Goal: Task Accomplishment & Management: Manage account settings

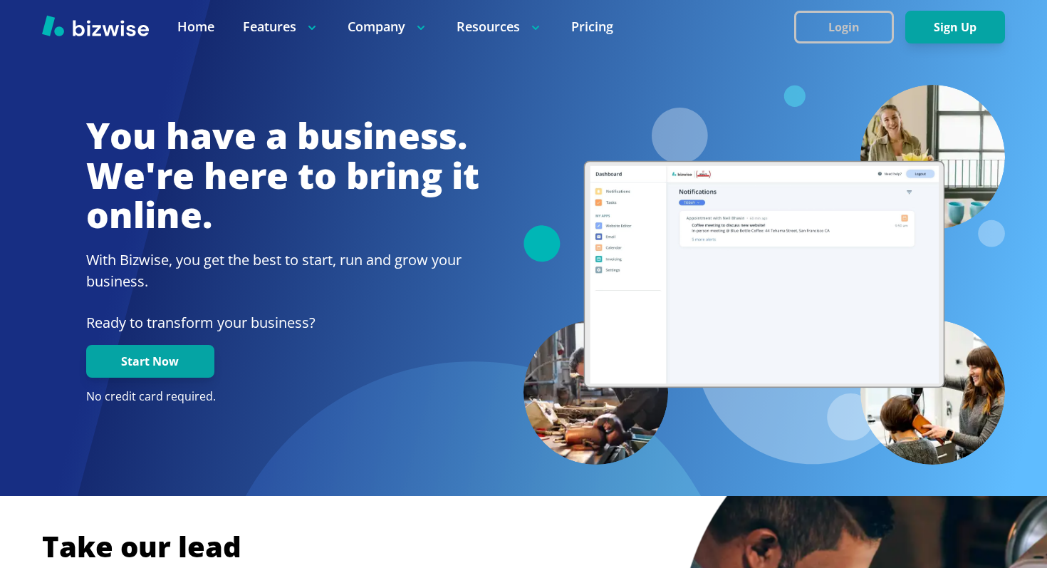
click at [817, 29] on button "Login" at bounding box center [844, 27] width 100 height 33
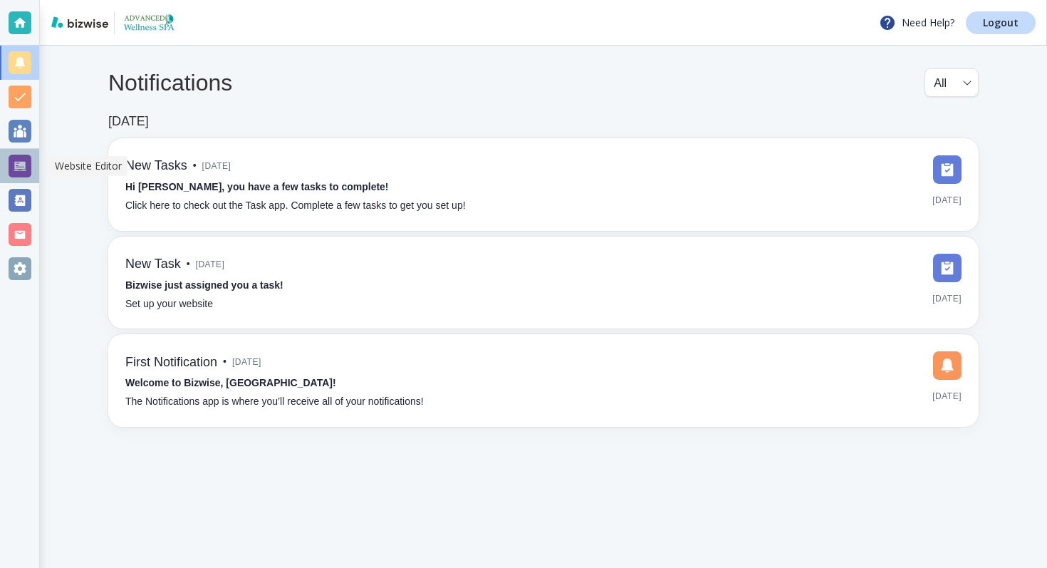
click at [14, 158] on div at bounding box center [20, 166] width 23 height 23
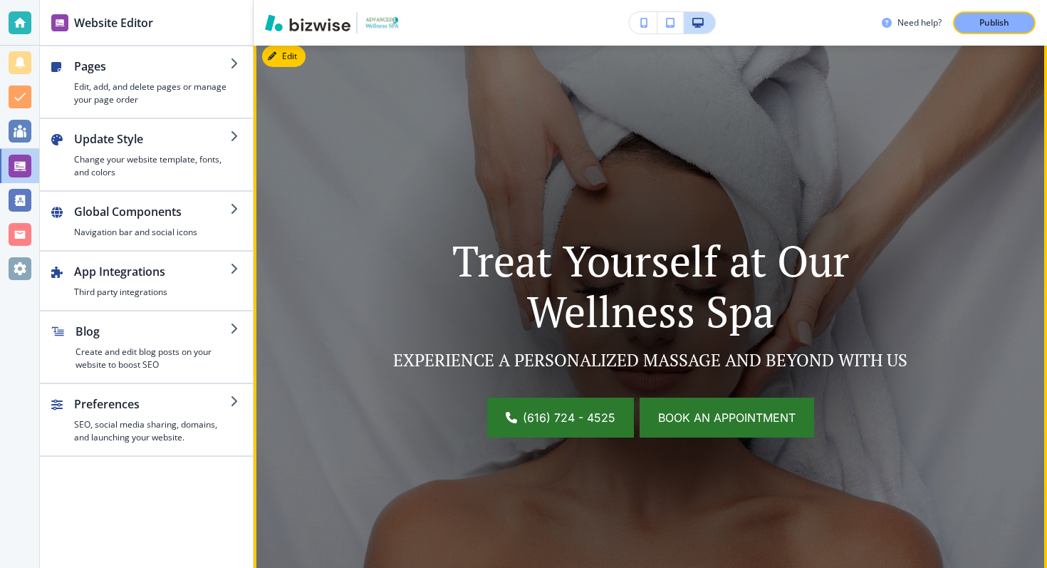
scroll to position [122, 0]
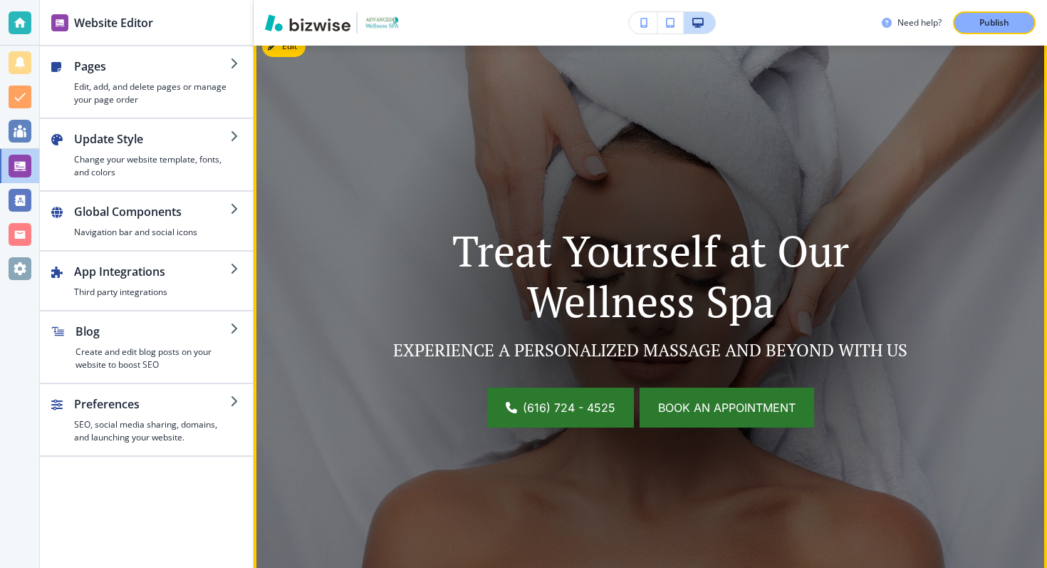
click at [707, 394] on link "Book an appointment" at bounding box center [727, 407] width 174 height 40
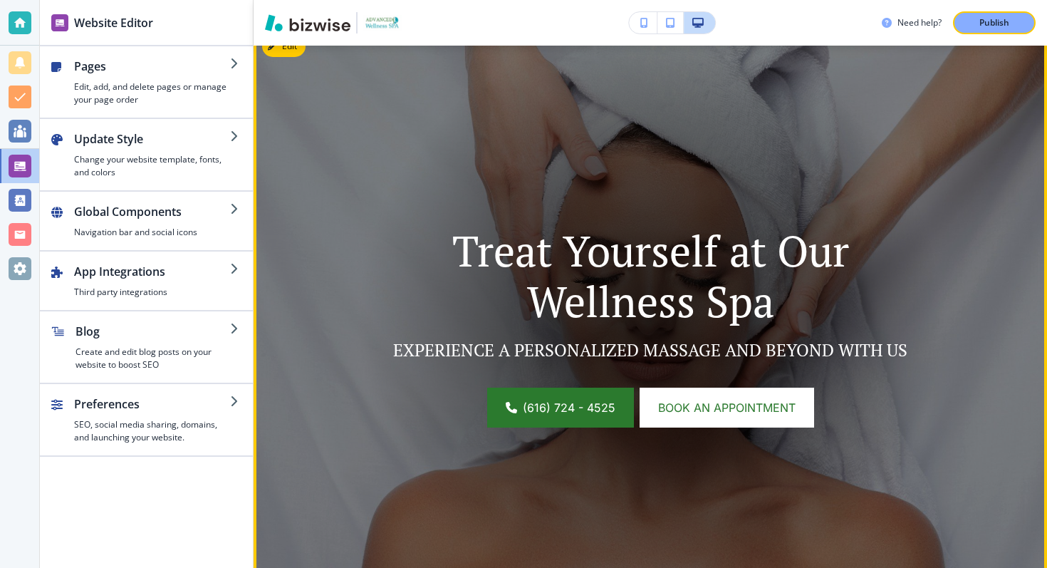
scroll to position [0, 0]
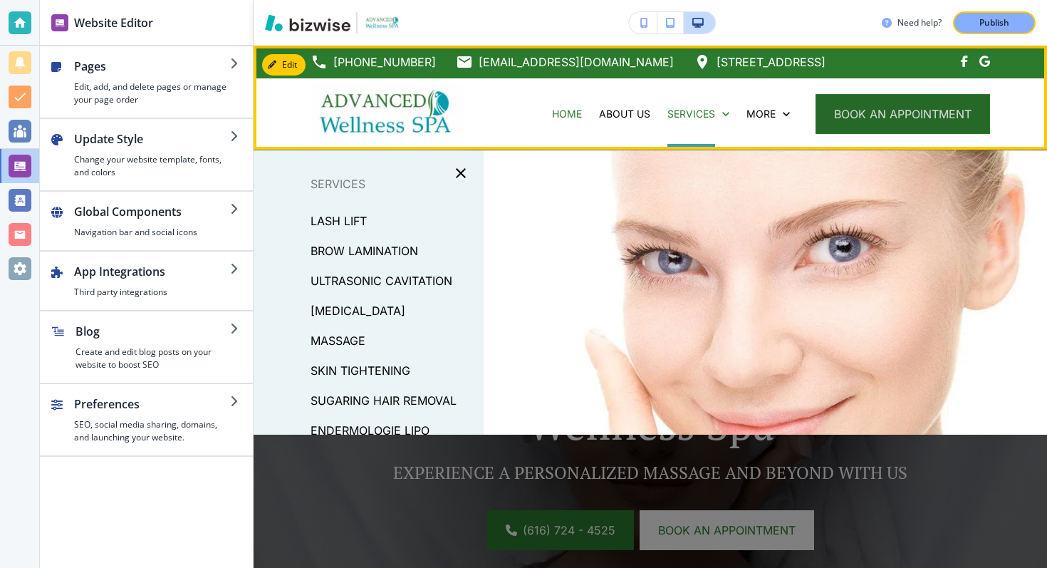
click at [911, 117] on button "book an appointment" at bounding box center [902, 114] width 174 height 40
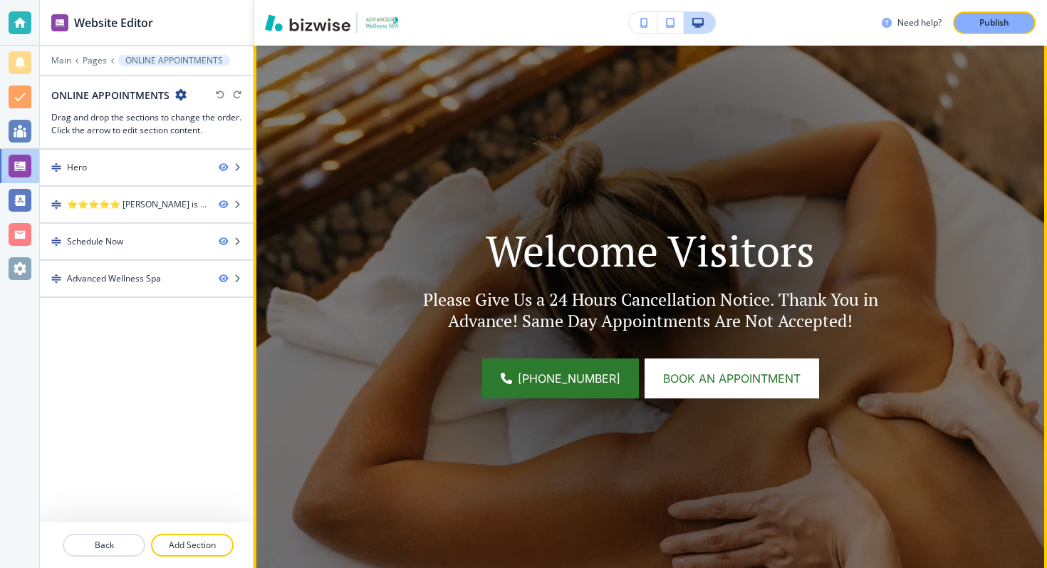
scroll to position [168, 0]
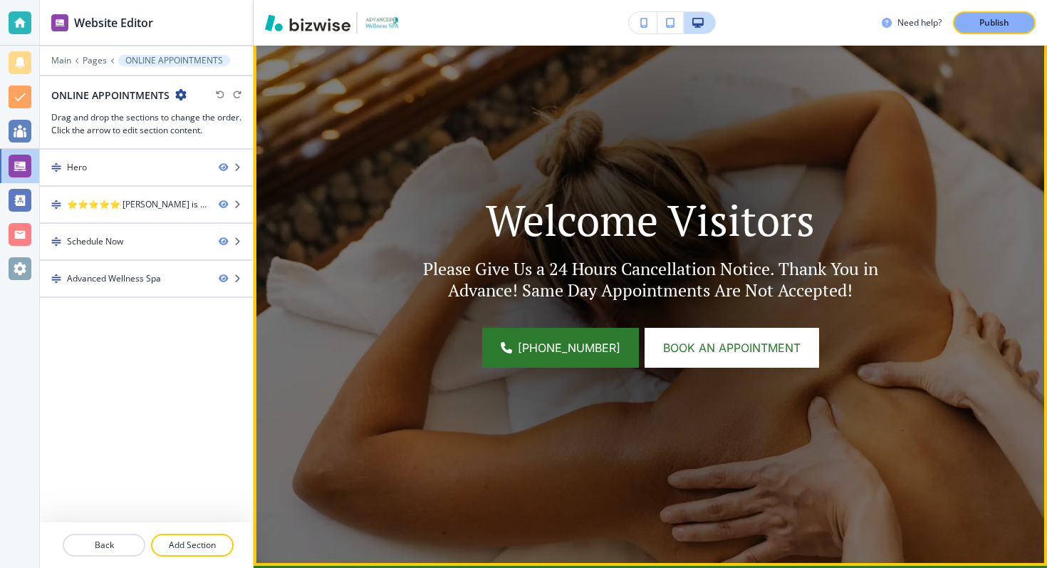
click at [569, 227] on p "Welcome Visitors" at bounding box center [650, 219] width 523 height 51
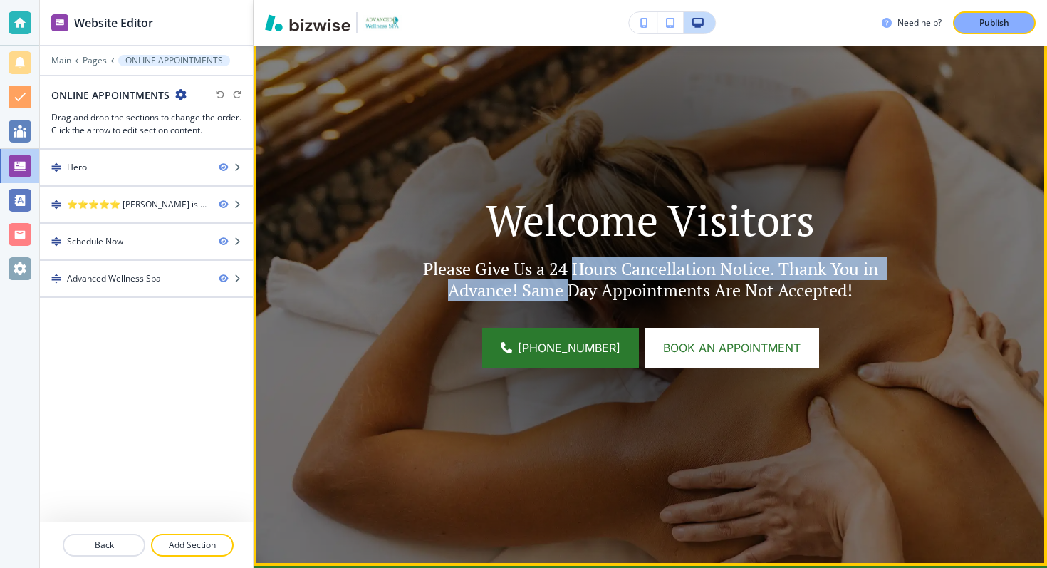
click at [572, 279] on p "Please Give Us a 24 Hours Cancellation Notice. Thank You in Advance! Same Day A…" at bounding box center [650, 279] width 523 height 43
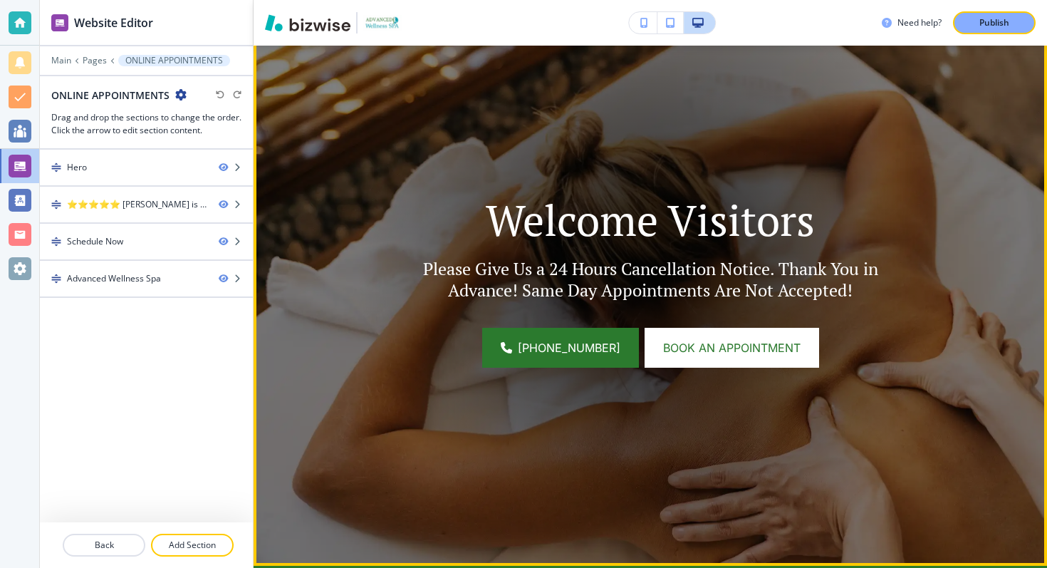
click at [565, 288] on p "Please Give Us a 24 Hours Cancellation Notice. Thank You in Advance! Same Day A…" at bounding box center [650, 279] width 523 height 43
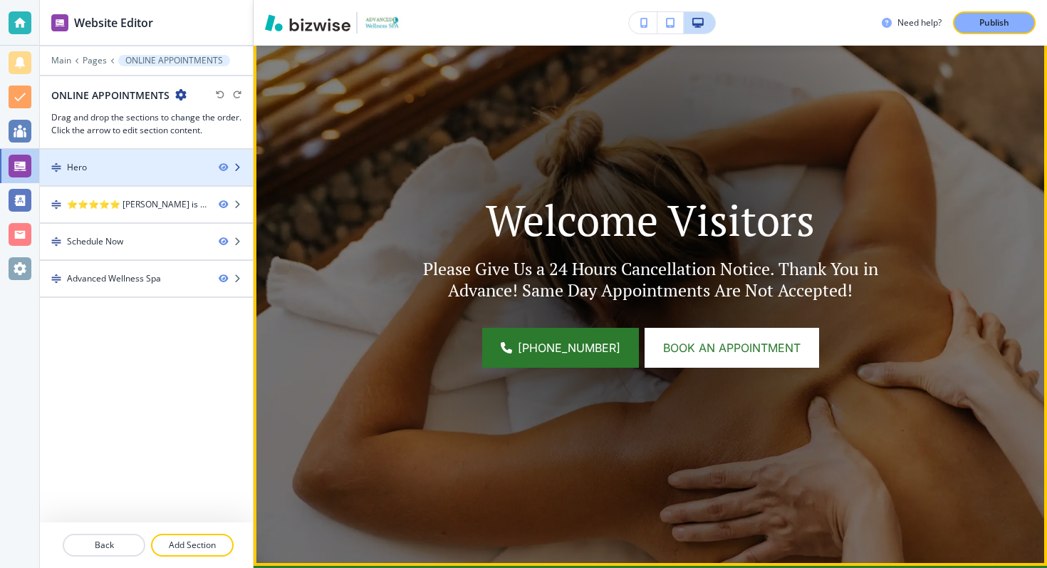
click at [137, 182] on div at bounding box center [146, 179] width 213 height 11
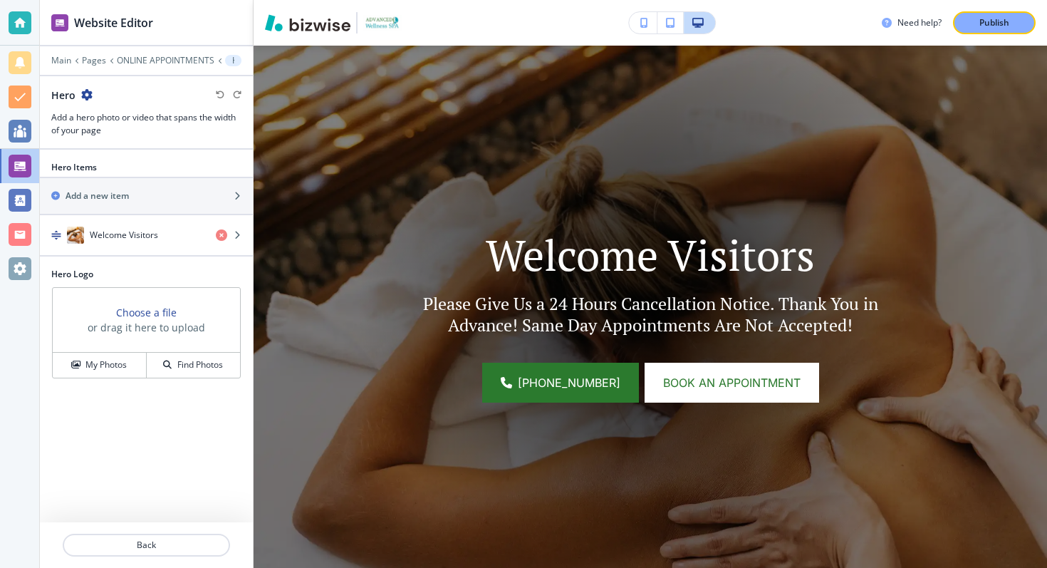
scroll to position [104, 0]
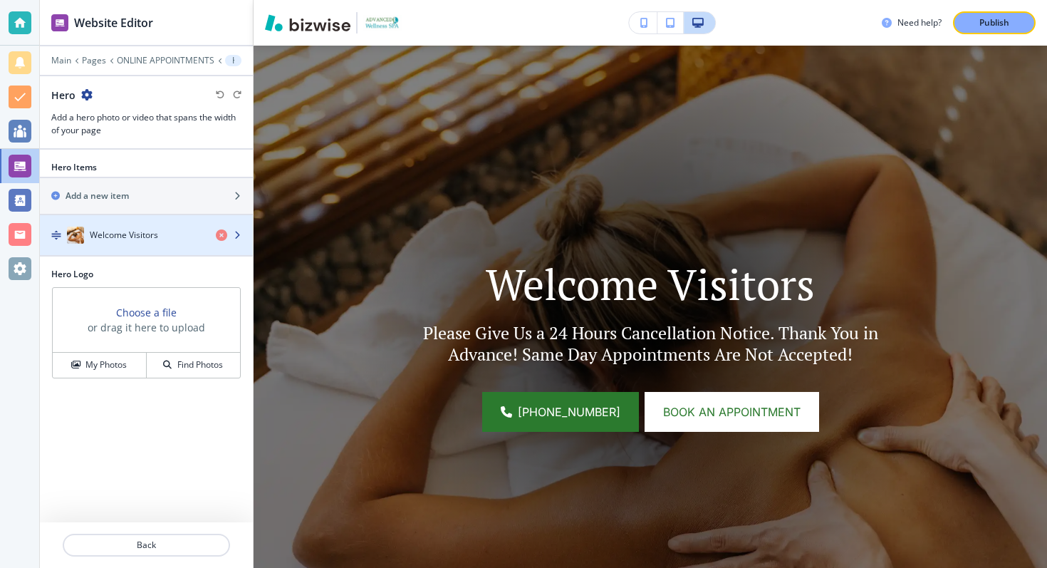
click at [167, 223] on div "button" at bounding box center [146, 220] width 213 height 11
click at [243, 235] on div "button" at bounding box center [234, 234] width 37 height 11
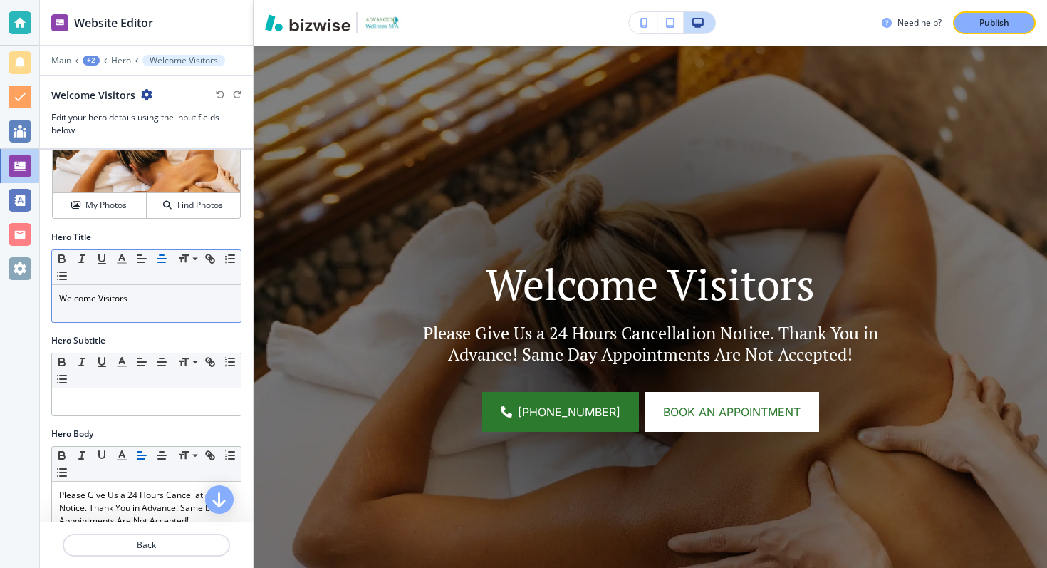
scroll to position [66, 0]
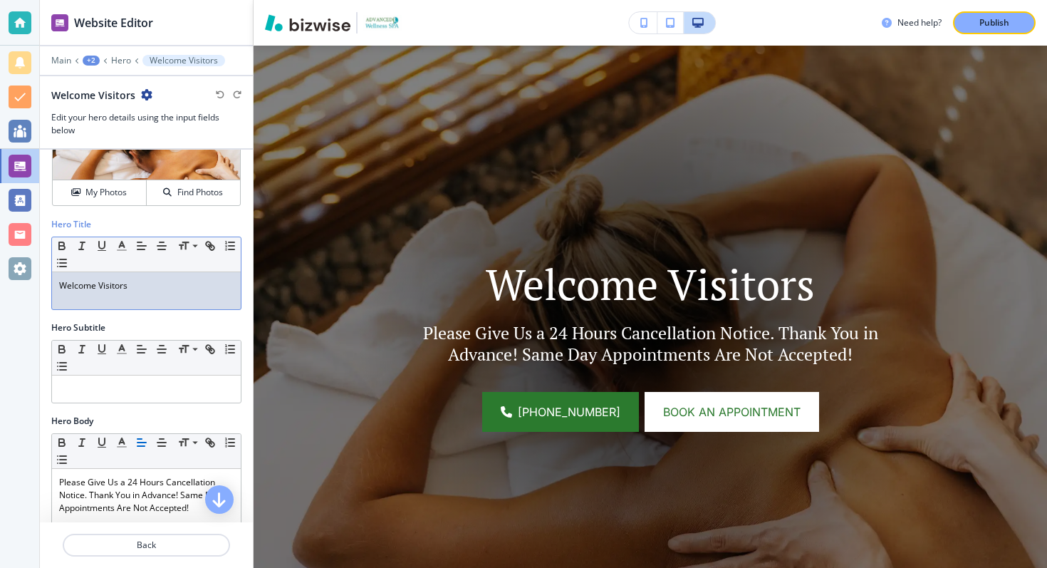
click at [106, 284] on p "Welcome Visitors" at bounding box center [146, 285] width 174 height 13
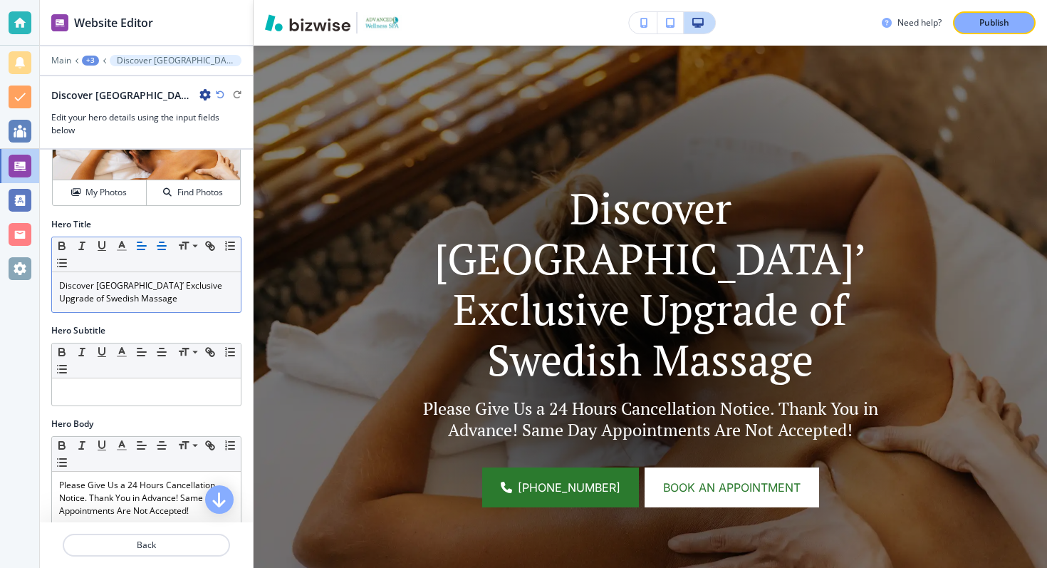
click at [159, 246] on line "button" at bounding box center [161, 246] width 9 height 0
click at [137, 244] on icon "button" at bounding box center [141, 245] width 13 height 13
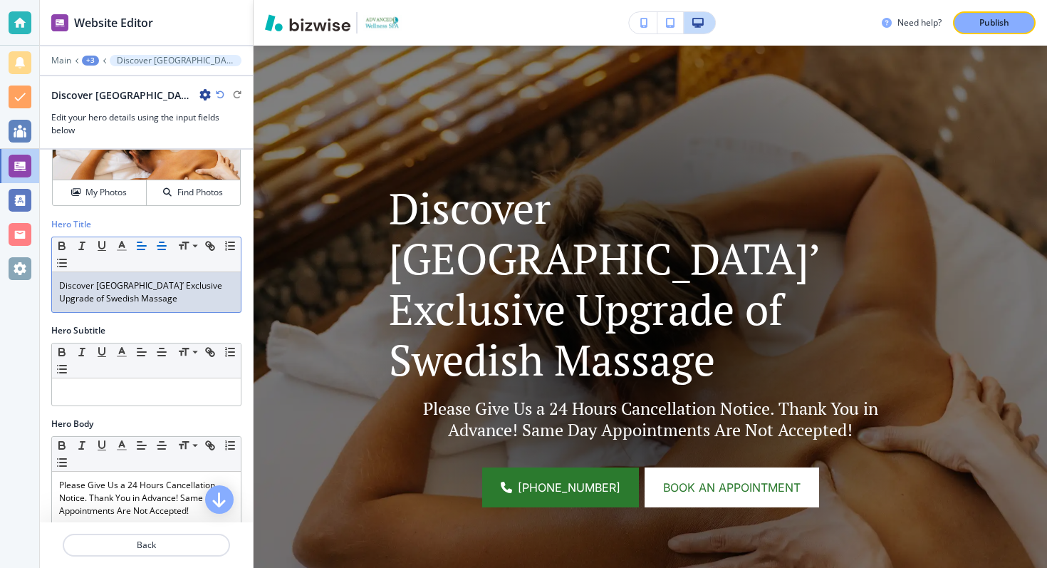
click at [157, 246] on icon "button" at bounding box center [161, 245] width 13 height 13
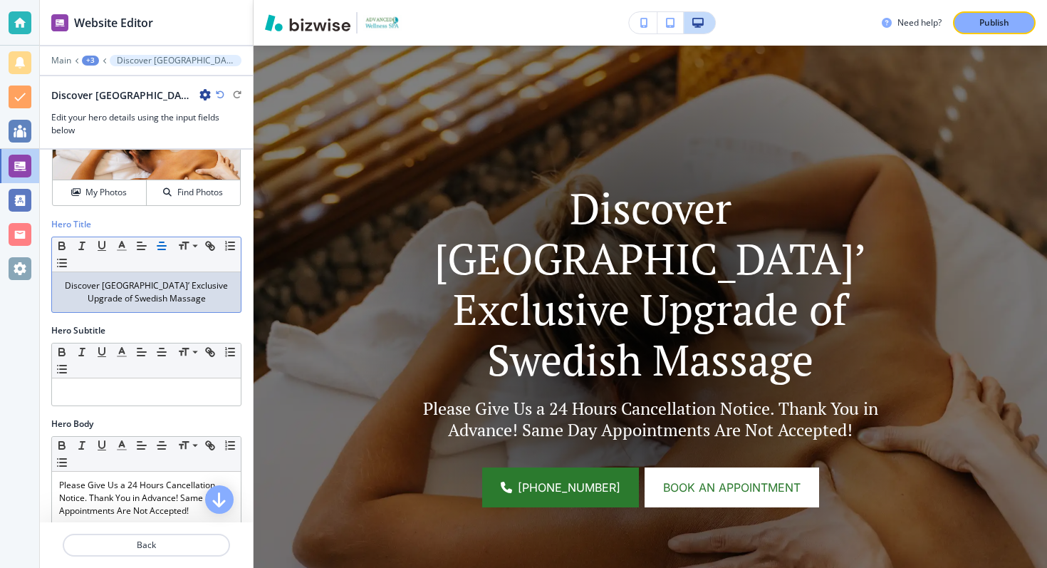
click at [168, 293] on p "Discover [GEOGRAPHIC_DATA]’ Exclusive Upgrade of Swedish Massage" at bounding box center [146, 292] width 174 height 26
click at [100, 270] on div "Small Normal Large Huge" at bounding box center [146, 254] width 189 height 35
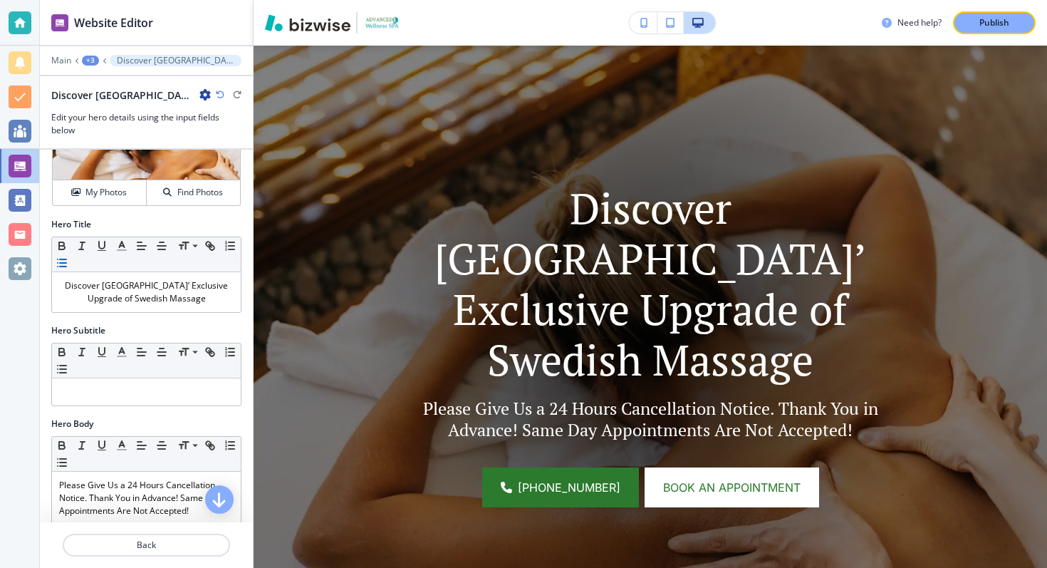
click at [66, 260] on icon "button" at bounding box center [62, 262] width 13 height 13
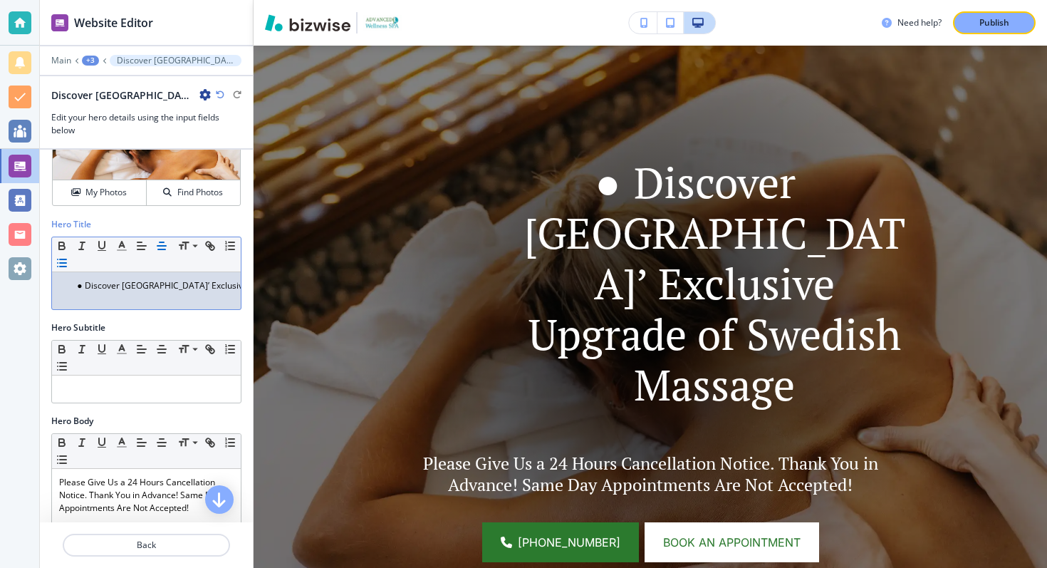
click at [66, 260] on icon "button" at bounding box center [62, 262] width 13 height 13
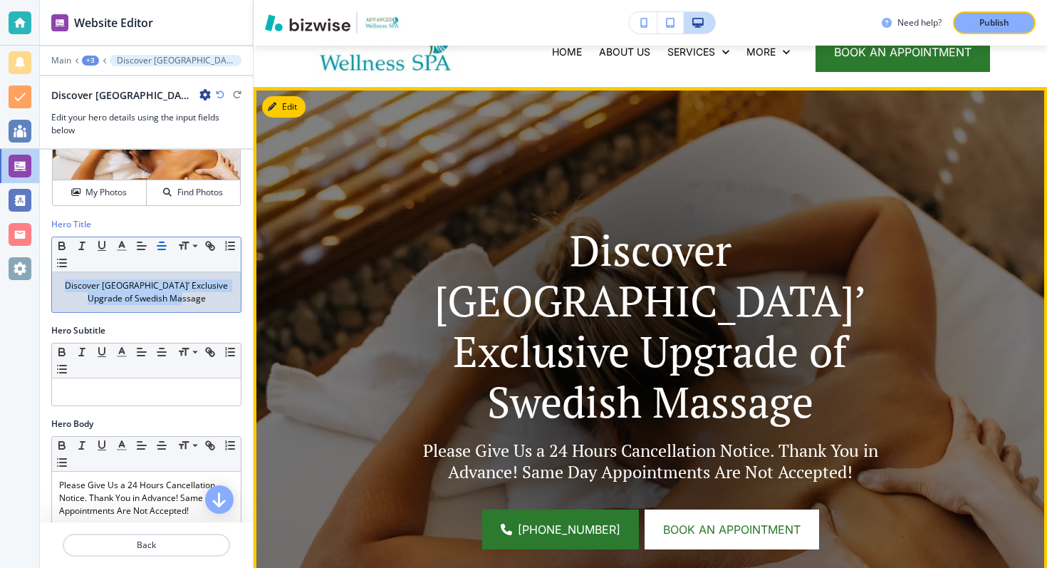
scroll to position [64, 0]
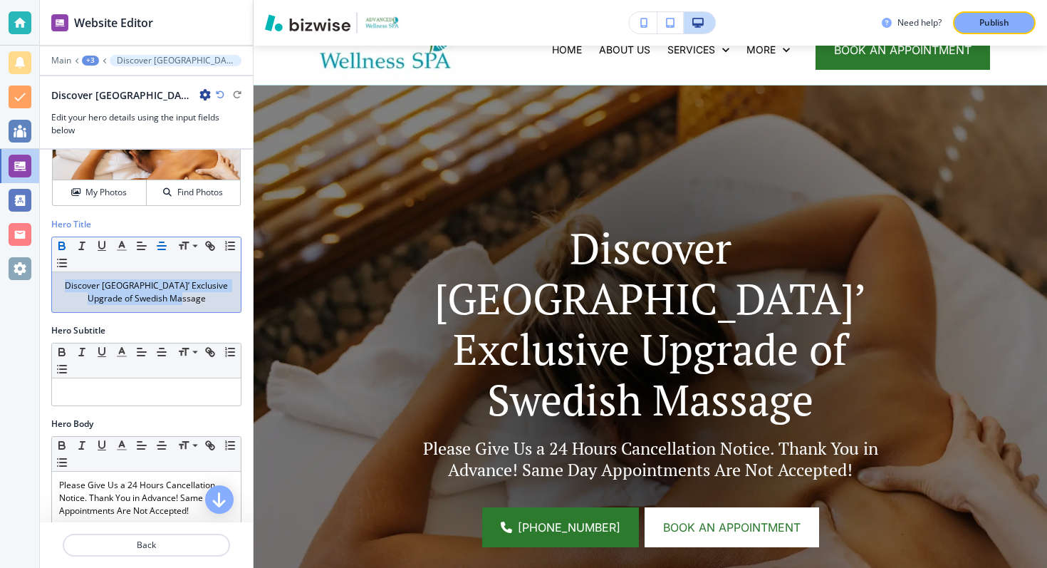
click at [64, 243] on icon "button" at bounding box center [61, 244] width 5 height 4
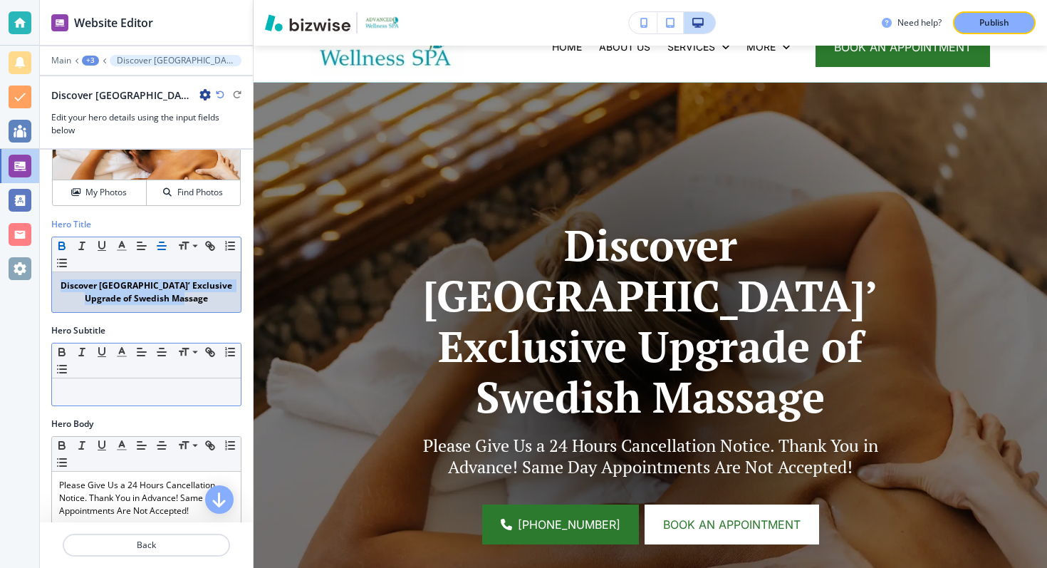
scroll to position [133, 0]
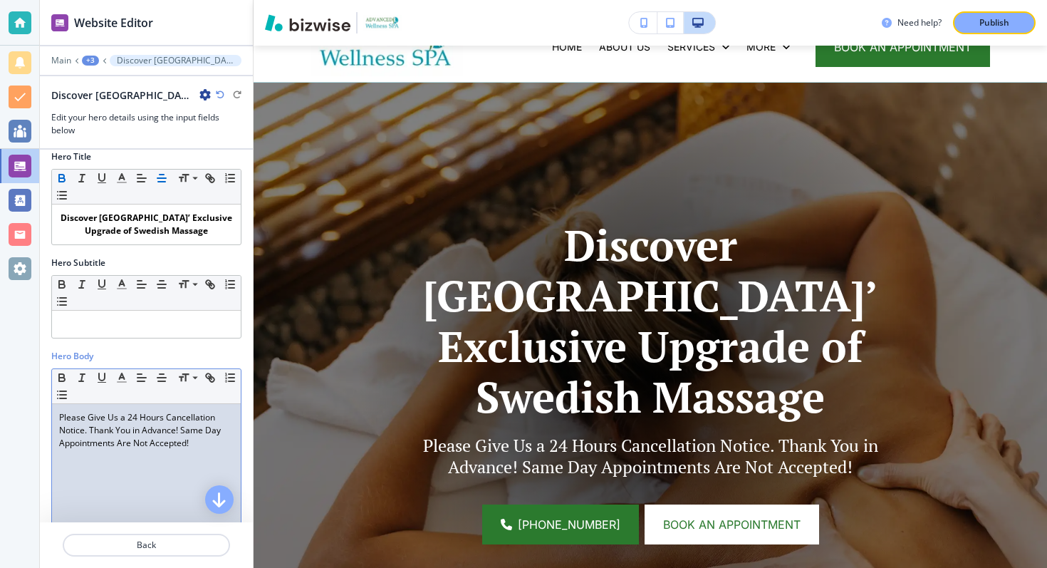
click at [128, 434] on p "Please Give Us a 24 Hours Cancellation Notice. Thank You in Advance! Same Day A…" at bounding box center [146, 430] width 174 height 38
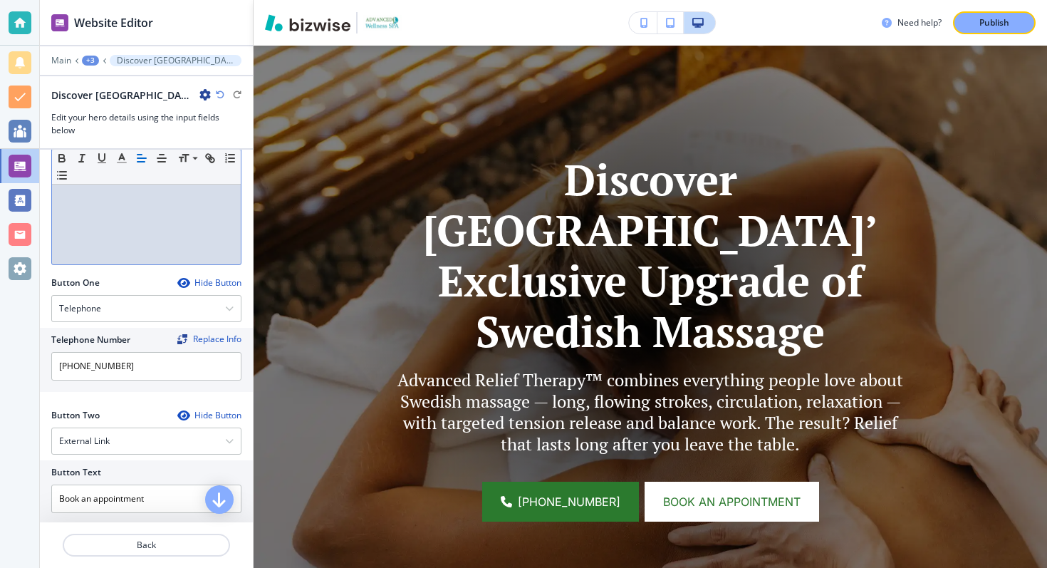
scroll to position [501, 0]
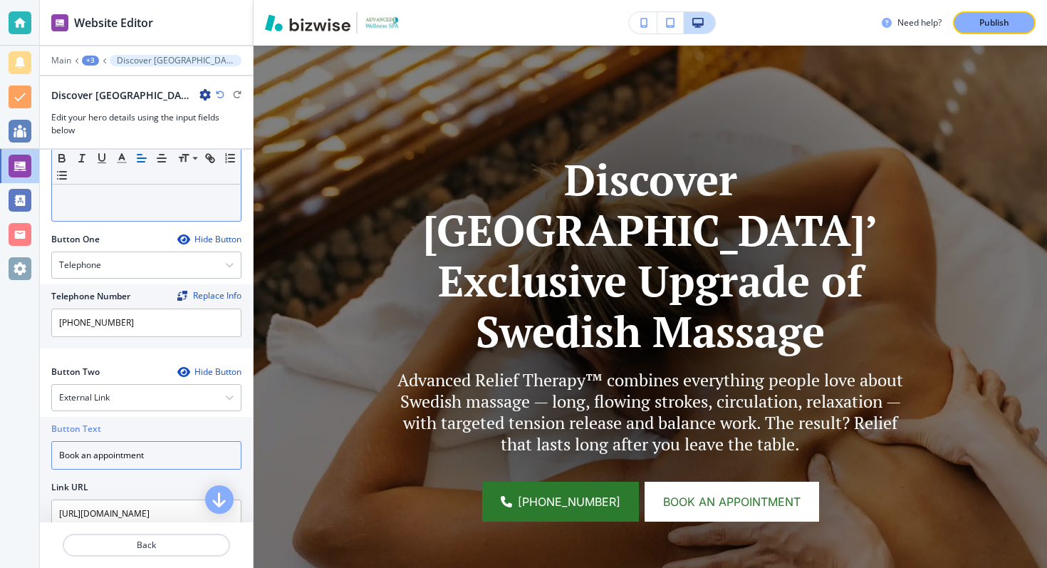
click at [122, 458] on input "Book an appointment" at bounding box center [146, 455] width 190 height 28
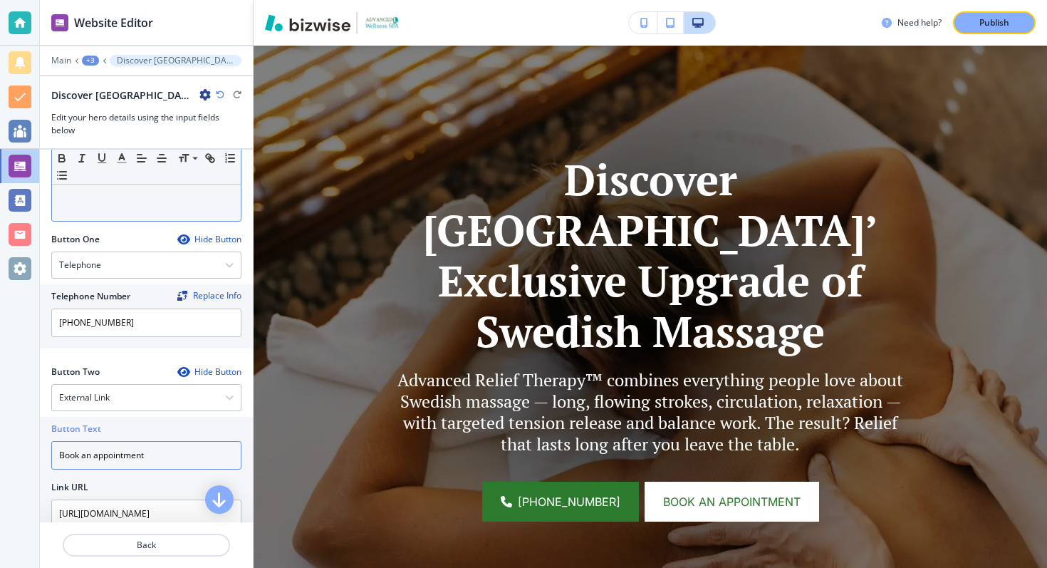
click at [122, 458] on input "Book an appointment" at bounding box center [146, 455] width 190 height 28
paste input "Your First Advanced Relief Therapy™ Session – 10% Off This Month"
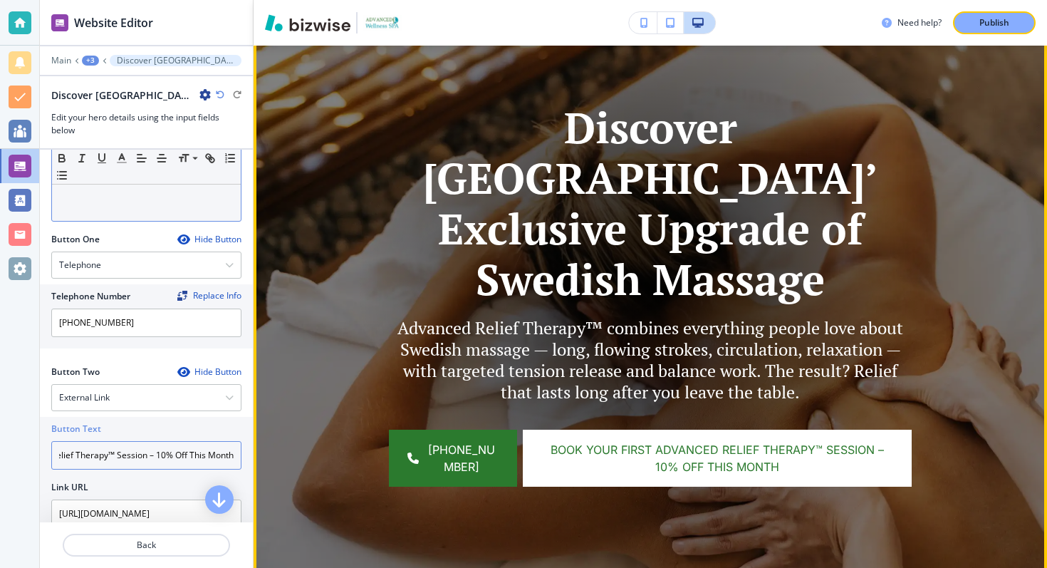
scroll to position [157, 0]
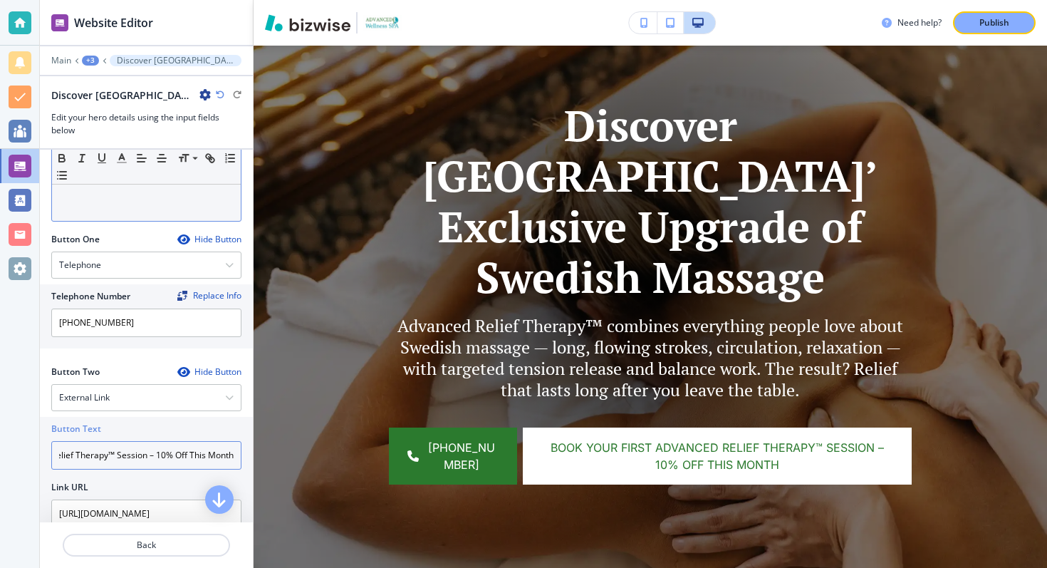
type input "Book Your First Advanced Relief Therapy™ Session – 10% Off This Month"
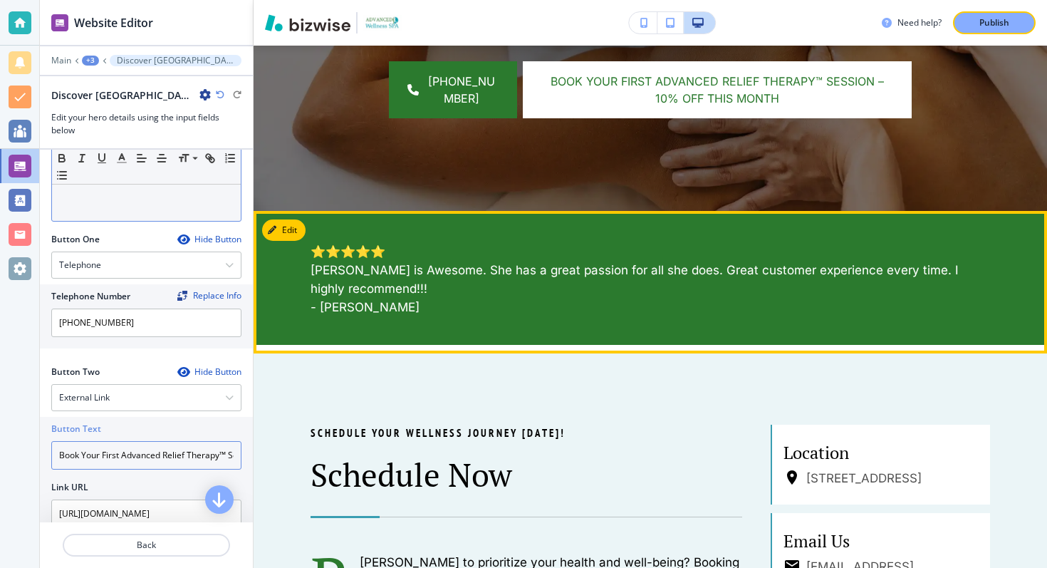
scroll to position [524, 0]
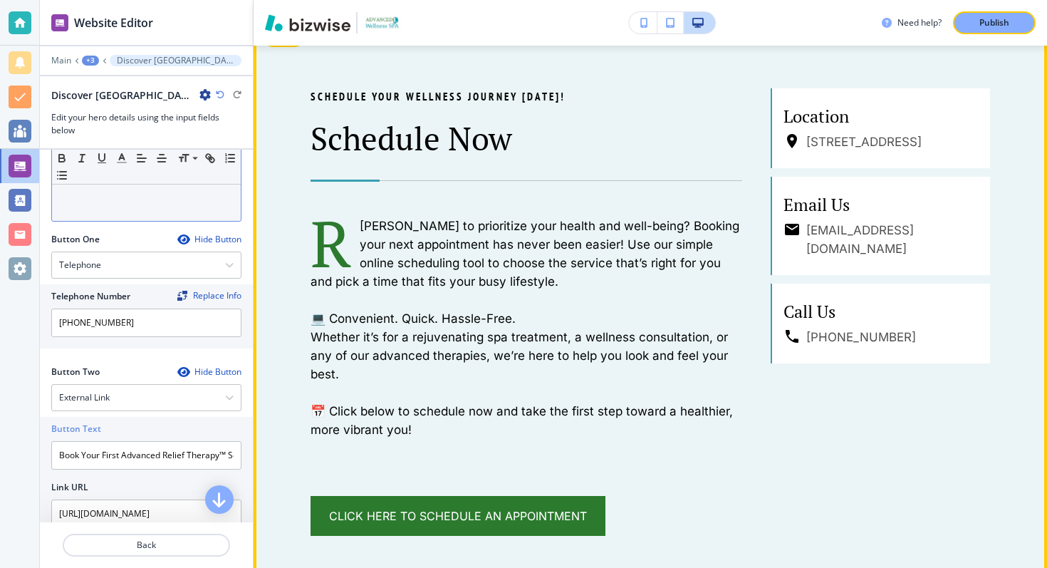
click at [397, 244] on p "[PERSON_NAME] to prioritize your health and well-being? Booking your next appoi…" at bounding box center [527, 254] width 432 height 74
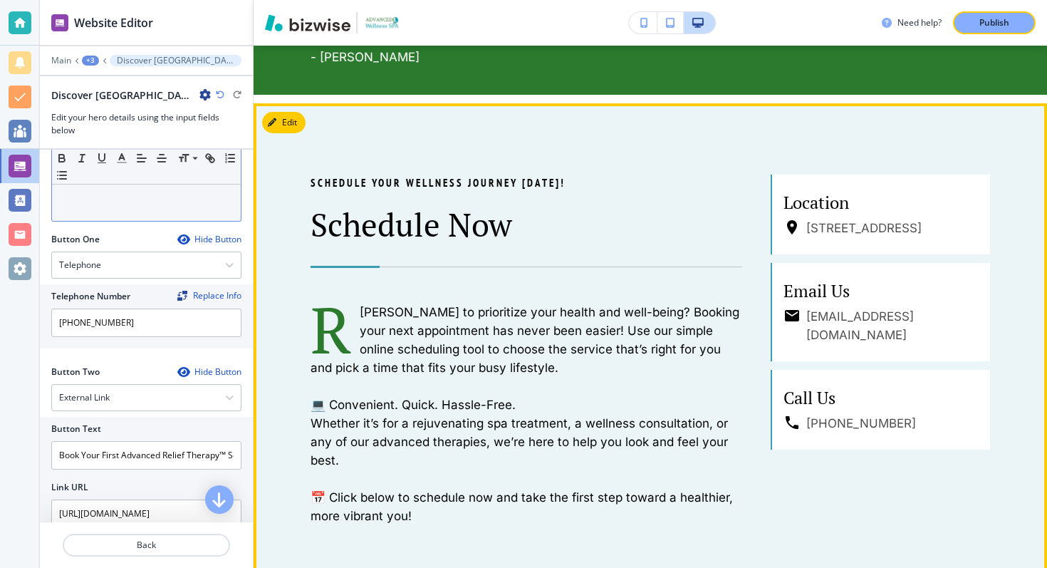
scroll to position [755, 0]
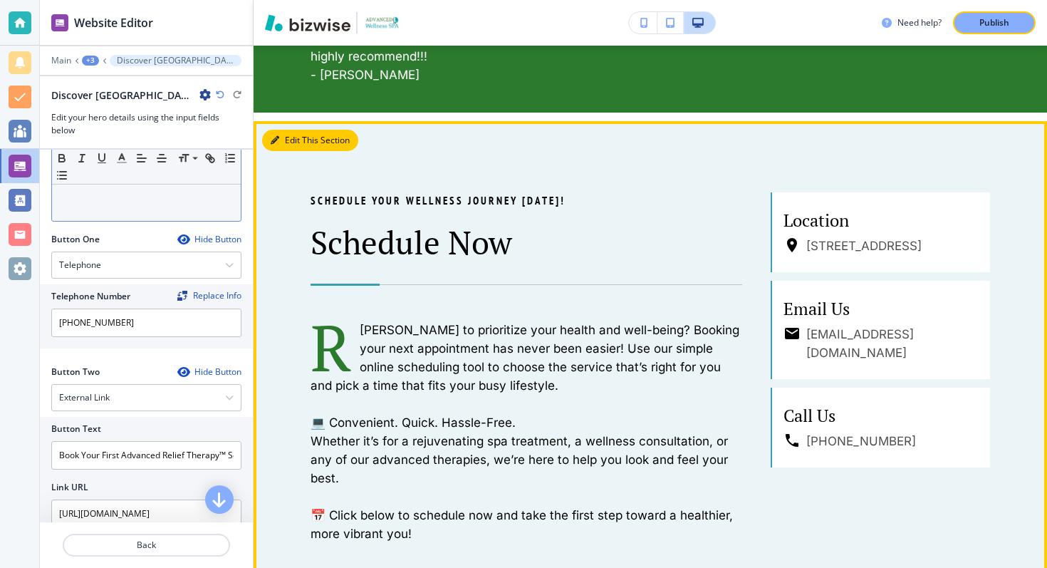
click at [290, 136] on button "Edit This Section" at bounding box center [310, 140] width 96 height 21
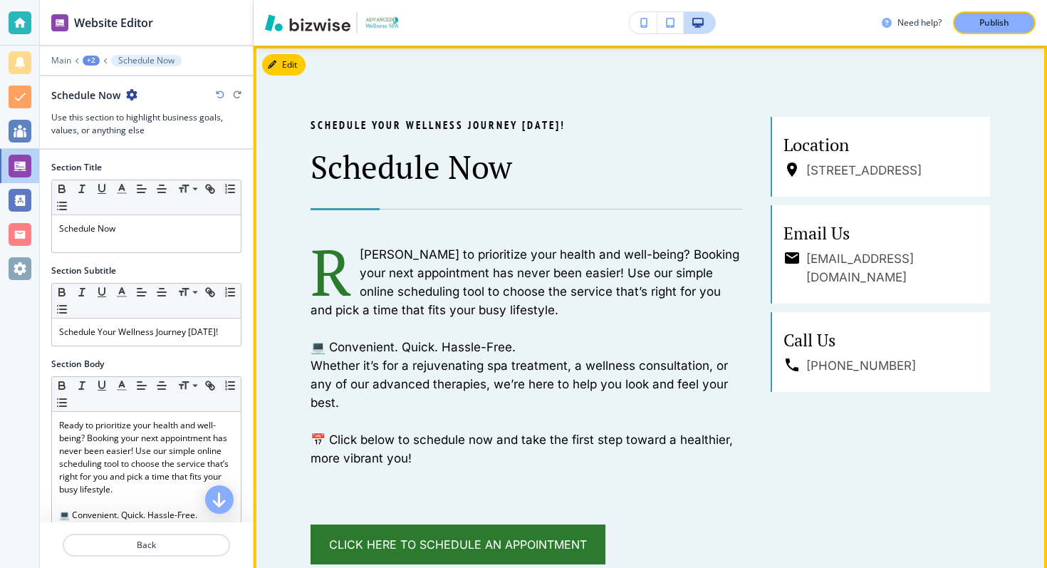
scroll to position [94, 0]
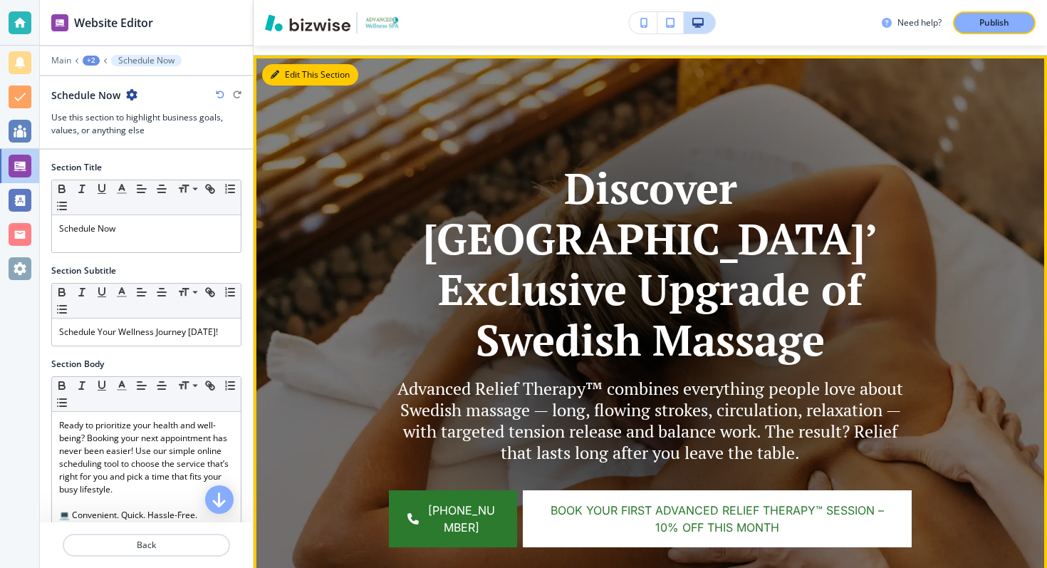
click at [277, 77] on icon "button" at bounding box center [275, 75] width 9 height 9
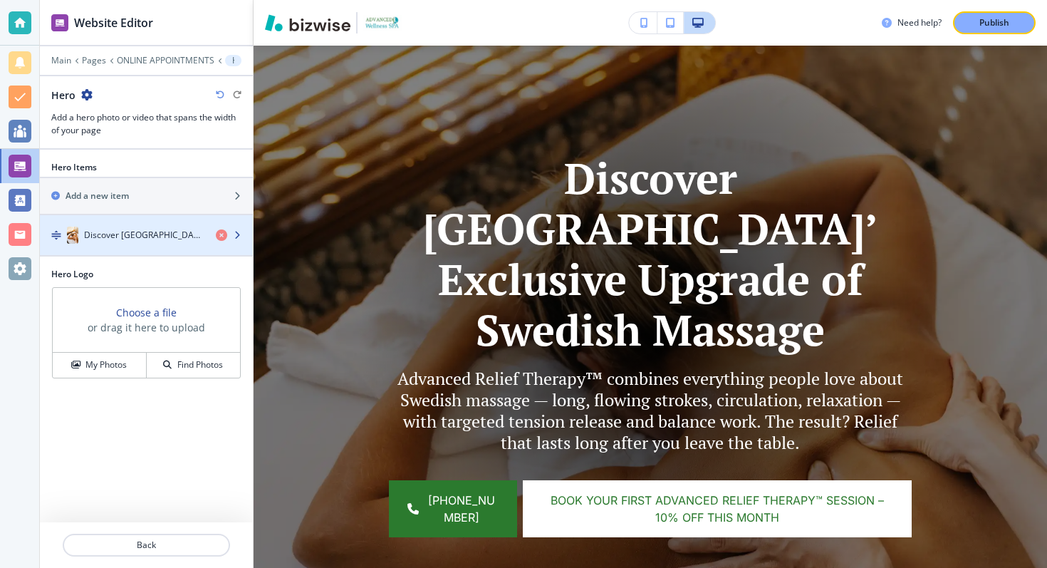
click at [154, 246] on div "button" at bounding box center [146, 249] width 213 height 11
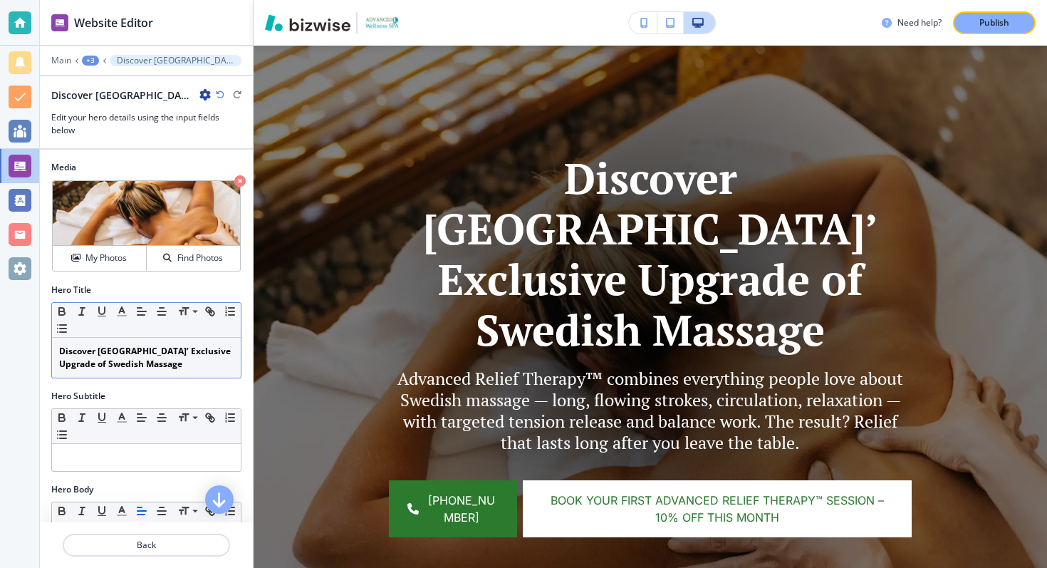
click at [128, 363] on strong "Discover [GEOGRAPHIC_DATA]’ Exclusive Upgrade of Swedish Massage" at bounding box center [146, 357] width 174 height 25
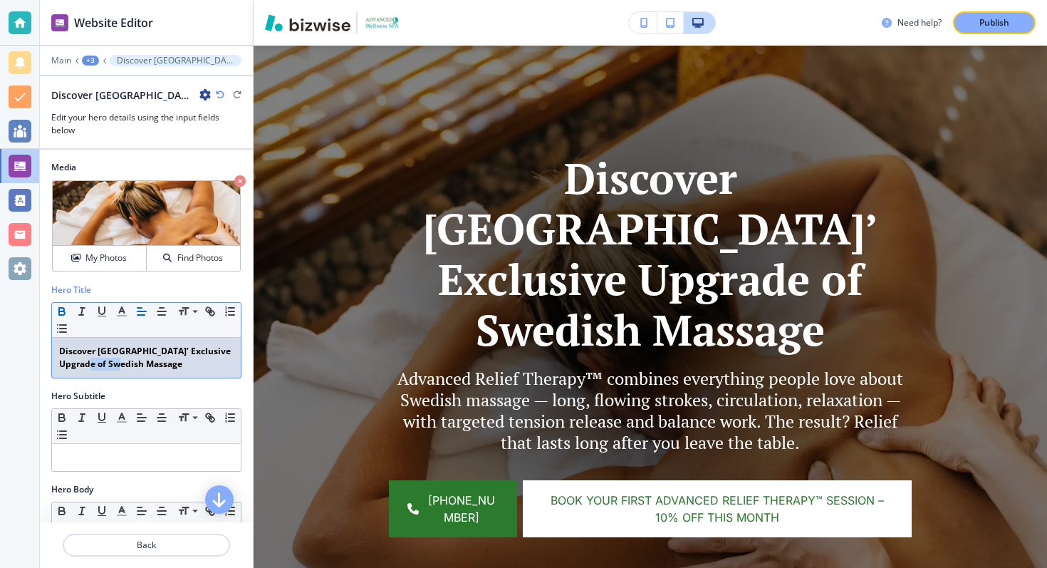
click at [128, 363] on strong "Discover [GEOGRAPHIC_DATA]’ Exclusive Upgrade of Swedish Massage" at bounding box center [146, 357] width 174 height 25
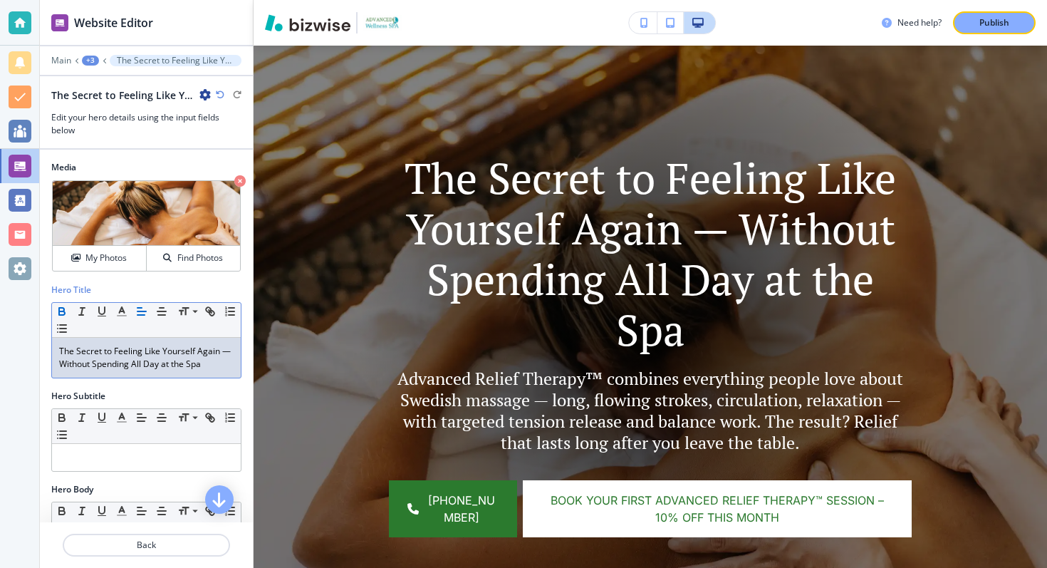
click at [62, 308] on icon "button" at bounding box center [61, 310] width 5 height 4
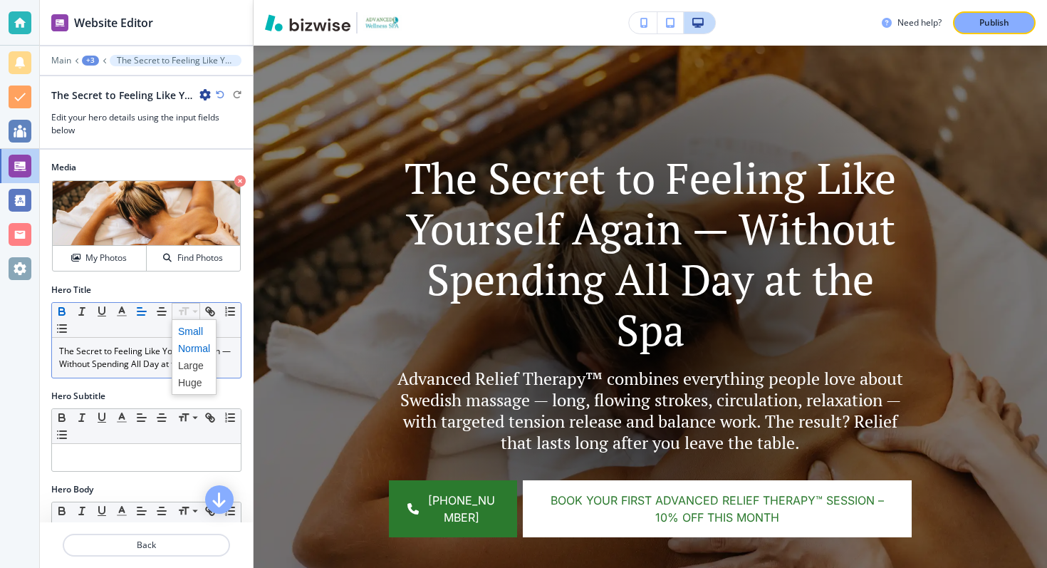
click at [194, 329] on span at bounding box center [194, 331] width 32 height 17
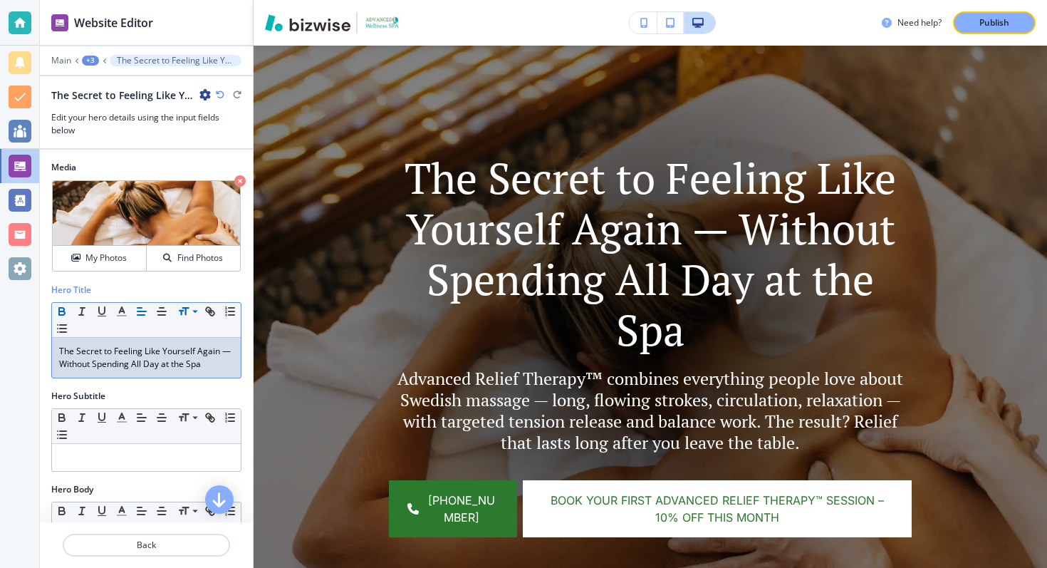
click at [173, 358] on p "The Secret to Feeling Like Yourself Again — Without Spending All Day at the Spa…" at bounding box center [146, 358] width 174 height 26
click at [173, 358] on p "The Secret to Feeling Like Yourself Again — Without Spending All Day at the Spa" at bounding box center [146, 358] width 174 height 26
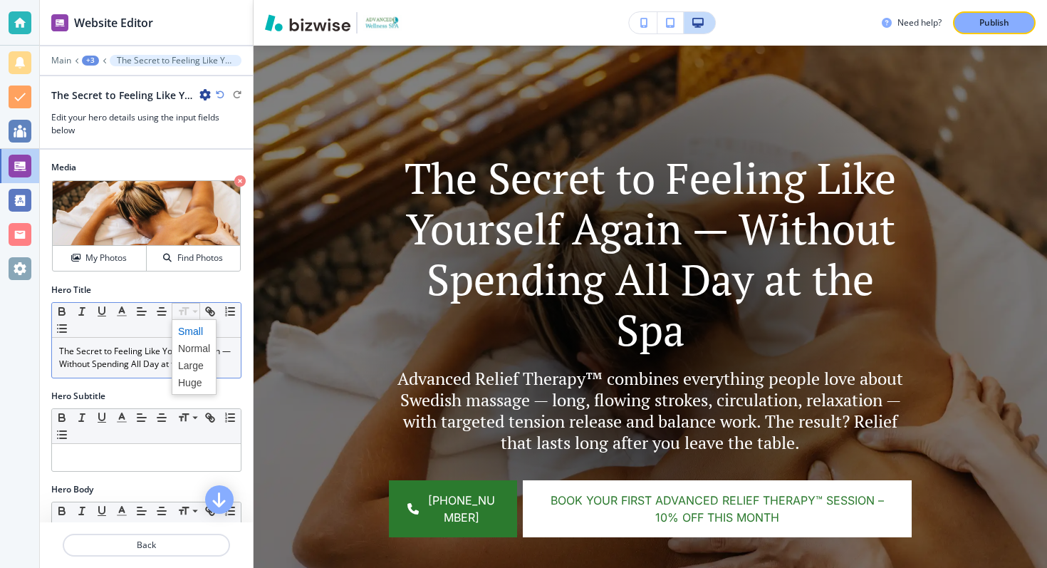
click at [192, 328] on span at bounding box center [194, 331] width 32 height 17
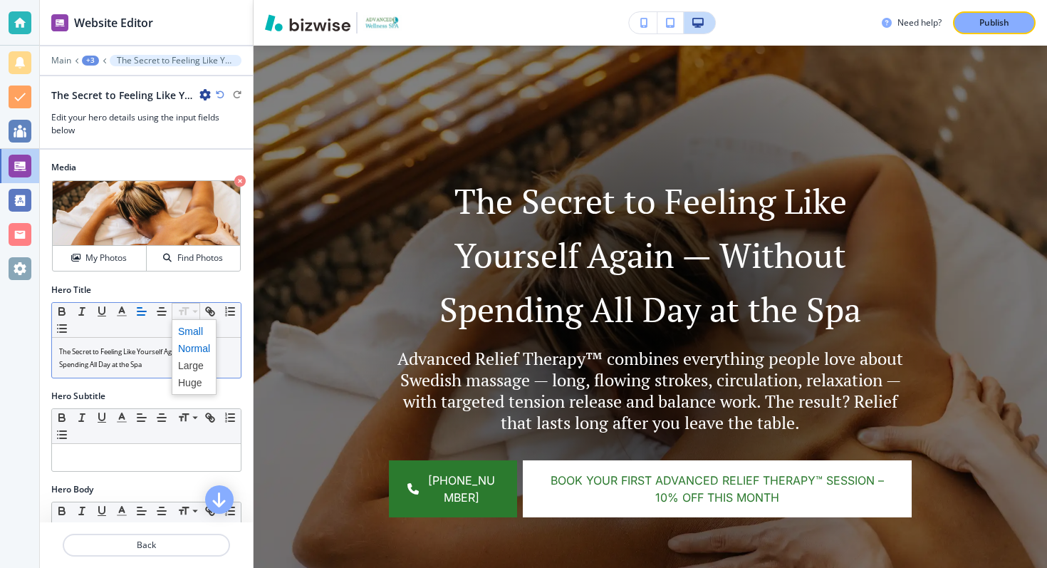
click at [192, 347] on span at bounding box center [194, 348] width 32 height 17
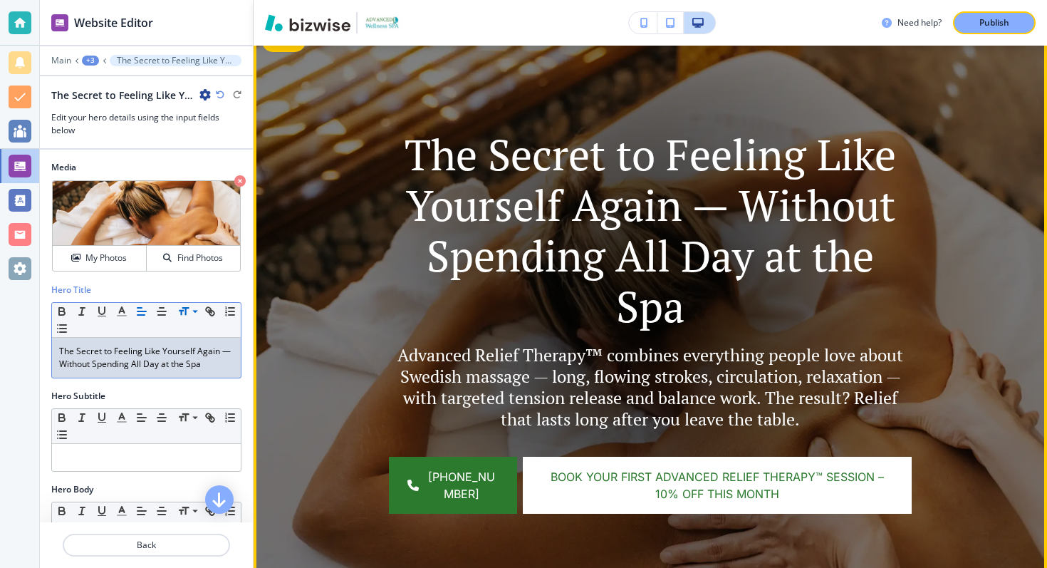
scroll to position [152, 0]
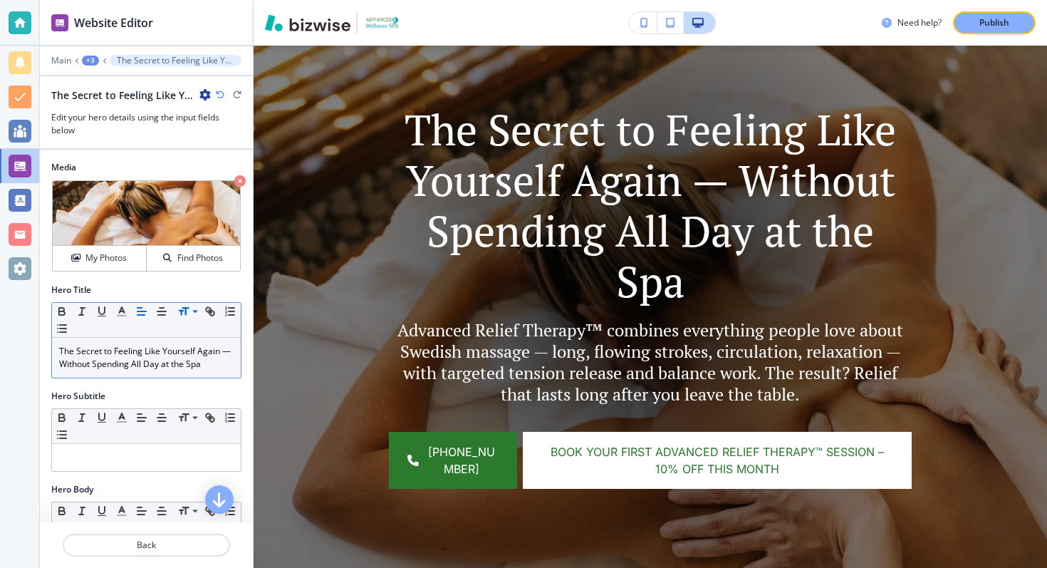
click at [197, 328] on div "Small Normal Large Huge" at bounding box center [146, 320] width 189 height 35
click at [192, 313] on icon at bounding box center [195, 311] width 17 height 13
click at [140, 336] on div "Small Normal Large Huge" at bounding box center [146, 320] width 189 height 35
click at [193, 311] on icon at bounding box center [195, 311] width 6 height 3
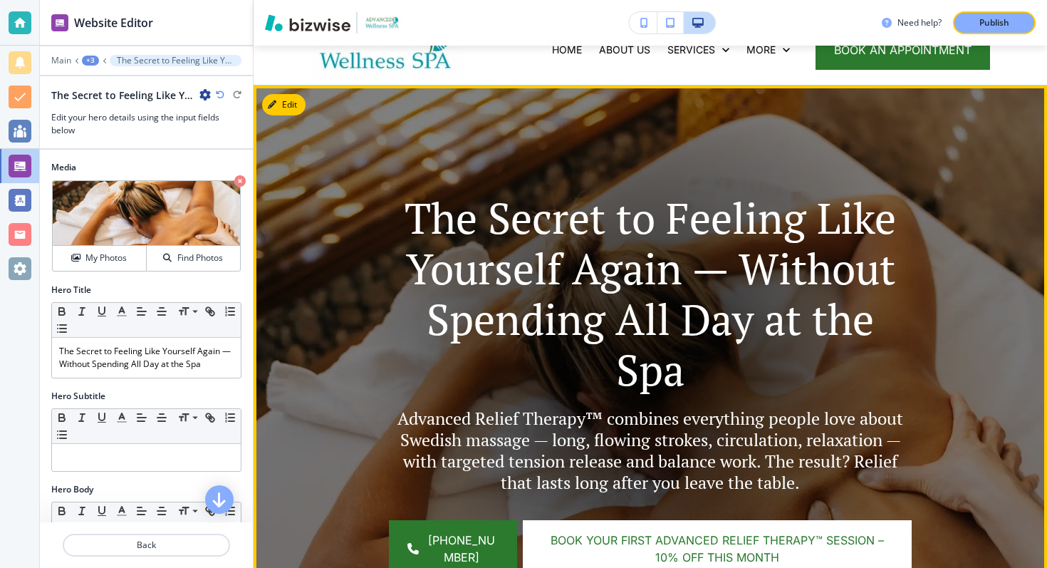
scroll to position [61, 0]
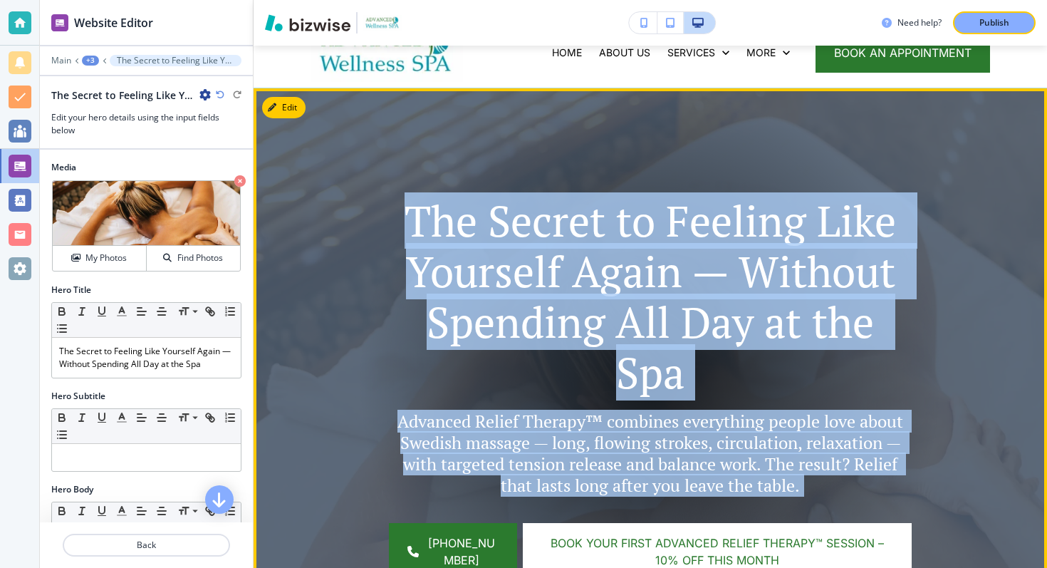
drag, startPoint x: 417, startPoint y: 216, endPoint x: 355, endPoint y: 214, distance: 62.0
click at [355, 214] on div "The Secret to Feeling Like Yourself Again — Without Spending All Day at the Spa…" at bounding box center [650, 380] width 793 height 584
click at [429, 178] on img at bounding box center [650, 380] width 793 height 584
click at [336, 125] on img at bounding box center [650, 380] width 793 height 584
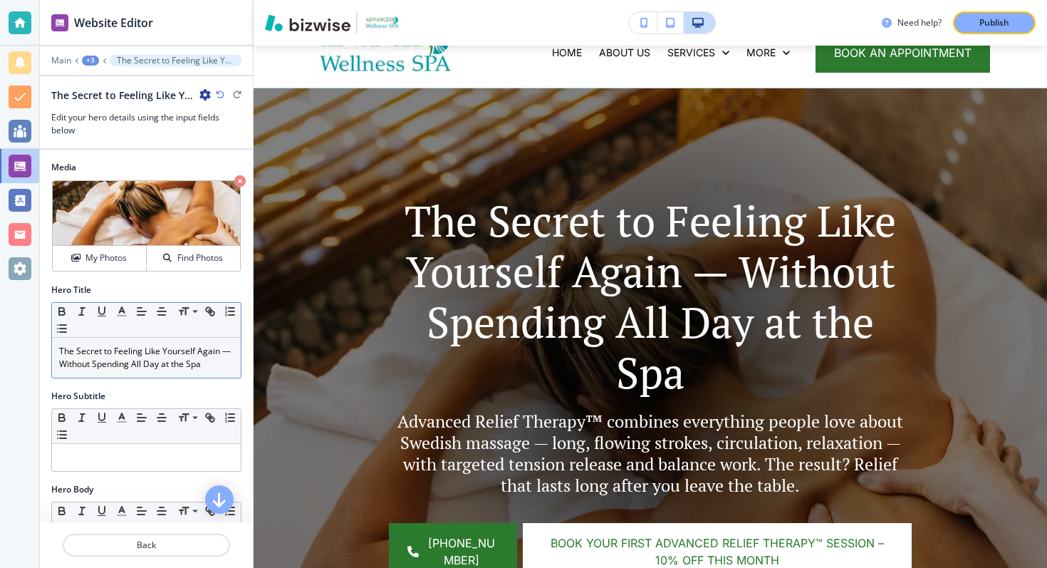
click at [174, 328] on div "Small Normal Large Huge" at bounding box center [146, 320] width 189 height 35
click at [176, 361] on p "The Secret to Feeling Like Yourself Again — Without Spending All Day at the Spa" at bounding box center [146, 358] width 174 height 26
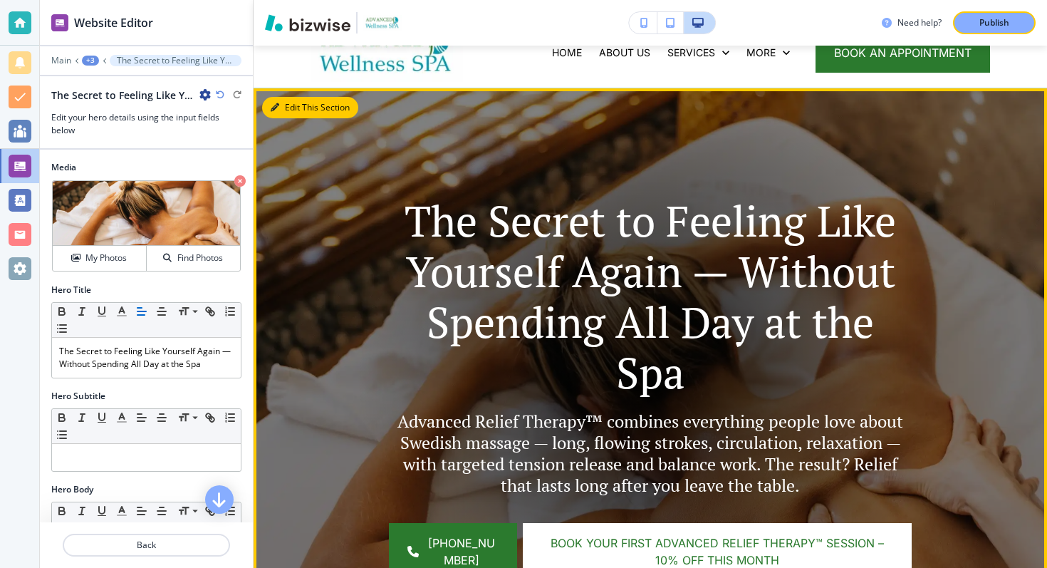
click at [278, 99] on button "Edit This Section" at bounding box center [310, 107] width 96 height 21
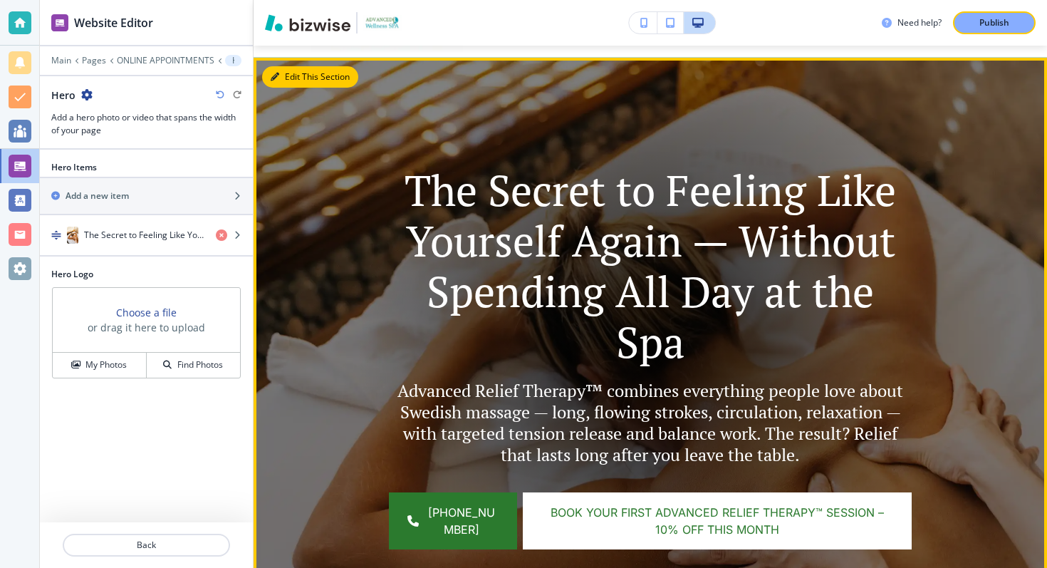
scroll to position [104, 0]
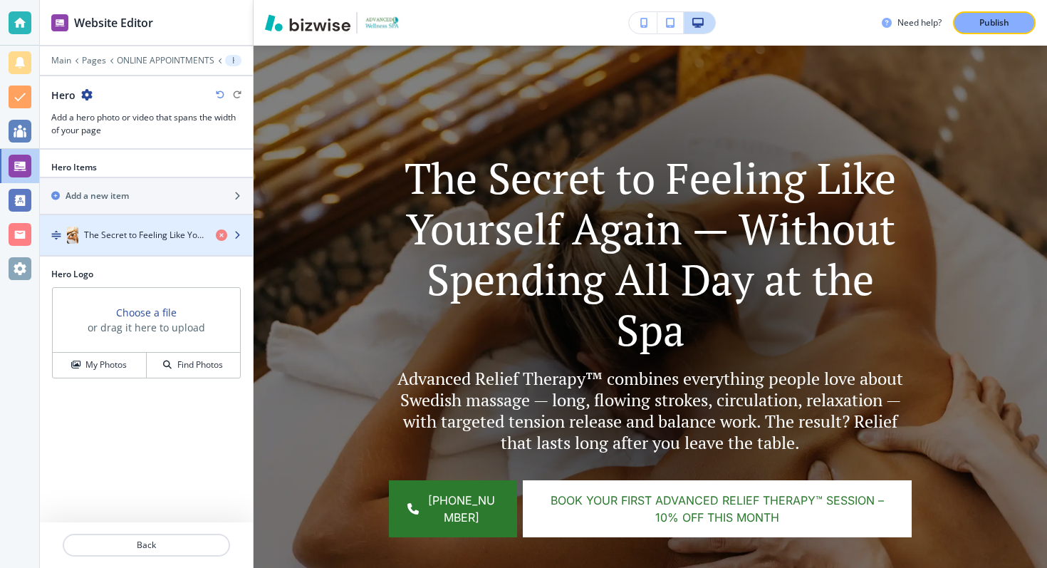
click at [178, 233] on h4 "The Secret to Feeling Like Yourself Again — Without Spending All Day at the Spa" at bounding box center [144, 235] width 120 height 13
click at [244, 232] on div "button" at bounding box center [234, 234] width 37 height 11
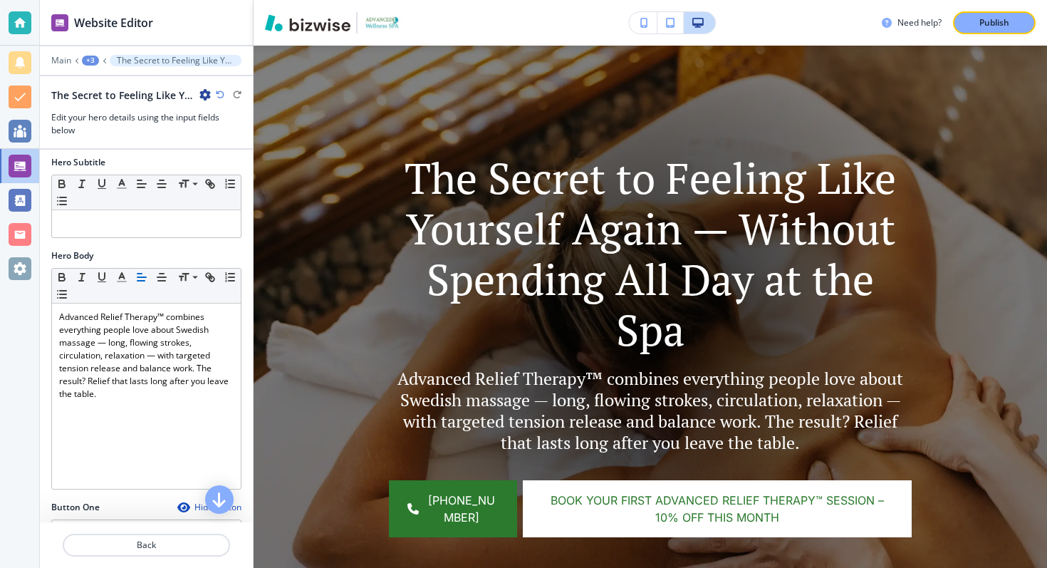
scroll to position [246, 0]
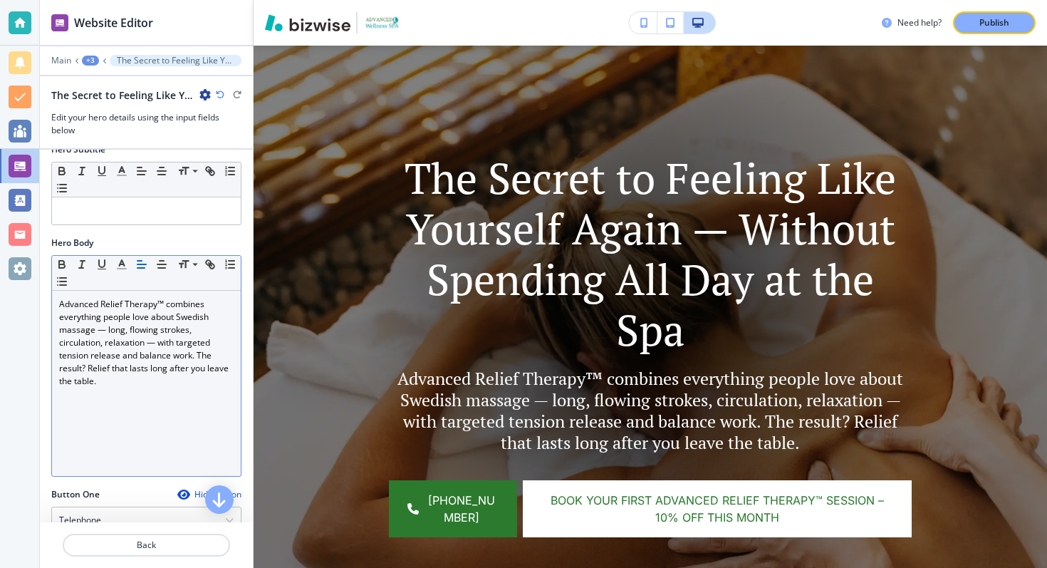
click at [132, 356] on p "Advanced Relief Therapy™ combines everything people love about Swedish massage …" at bounding box center [146, 343] width 174 height 90
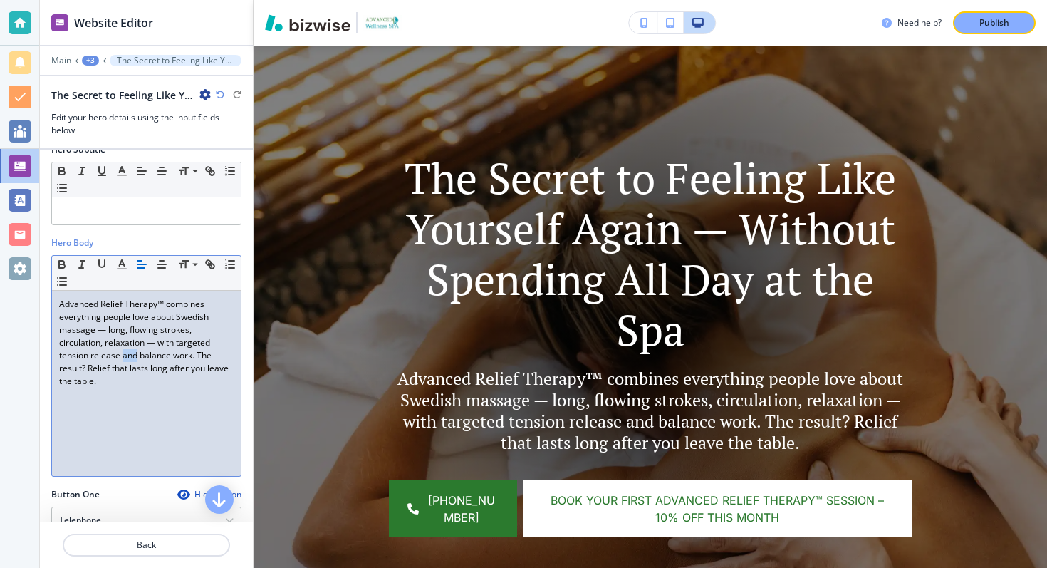
click at [132, 356] on p "Advanced Relief Therapy™ combines everything people love about Swedish massage …" at bounding box center [146, 343] width 174 height 90
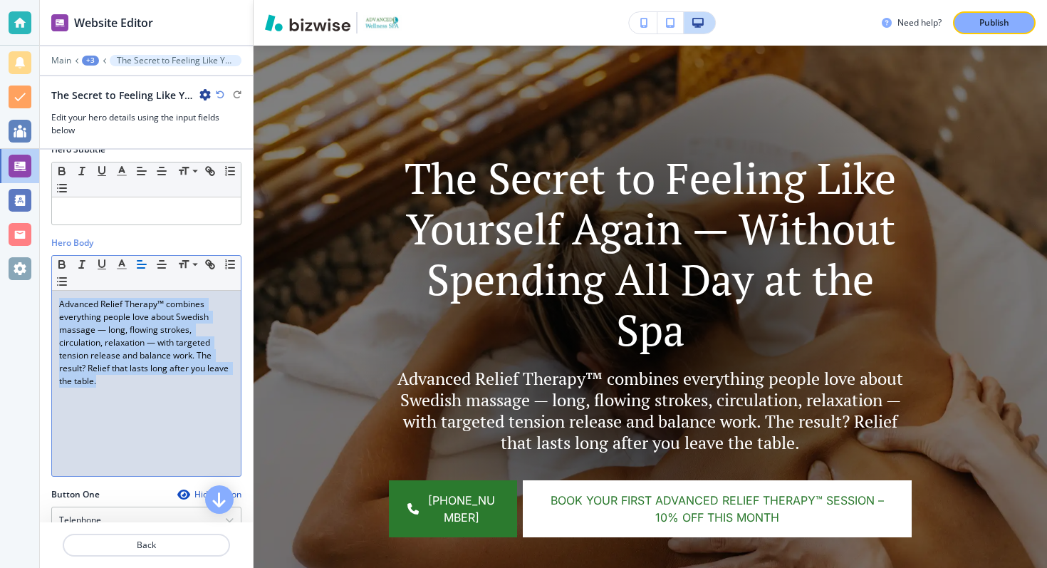
click at [132, 356] on p "Advanced Relief Therapy™ combines everything people love about Swedish massage …" at bounding box center [146, 343] width 174 height 90
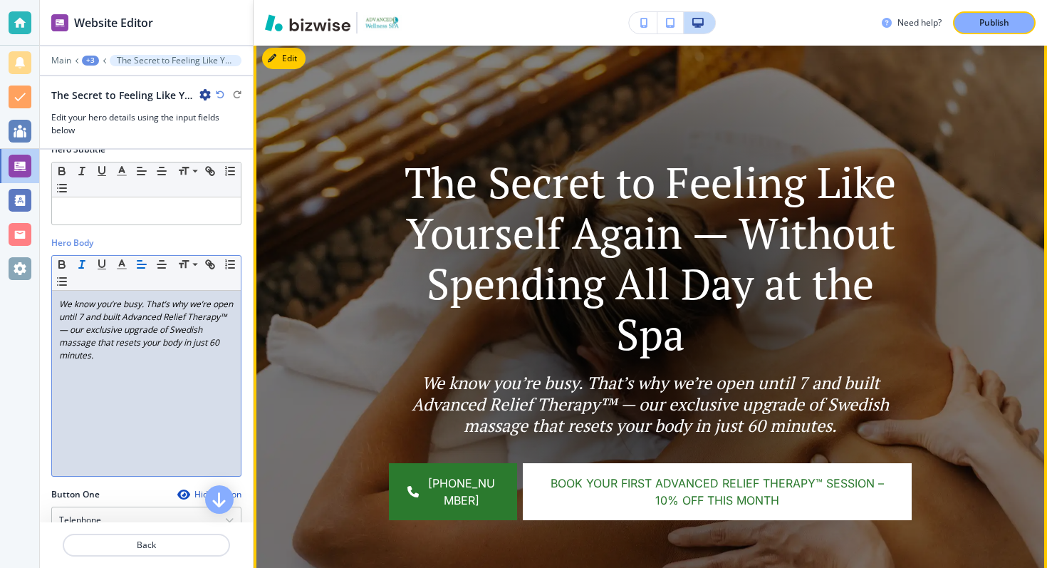
scroll to position [123, 0]
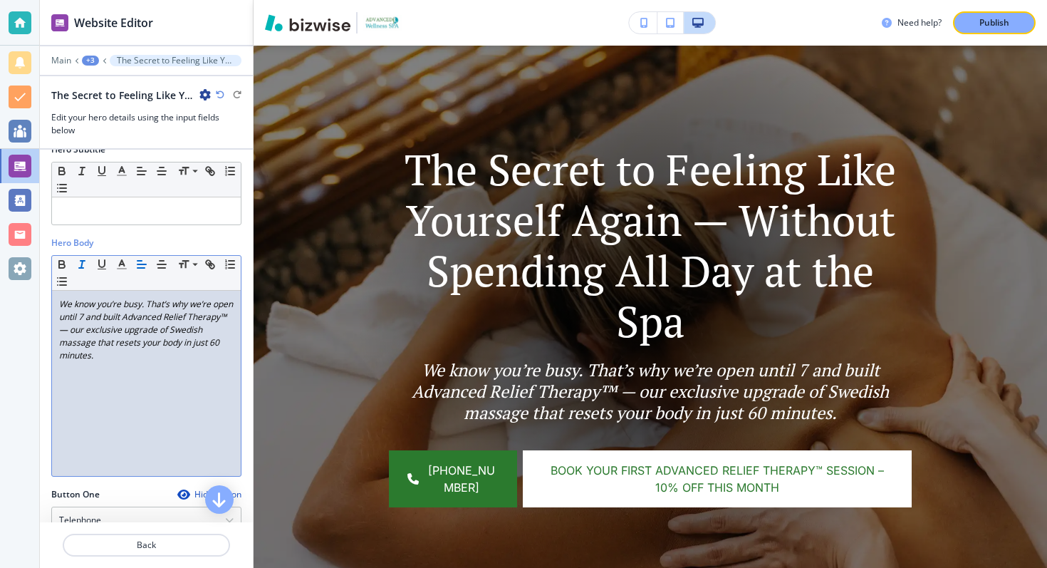
click at [92, 307] on em "We know you’re busy. That’s why we’re open until 7 and built Advanced Relief Th…" at bounding box center [147, 329] width 176 height 63
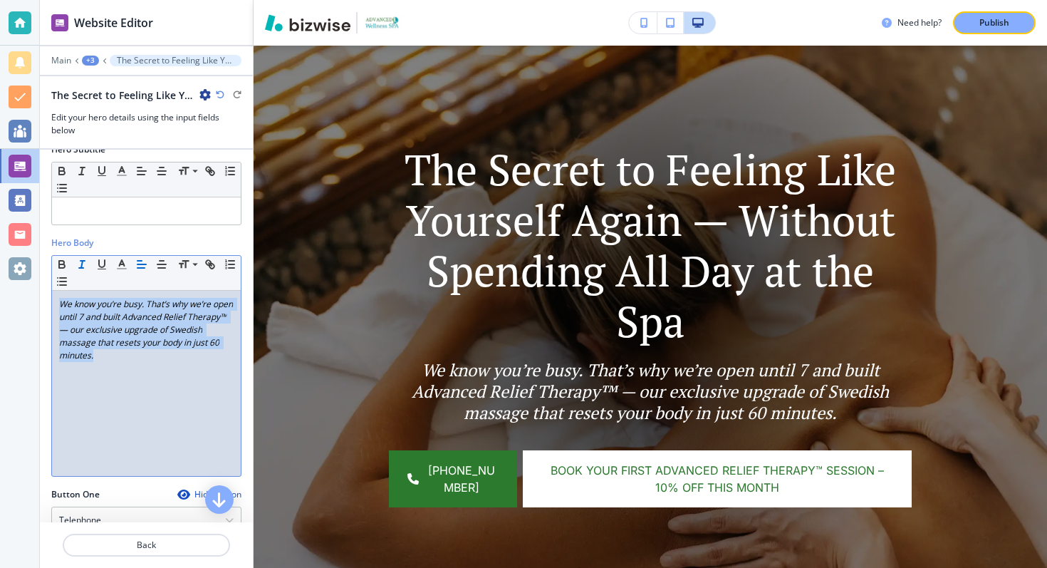
click at [92, 307] on em "We know you’re busy. That’s why we’re open until 7 and built Advanced Relief Th…" at bounding box center [147, 329] width 176 height 63
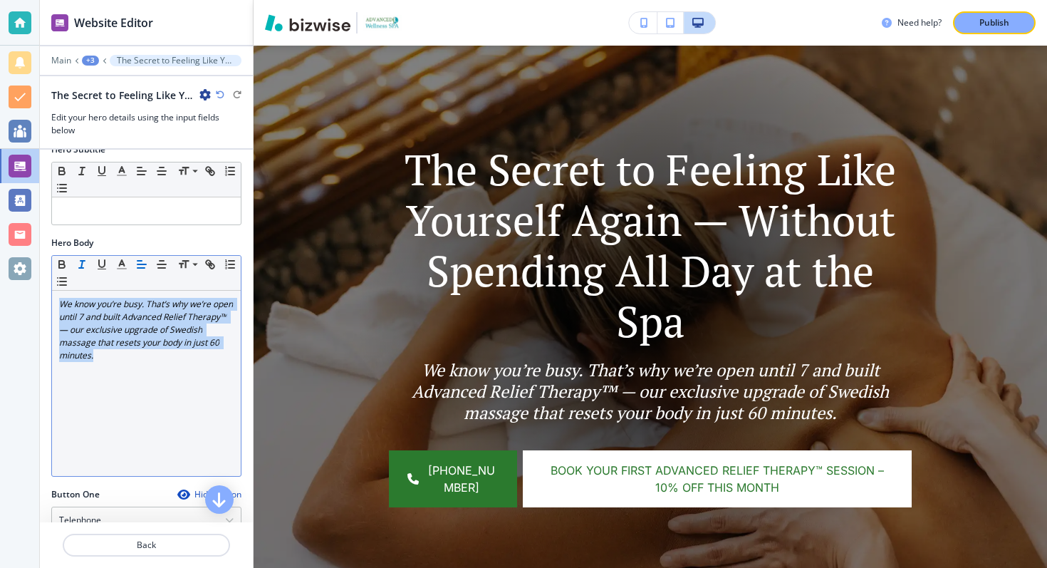
click at [82, 264] on line "button" at bounding box center [81, 264] width 1 height 7
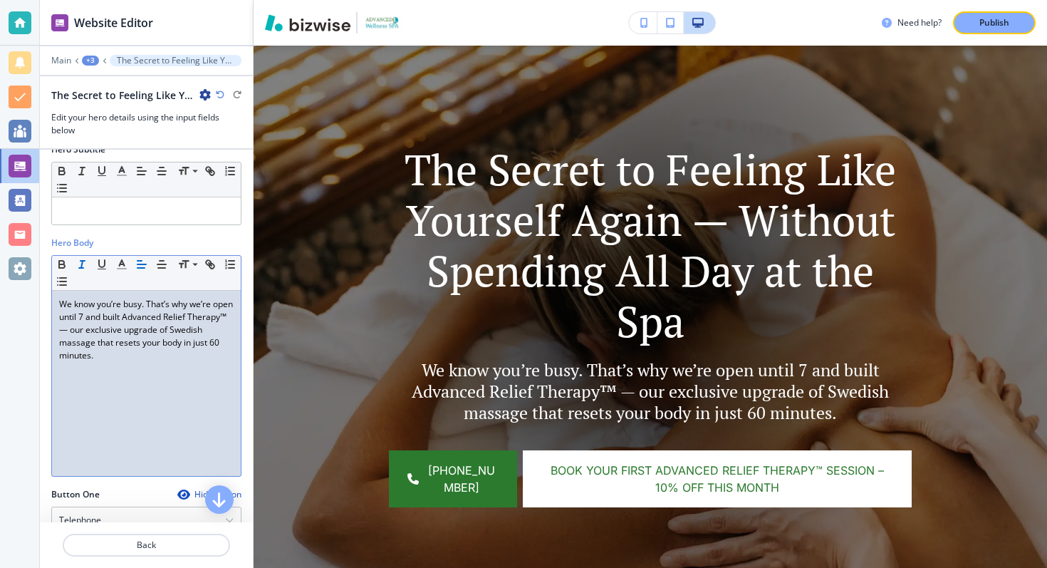
click at [82, 264] on line "button" at bounding box center [81, 264] width 1 height 7
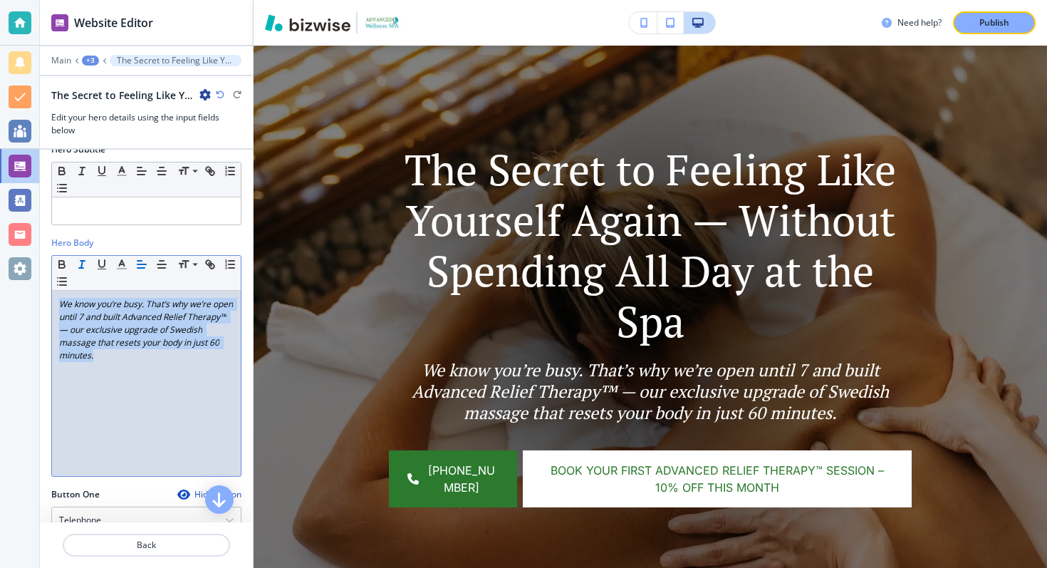
click at [152, 361] on p "We know you’re busy. That’s why we’re open until 7 and built Advanced Relief Th…" at bounding box center [146, 330] width 174 height 64
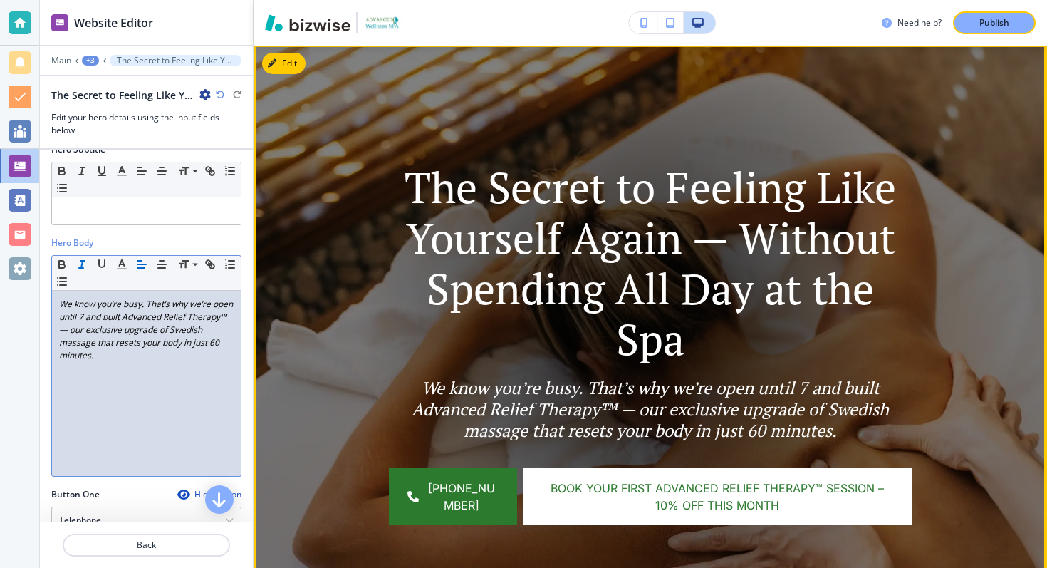
scroll to position [179, 0]
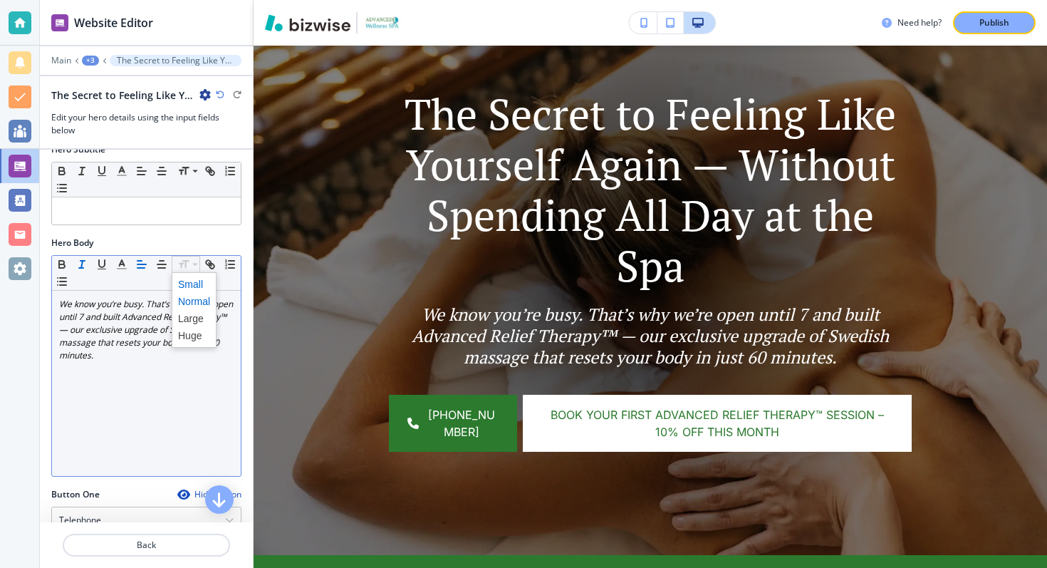
click at [191, 281] on span at bounding box center [194, 284] width 32 height 17
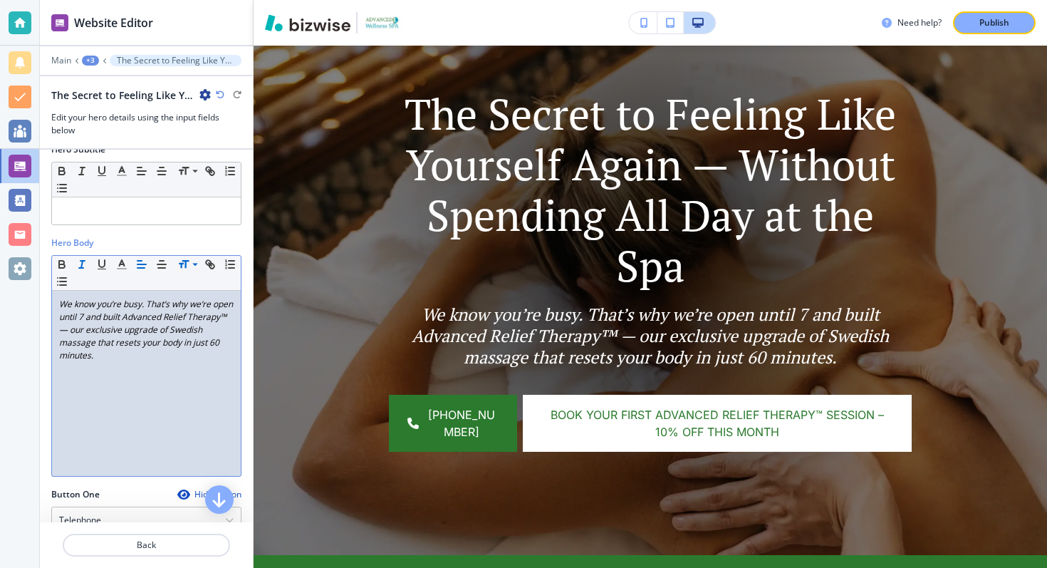
click at [160, 323] on p "We know you’re busy. That’s why we’re open until 7 and built Advanced Relief Th…" at bounding box center [146, 330] width 174 height 64
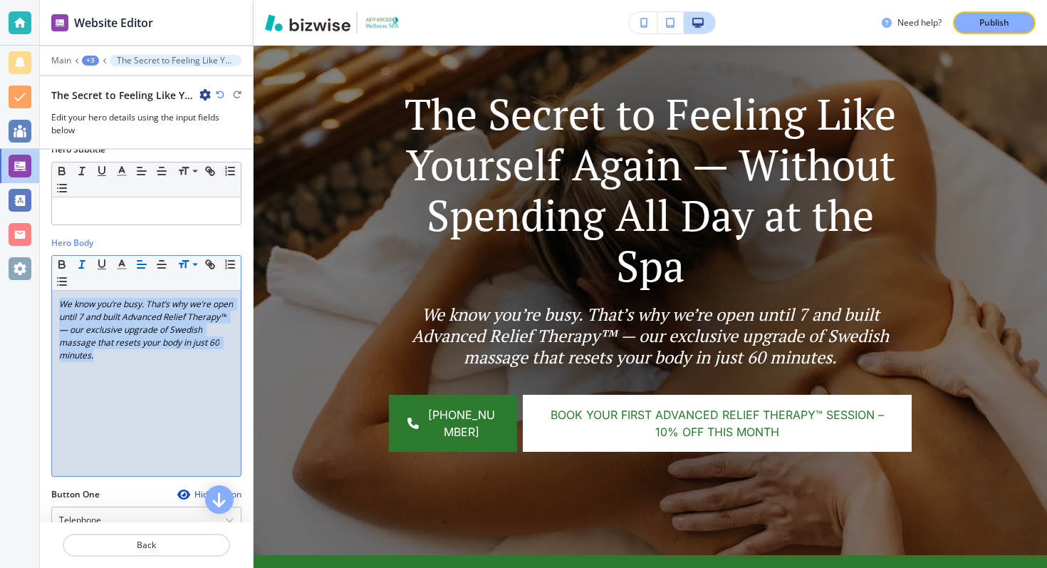
click at [160, 323] on p "We know you’re busy. That’s why we’re open until 7 and built Advanced Relief Th…" at bounding box center [146, 330] width 174 height 64
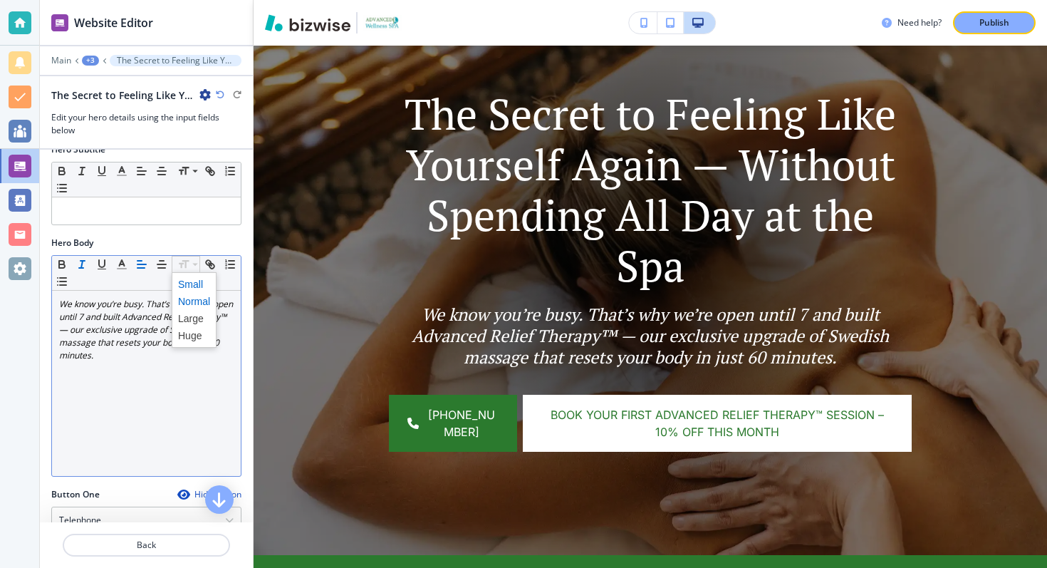
click at [189, 282] on span at bounding box center [194, 284] width 32 height 17
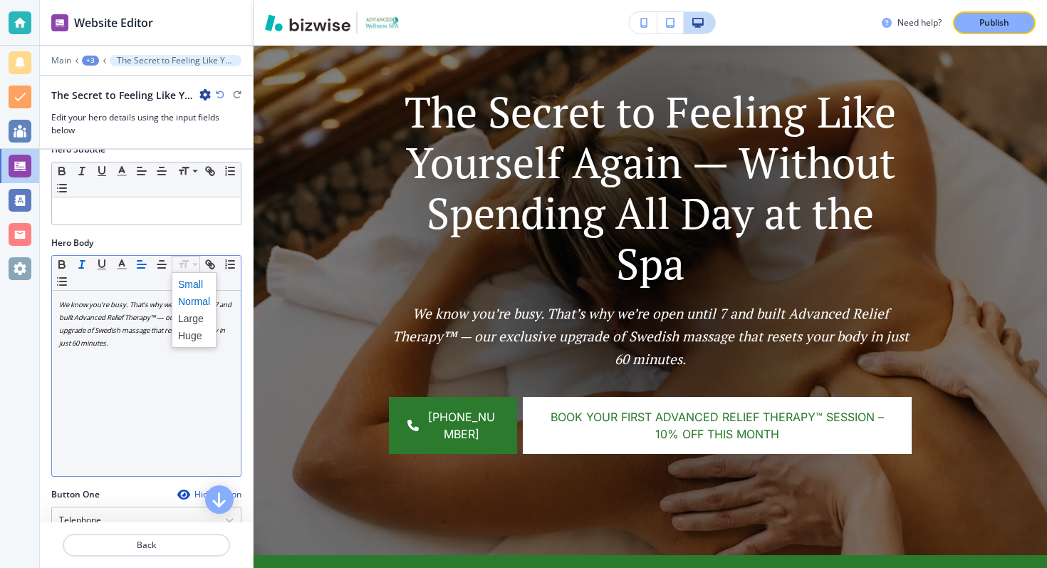
click at [188, 298] on span at bounding box center [194, 301] width 32 height 17
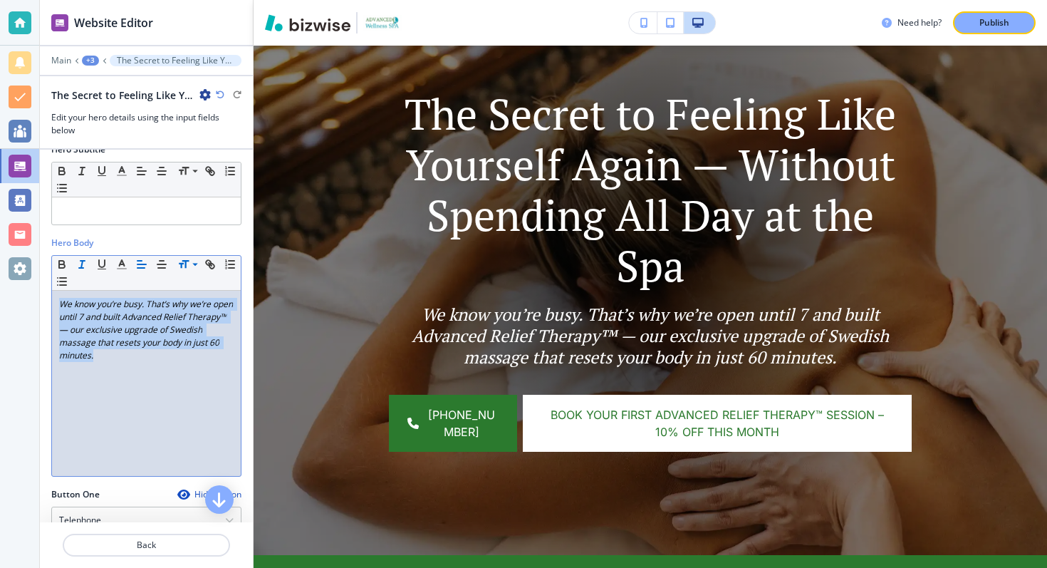
click at [80, 259] on icon "button" at bounding box center [81, 264] width 13 height 13
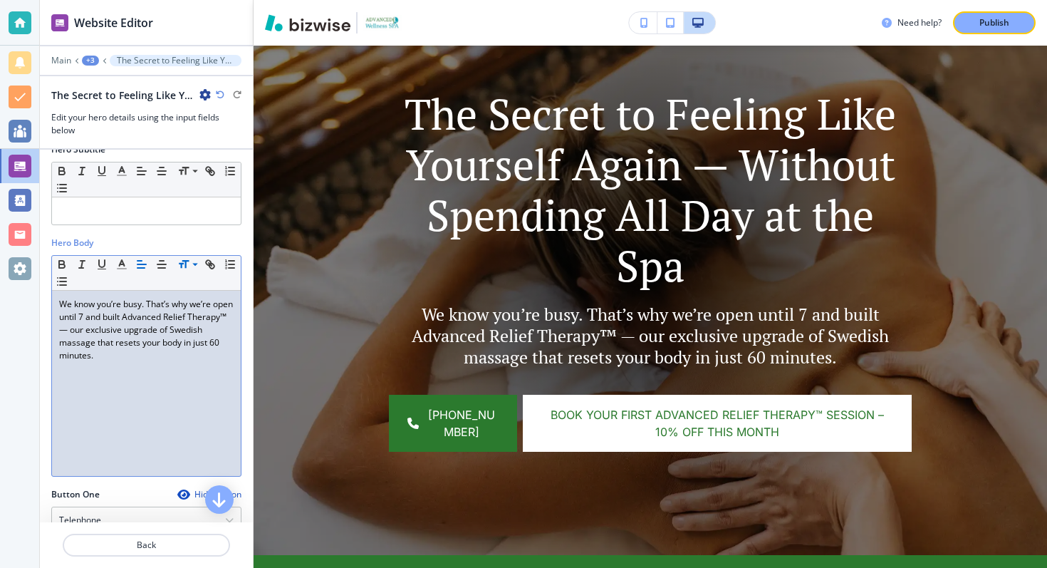
click at [130, 379] on div "We know you’re busy. That’s why we’re open until 7 and built Advanced Relief Th…" at bounding box center [146, 383] width 189 height 185
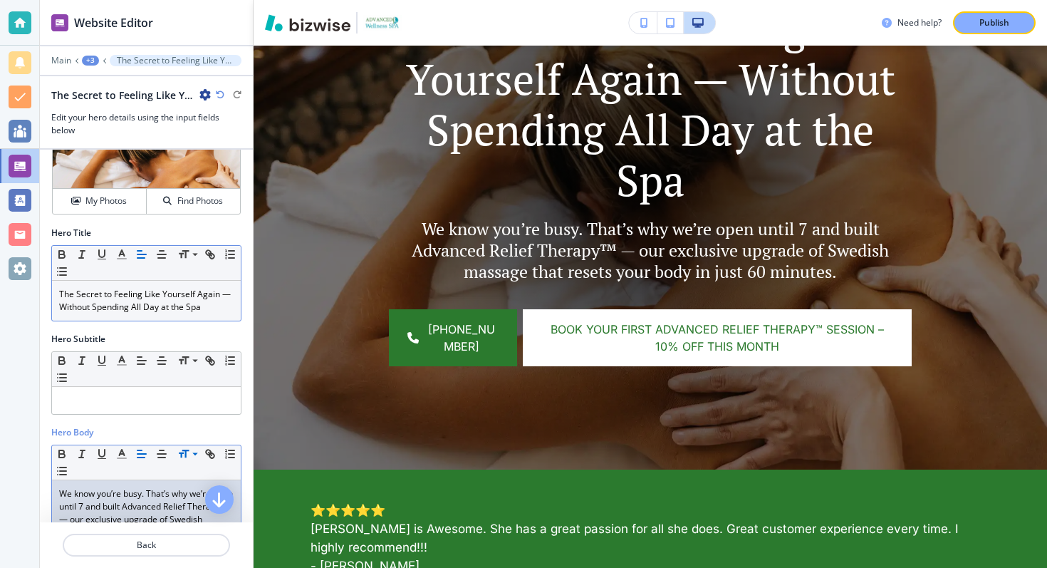
scroll to position [21, 0]
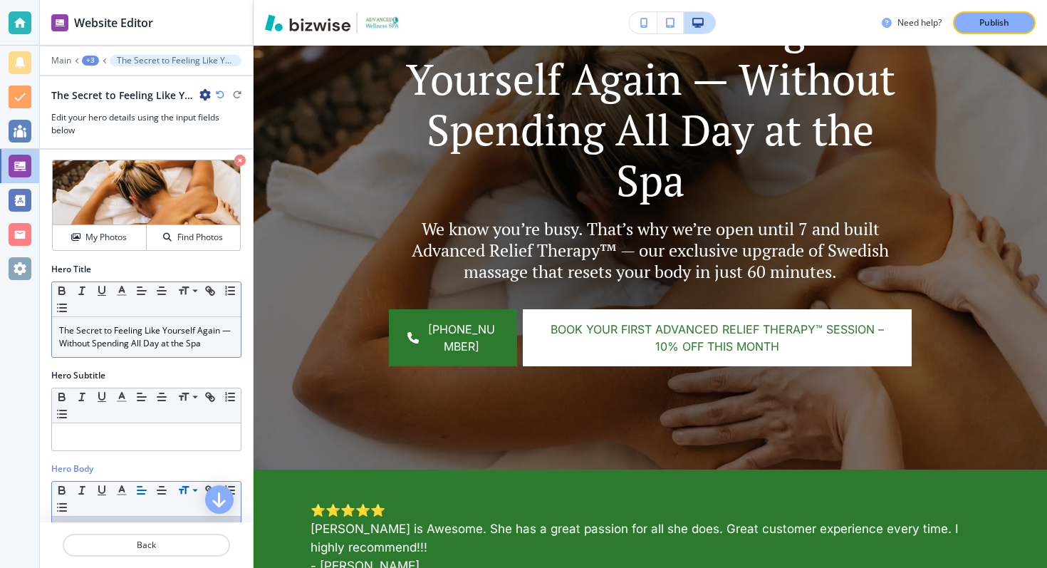
click at [114, 337] on p "The Secret to Feeling Like Yourself Again — Without Spending All Day at the Spa" at bounding box center [146, 337] width 174 height 26
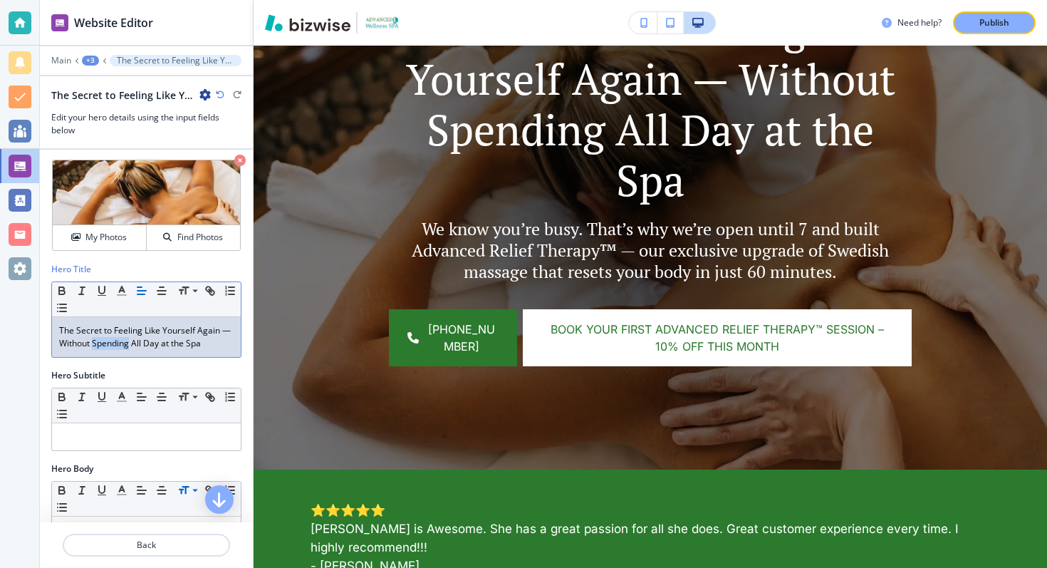
click at [114, 337] on p "The Secret to Feeling Like Yourself Again — Without Spending All Day at the Spa" at bounding box center [146, 337] width 174 height 26
copy p "The Secret to Feeling Like Yourself Again — Without Spending All Day at the Spa"
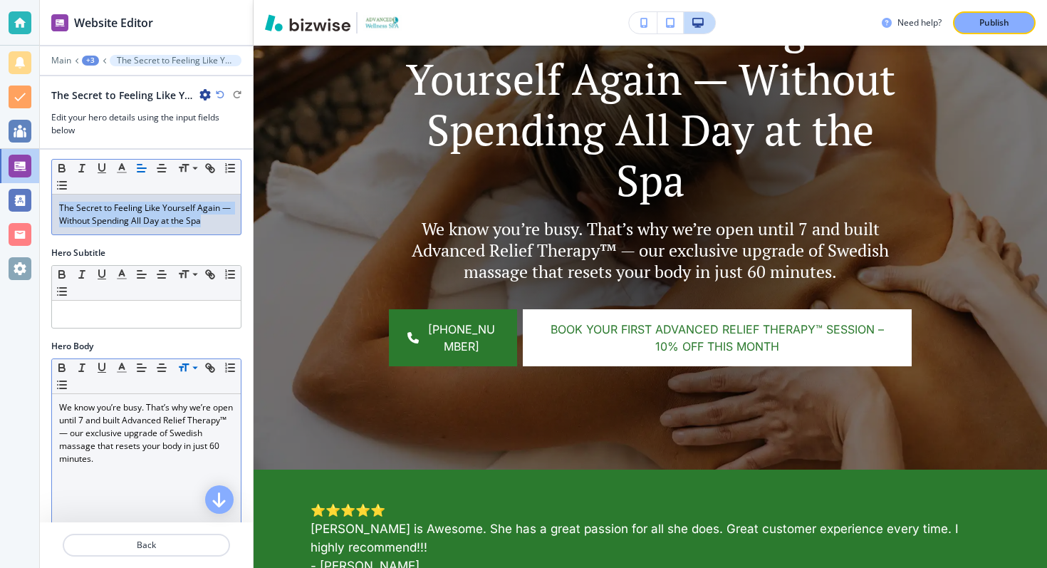
scroll to position [151, 0]
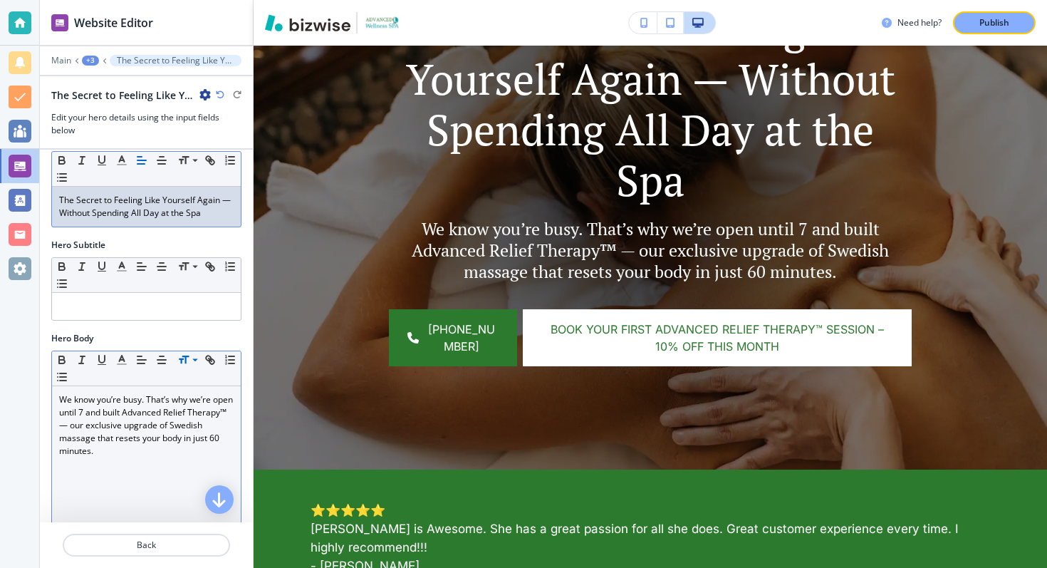
click at [128, 411] on p "We know you’re busy. That’s why we’re open until 7 and built Advanced Relief Th…" at bounding box center [146, 425] width 174 height 64
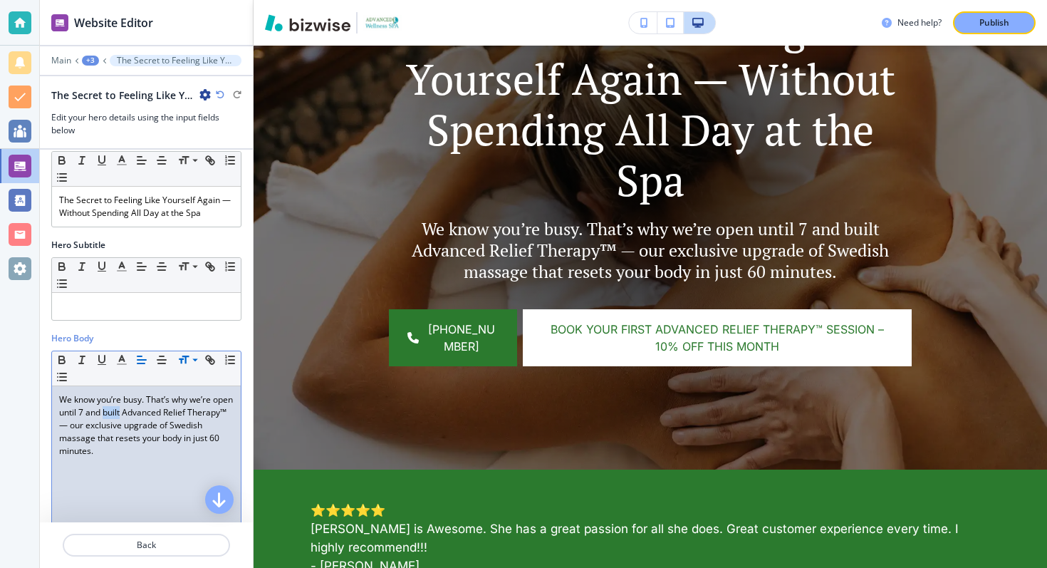
click at [128, 411] on p "We know you’re busy. That’s why we’re open until 7 and built Advanced Relief Th…" at bounding box center [146, 425] width 174 height 64
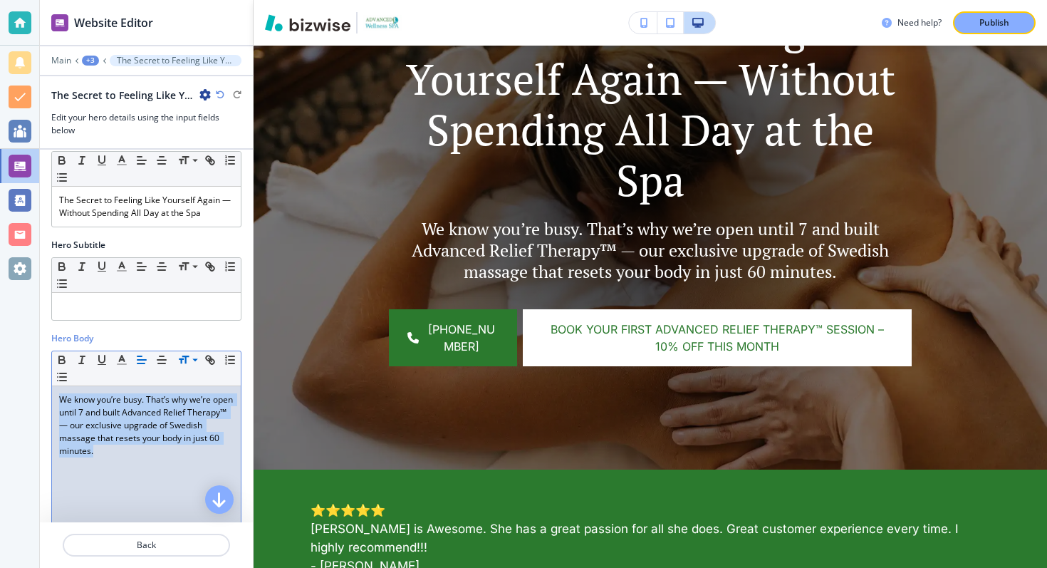
click at [128, 411] on p "We know you’re busy. That’s why we’re open until 7 and built Advanced Relief Th…" at bounding box center [146, 425] width 174 height 64
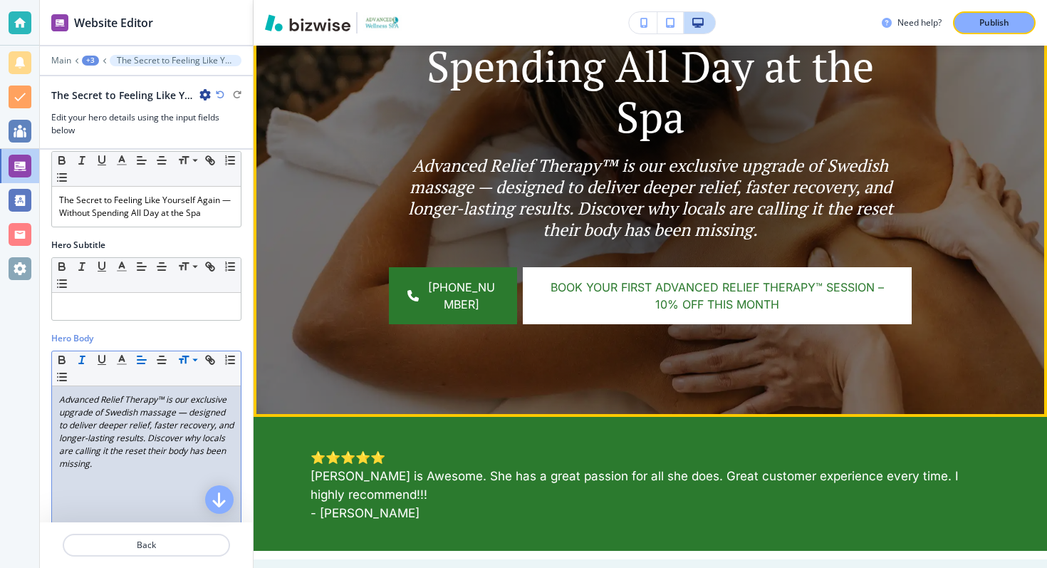
scroll to position [417, 0]
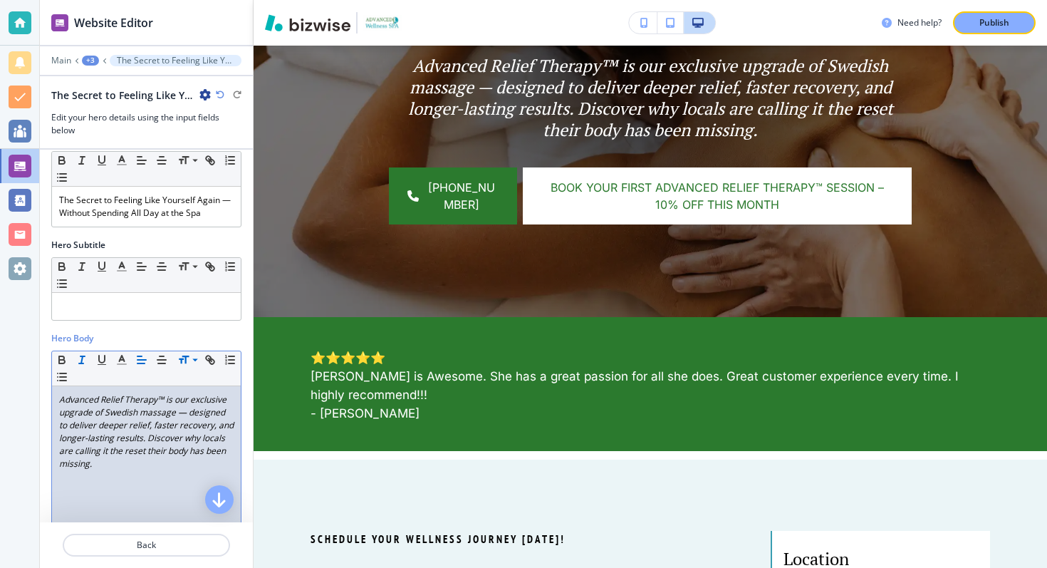
click at [150, 471] on div "Advanced Relief Therapy™ is our exclusive upgrade of Swedish massage — designed…" at bounding box center [146, 478] width 189 height 185
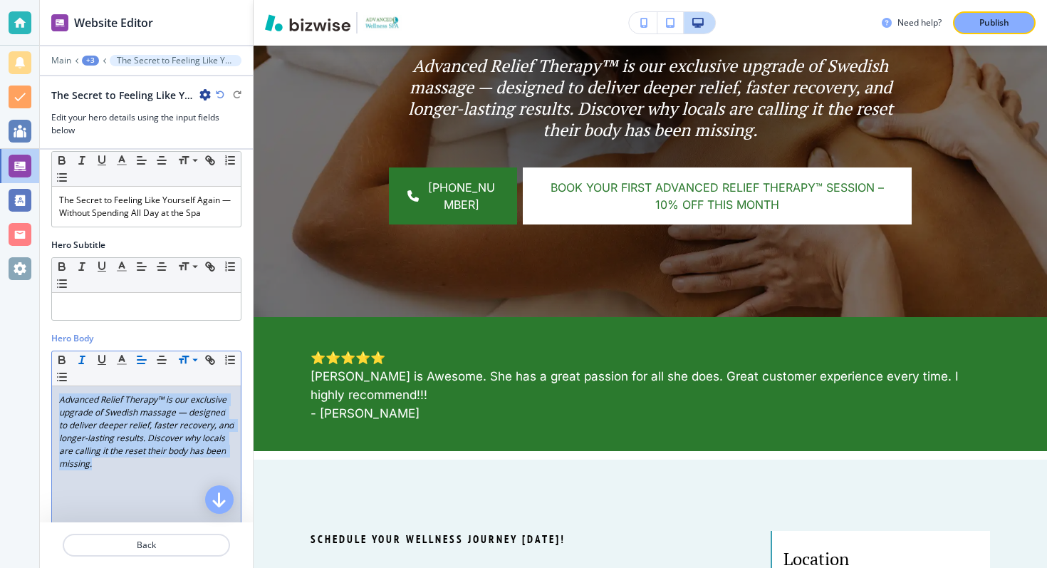
click at [150, 471] on div "Advanced Relief Therapy™ is our exclusive upgrade of Swedish massage — designed…" at bounding box center [146, 478] width 189 height 185
click at [78, 355] on icon "button" at bounding box center [81, 359] width 13 height 13
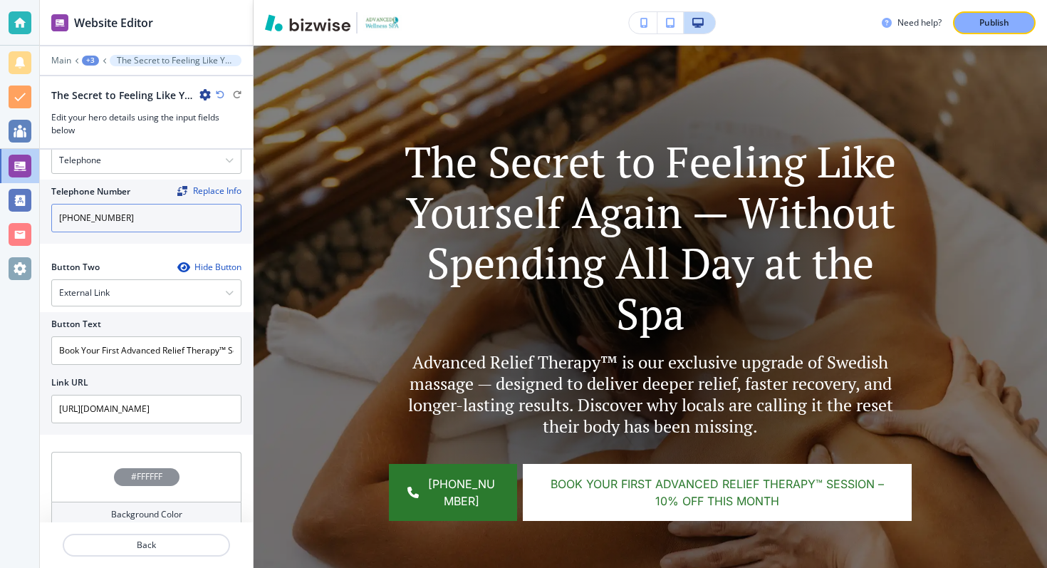
scroll to position [622, 0]
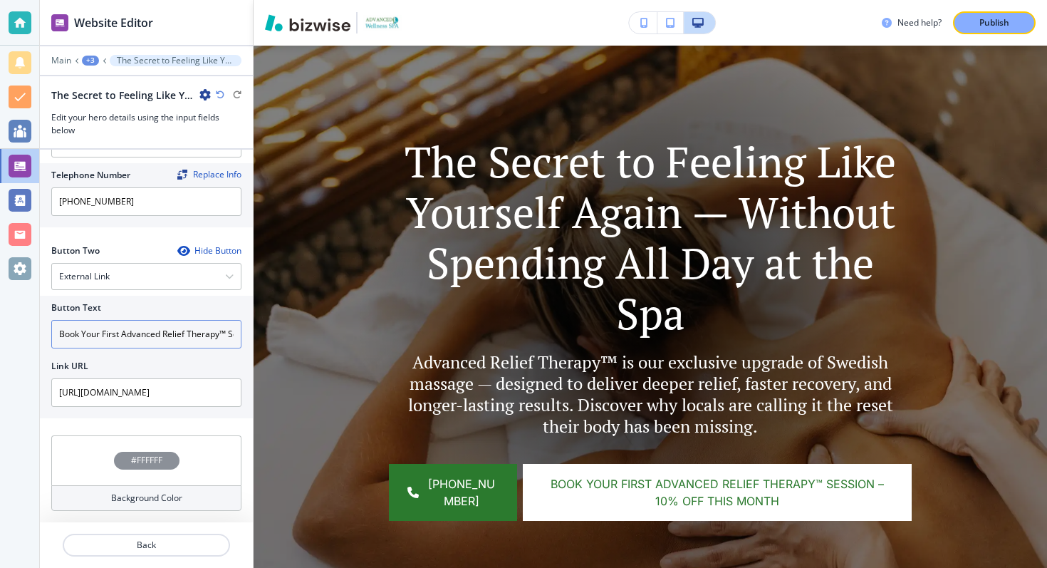
click at [120, 335] on input "Book Your First Advanced Relief Therapy™ Session – 10% Off This Month" at bounding box center [146, 334] width 190 height 28
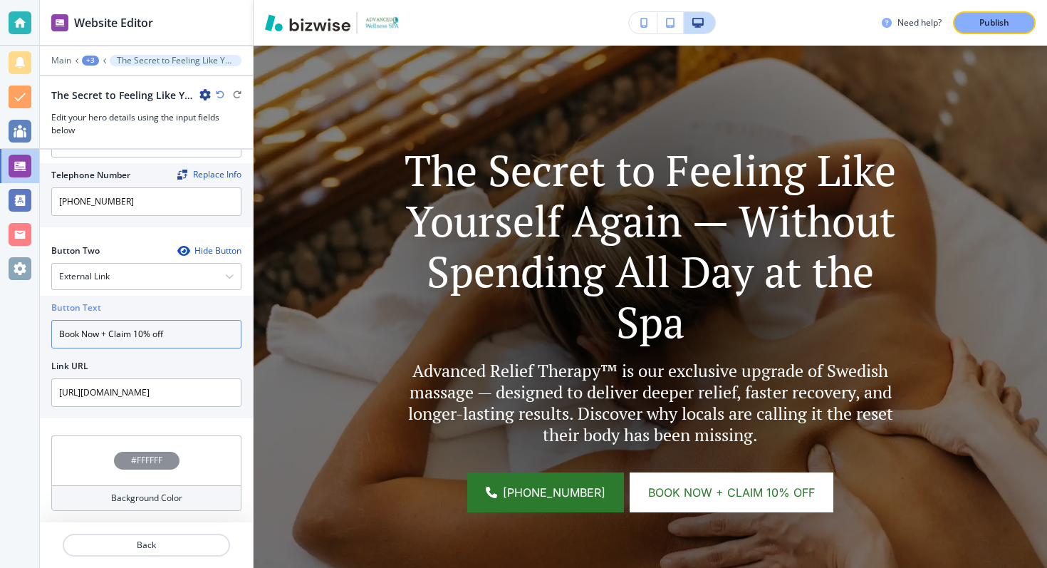
type input "Book Now + Claim 10% off"
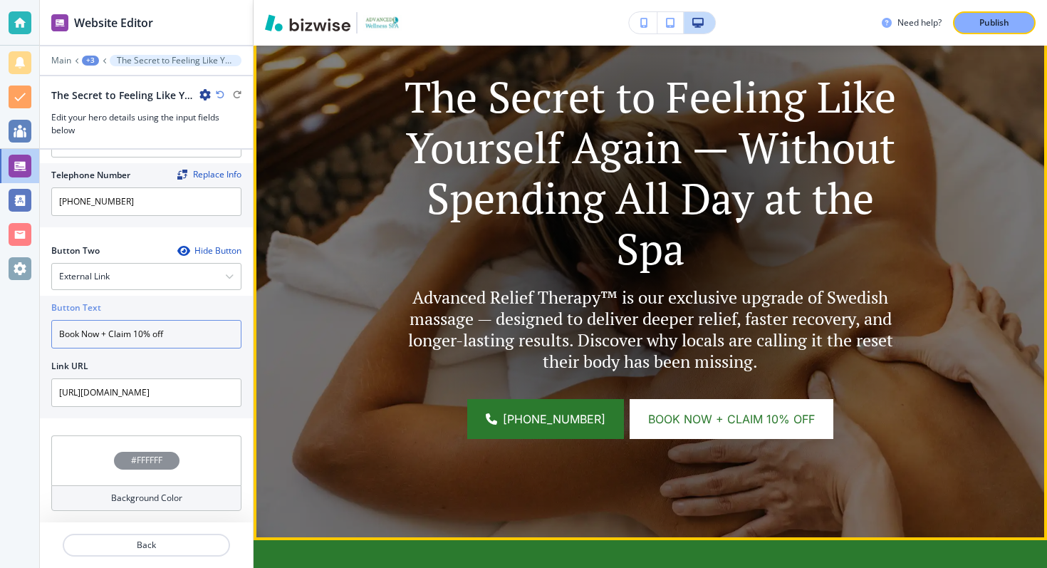
scroll to position [210, 0]
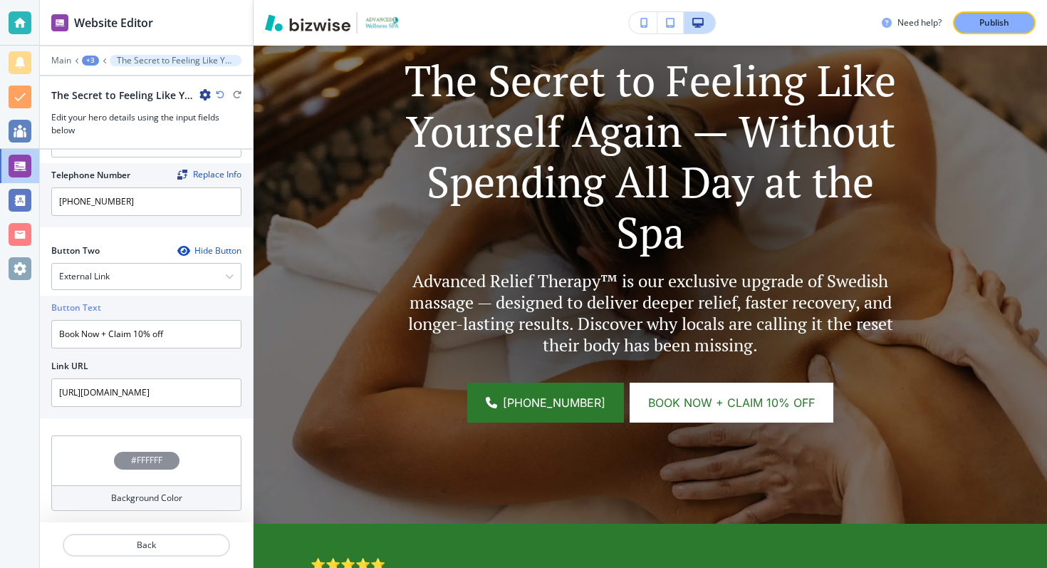
click at [196, 250] on div "Hide Button" at bounding box center [209, 250] width 64 height 11
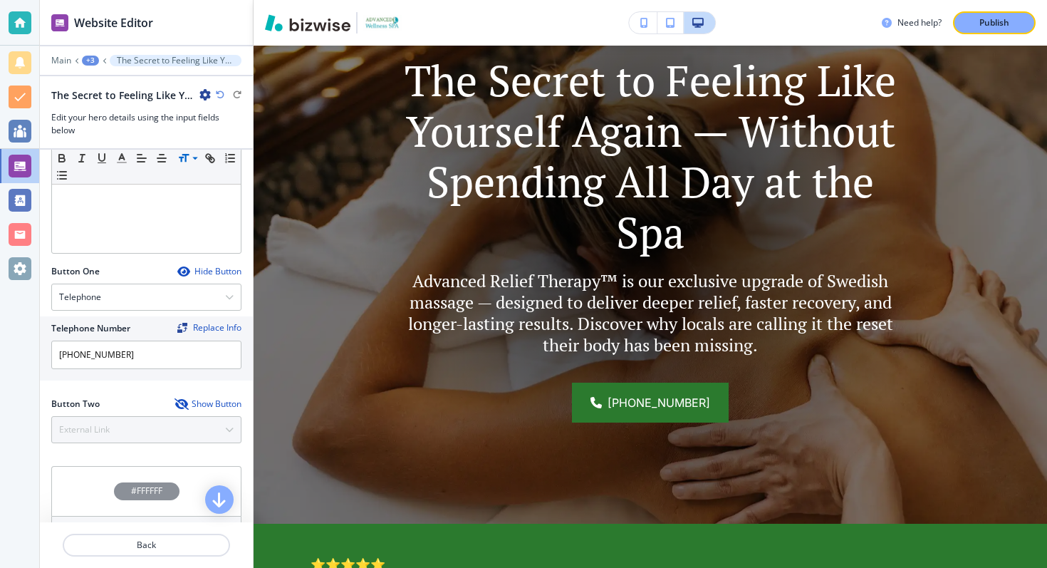
click at [207, 276] on div "Hide Button" at bounding box center [209, 271] width 64 height 11
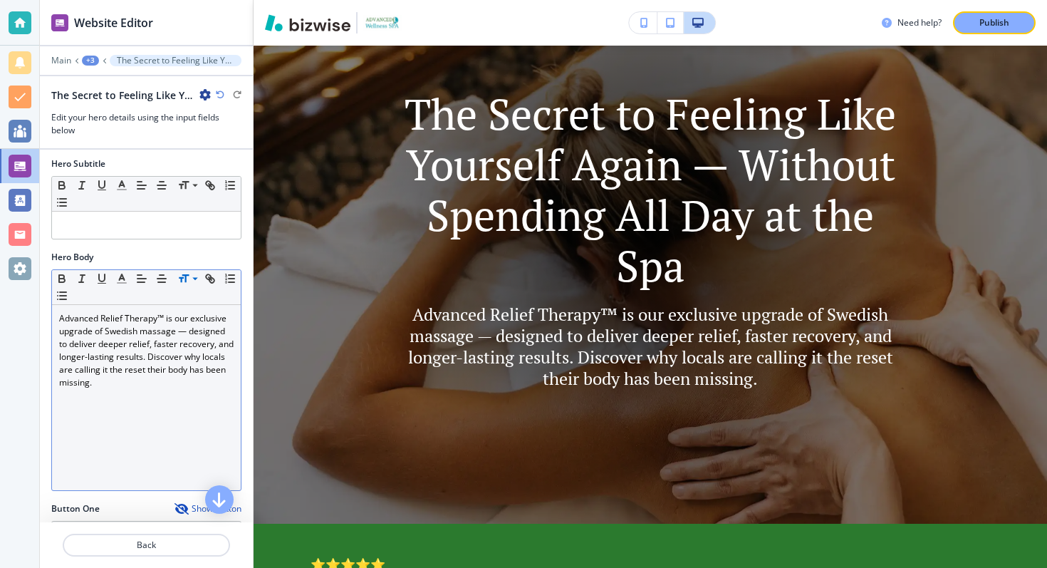
scroll to position [226, 0]
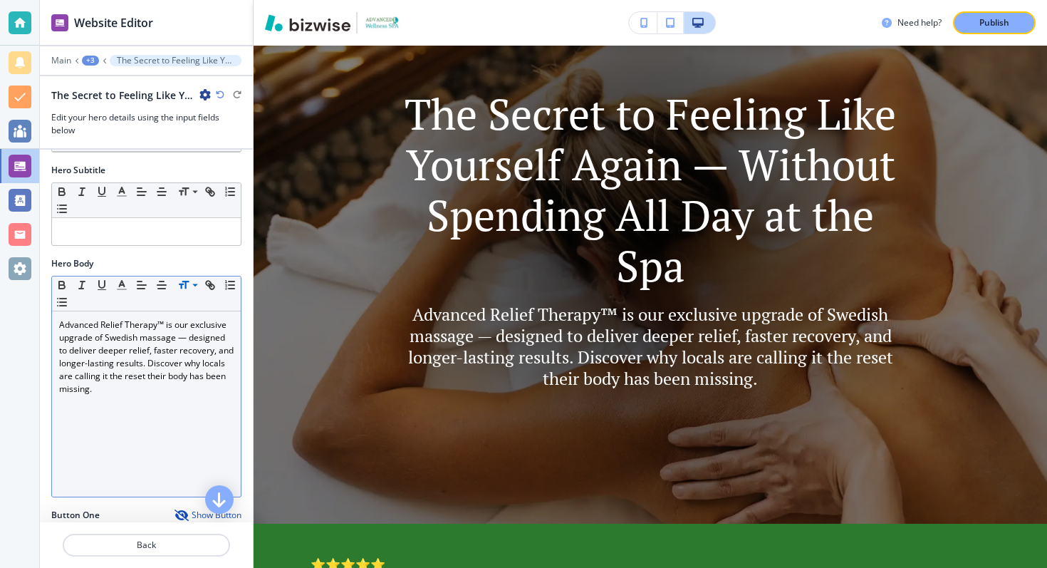
click at [143, 355] on p "Advanced Relief Therapy™ is our exclusive upgrade of Swedish massage — designed…" at bounding box center [146, 356] width 174 height 77
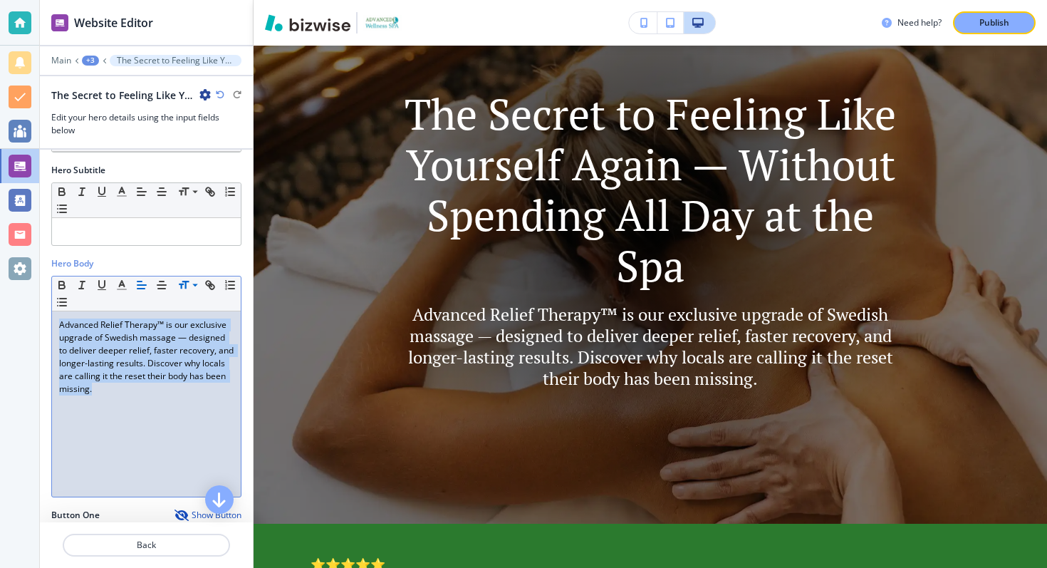
click at [143, 355] on p "Advanced Relief Therapy™ is our exclusive upgrade of Swedish massage — designed…" at bounding box center [146, 356] width 174 height 77
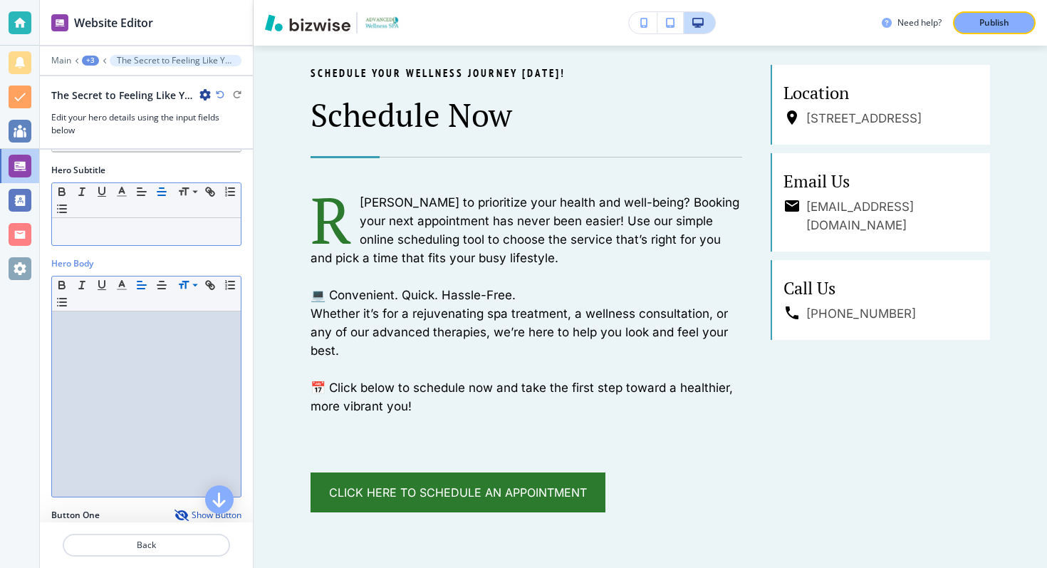
scroll to position [0, 0]
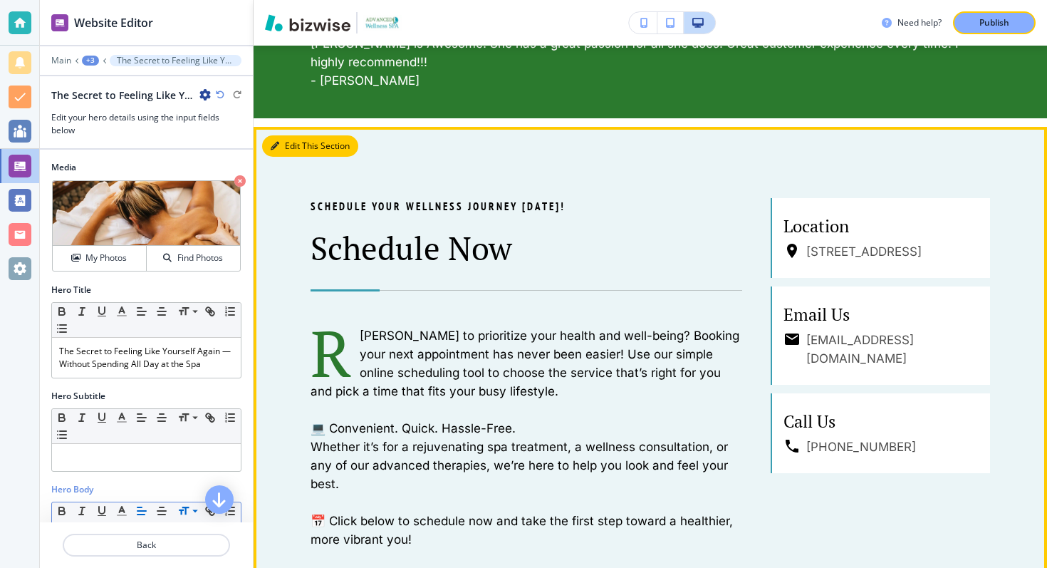
click at [291, 144] on button "Edit This Section" at bounding box center [310, 145] width 96 height 21
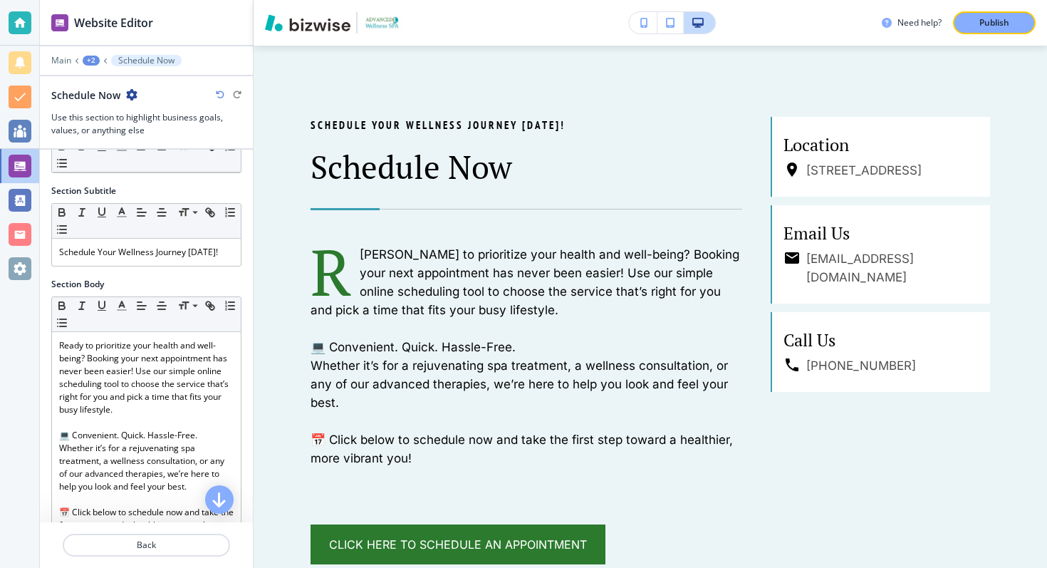
scroll to position [93, 0]
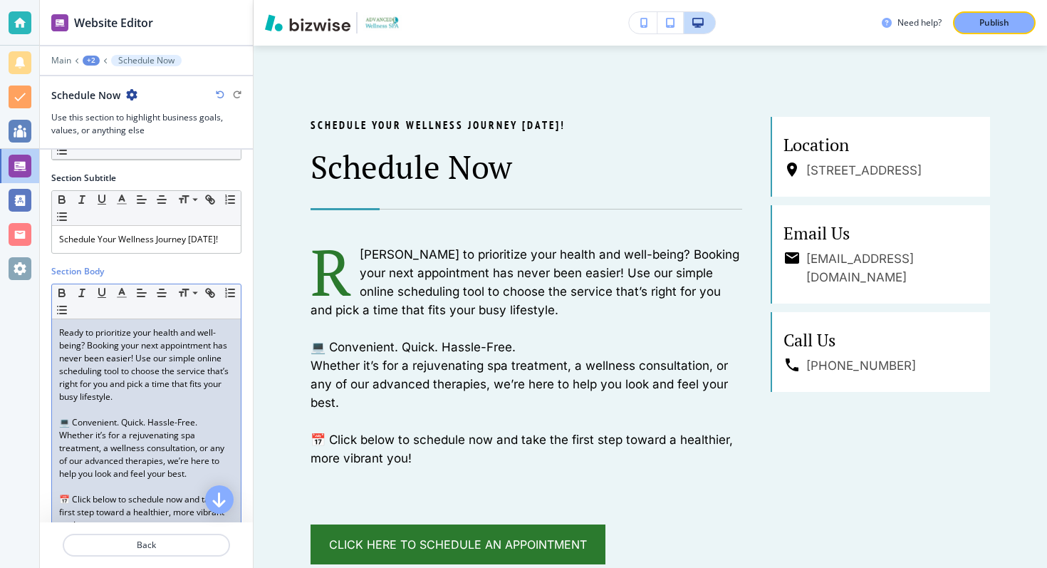
click at [61, 332] on p "Ready to prioritize your health and well-being? Booking your next appointment h…" at bounding box center [146, 364] width 174 height 77
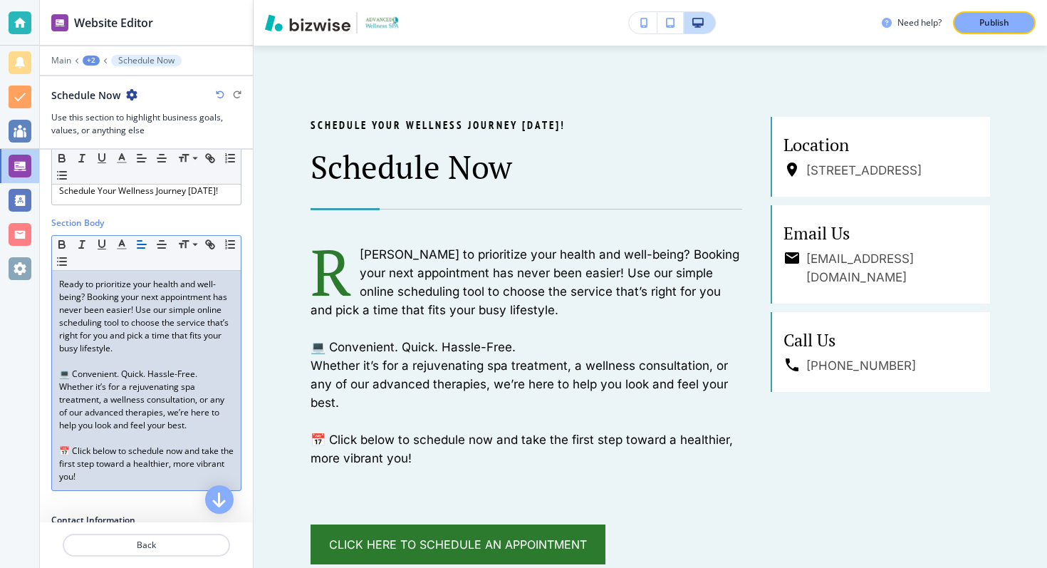
scroll to position [118, 0]
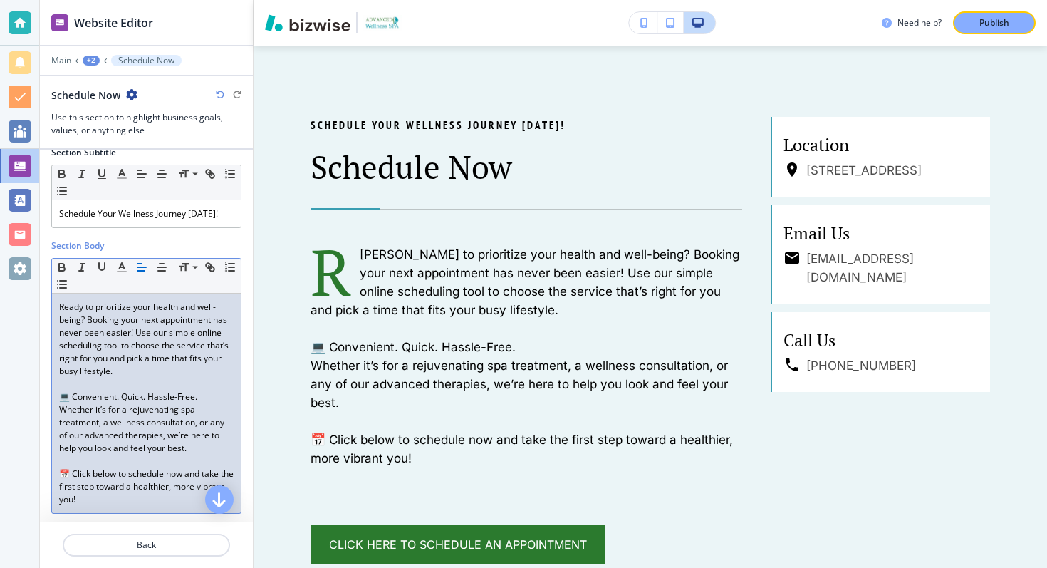
click at [64, 305] on p "Ready to prioritize your health and well-being? Booking your next appointment h…" at bounding box center [146, 339] width 174 height 77
click at [56, 304] on div "Ready to prioritize your health and well-being? Booking your next appointment h…" at bounding box center [146, 402] width 189 height 219
drag, startPoint x: 58, startPoint y: 307, endPoint x: 67, endPoint y: 308, distance: 9.3
click at [67, 308] on div "Ready to prioritize your health and well-being? Booking your next appointment h…" at bounding box center [146, 402] width 189 height 219
click at [90, 330] on p "Ready to prioritize your health and well-being? Booking your next appointment h…" at bounding box center [146, 339] width 174 height 77
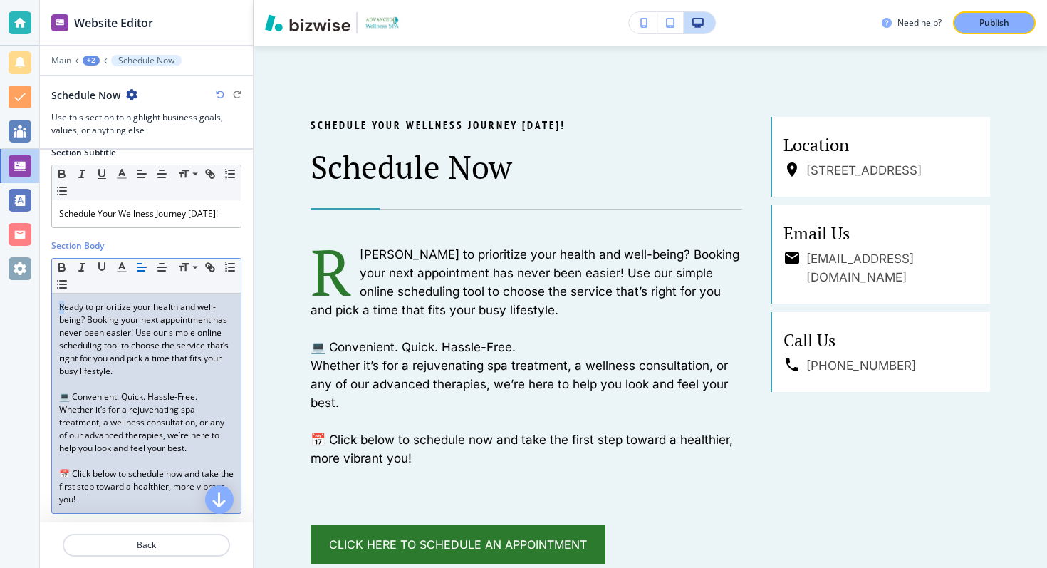
click at [66, 306] on p "Ready to prioritize your health and well-being? Booking your next appointment h…" at bounding box center [146, 339] width 174 height 77
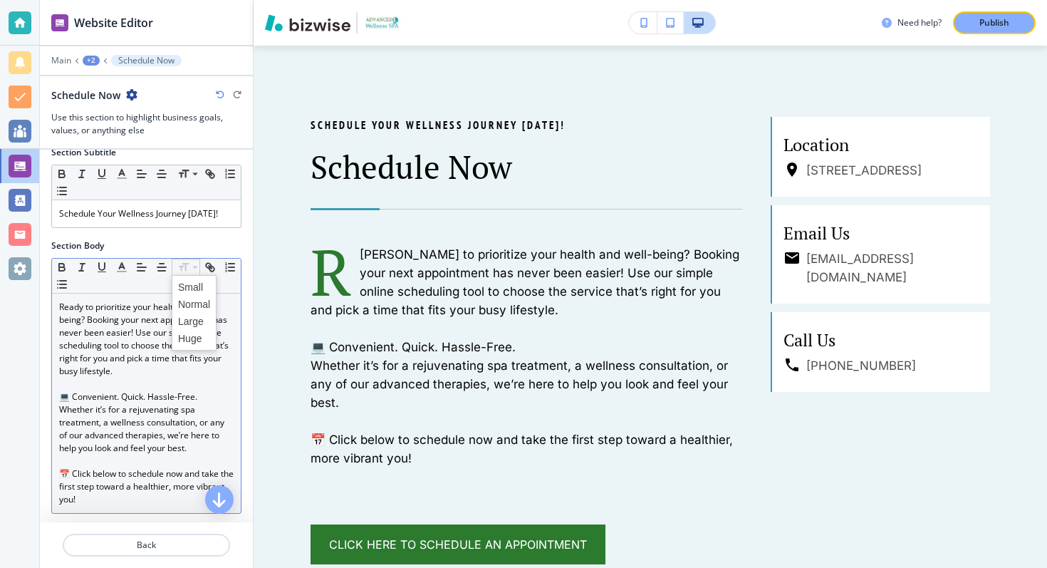
click at [68, 323] on p "Ready to prioritize your health and well-being? Booking your next appointment h…" at bounding box center [146, 339] width 174 height 77
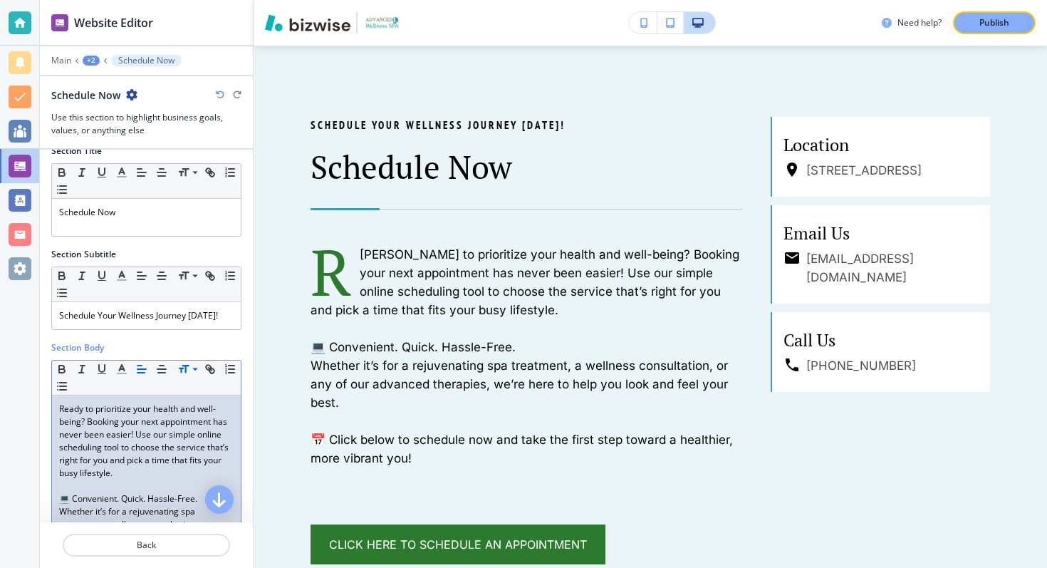
scroll to position [0, 0]
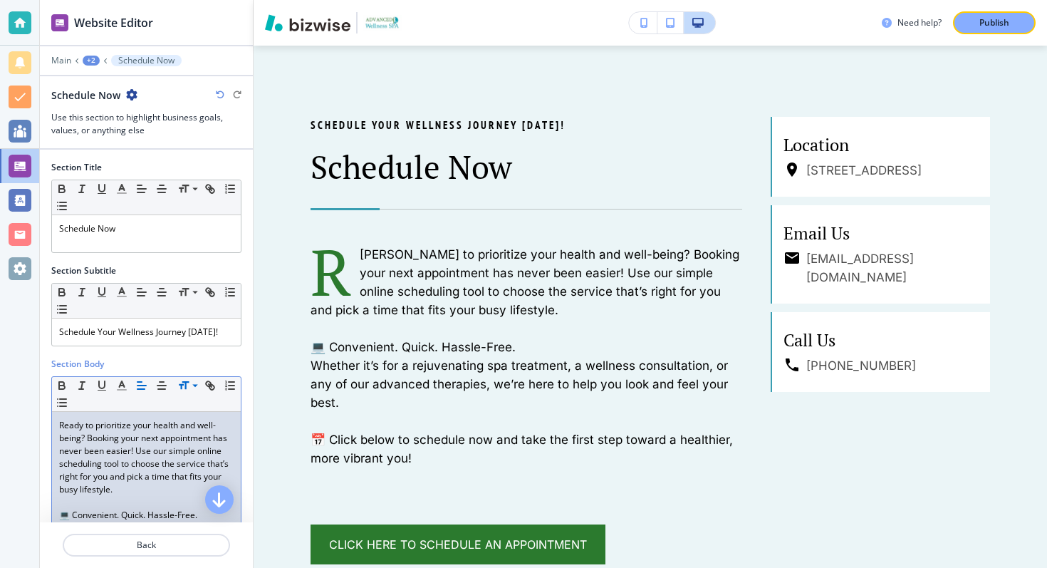
click at [125, 434] on p "Ready to prioritize your health and well-being? Booking your next appointment h…" at bounding box center [146, 457] width 174 height 77
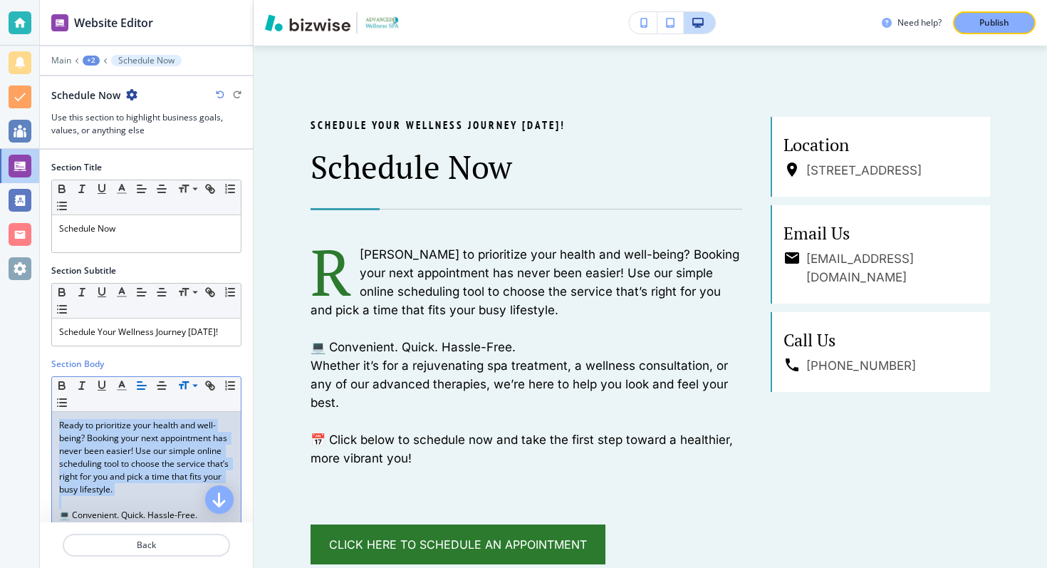
click at [125, 434] on p "Ready to prioritize your health and well-being? Booking your next appointment h…" at bounding box center [146, 457] width 174 height 77
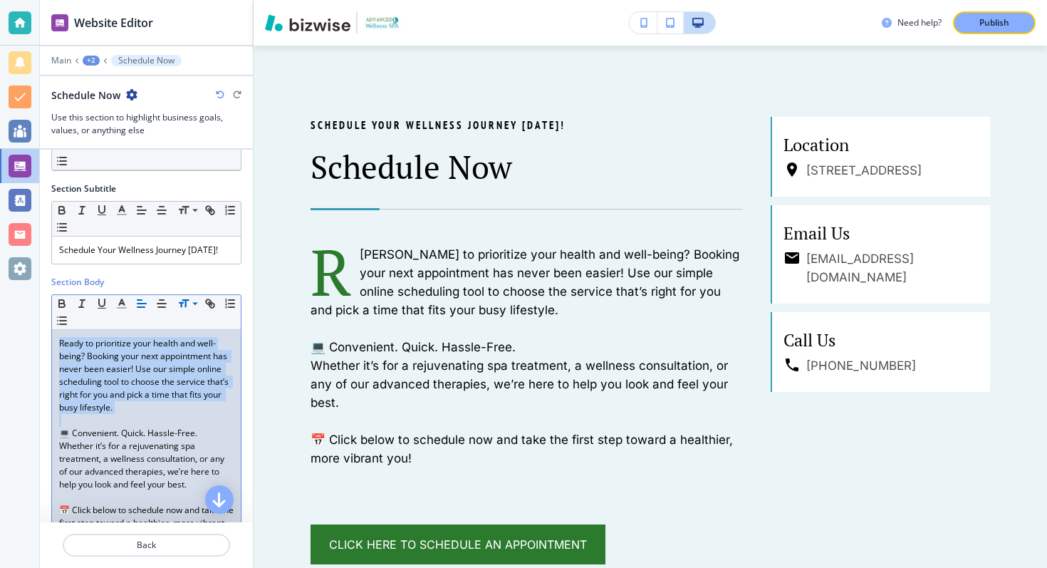
scroll to position [87, 0]
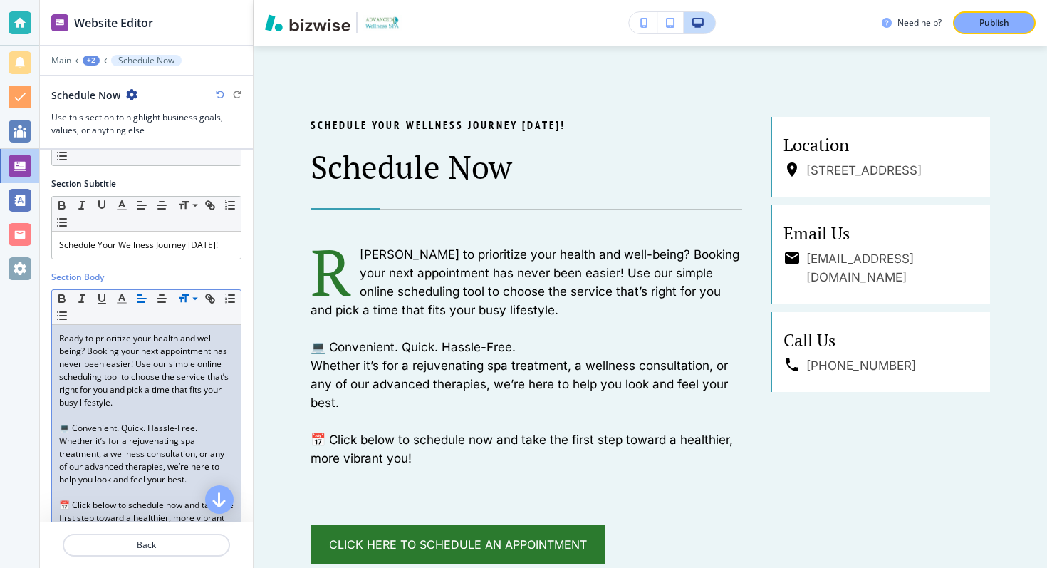
click at [90, 375] on p "Ready to prioritize your health and well-being? Booking your next appointment h…" at bounding box center [146, 370] width 174 height 77
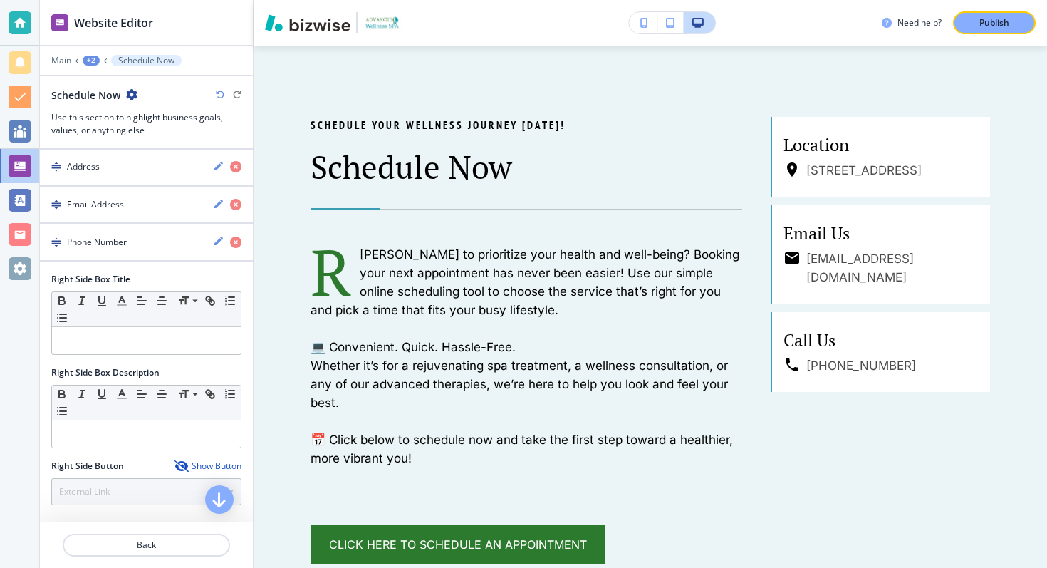
scroll to position [454, 0]
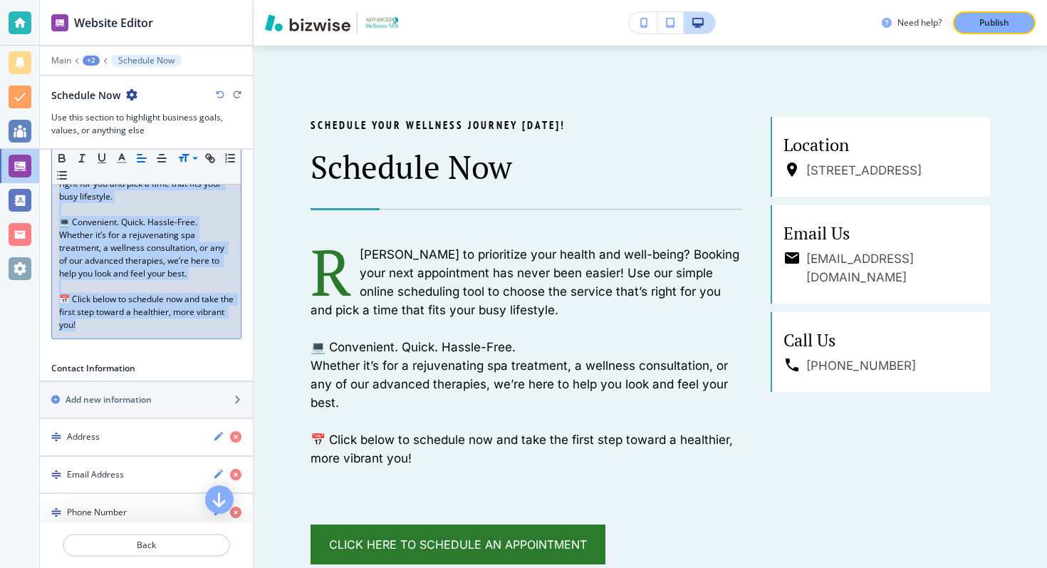
drag, startPoint x: 60, startPoint y: 338, endPoint x: 127, endPoint y: 332, distance: 68.0
click at [127, 332] on div "Ready to prioritize your health and well-being? Booking your next appointment h…" at bounding box center [146, 228] width 189 height 219
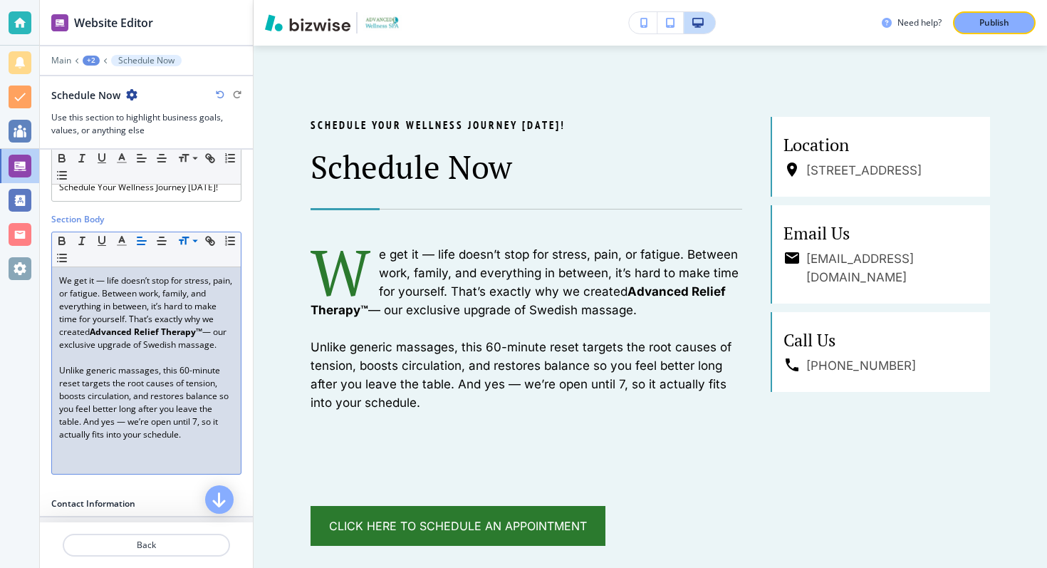
scroll to position [147, 0]
click at [54, 252] on button "button" at bounding box center [62, 254] width 20 height 17
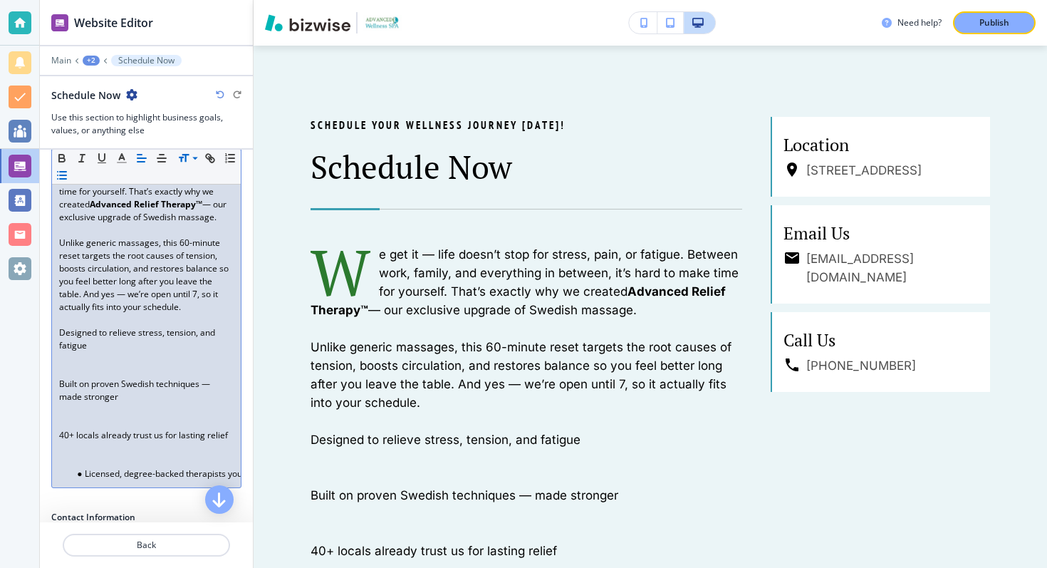
scroll to position [278, 0]
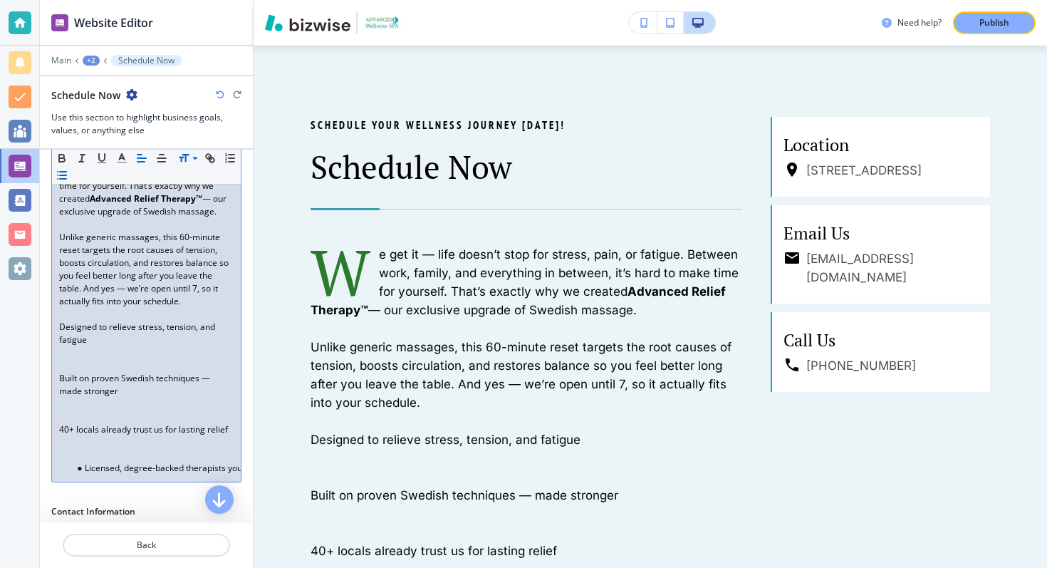
click at [84, 466] on li "Licensed, degree-backed therapists you can rely on" at bounding box center [153, 468] width 162 height 13
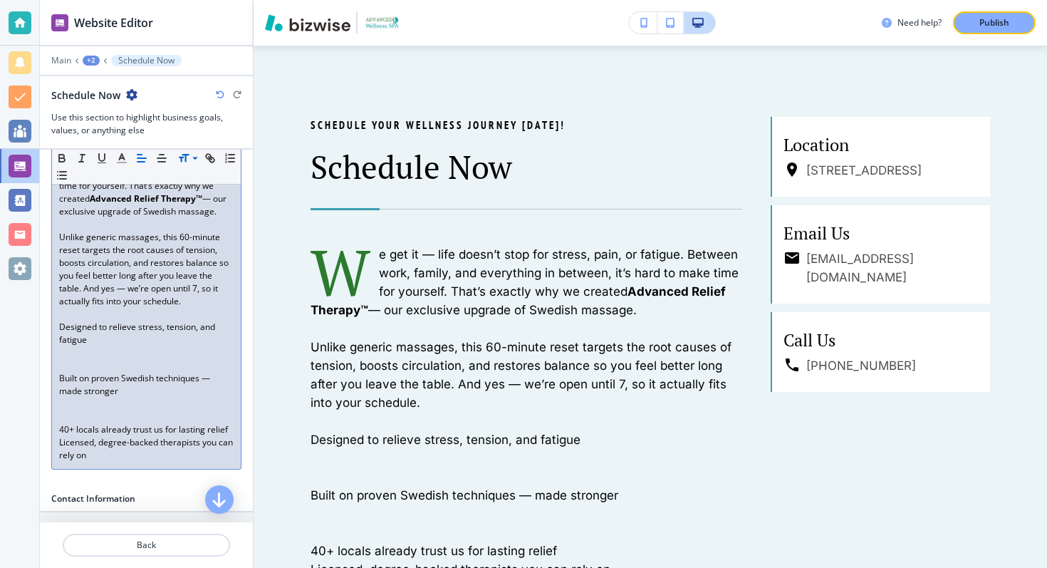
drag, startPoint x: 110, startPoint y: 458, endPoint x: 58, endPoint y: 329, distance: 138.7
click at [58, 329] on div "We get it — life doesn’t stop for stress, pain, or fatigue. Between work, famil…" at bounding box center [146, 301] width 189 height 335
click at [64, 176] on icon "button" at bounding box center [62, 175] width 13 height 13
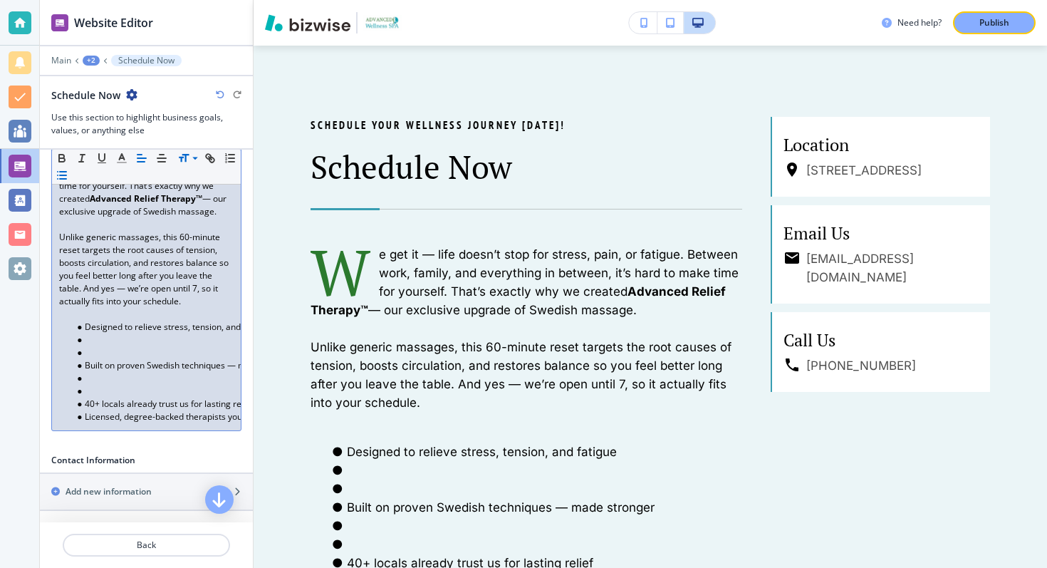
click at [93, 346] on li at bounding box center [153, 352] width 162 height 13
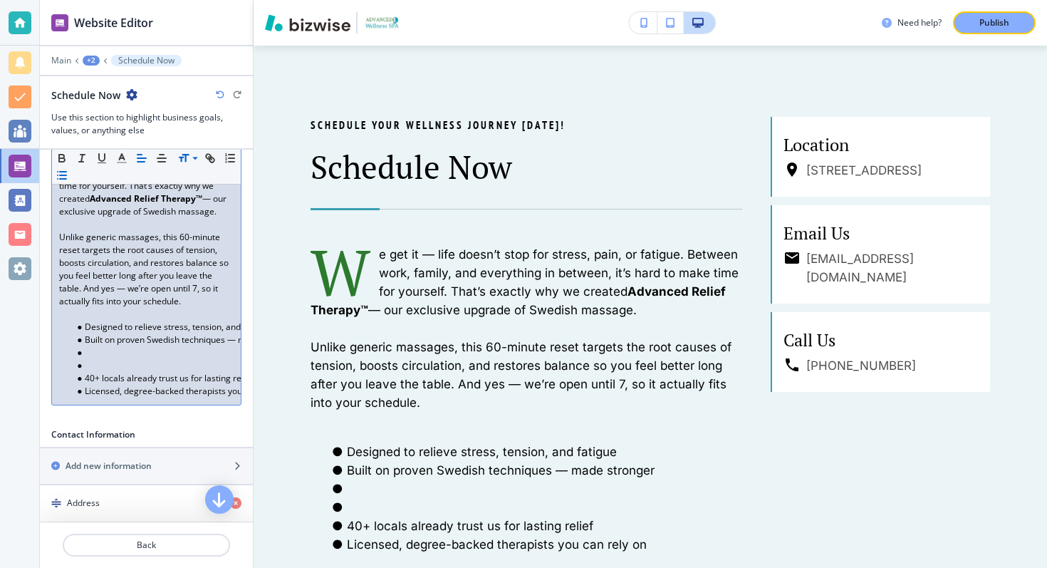
click at [91, 366] on li at bounding box center [153, 365] width 162 height 13
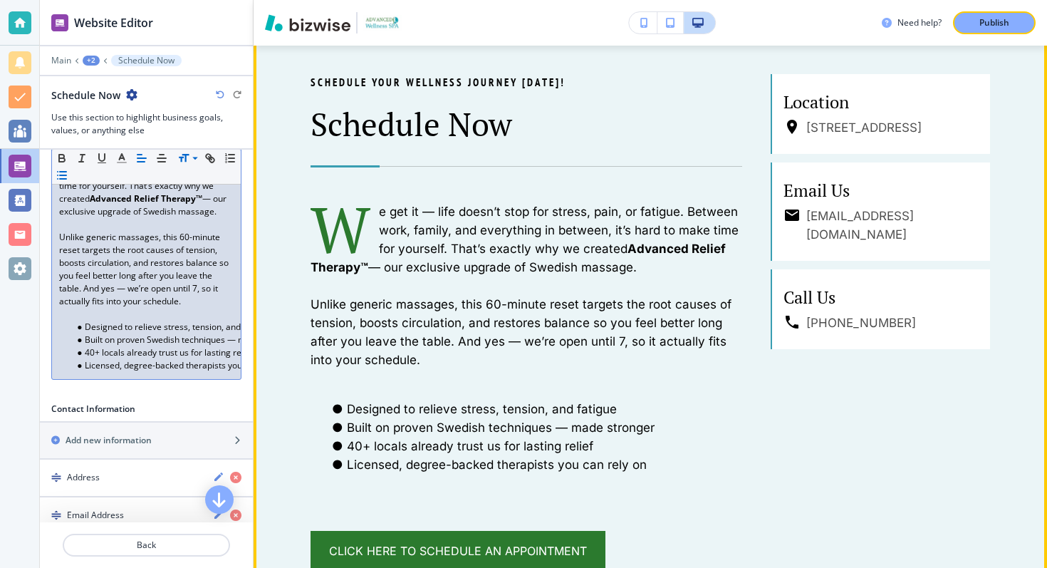
scroll to position [877, 0]
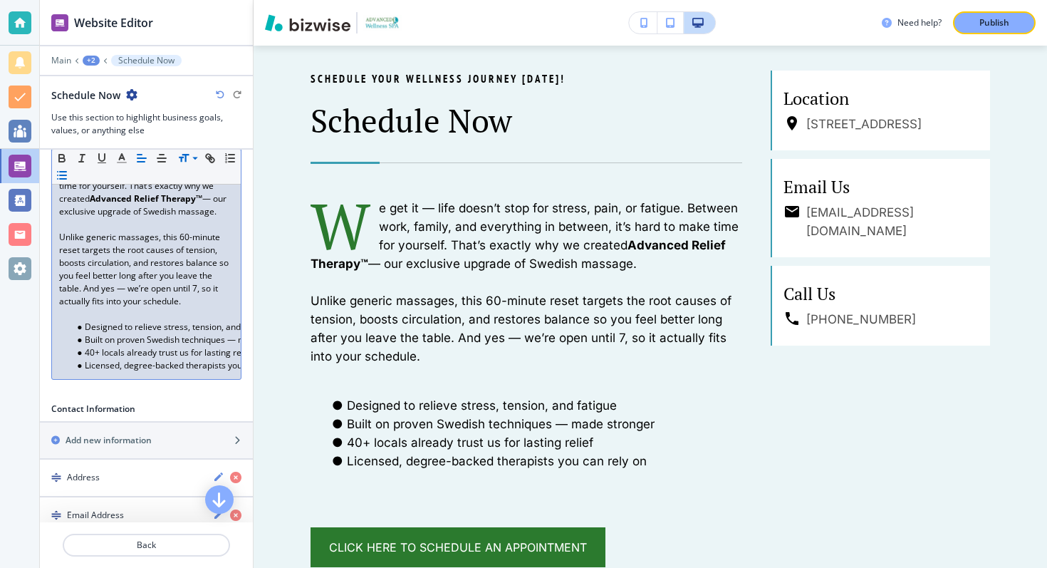
click at [130, 313] on p at bounding box center [146, 314] width 174 height 13
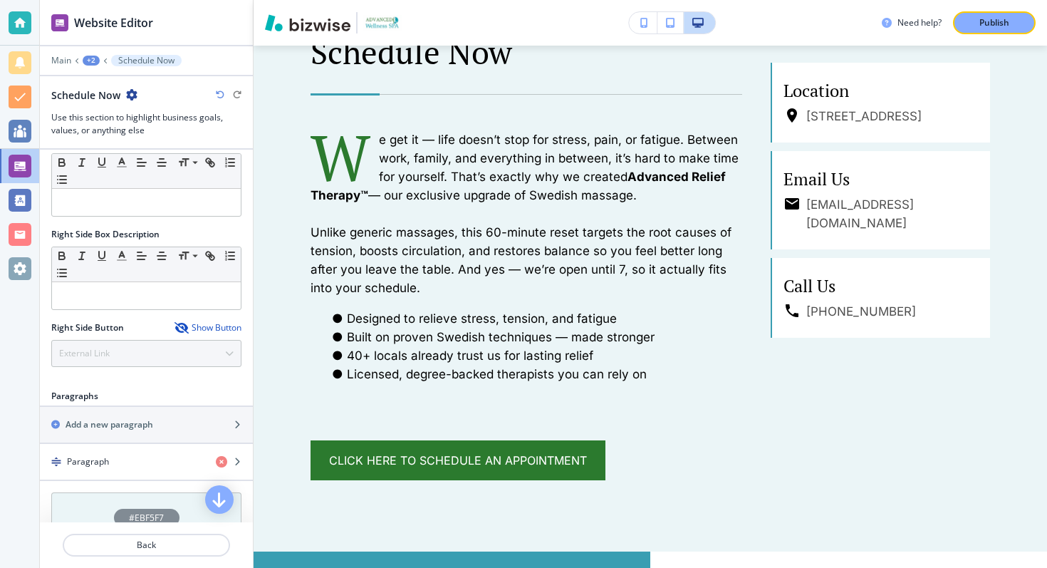
scroll to position [751, 0]
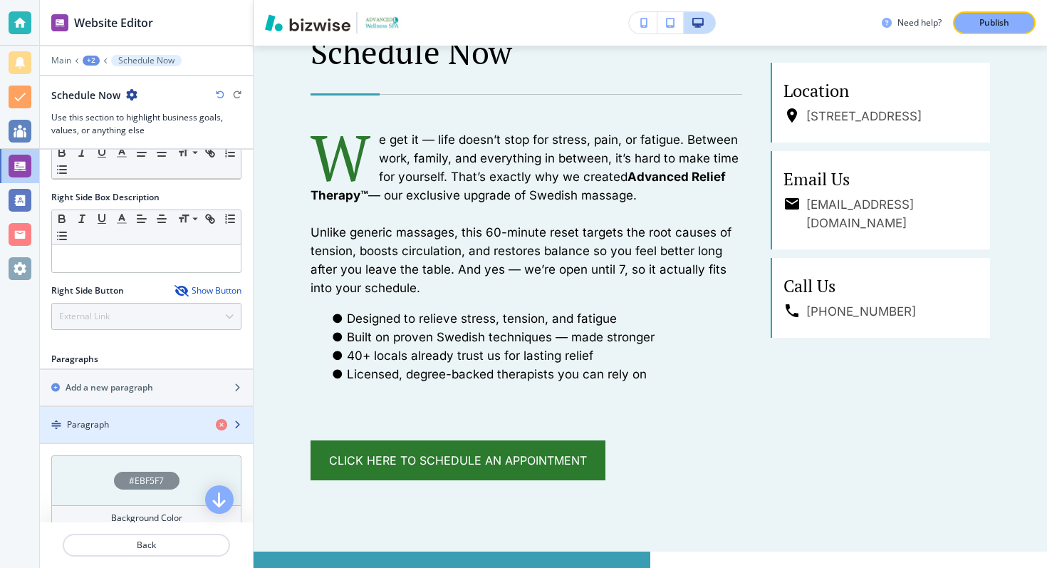
click at [187, 422] on div "Paragraph" at bounding box center [122, 424] width 165 height 13
click at [170, 420] on div "Paragraph" at bounding box center [122, 424] width 165 height 13
click at [236, 422] on icon "button" at bounding box center [237, 424] width 9 height 9
click at [238, 422] on icon "button" at bounding box center [237, 424] width 9 height 9
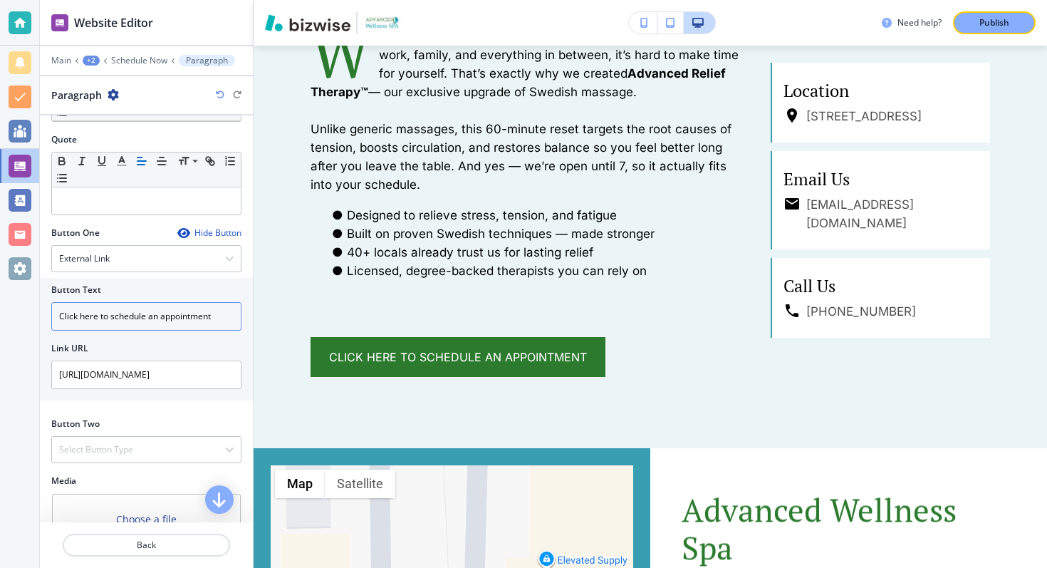
scroll to position [458, 0]
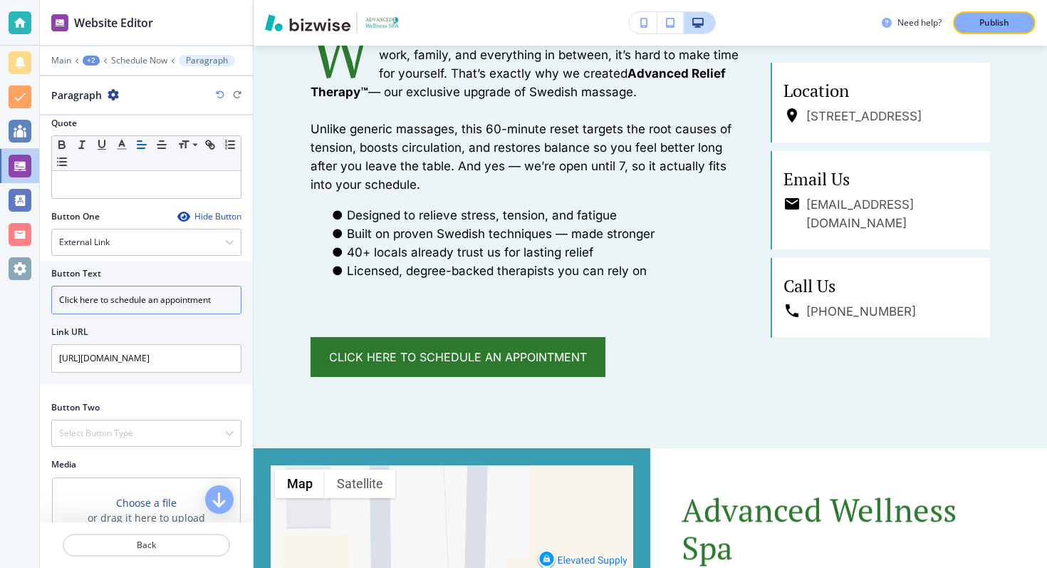
click at [111, 304] on input "Click here to schedule an appointment" at bounding box center [146, 300] width 190 height 28
paste input "Here to Book Your Reset – 10% Off This Month"
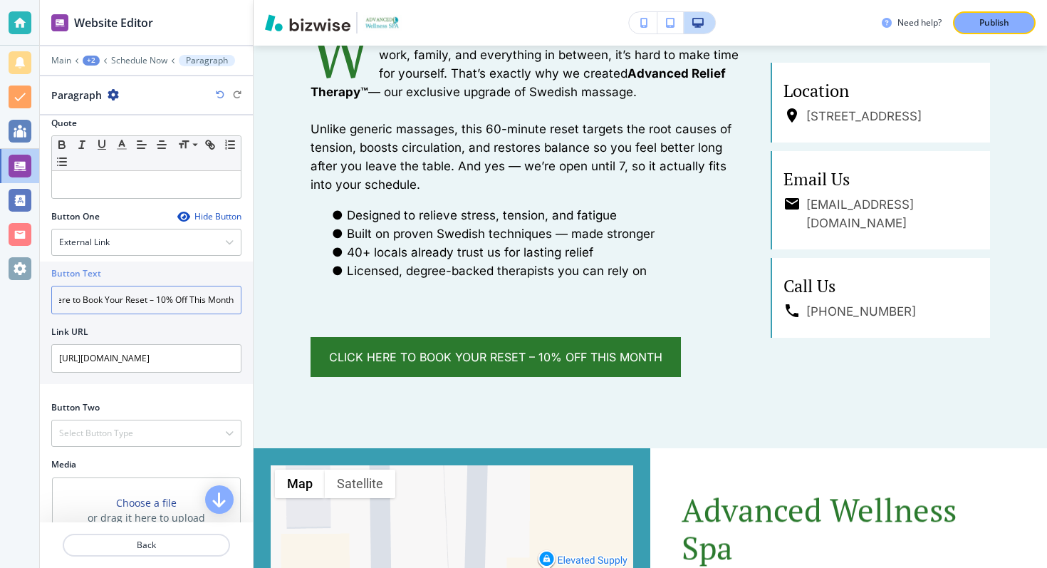
click at [155, 299] on input "Click Here to Book Your Reset – 10% Off This Month" at bounding box center [146, 300] width 190 height 28
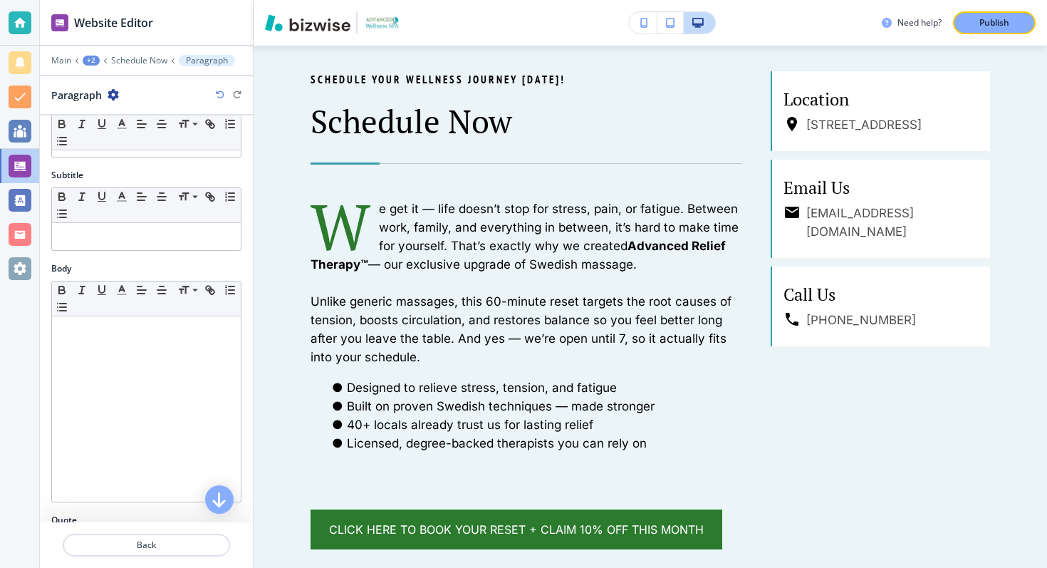
scroll to position [0, 0]
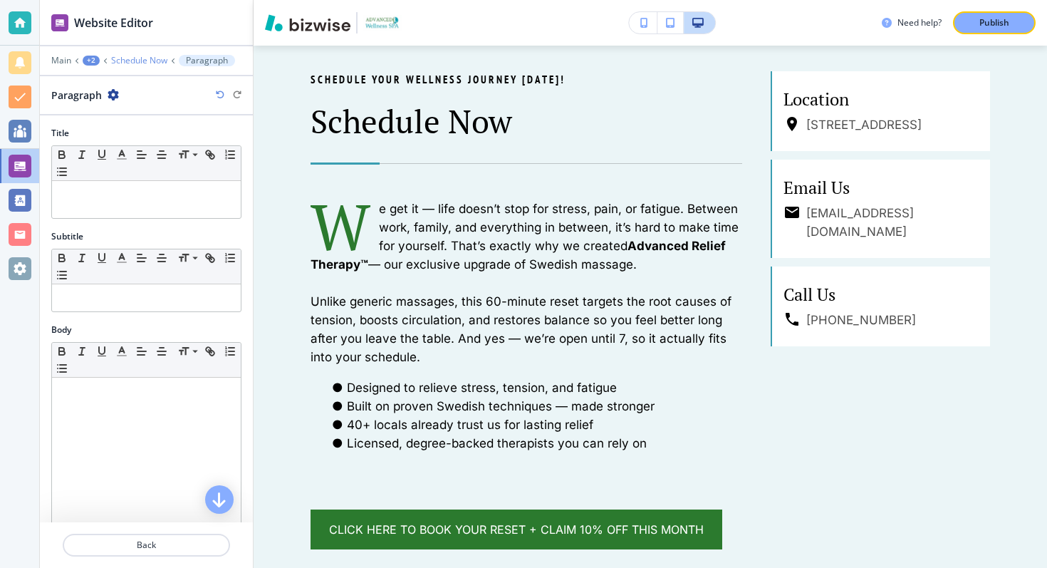
type input "Click Here to Book Your Reset + Claim 10% Off This Month"
click at [155, 56] on p "Schedule Now" at bounding box center [139, 61] width 56 height 10
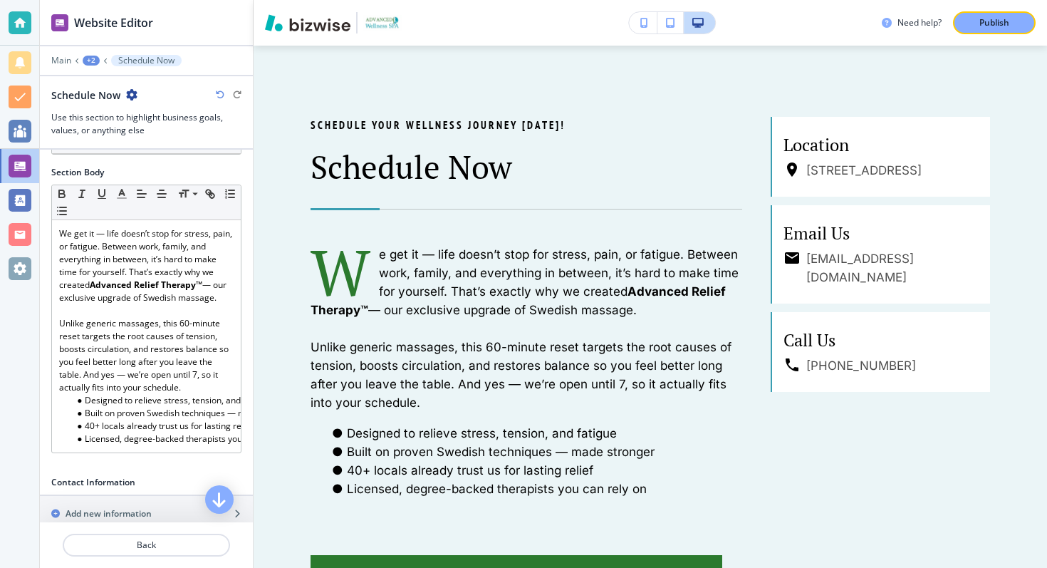
scroll to position [202, 0]
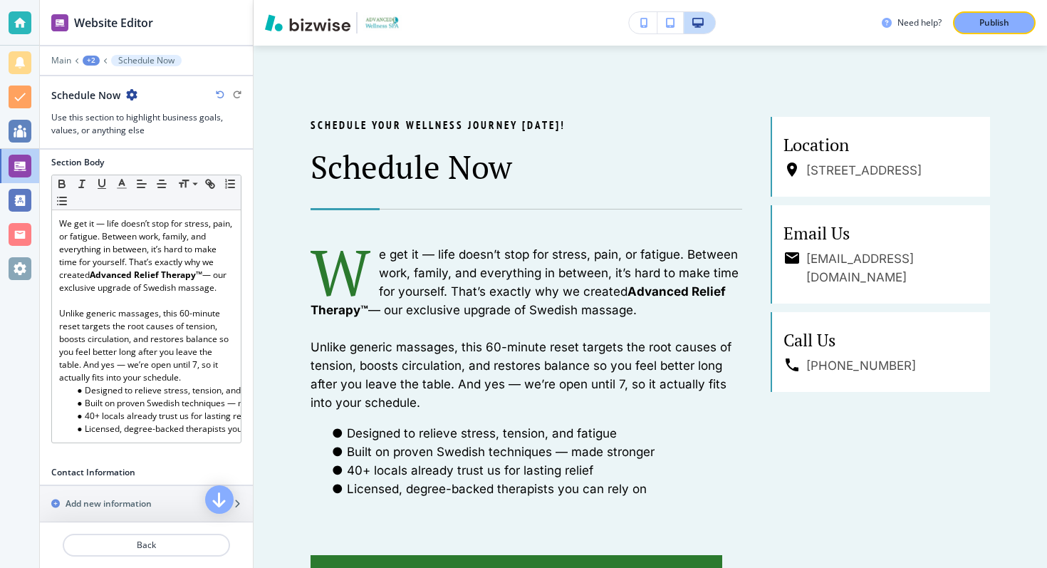
click at [91, 55] on div "Main +2 Schedule Now" at bounding box center [146, 60] width 190 height 11
click at [91, 59] on div "+2" at bounding box center [91, 61] width 17 height 10
click at [106, 75] on button "Pages" at bounding box center [128, 83] width 91 height 25
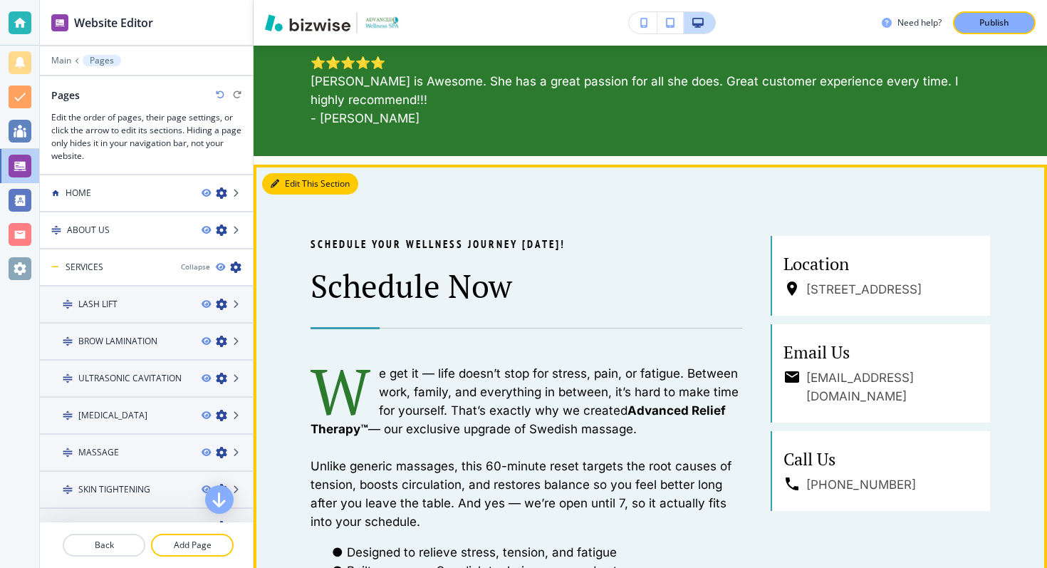
click at [288, 180] on button "Edit This Section" at bounding box center [310, 183] width 96 height 21
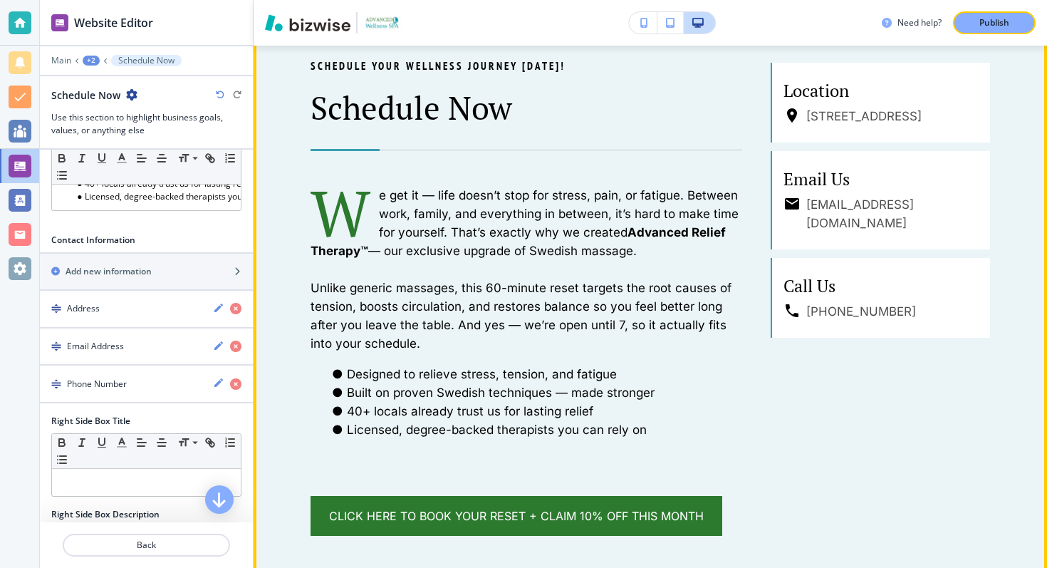
scroll to position [888, 0]
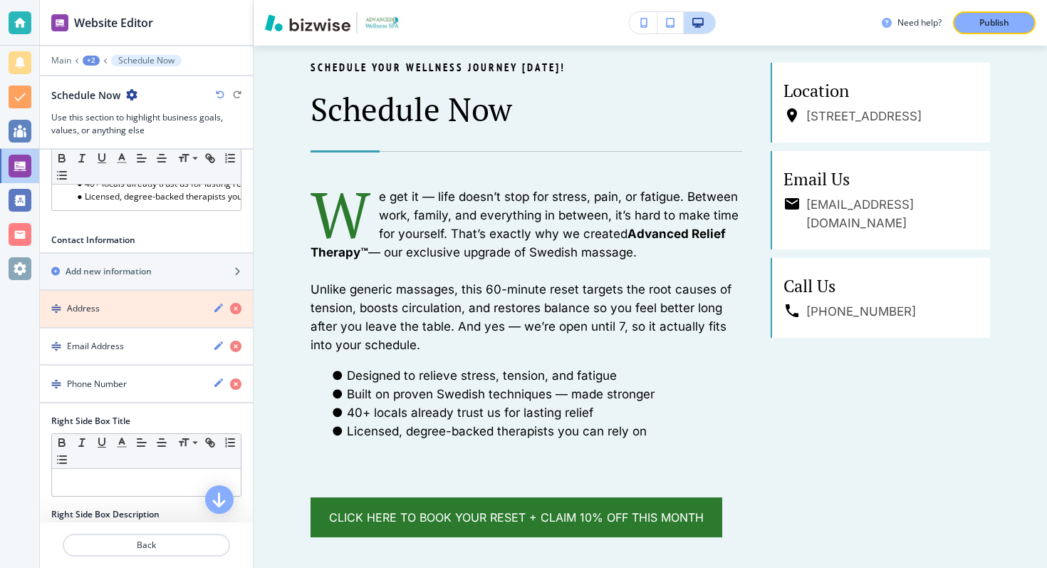
click at [236, 306] on icon "button" at bounding box center [235, 308] width 11 height 11
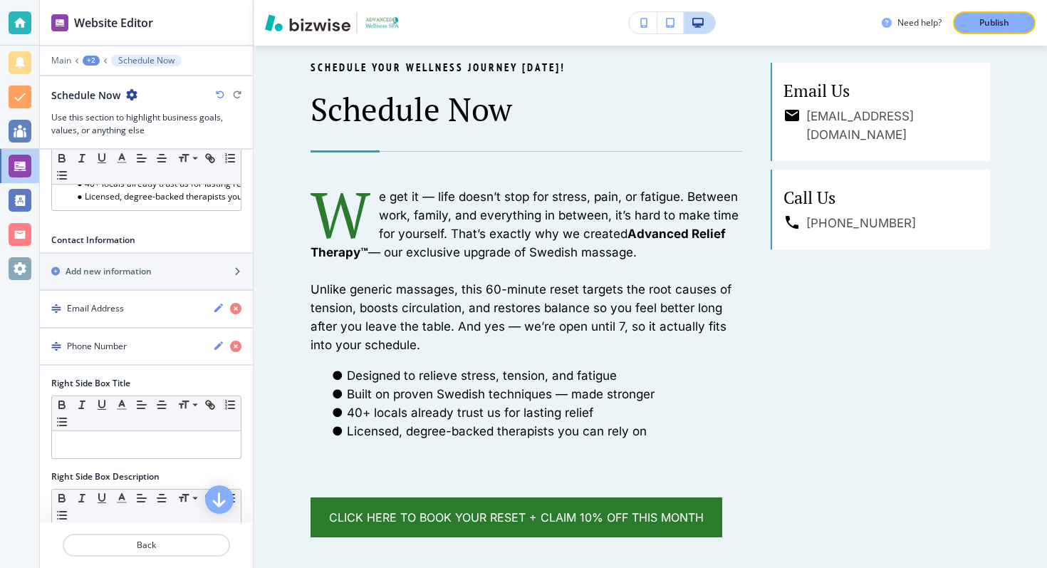
click at [236, 306] on icon "button" at bounding box center [235, 308] width 11 height 11
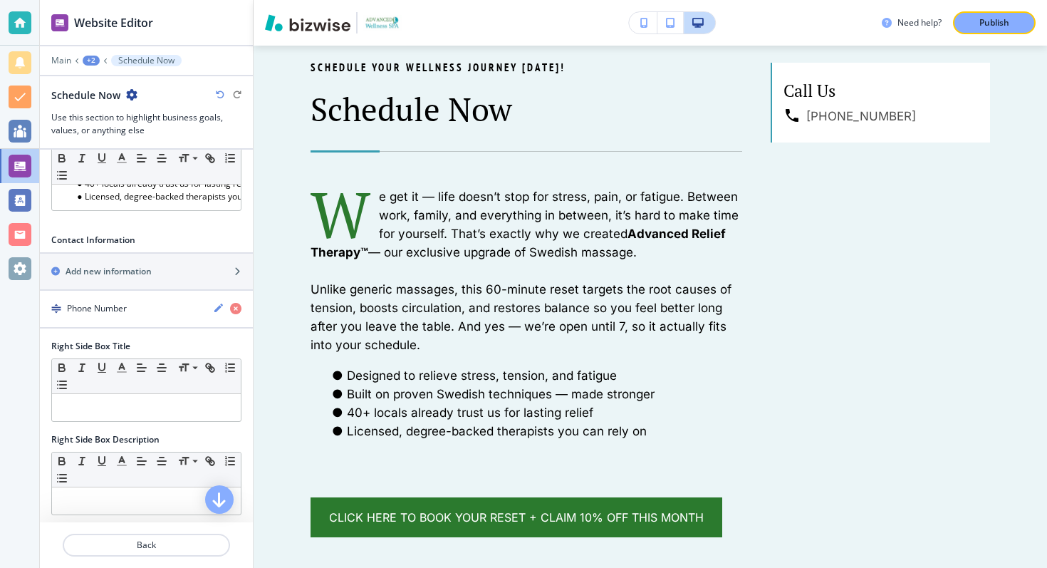
click at [236, 306] on icon "button" at bounding box center [235, 308] width 11 height 11
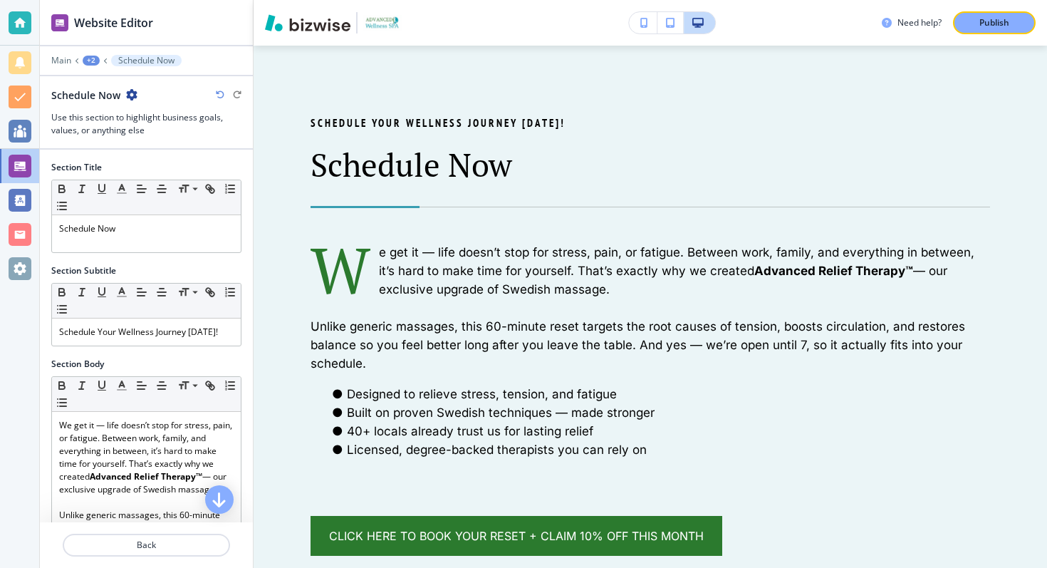
scroll to position [4, 0]
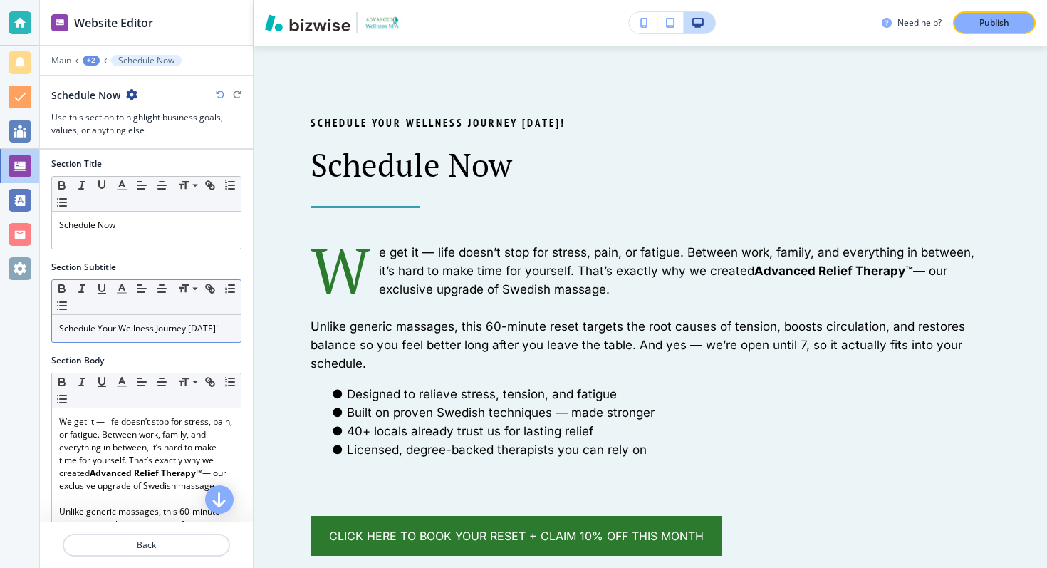
click at [119, 331] on p "Schedule Your Wellness Journey [DATE]!" at bounding box center [146, 328] width 174 height 13
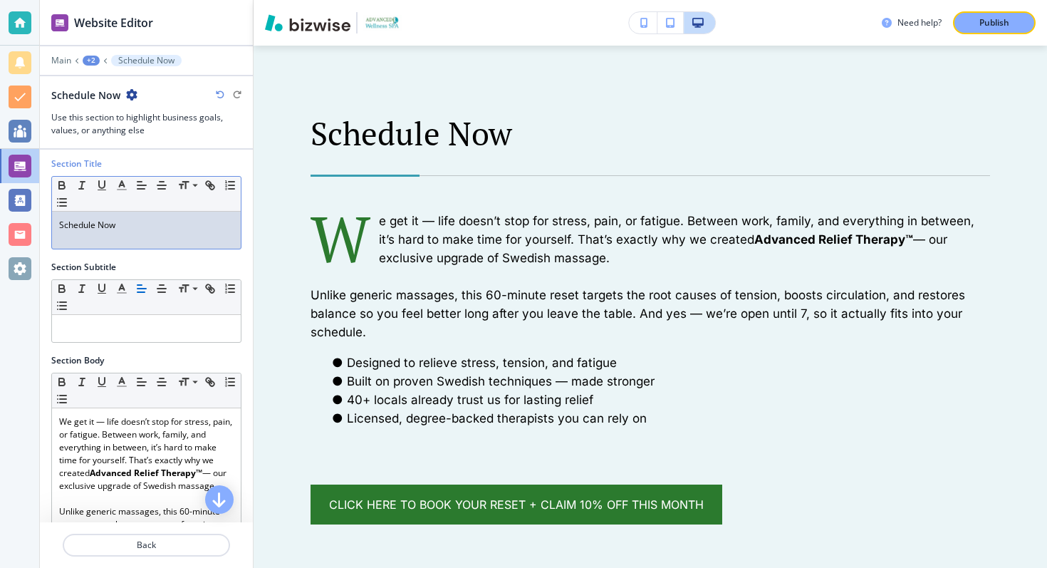
click at [83, 225] on p "Schedule Now" at bounding box center [146, 225] width 174 height 13
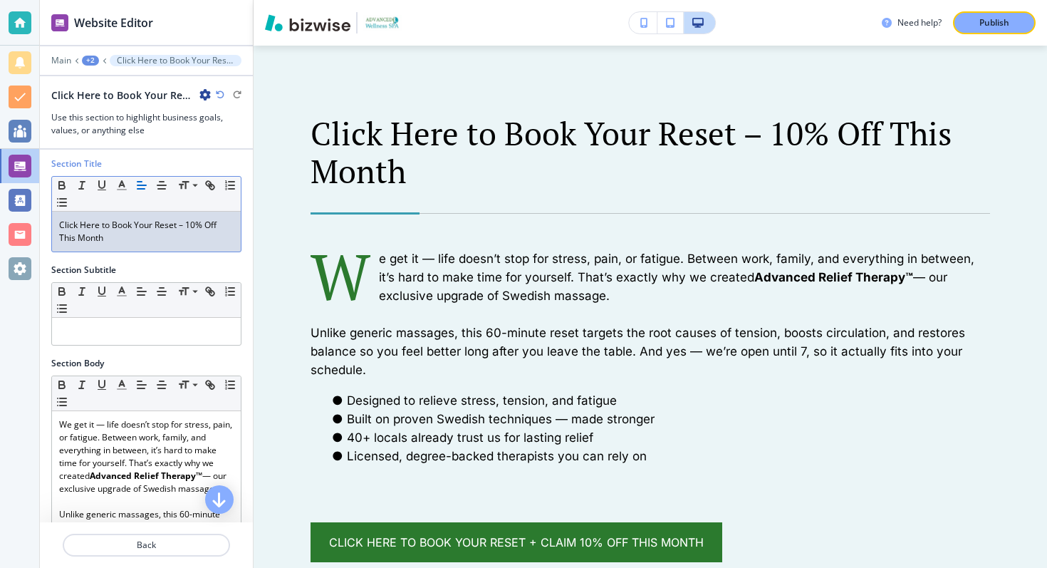
click at [108, 242] on p "Click Here to Book Your Reset – 10% Off This Month" at bounding box center [146, 232] width 174 height 26
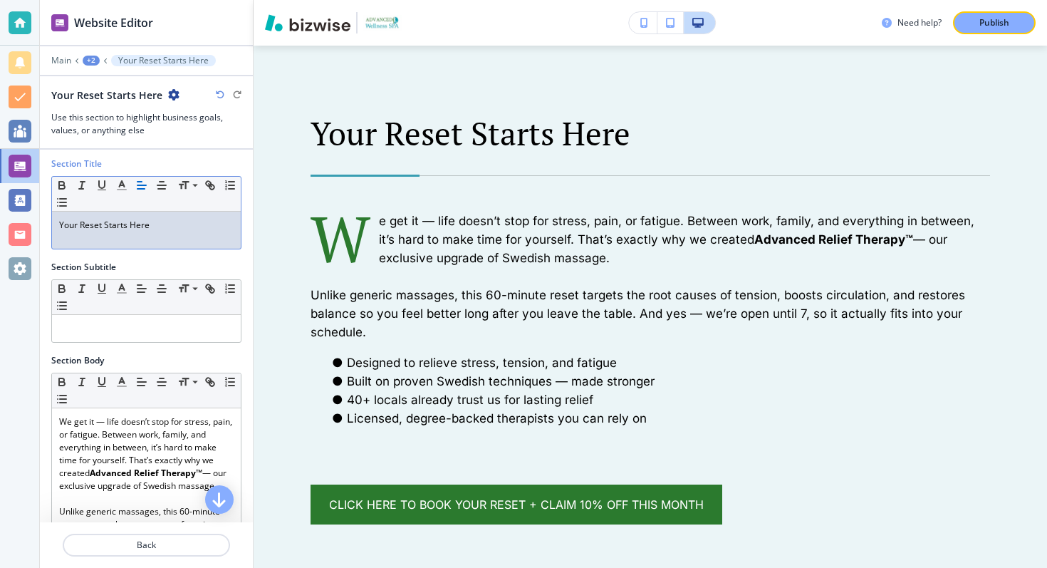
click at [130, 222] on p "Your Reset Starts Here" at bounding box center [146, 225] width 174 height 13
click at [79, 180] on icon "button" at bounding box center [81, 185] width 13 height 13
click at [81, 182] on line "button" at bounding box center [82, 182] width 4 height 0
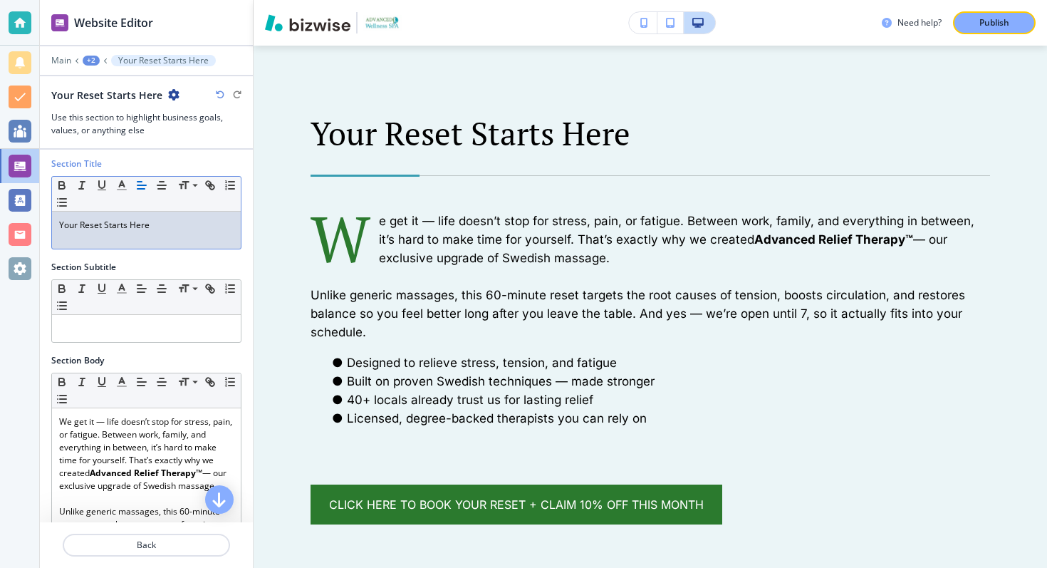
click at [205, 219] on p "Your Reset Starts Here" at bounding box center [146, 225] width 174 height 13
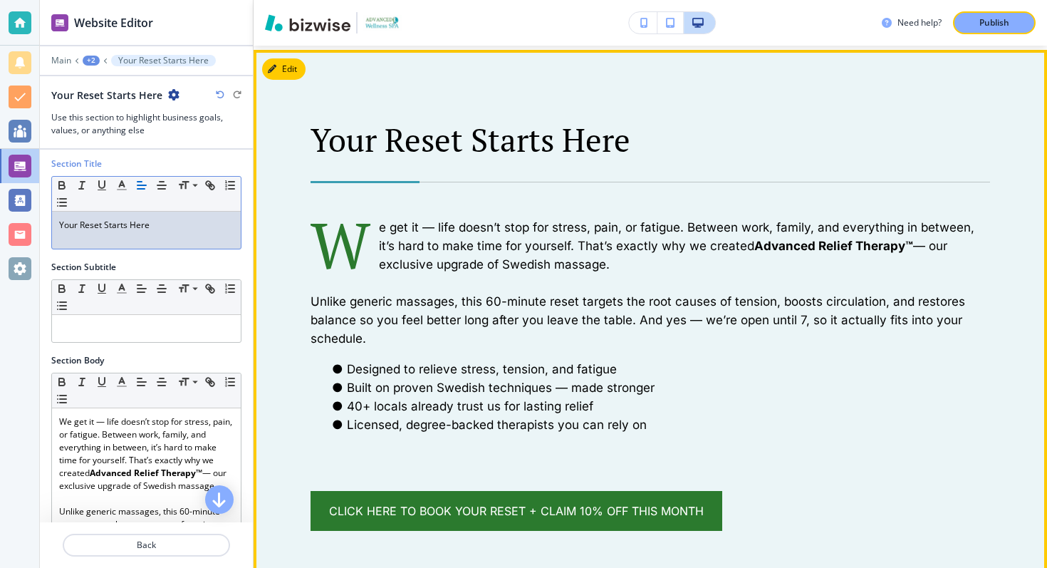
scroll to position [817, 0]
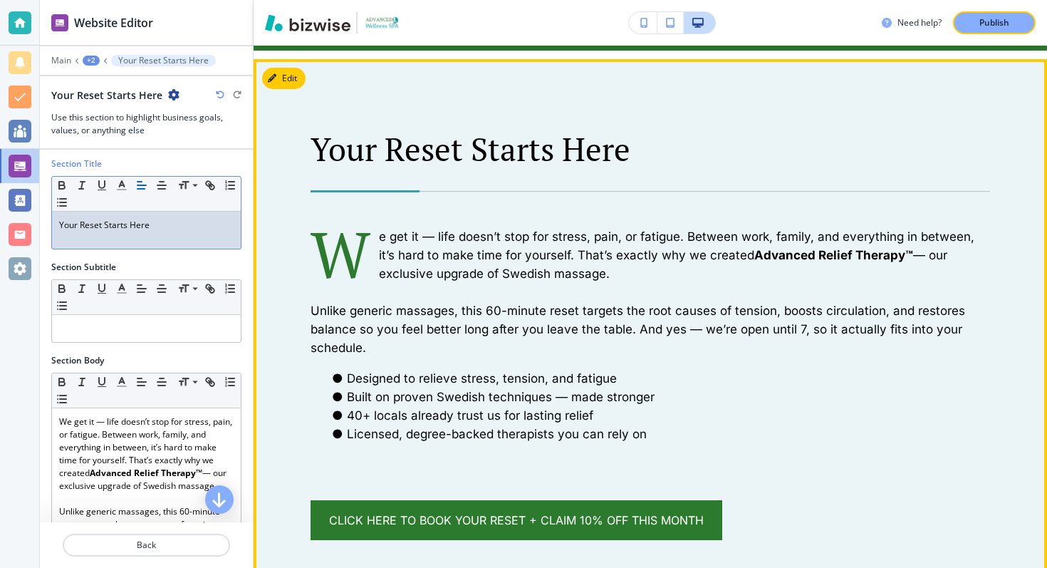
click at [555, 257] on p "e get it — life doesn’t stop for stress, pain, or fatigue. Between work, family…" at bounding box center [650, 255] width 679 height 56
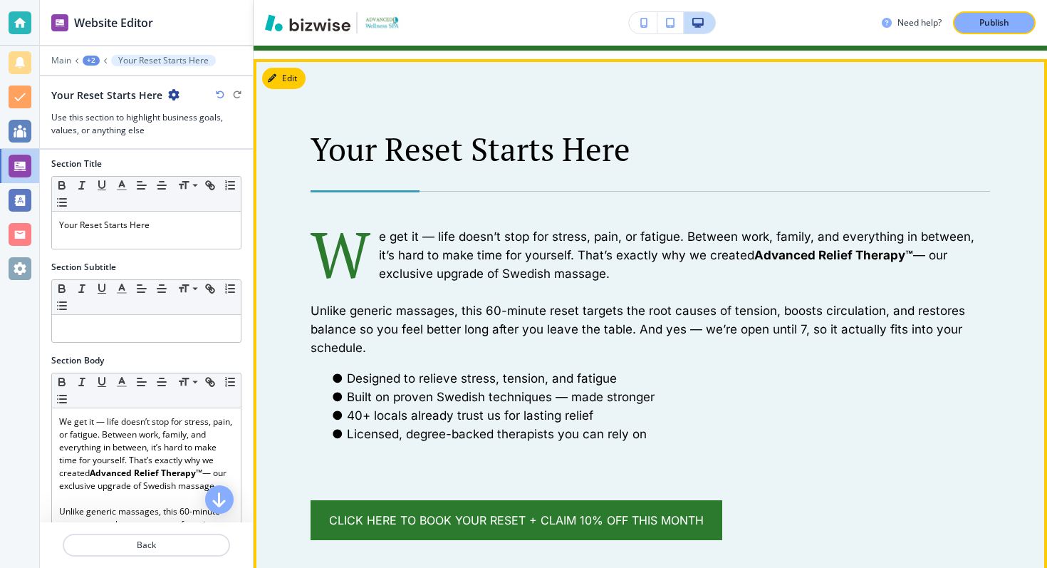
click at [566, 288] on p at bounding box center [650, 292] width 679 height 19
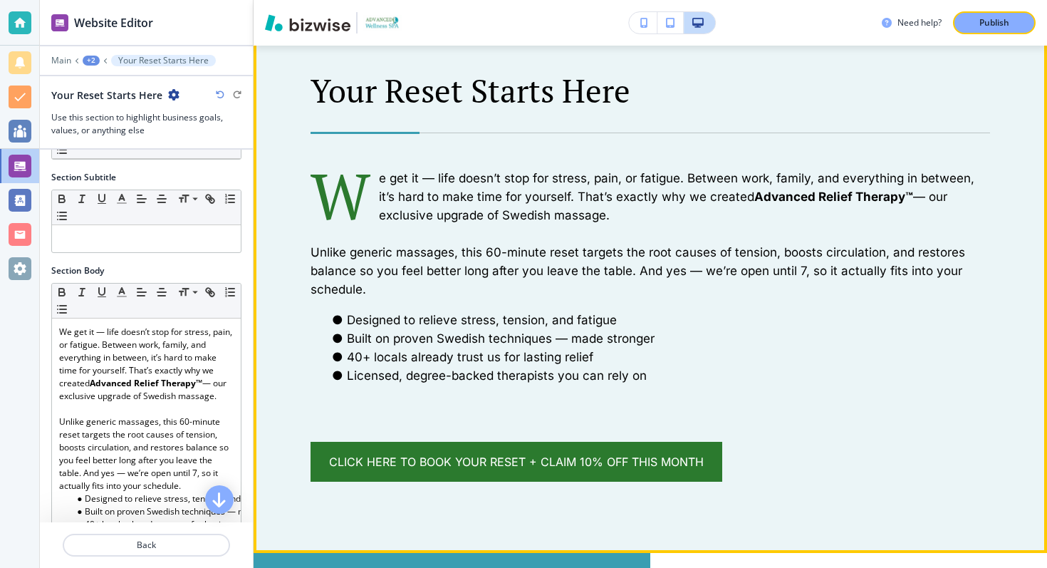
scroll to position [883, 0]
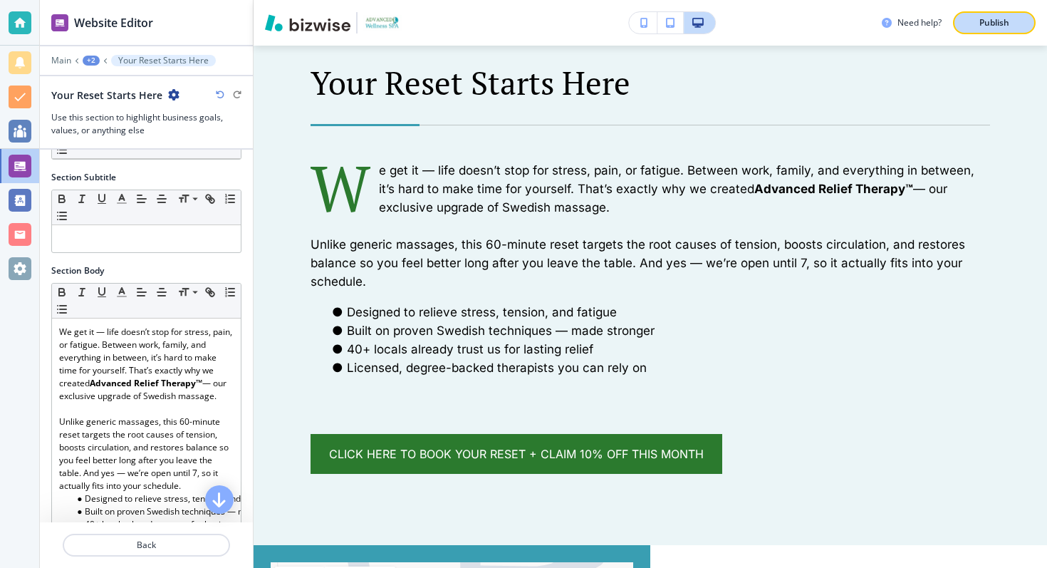
click at [981, 24] on p "Publish" at bounding box center [994, 22] width 30 height 13
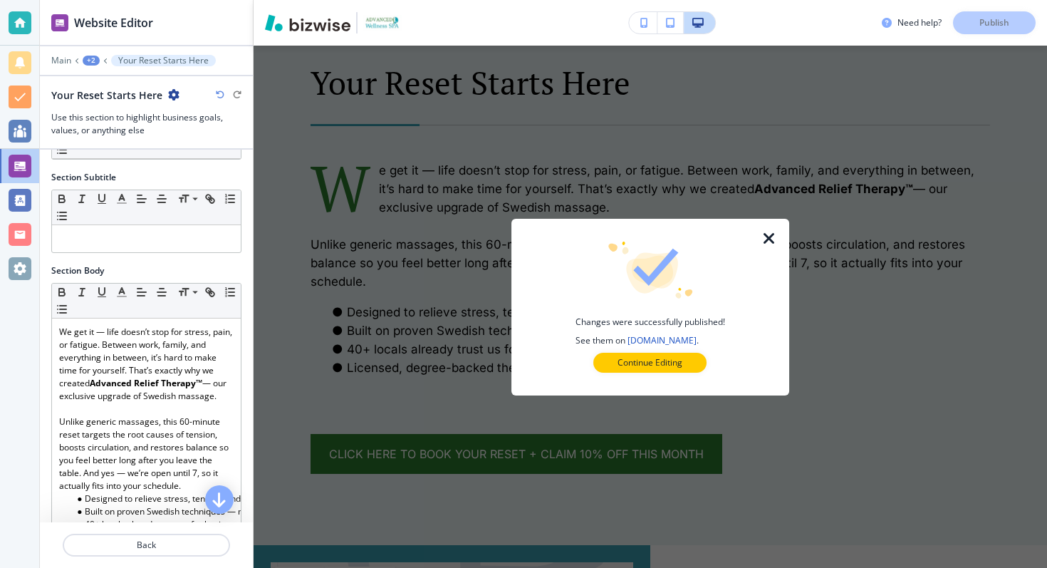
click at [768, 237] on icon "button" at bounding box center [769, 238] width 17 height 17
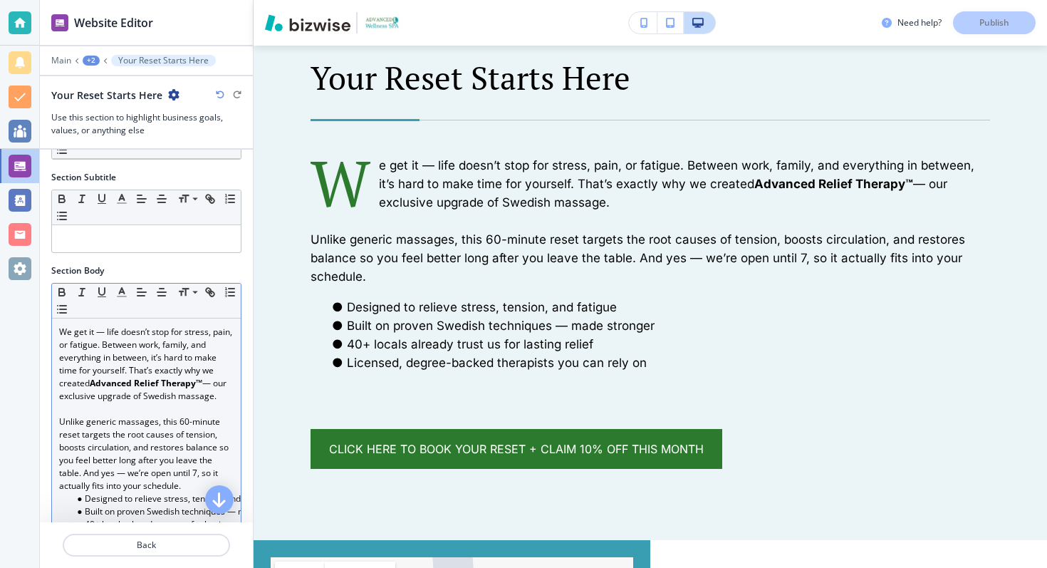
scroll to position [86, 0]
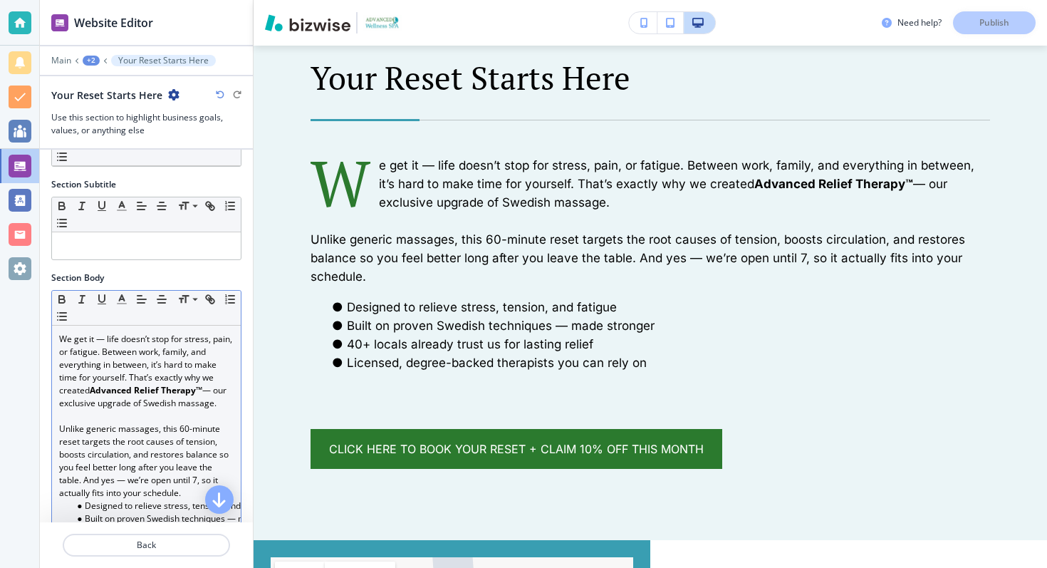
click at [60, 430] on p "Unlike generic massages, this 60-minute reset targets the root causes of tensio…" at bounding box center [146, 460] width 174 height 77
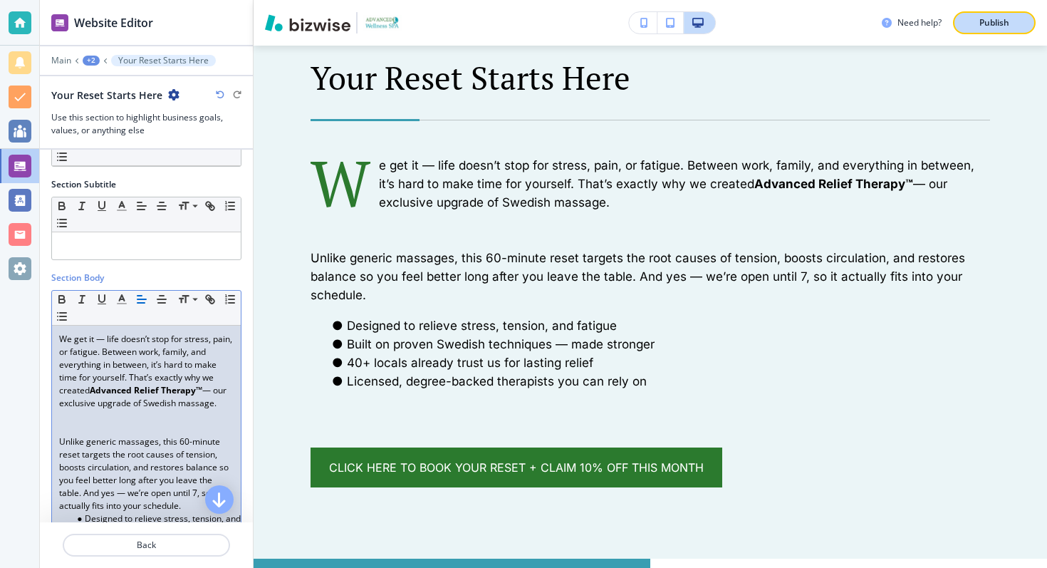
click at [1000, 17] on p "Publish" at bounding box center [994, 22] width 30 height 13
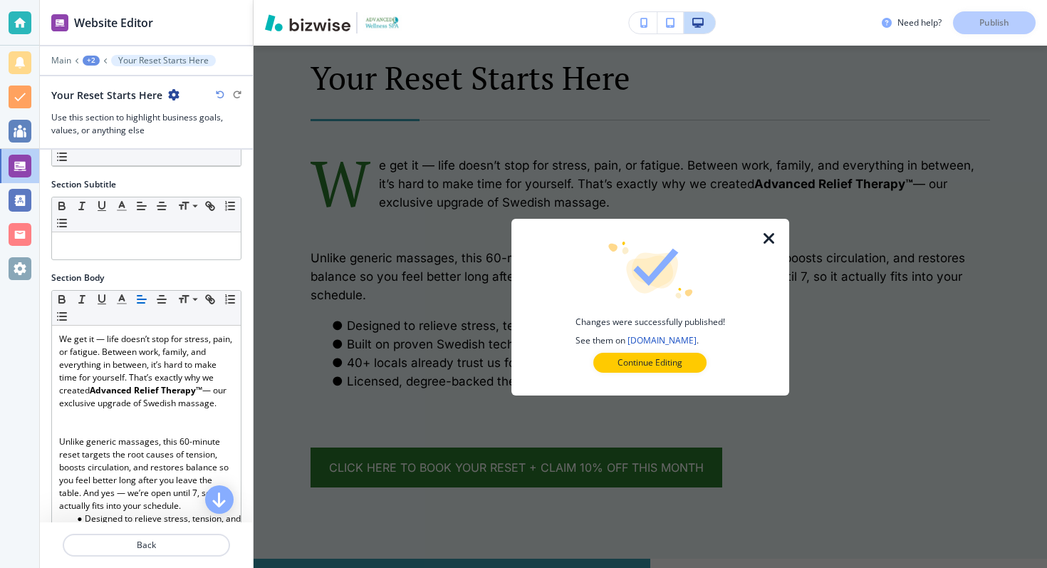
click at [769, 231] on icon "button" at bounding box center [769, 238] width 17 height 17
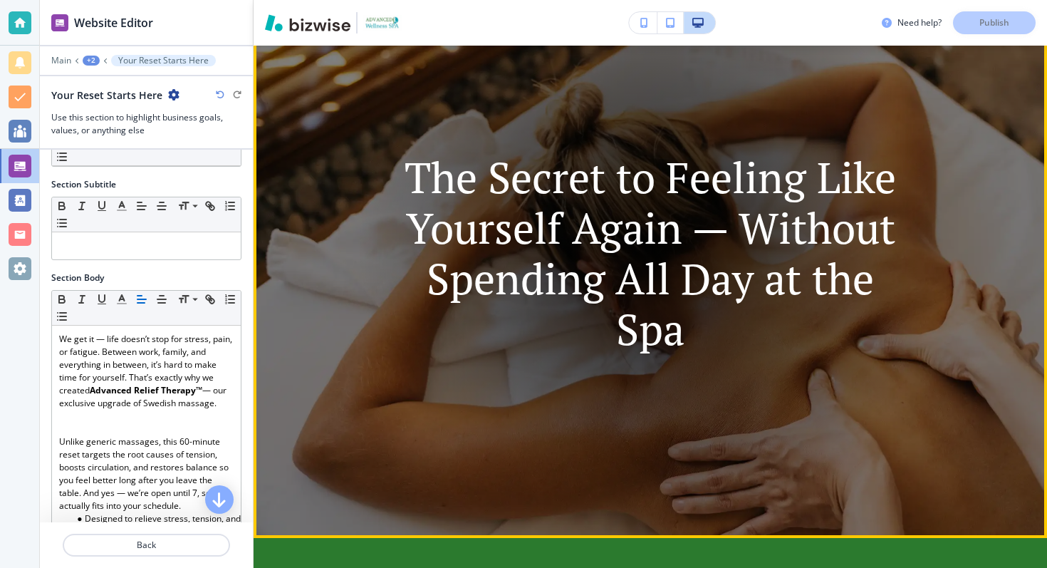
scroll to position [0, 0]
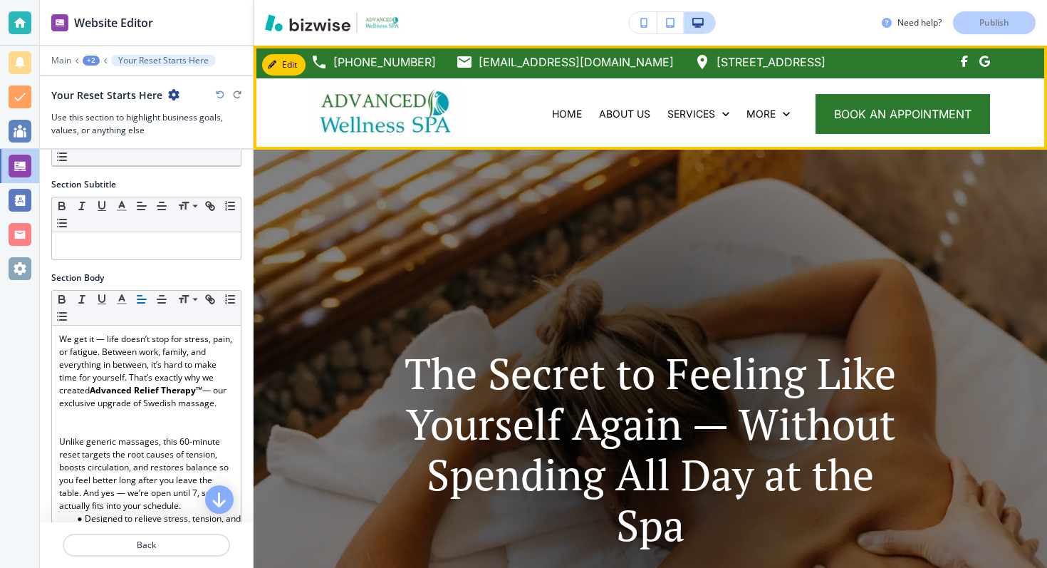
click at [384, 106] on img at bounding box center [387, 113] width 152 height 60
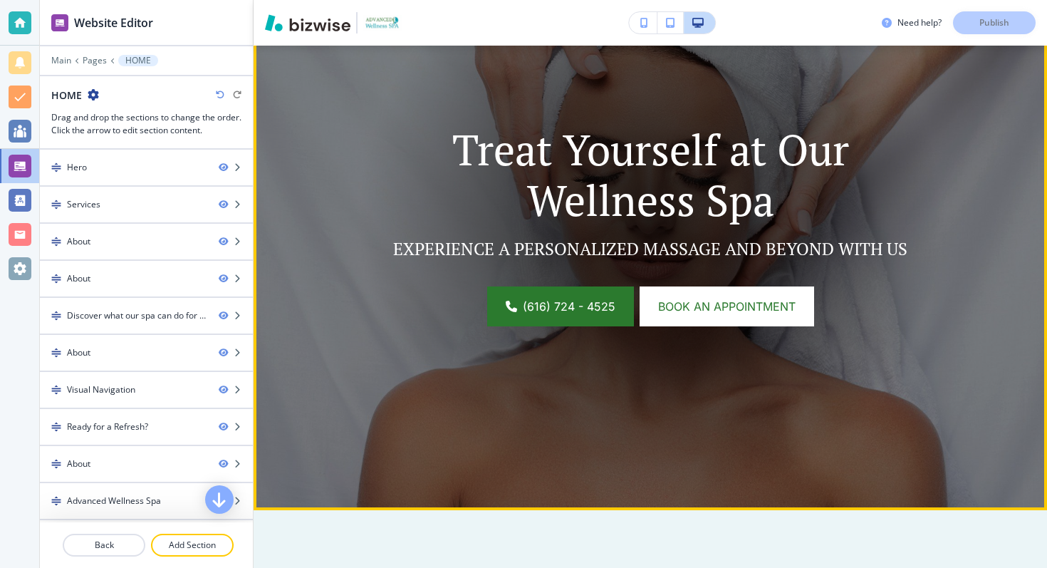
scroll to position [220, 0]
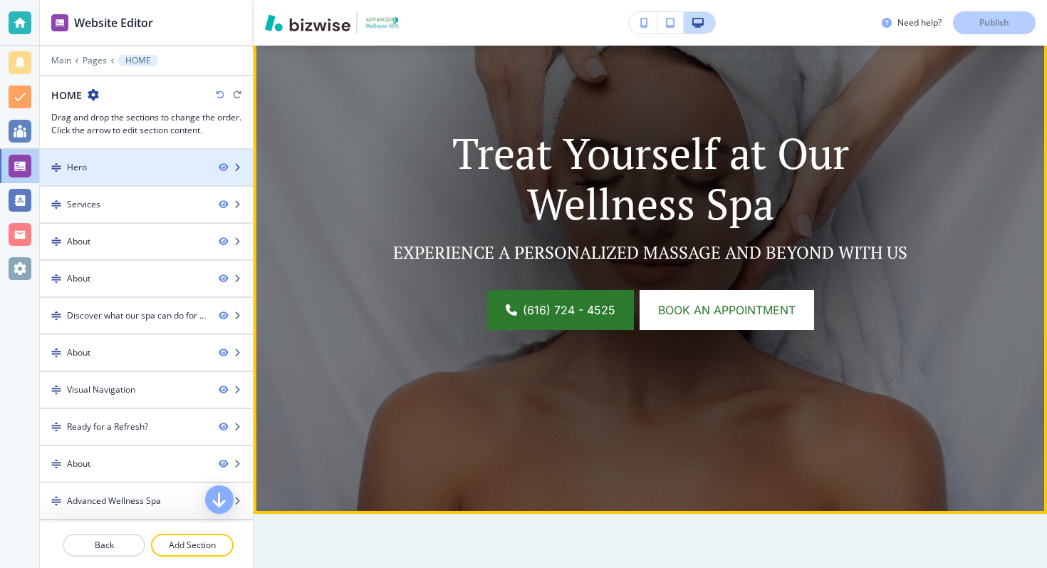
click at [152, 153] on div at bounding box center [146, 155] width 213 height 11
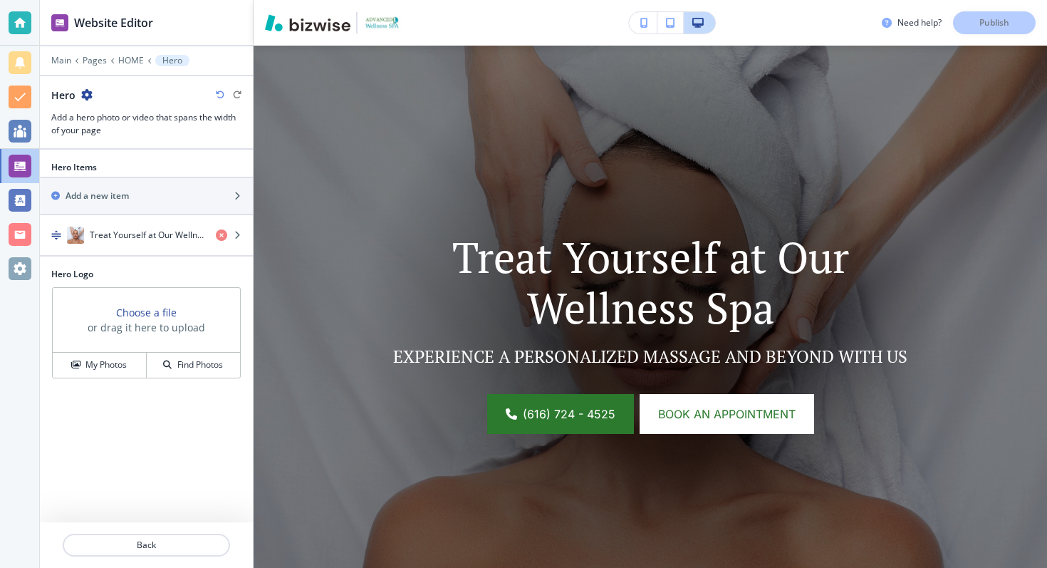
scroll to position [104, 0]
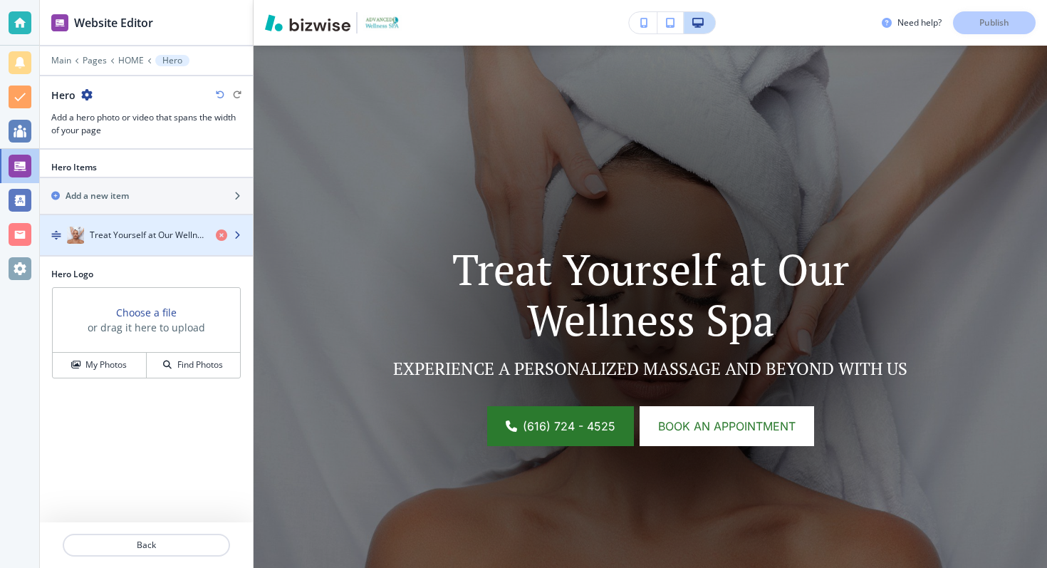
click at [172, 232] on h4 "Treat Yourself at Our Wellness Spa" at bounding box center [147, 235] width 115 height 13
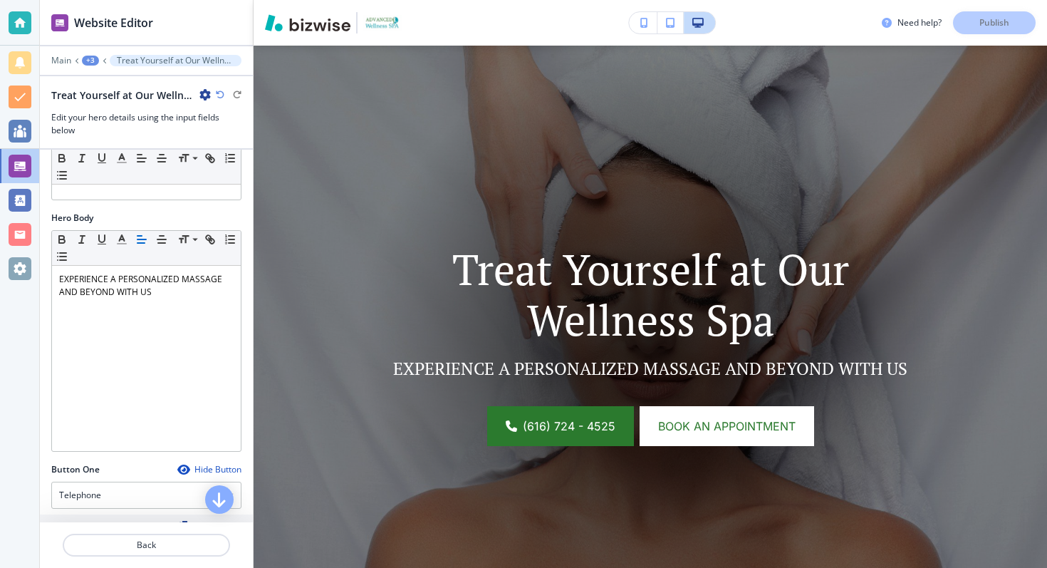
scroll to position [278, 0]
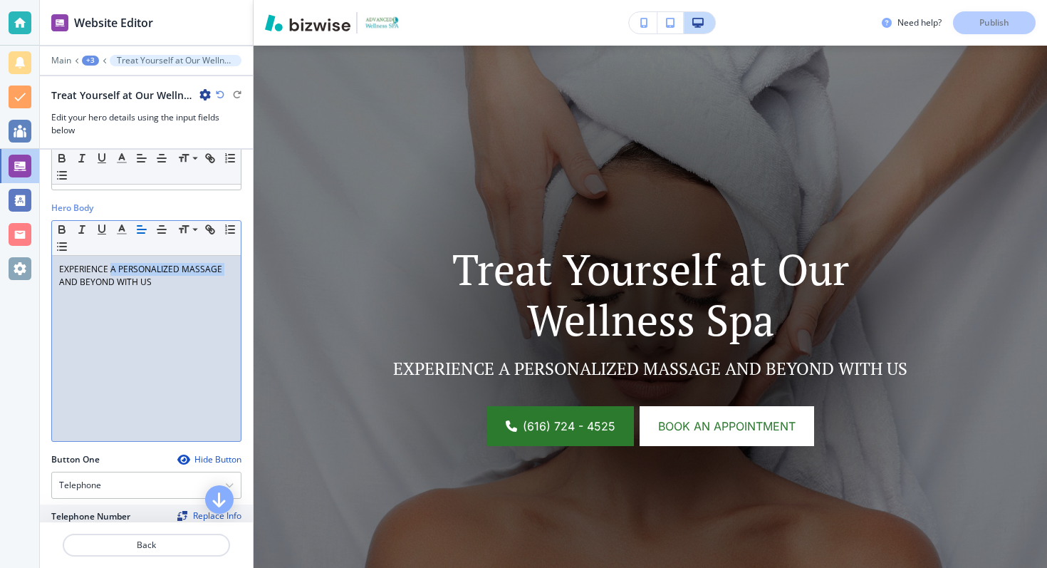
drag, startPoint x: 110, startPoint y: 269, endPoint x: 227, endPoint y: 266, distance: 116.8
click at [227, 266] on p "EXPERIENCE A PERSONALIZED MASSAGE AND BEYOND WITH US" at bounding box center [146, 276] width 174 height 26
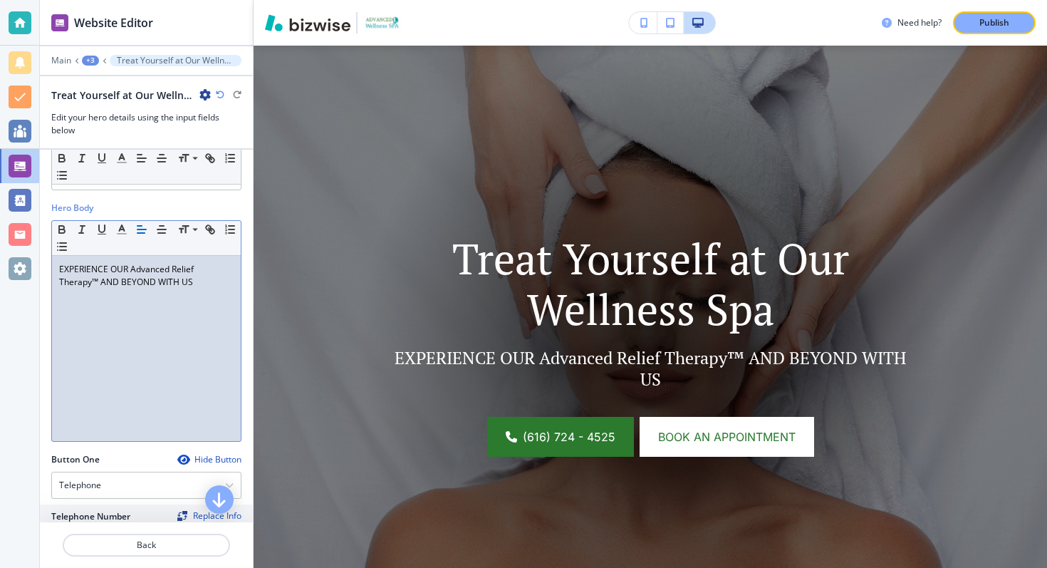
click at [137, 270] on p "EXPERIENCE OUR Advanced Relief Therapy™ AND BEYOND WITH US" at bounding box center [146, 276] width 174 height 26
click at [190, 264] on p "EXPERIENCE OUR ADVANCED Relief Therapy™ AND BEYOND WITH US" at bounding box center [146, 276] width 174 height 26
click at [74, 283] on p "EXPERIENCE OUR ADVANCED RELIEF Therapy™ AND BEYOND WITH US" at bounding box center [146, 276] width 174 height 26
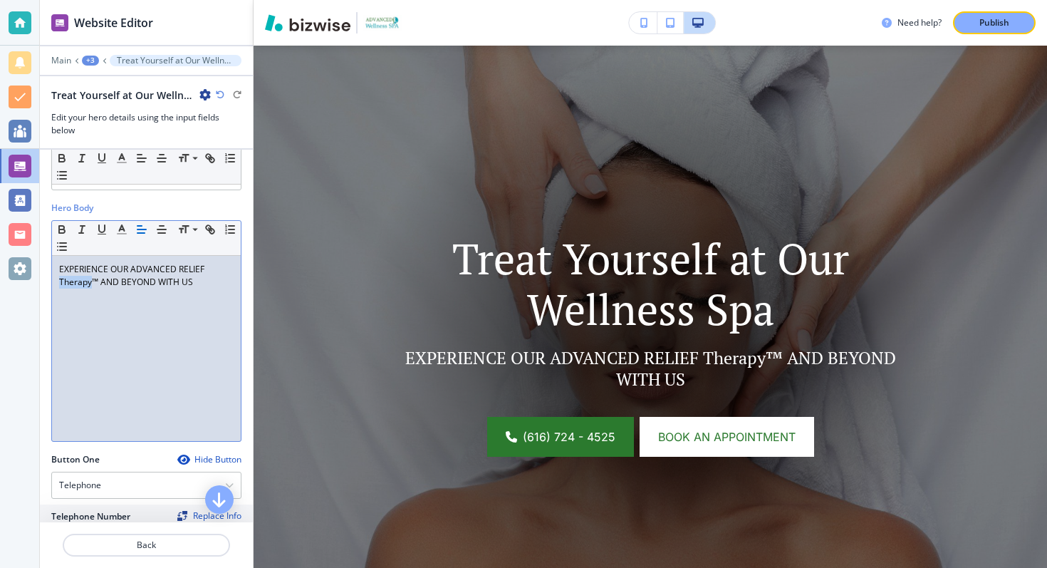
click at [74, 283] on p "EXPERIENCE OUR ADVANCED RELIEF Therapy™ AND BEYOND WITH US" at bounding box center [146, 276] width 174 height 26
click at [212, 288] on div "EXPERIENCE OUR ADVANCED RELIEF THERAPY™ AND BEYOND WITH US" at bounding box center [146, 348] width 189 height 185
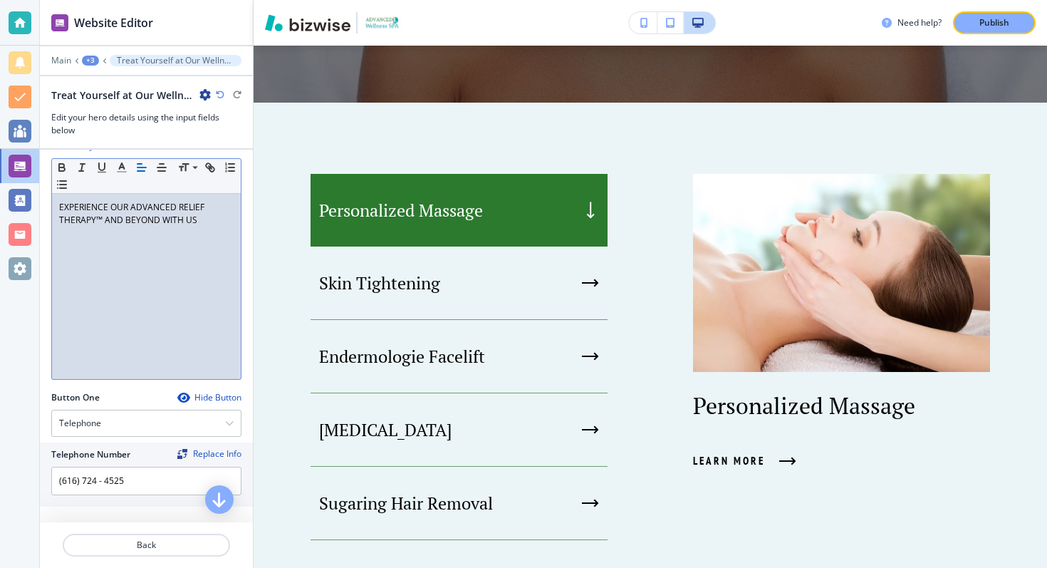
scroll to position [358, 0]
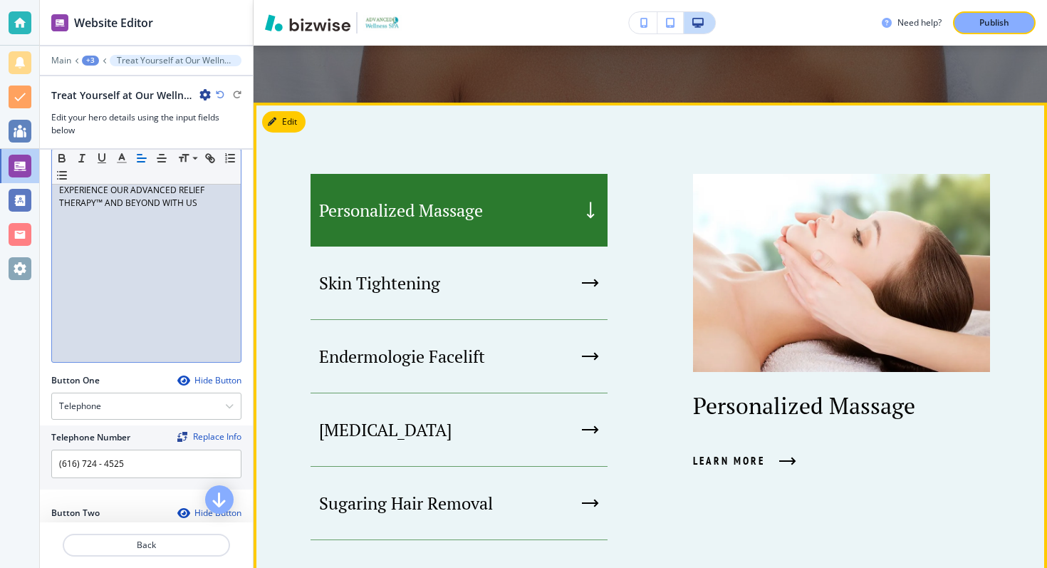
click at [393, 190] on div "Personalized Massage" at bounding box center [459, 210] width 297 height 73
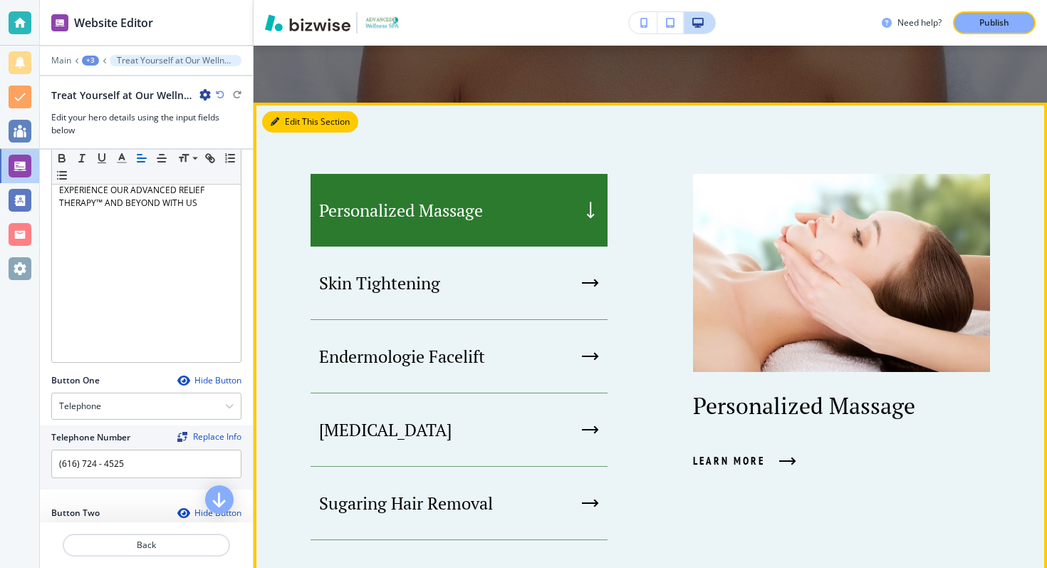
click at [291, 122] on div "Edit This Section Personalized Massage Skin Tightening Endermologie Facelift [M…" at bounding box center [650, 540] width 793 height 875
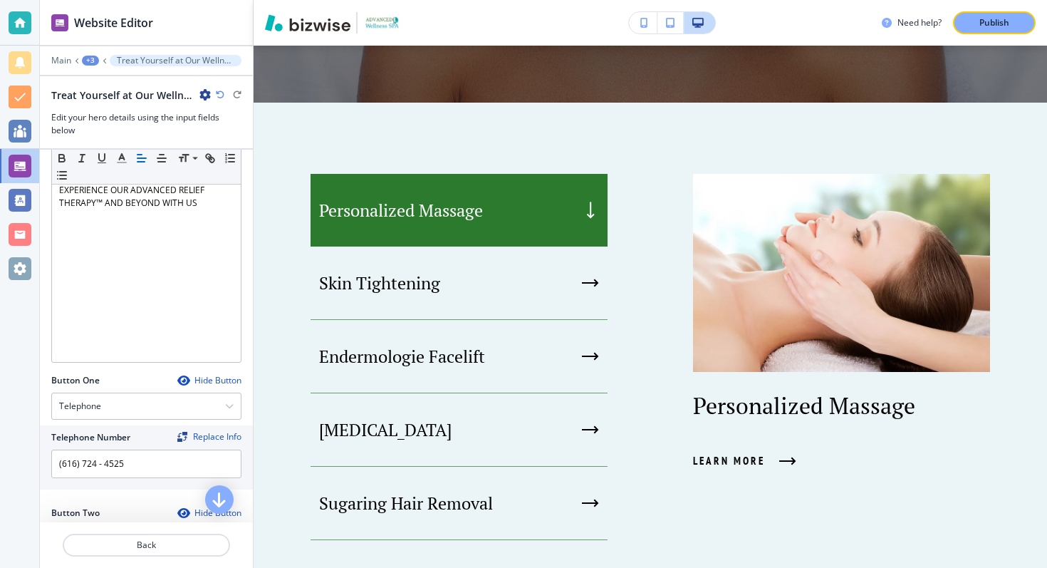
click at [318, 130] on div "Personalized Massage Skin Tightening Endermologie Facelift [MEDICAL_DATA] Sugar…" at bounding box center [650, 540] width 793 height 875
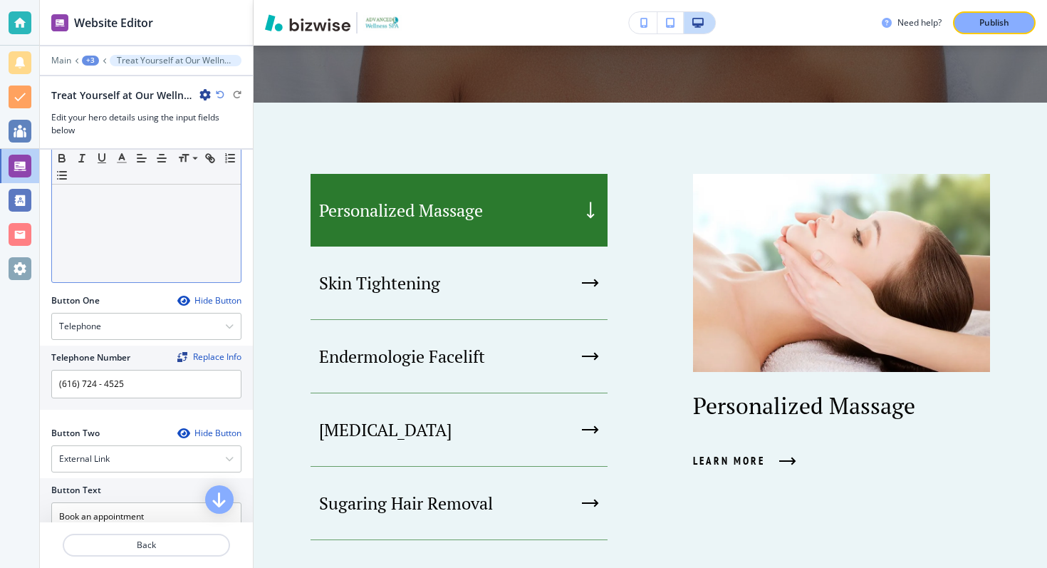
scroll to position [528, 0]
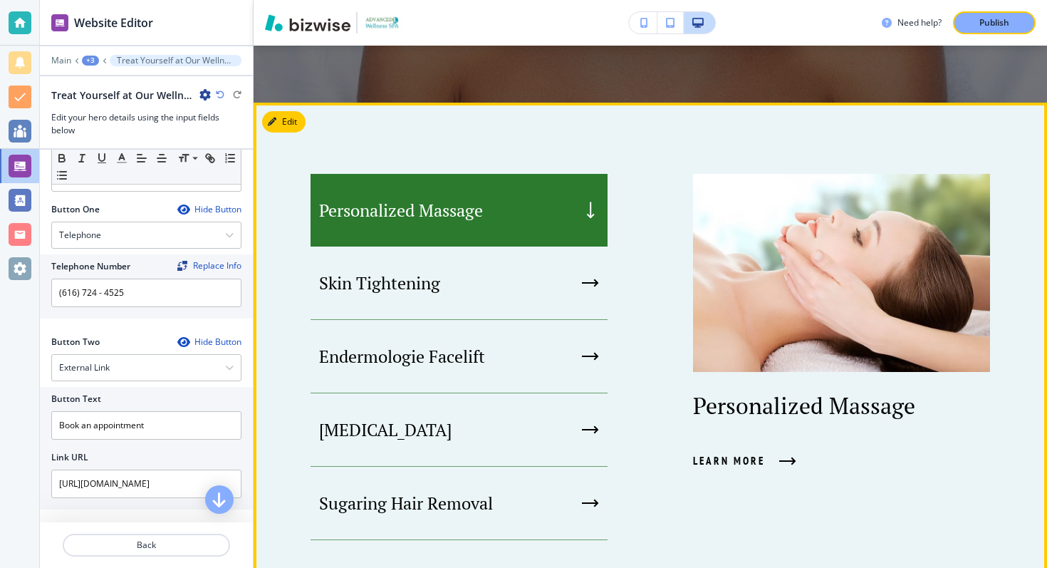
click at [298, 120] on button "Edit" at bounding box center [283, 121] width 43 height 21
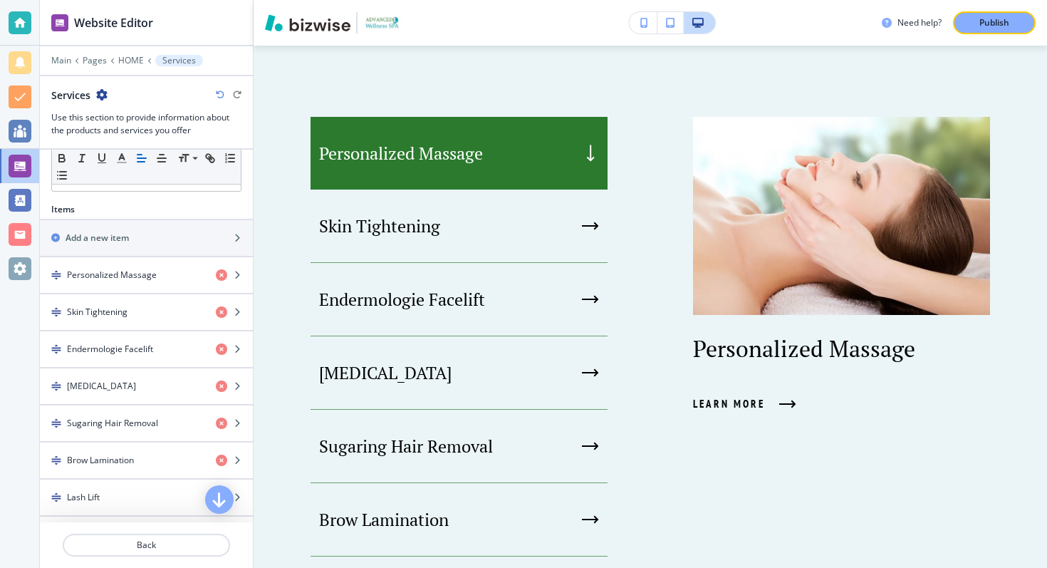
scroll to position [452, 0]
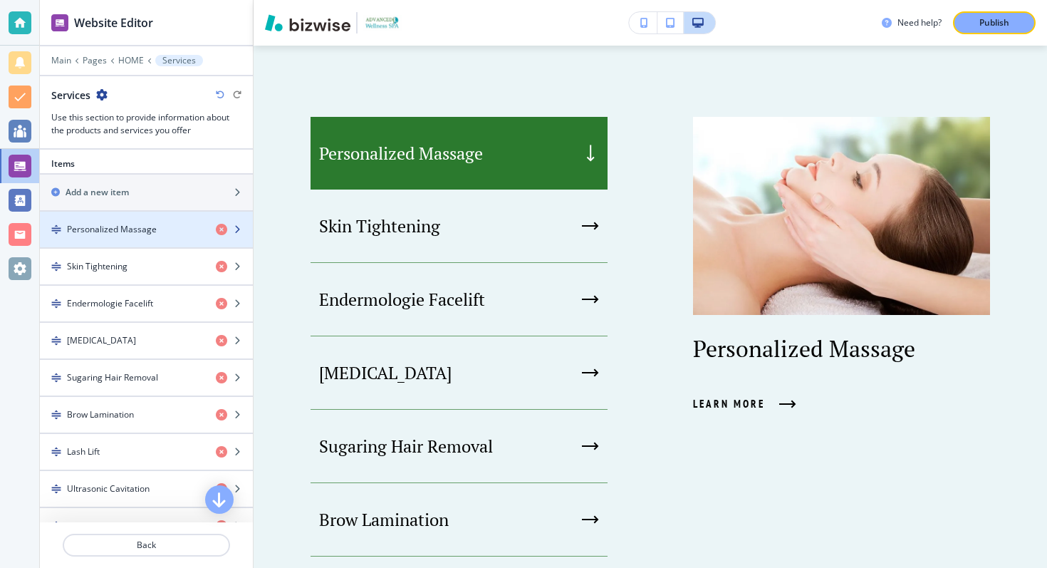
click at [132, 239] on div "button" at bounding box center [146, 241] width 213 height 11
click at [135, 232] on h4 "Personalized Massage" at bounding box center [112, 229] width 90 height 13
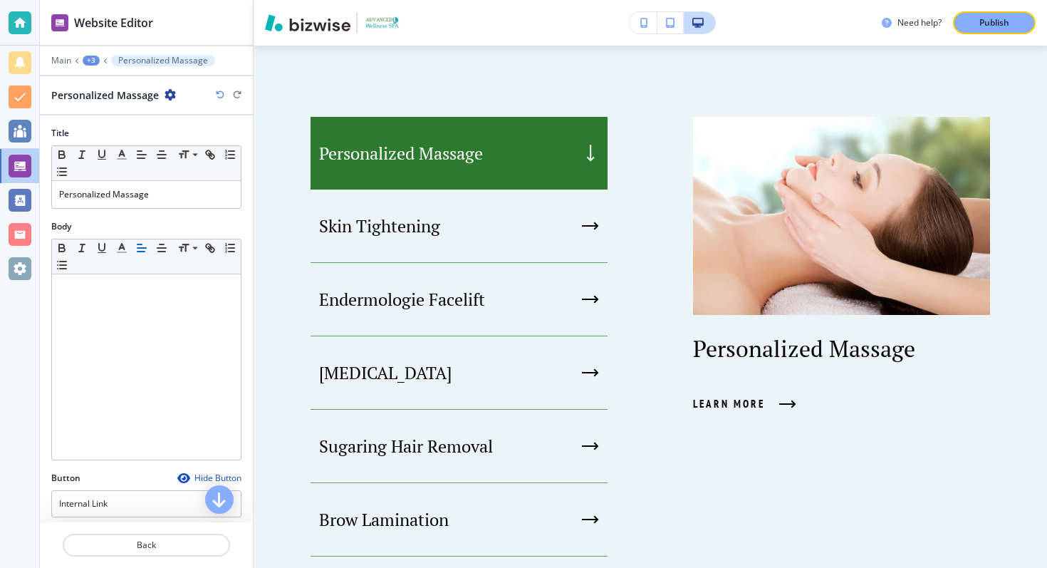
scroll to position [759, 0]
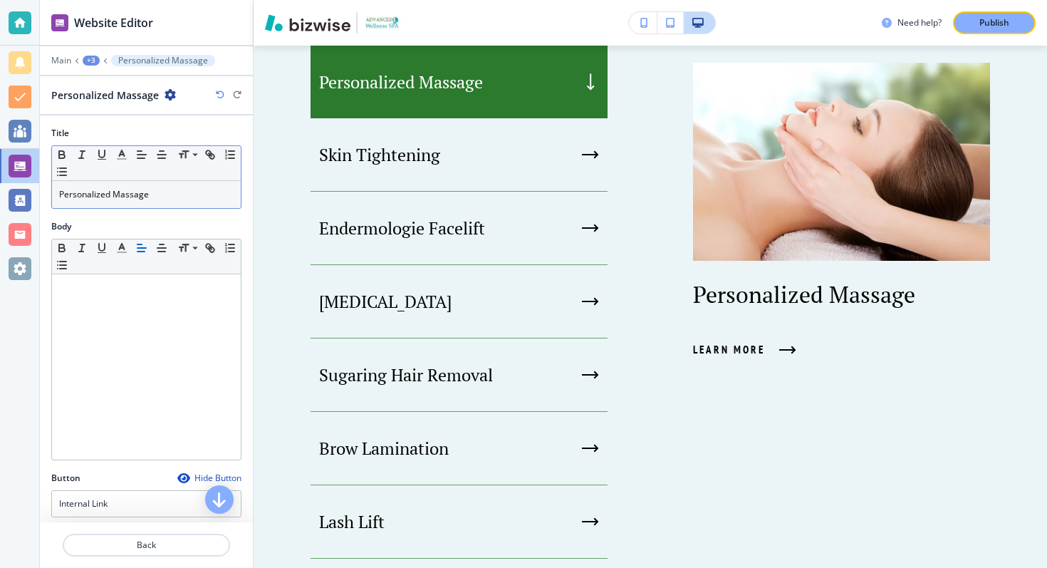
click at [111, 197] on p "Personalized Massage" at bounding box center [146, 194] width 174 height 13
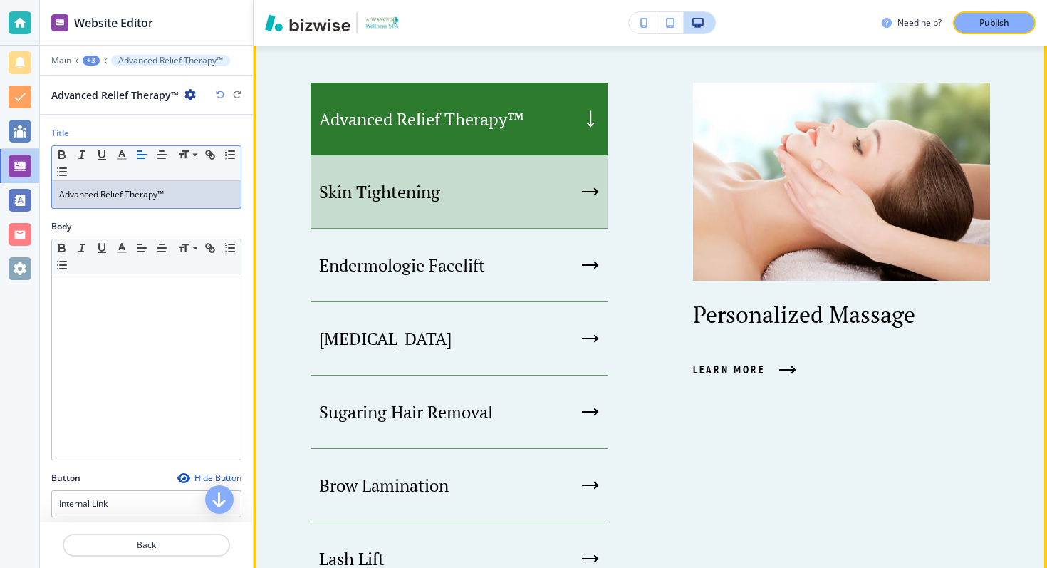
scroll to position [724, 0]
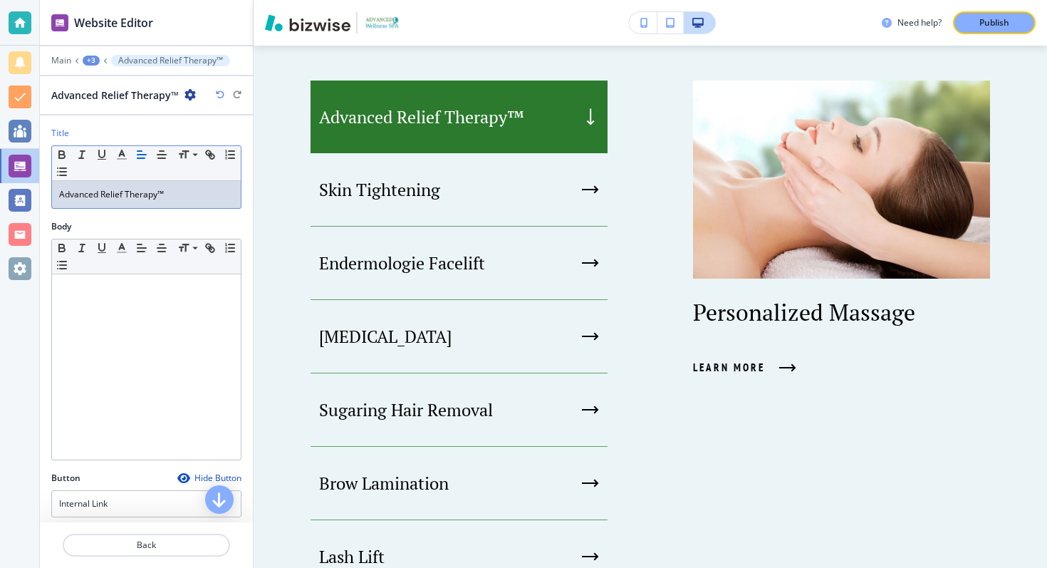
click at [145, 197] on p "Advanced Relief Therapy™" at bounding box center [146, 194] width 174 height 13
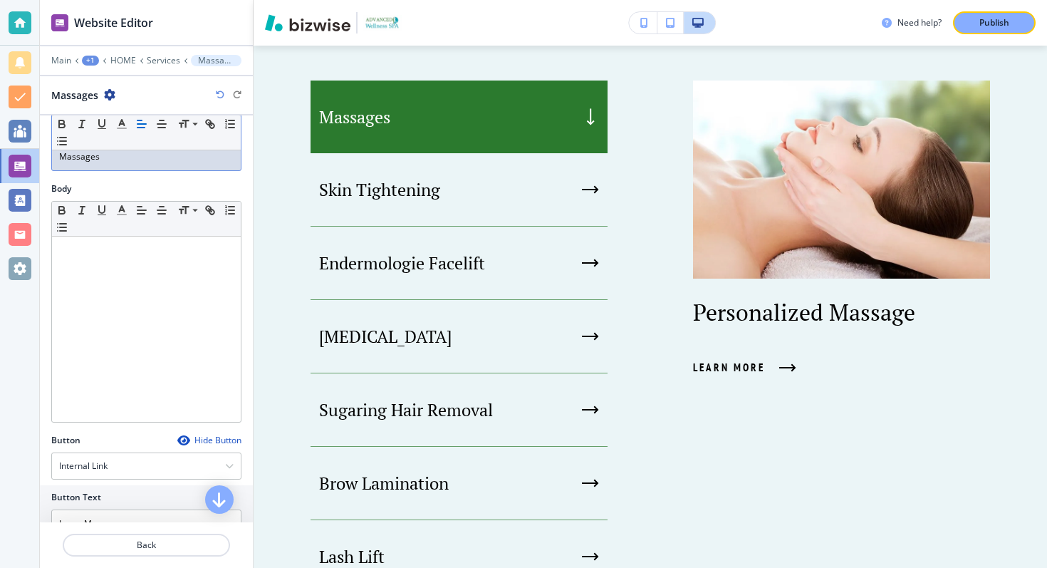
scroll to position [0, 0]
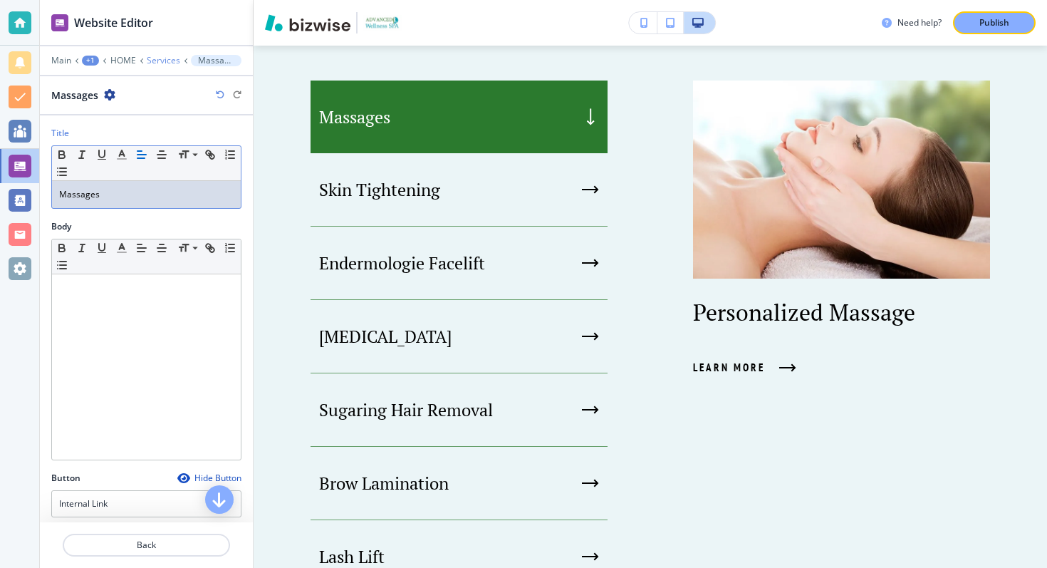
click at [162, 58] on p "Services" at bounding box center [163, 61] width 33 height 10
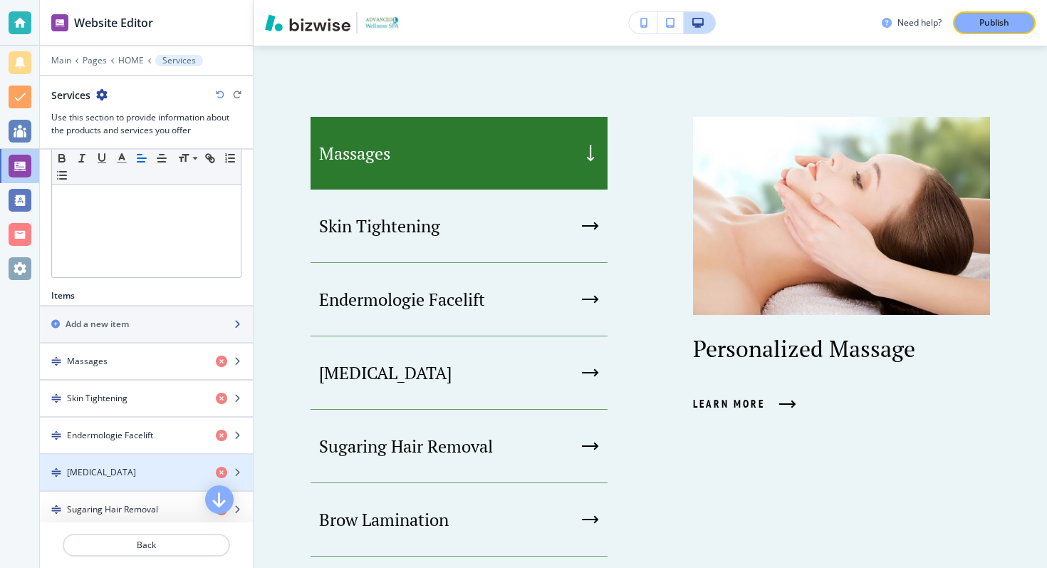
scroll to position [313, 0]
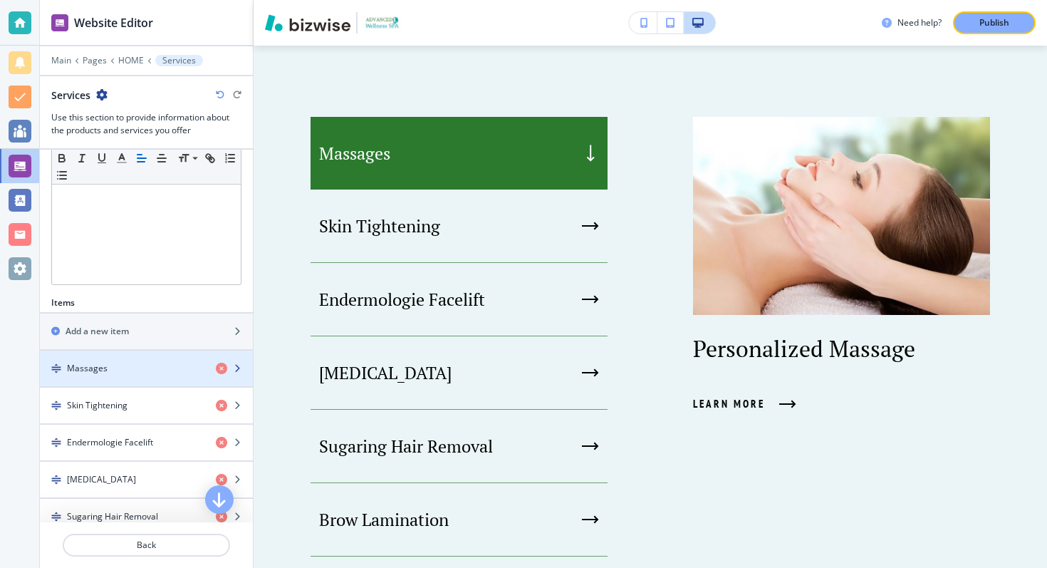
click at [235, 367] on icon "button" at bounding box center [237, 368] width 9 height 9
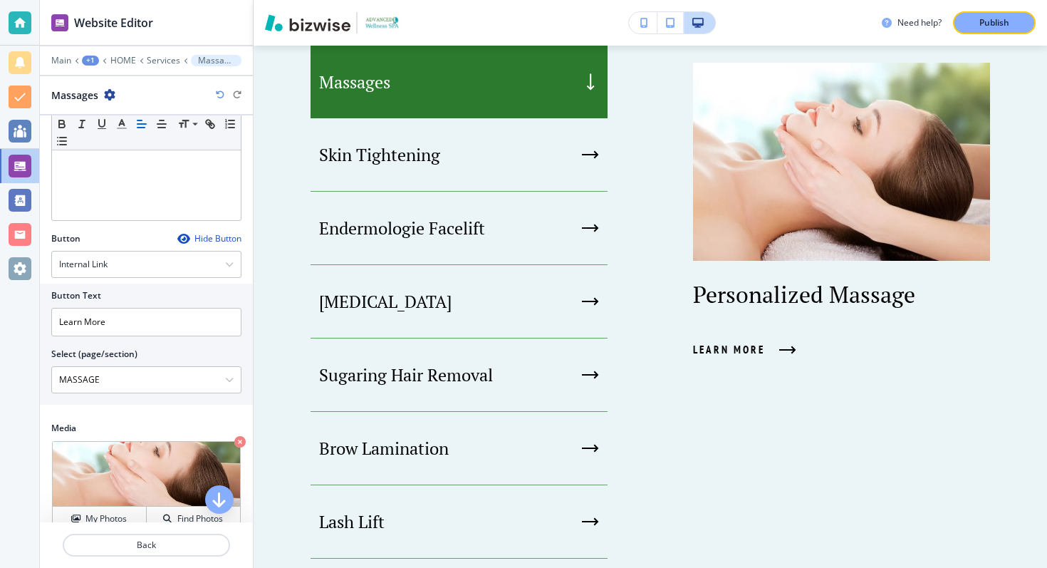
scroll to position [261, 0]
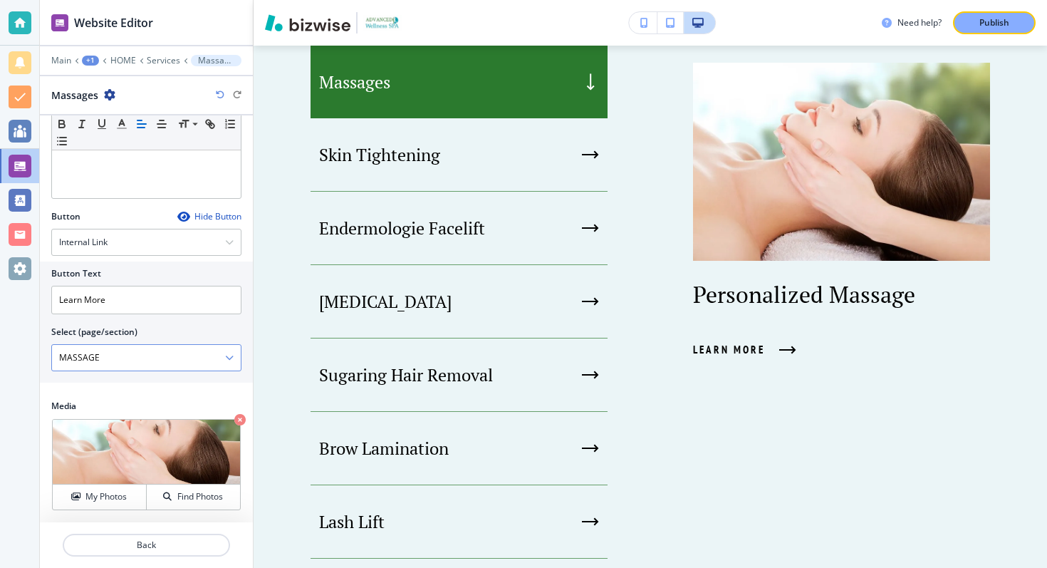
click at [168, 356] on \(page\/section\) "MASSAGE" at bounding box center [138, 357] width 173 height 24
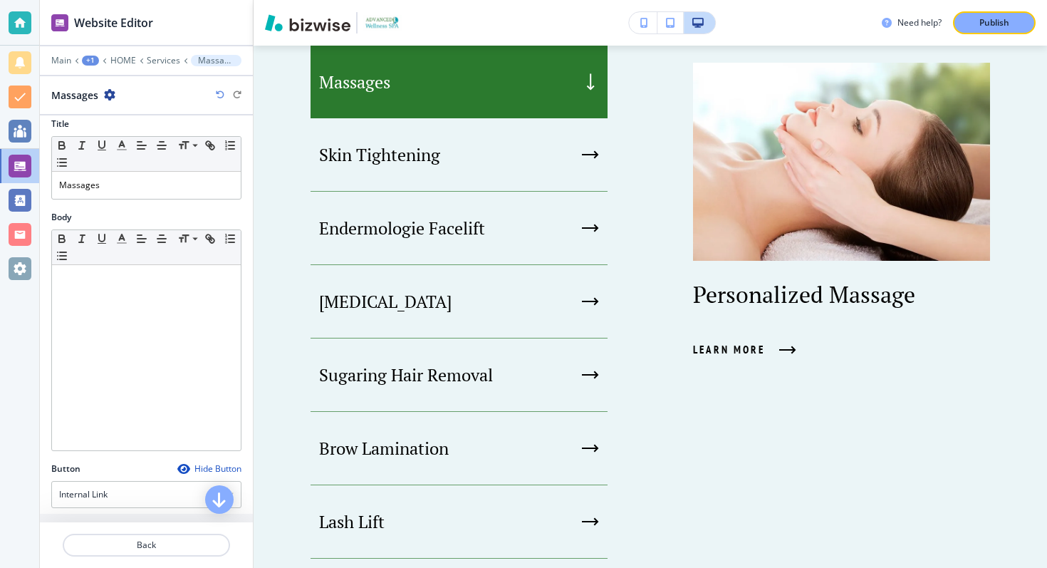
scroll to position [0, 0]
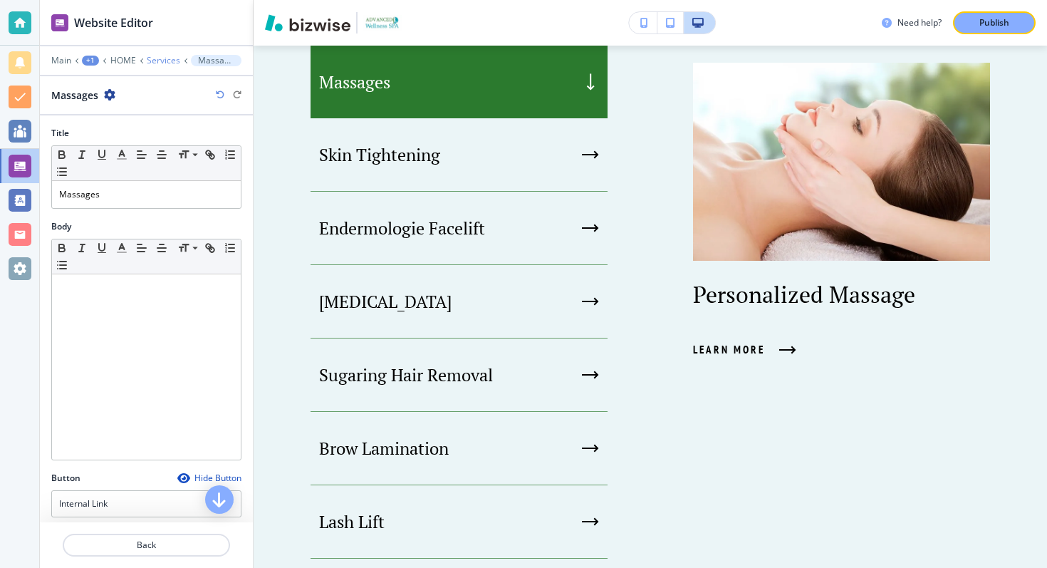
click at [152, 61] on p "Services" at bounding box center [163, 61] width 33 height 10
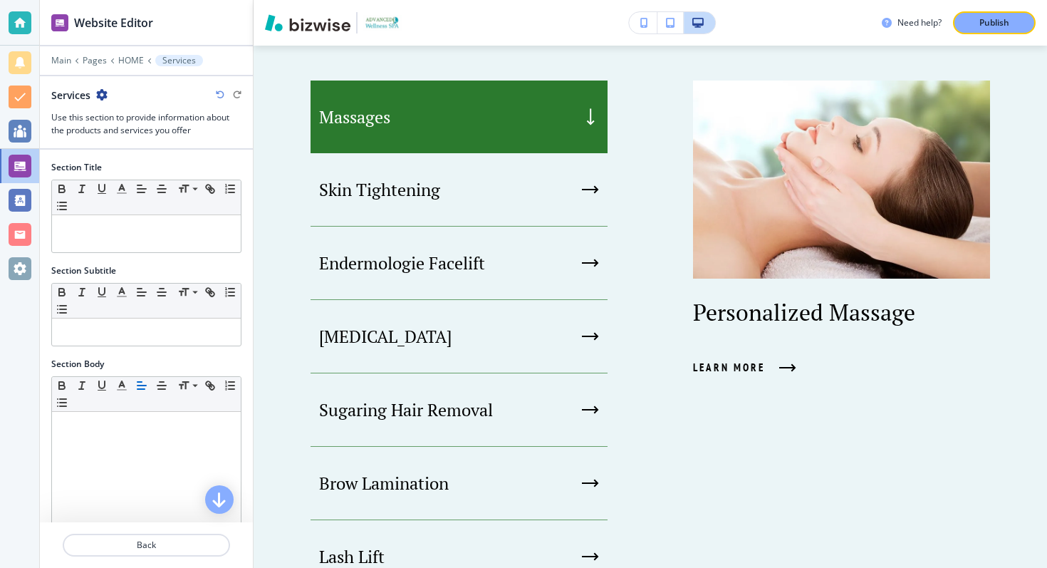
scroll to position [688, 0]
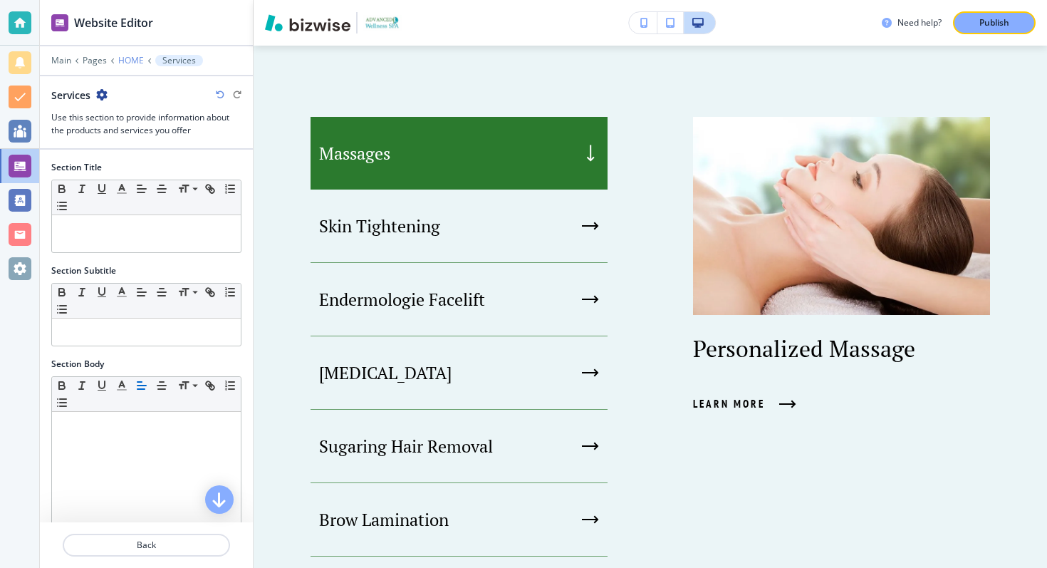
click at [131, 60] on p "HOME" at bounding box center [131, 61] width 26 height 10
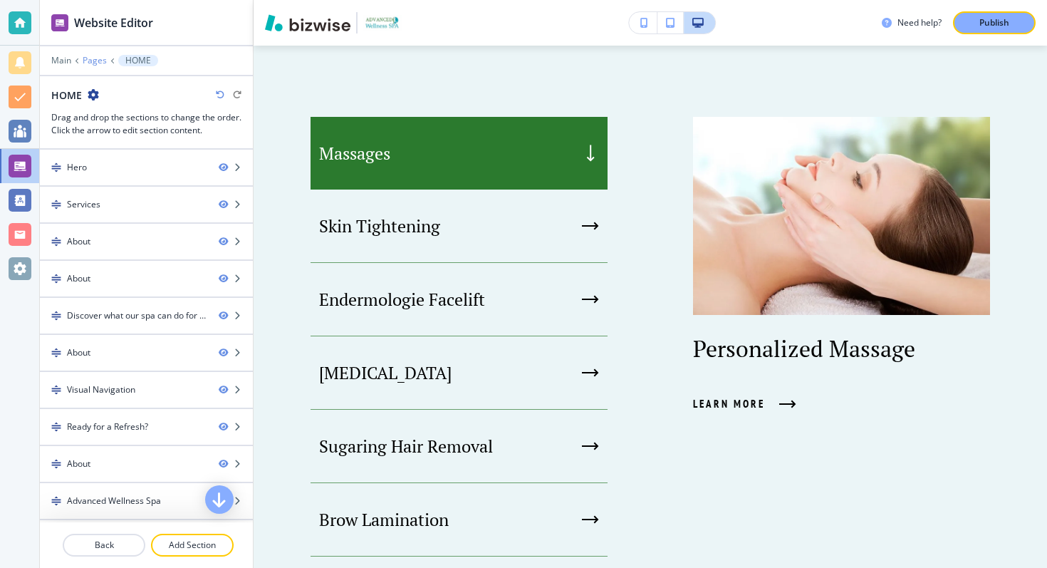
click at [96, 59] on p "Pages" at bounding box center [95, 61] width 24 height 10
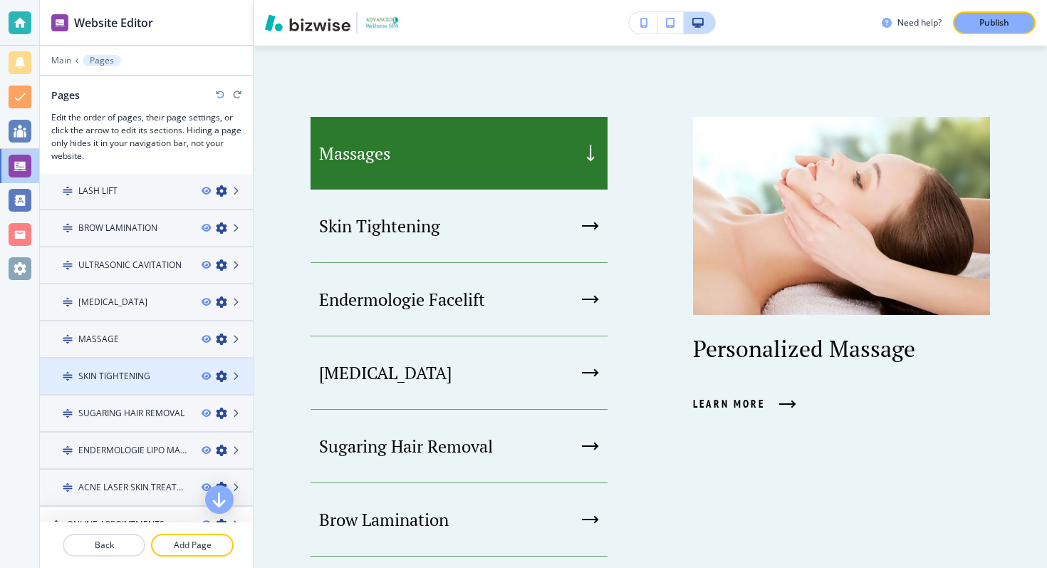
scroll to position [115, 0]
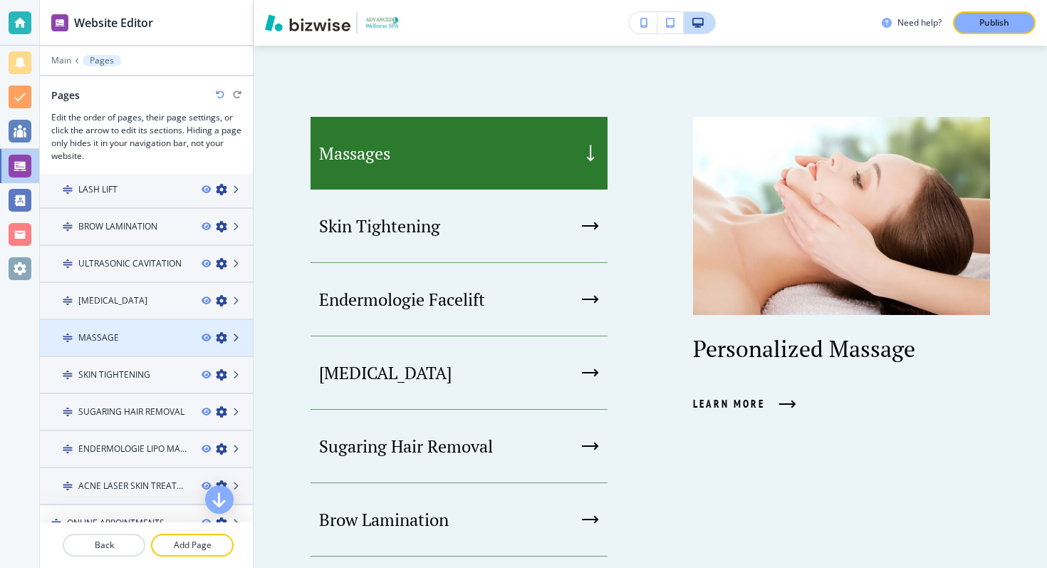
click at [239, 335] on icon at bounding box center [237, 337] width 9 height 9
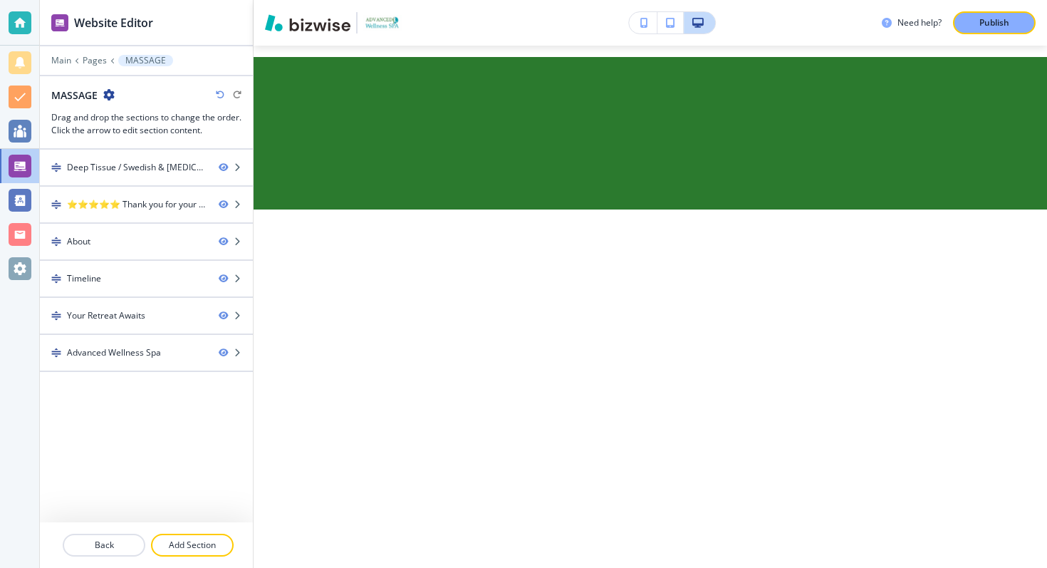
scroll to position [0, 0]
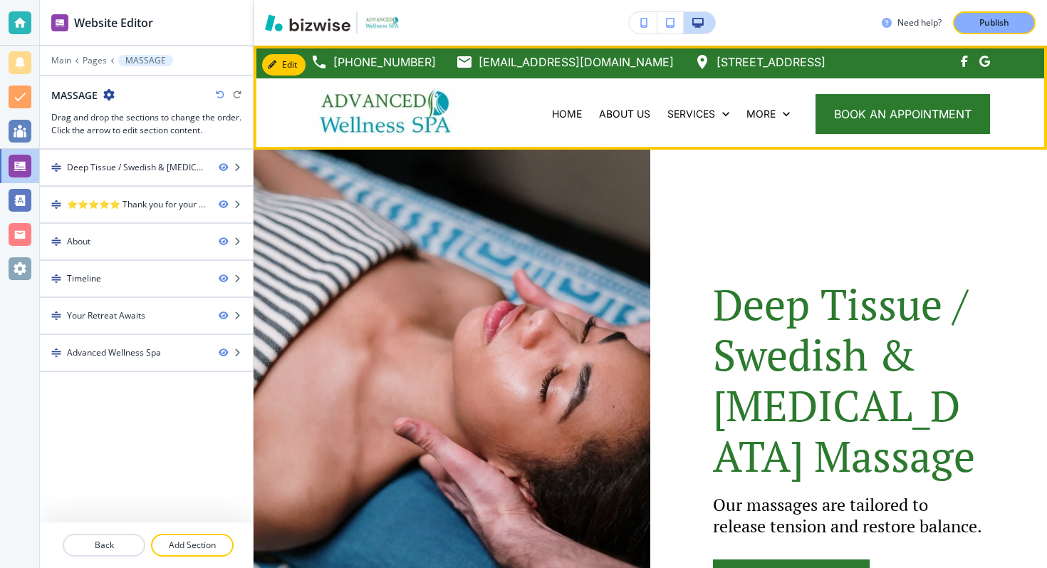
click at [354, 115] on img at bounding box center [387, 113] width 152 height 60
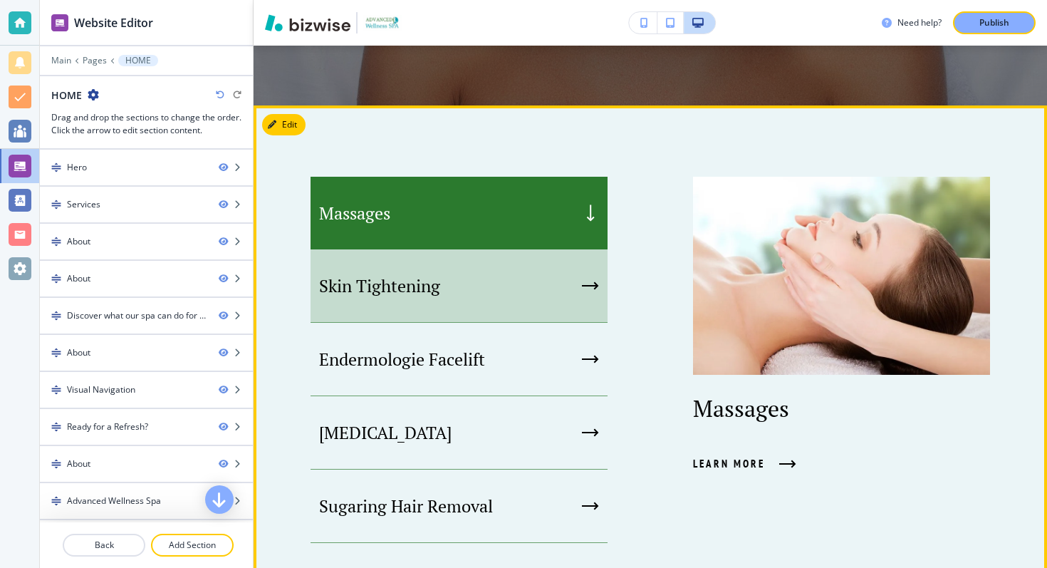
scroll to position [633, 0]
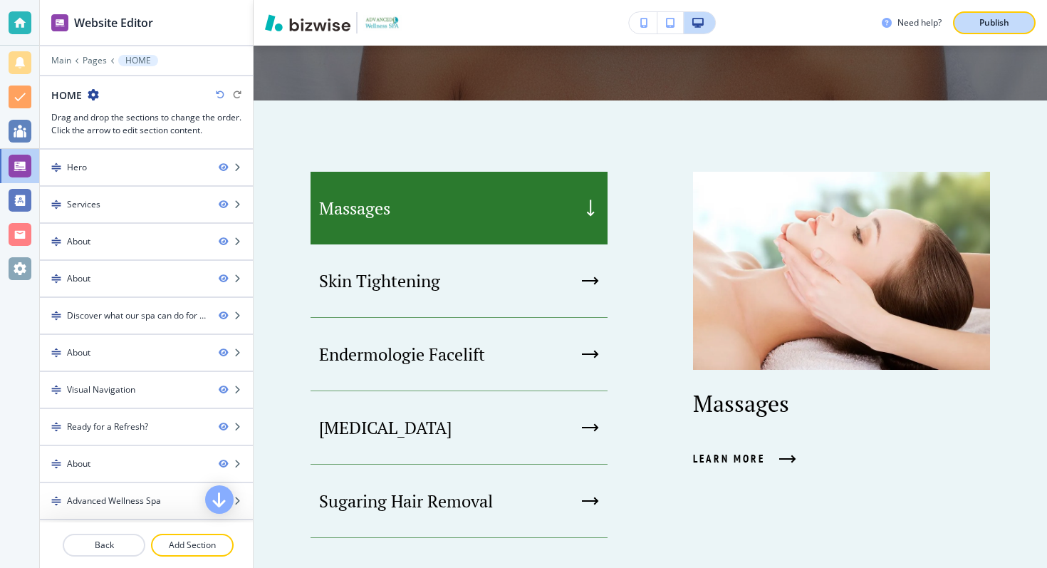
click at [971, 14] on button "Publish" at bounding box center [994, 22] width 83 height 23
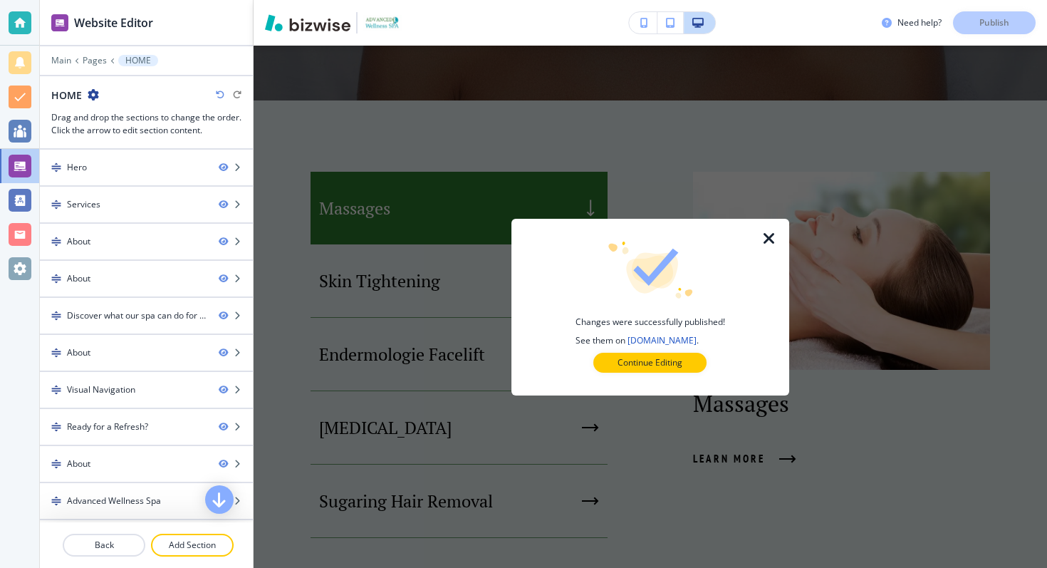
click at [767, 237] on icon "button" at bounding box center [769, 238] width 17 height 17
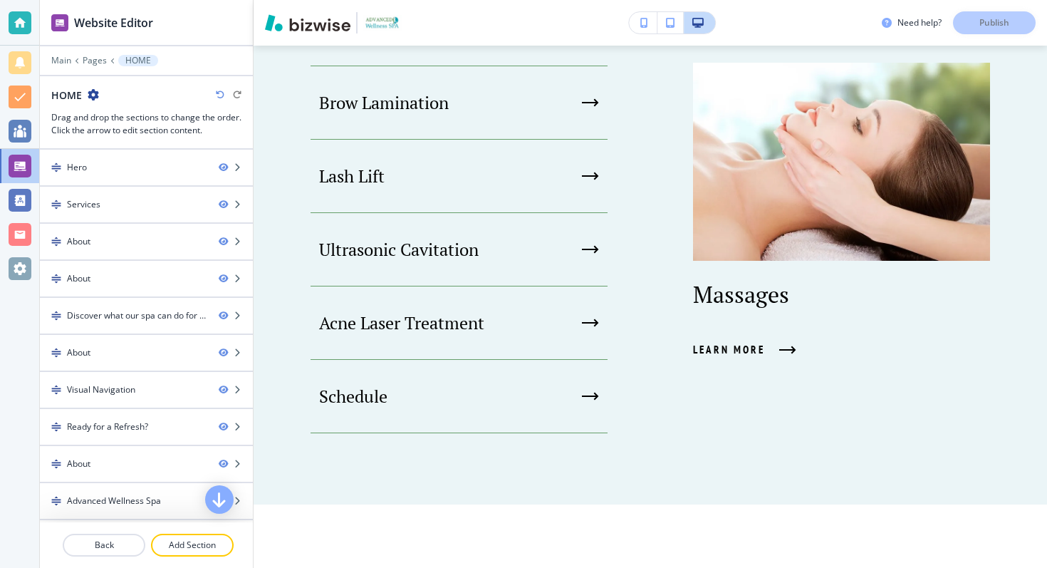
scroll to position [1121, 0]
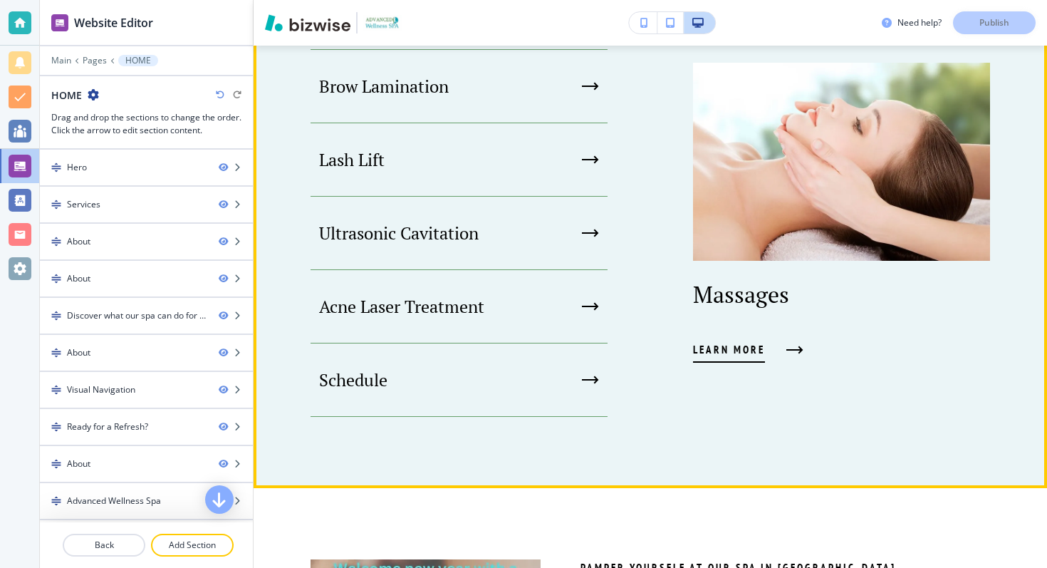
click at [715, 345] on span "Learn More" at bounding box center [729, 349] width 72 height 17
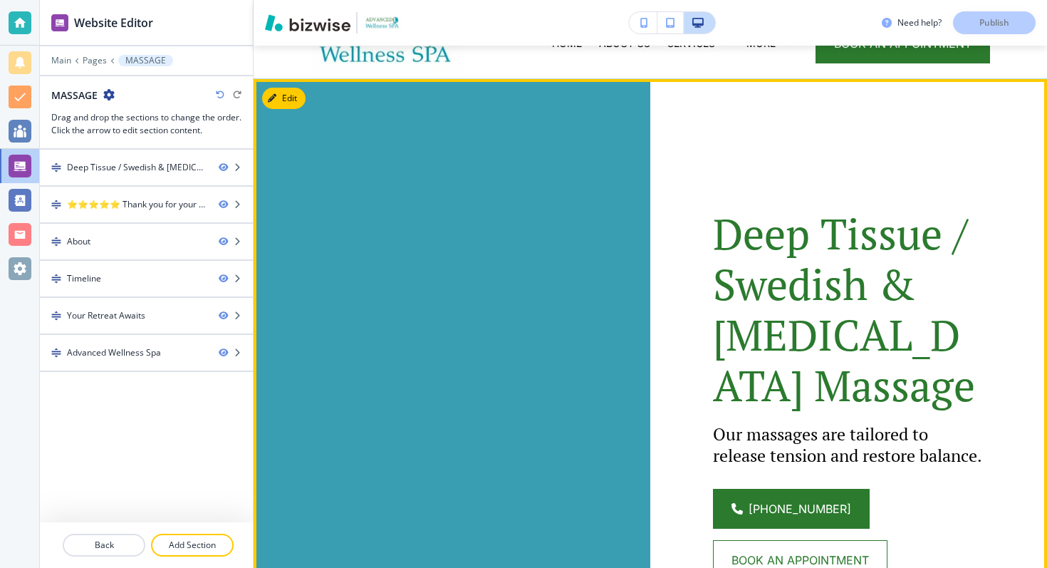
scroll to position [0, 0]
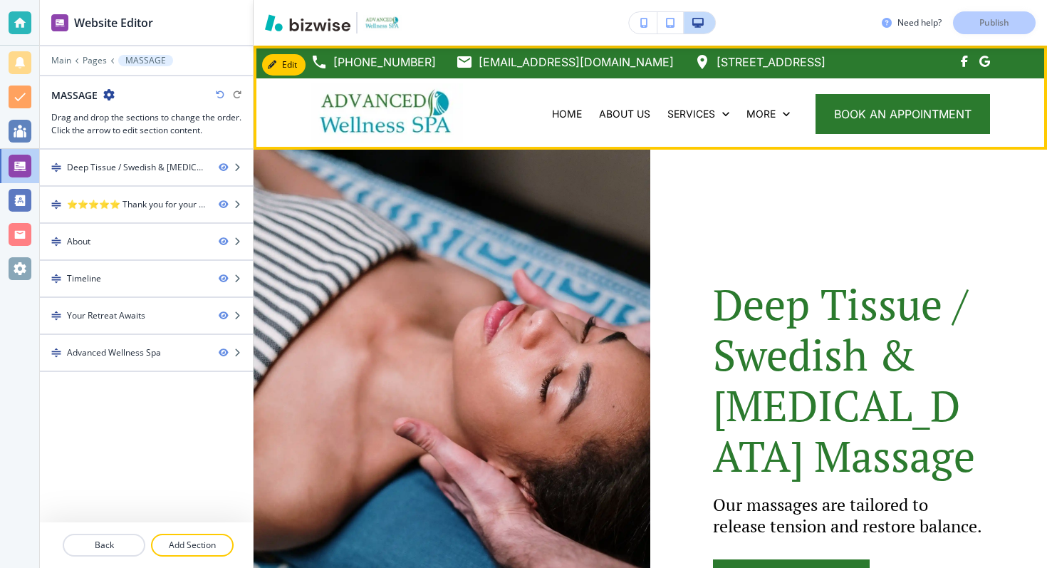
click at [389, 127] on img at bounding box center [387, 113] width 152 height 60
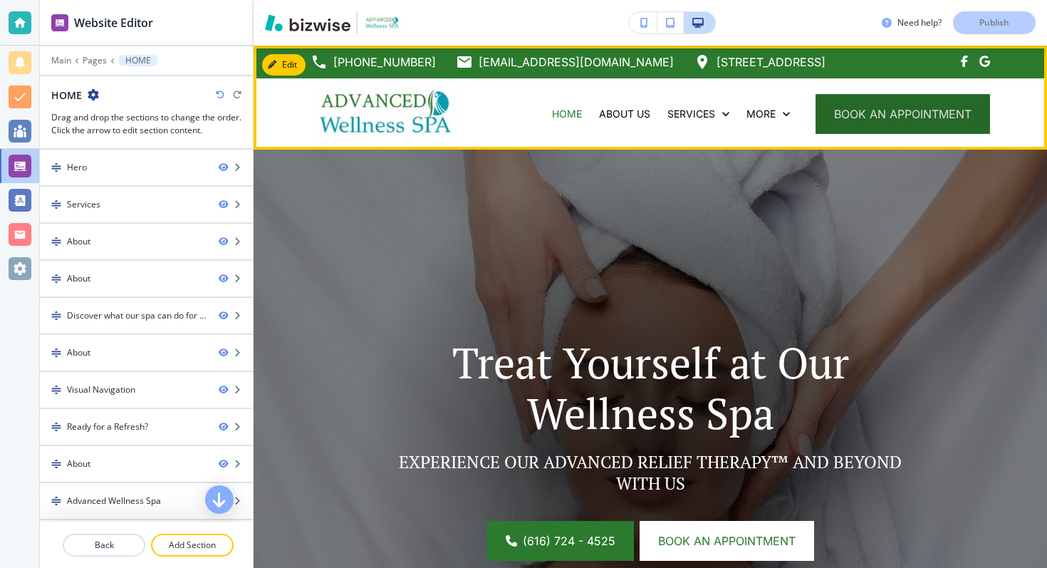
click at [900, 127] on button "book an appointment" at bounding box center [902, 114] width 174 height 40
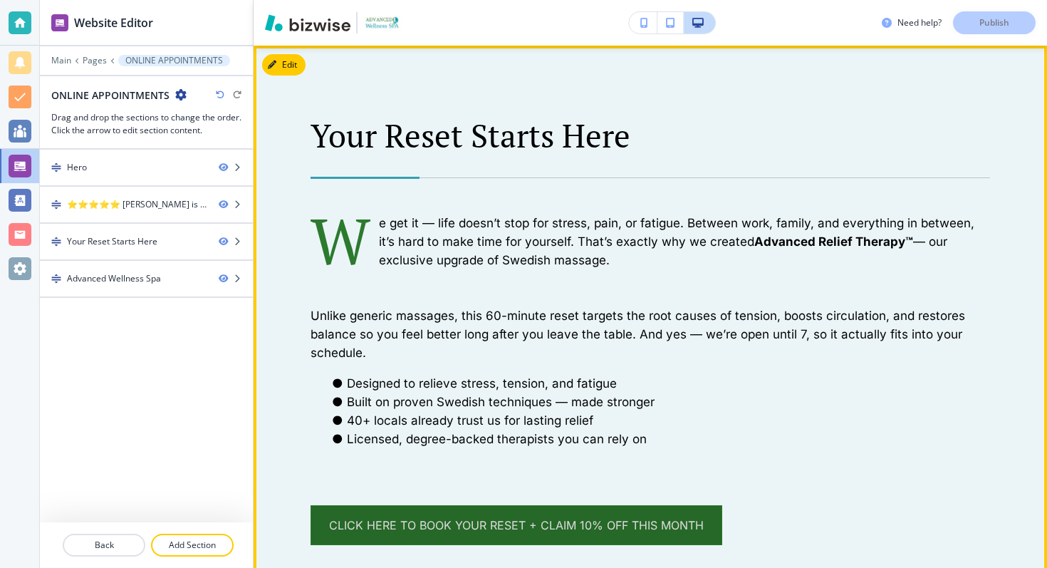
scroll to position [850, 0]
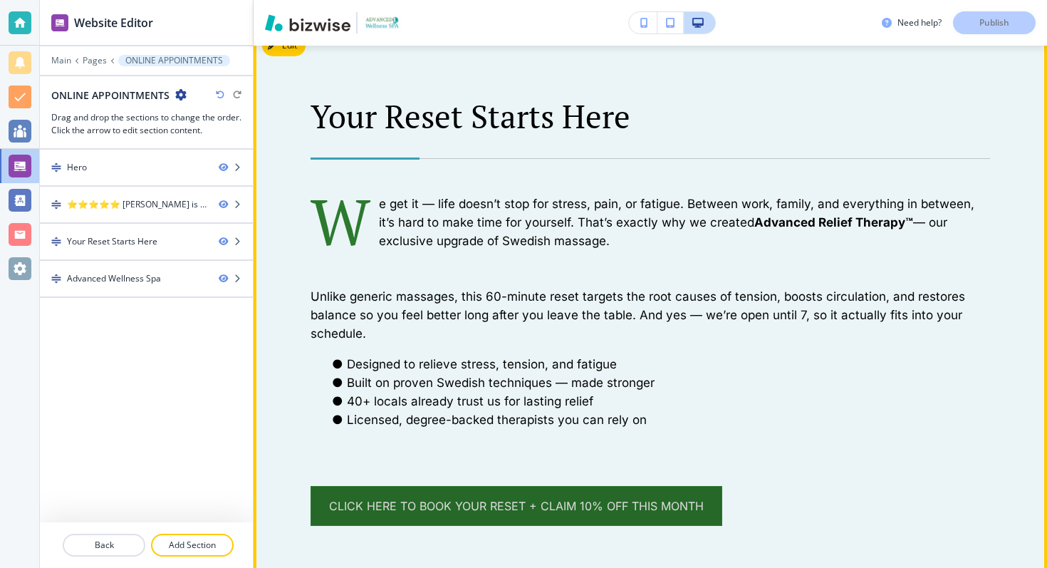
click at [568, 509] on link "Click Here to Book Your Reset + Claim 10% Off This Month" at bounding box center [517, 506] width 412 height 40
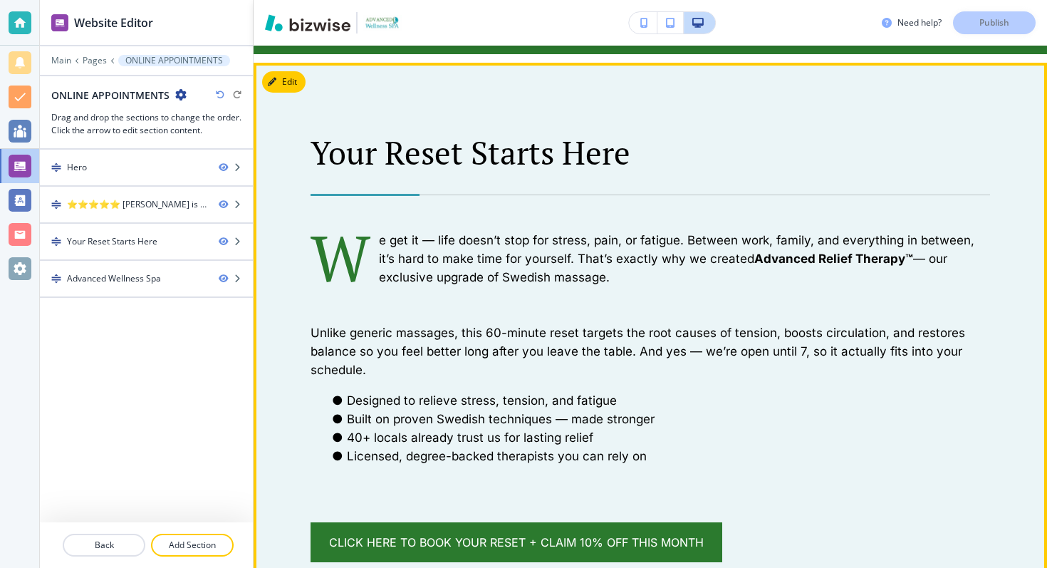
scroll to position [822, 0]
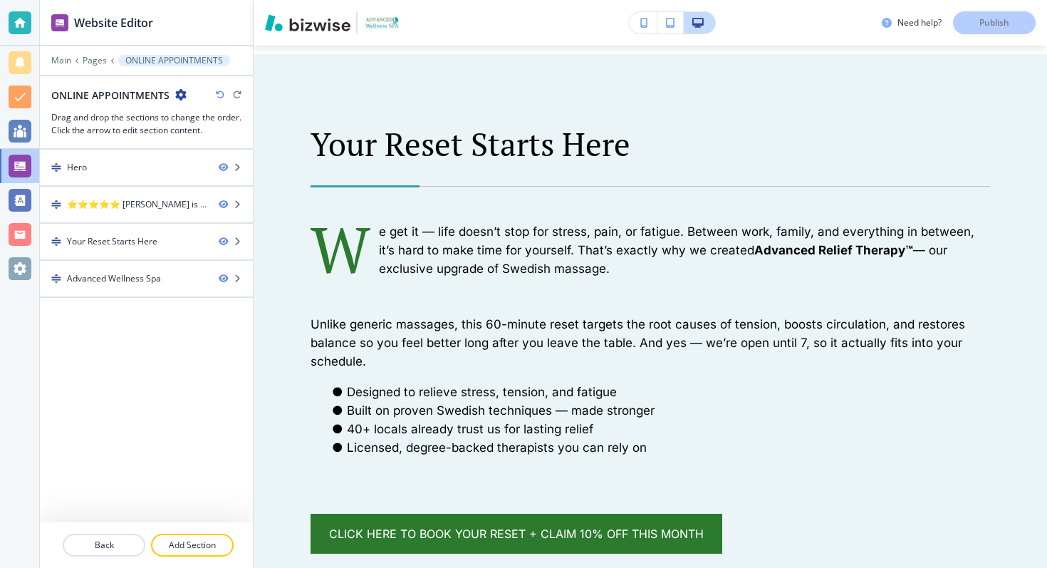
click at [288, 80] on div "Edit Your Reset Starts Here W e get it — life doesn’t stop for stress, pain, or…" at bounding box center [650, 339] width 793 height 570
click at [353, 145] on p "Your Reset Starts Here" at bounding box center [650, 144] width 679 height 38
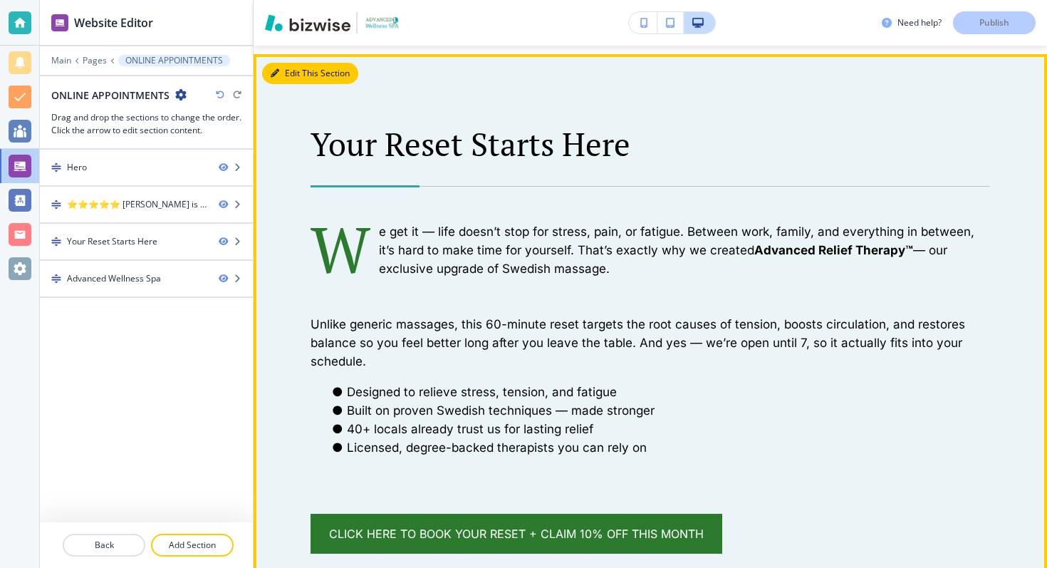
click at [278, 75] on icon "button" at bounding box center [275, 73] width 9 height 9
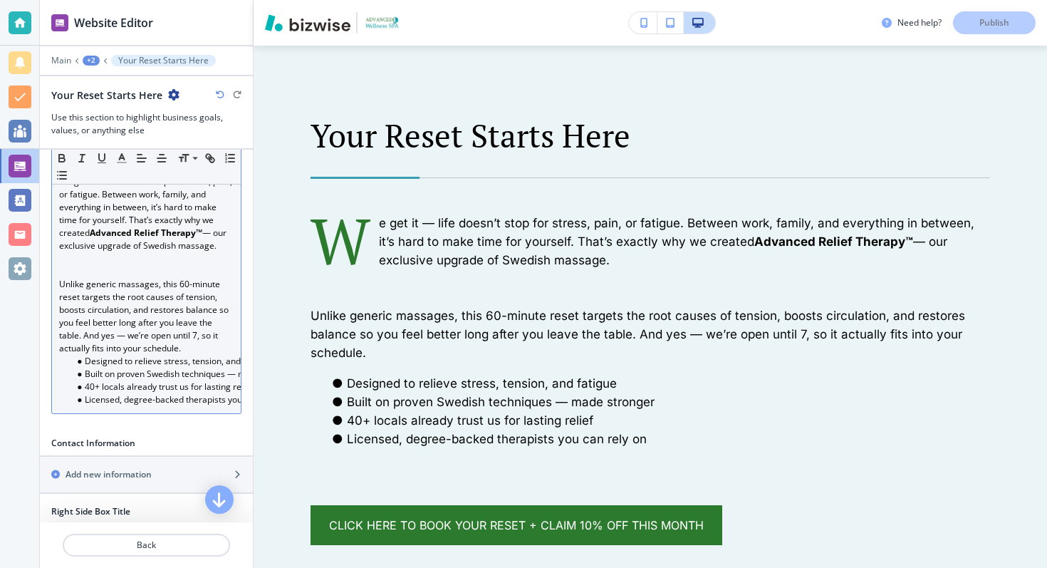
scroll to position [255, 0]
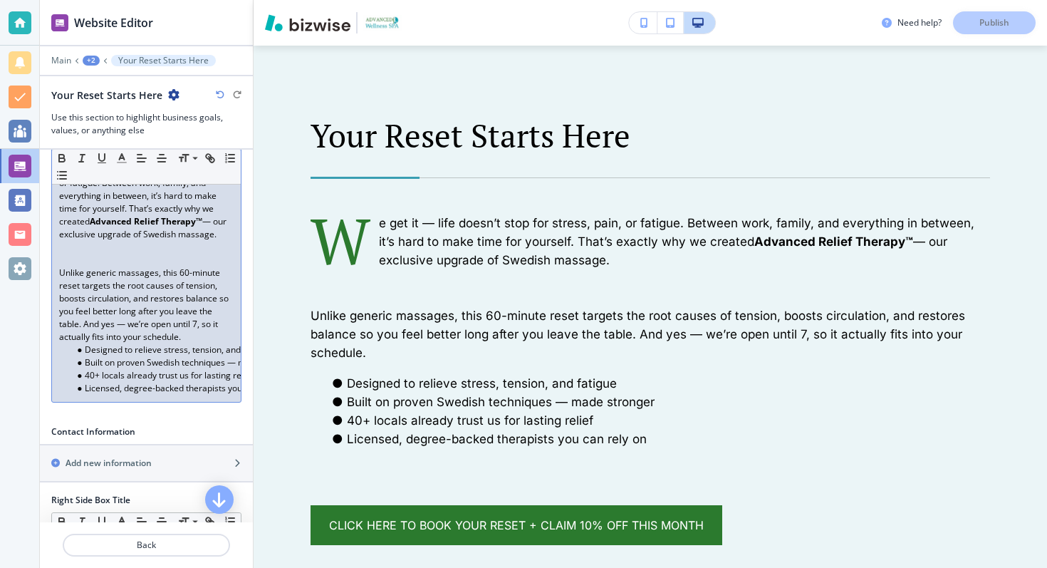
click at [94, 380] on li "40+ locals already trust us for lasting relief" at bounding box center [153, 375] width 162 height 13
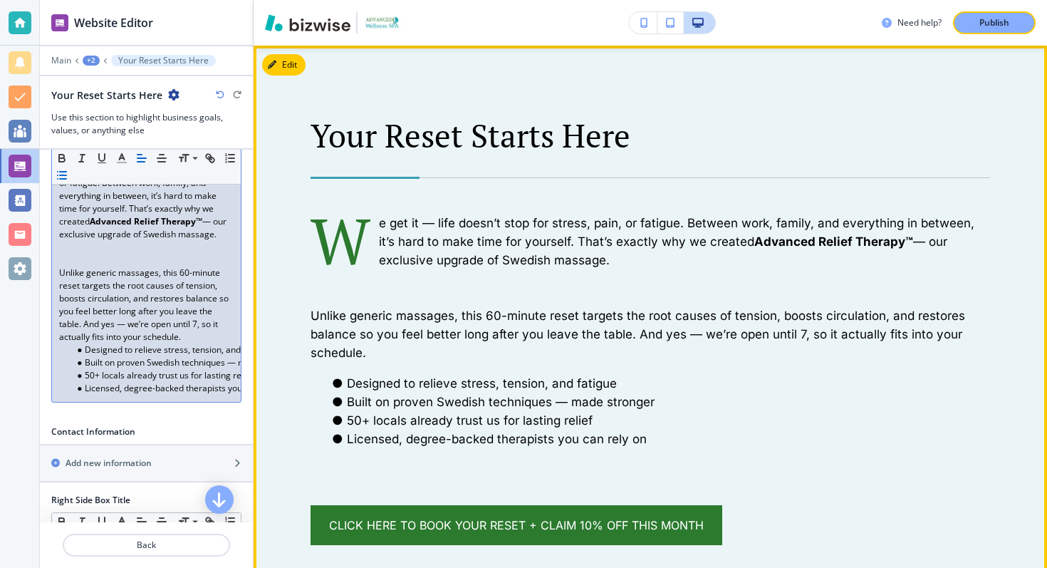
click at [495, 325] on p "Unlike generic massages, this 60-minute reset targets the root causes of tensio…" at bounding box center [650, 334] width 679 height 56
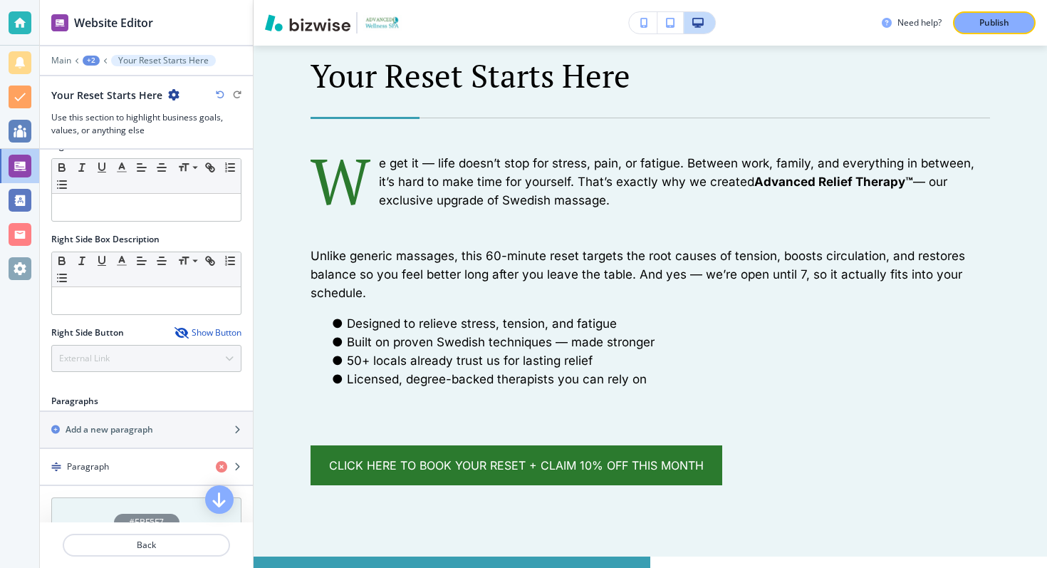
scroll to position [671, 0]
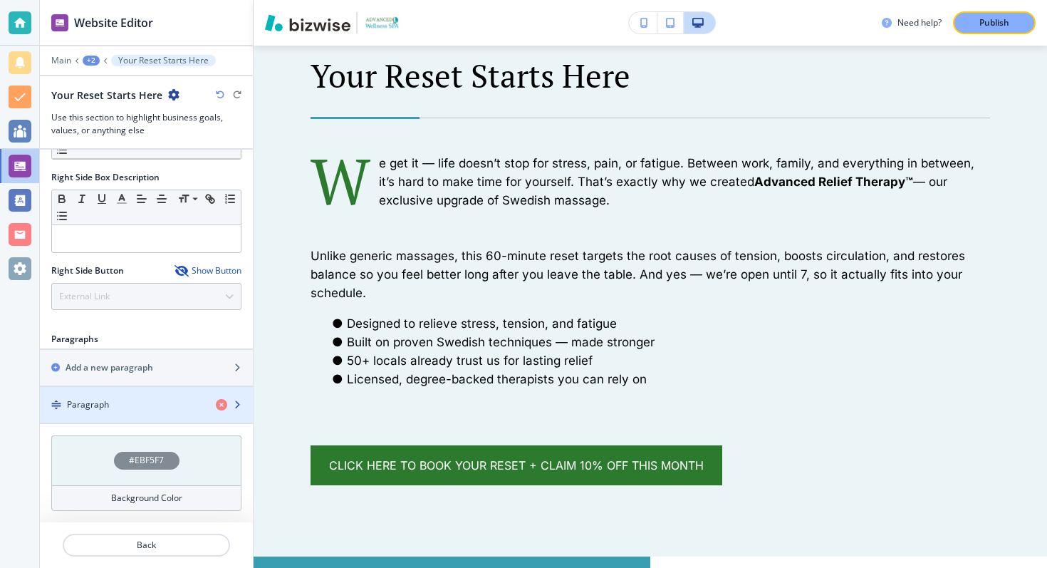
click at [235, 403] on icon "button" at bounding box center [237, 404] width 9 height 9
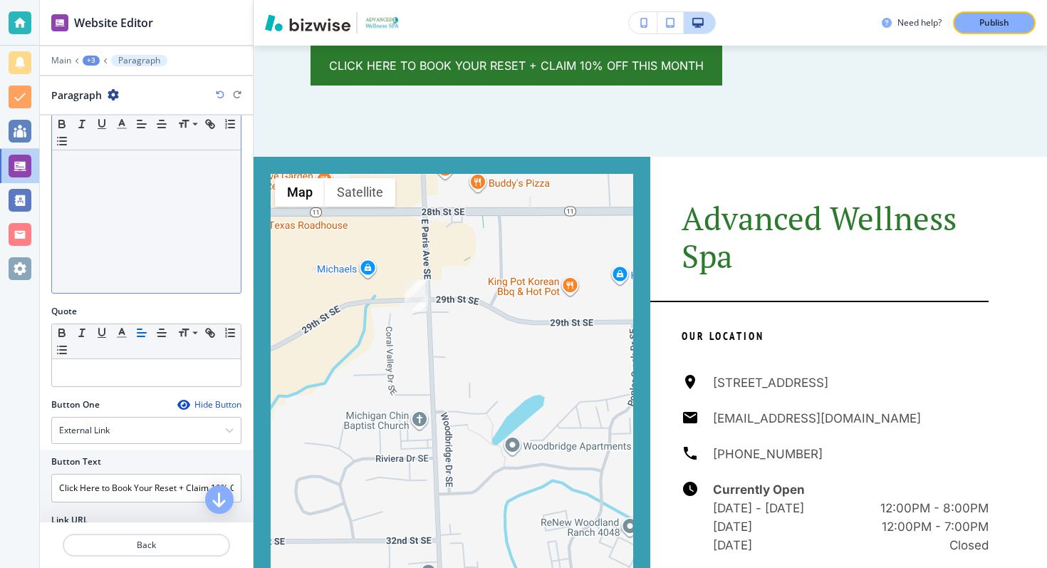
scroll to position [384, 0]
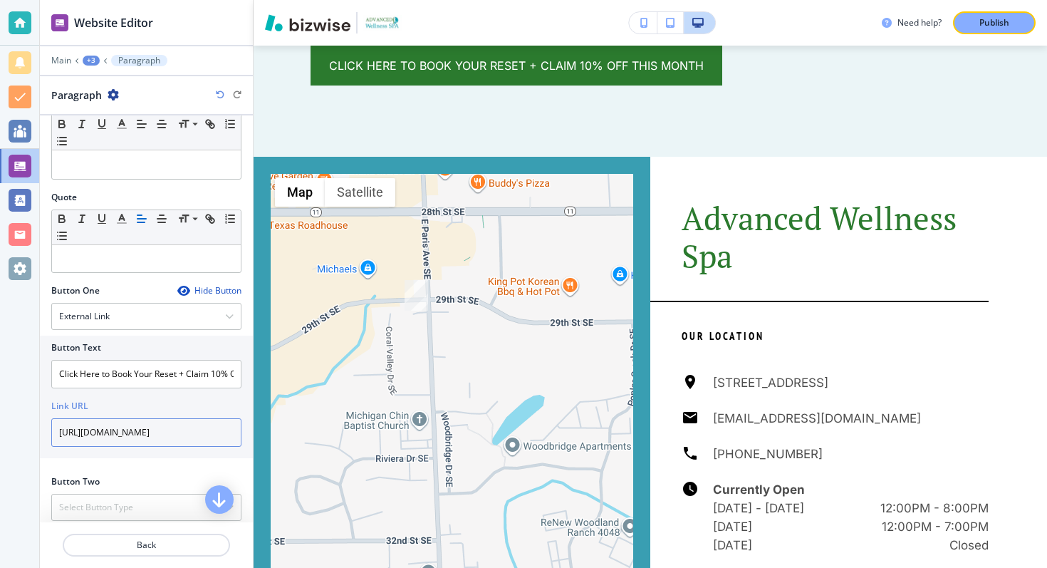
click at [142, 439] on input "[URL][DOMAIN_NAME]" at bounding box center [146, 432] width 190 height 28
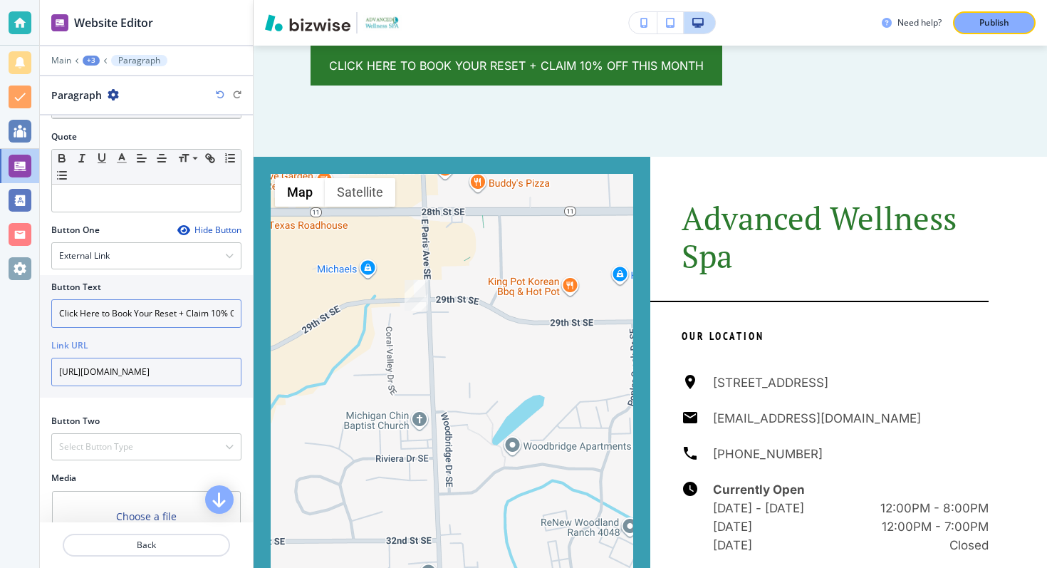
scroll to position [446, 0]
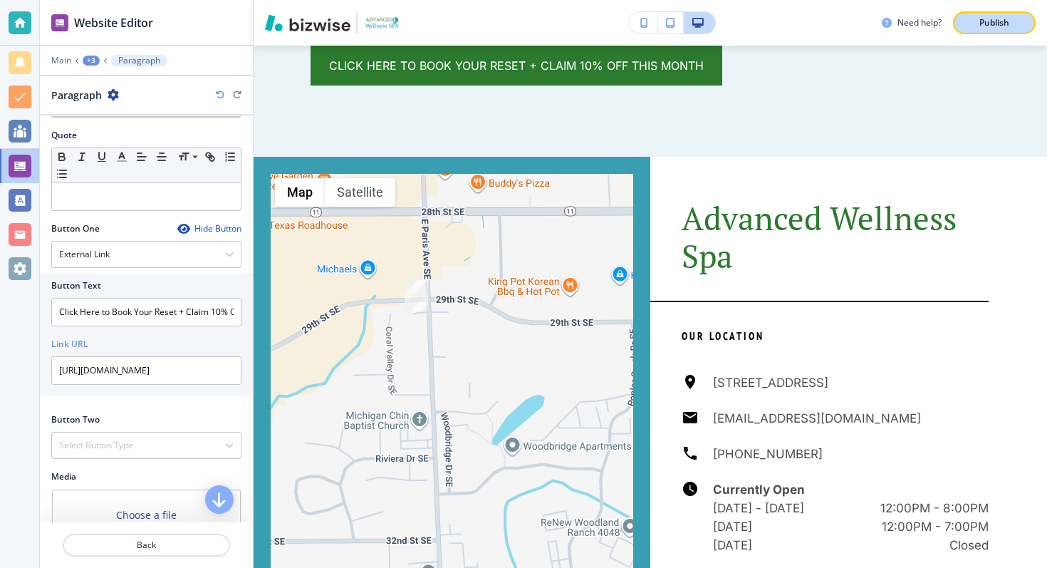
click at [991, 23] on p "Publish" at bounding box center [994, 22] width 30 height 13
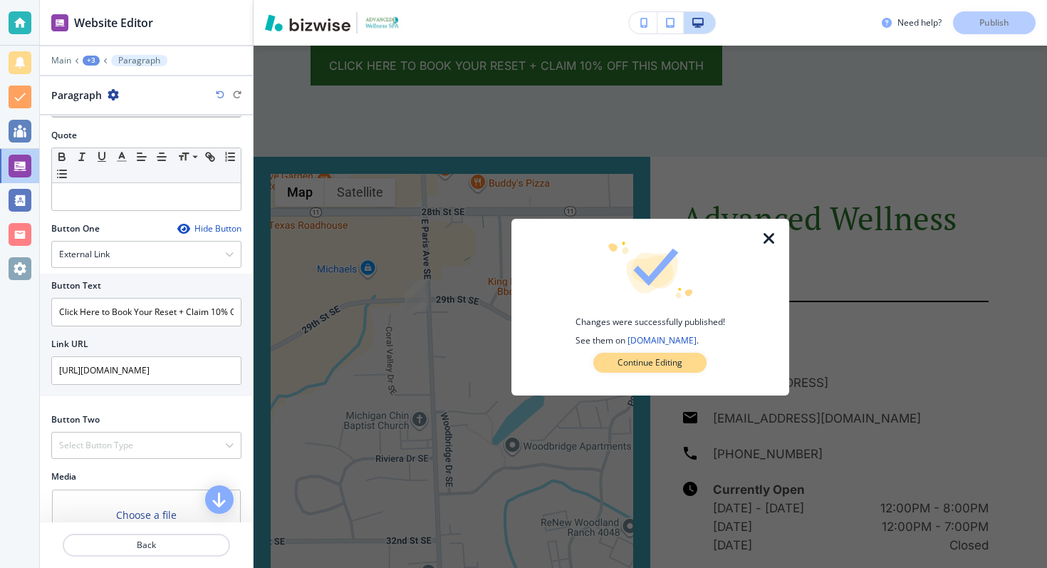
click at [674, 358] on p "Continue Editing" at bounding box center [649, 362] width 65 height 13
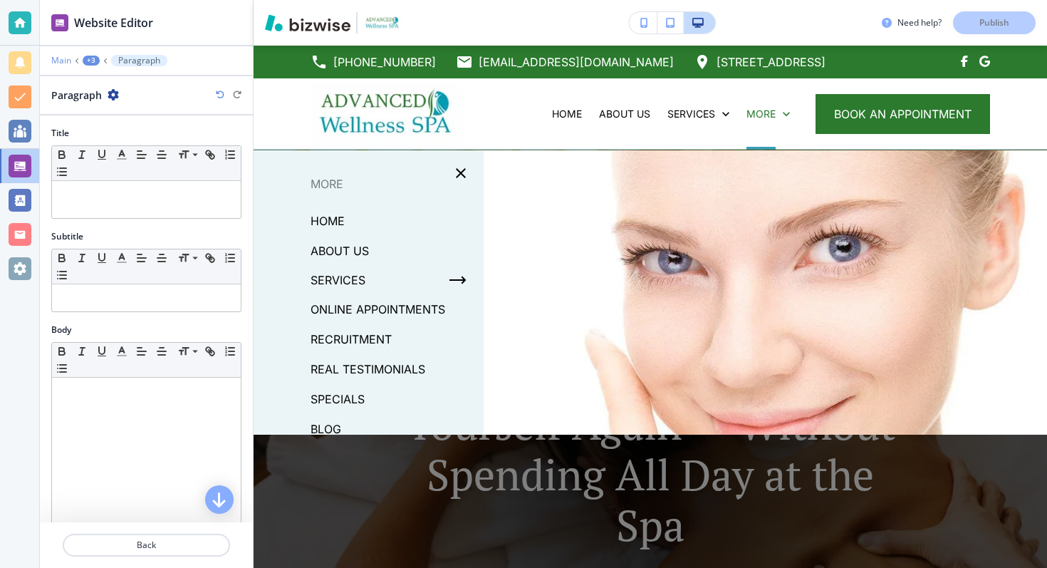
click at [62, 58] on p "Main" at bounding box center [61, 61] width 20 height 10
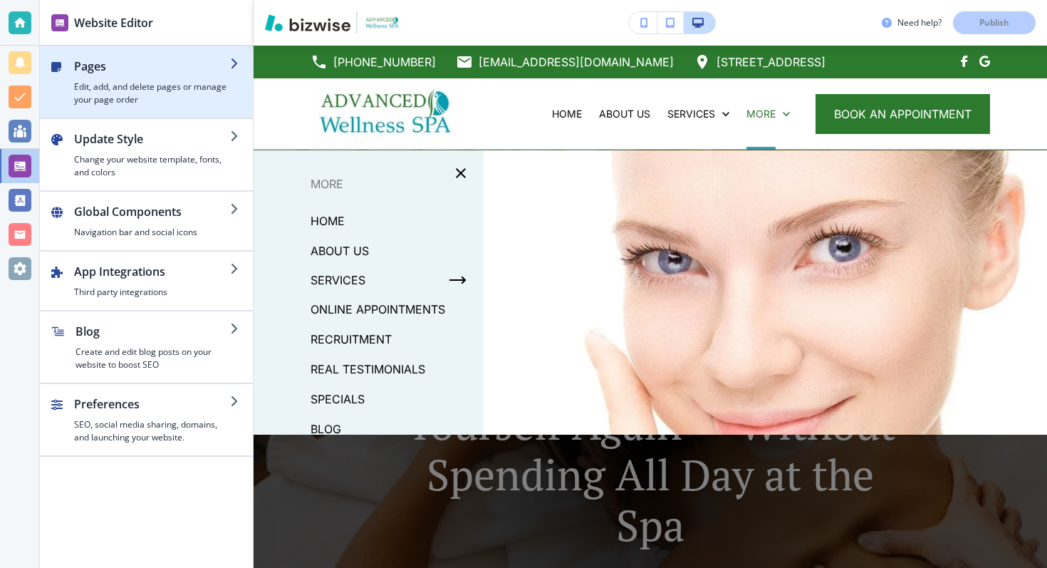
click at [160, 70] on h2 "Pages" at bounding box center [152, 66] width 156 height 17
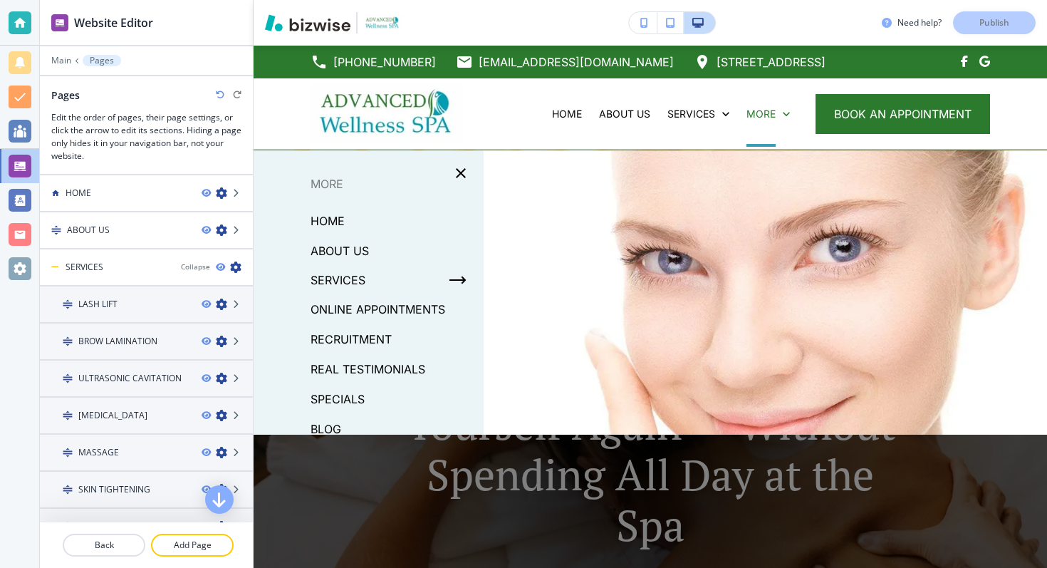
click at [291, 63] on div "Edit [PHONE_NUMBER] [EMAIL_ADDRESS][DOMAIN_NAME] [STREET_ADDRESS] HOME ABOUT US…" at bounding box center [650, 98] width 793 height 104
click at [291, 64] on div "Edit [PHONE_NUMBER] [EMAIL_ADDRESS][DOMAIN_NAME] [STREET_ADDRESS] HOME ABOUT US…" at bounding box center [650, 98] width 793 height 104
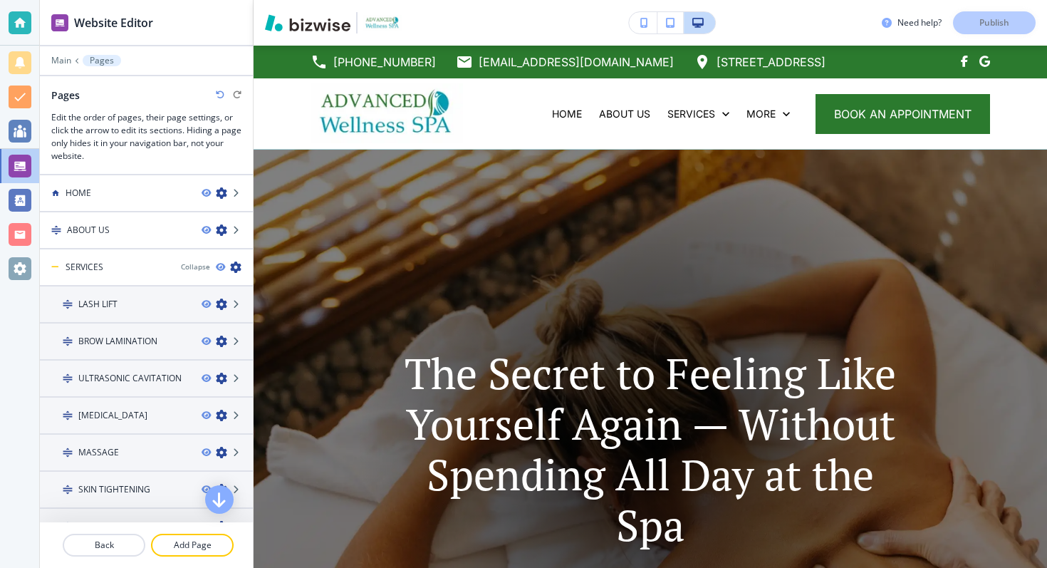
click at [538, 466] on p "The Secret to Feeling Like Yourself Again — Without Spending All Day at the Spa" at bounding box center [650, 449] width 523 height 202
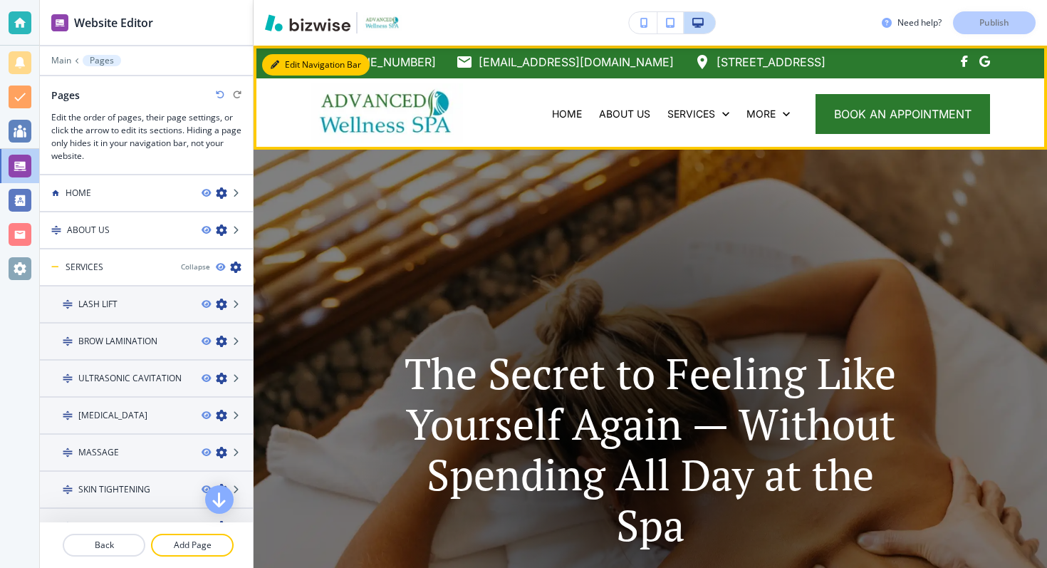
click at [288, 61] on button "Edit Navigation Bar" at bounding box center [316, 64] width 108 height 21
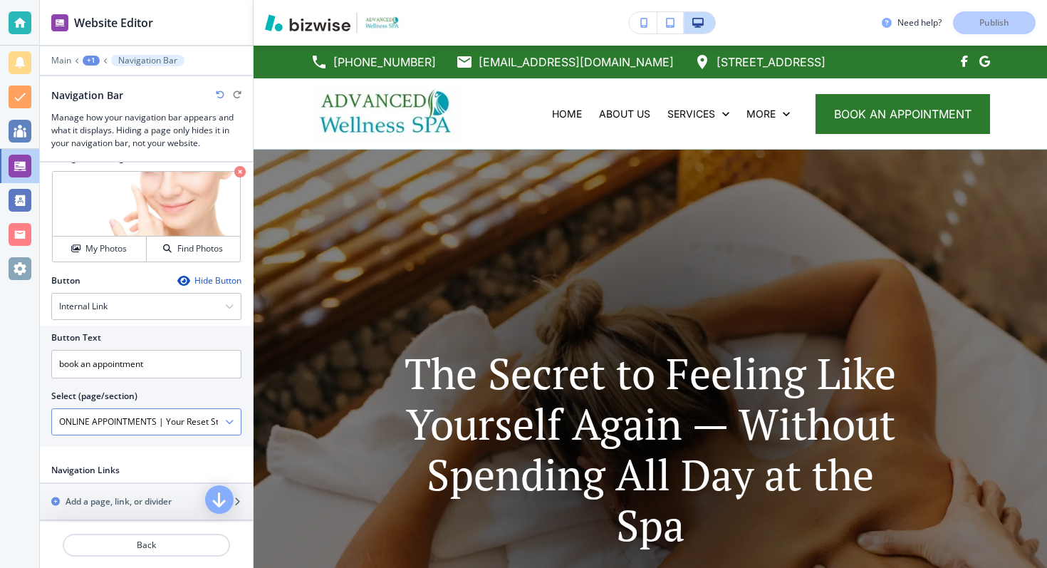
scroll to position [1, 0]
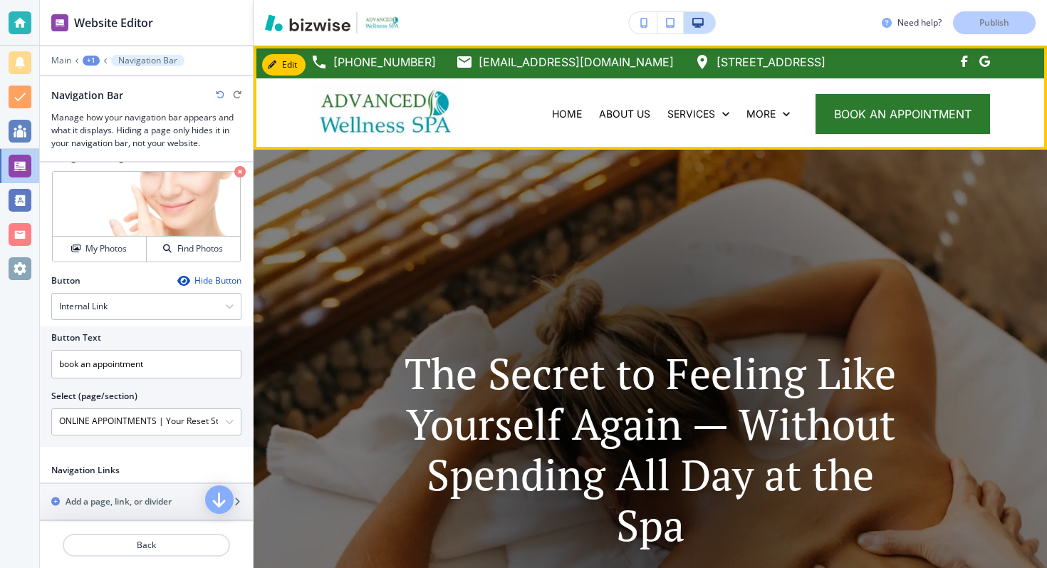
click at [317, 110] on img at bounding box center [387, 113] width 152 height 60
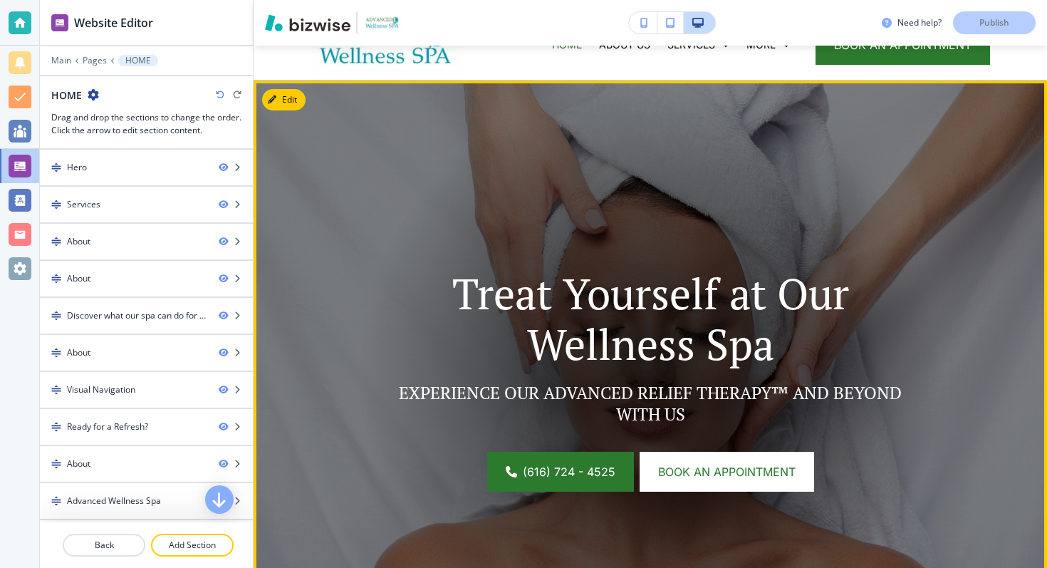
scroll to position [170, 0]
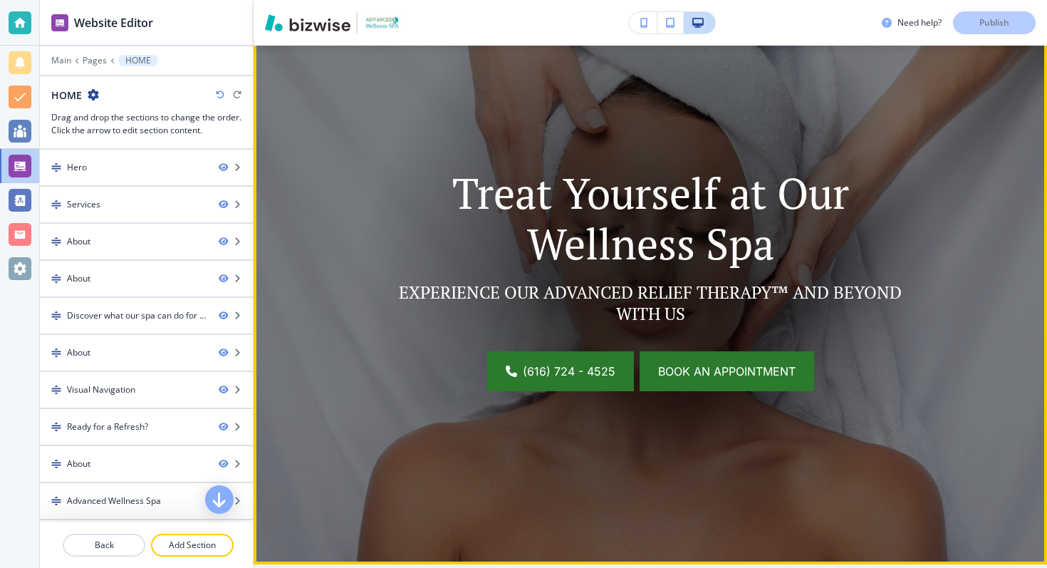
click at [696, 364] on span "Book an appointment" at bounding box center [726, 371] width 137 height 17
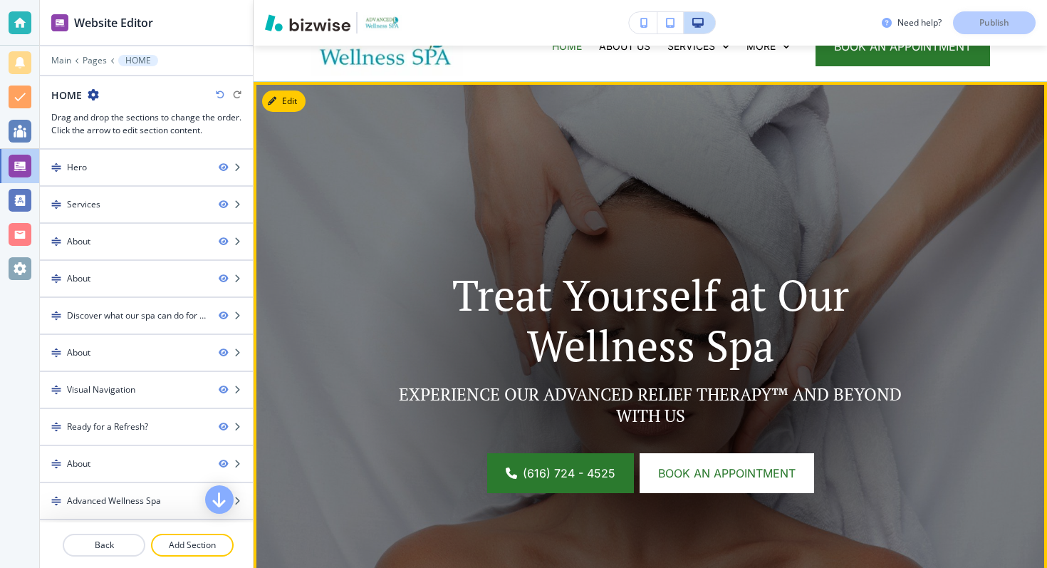
scroll to position [51, 0]
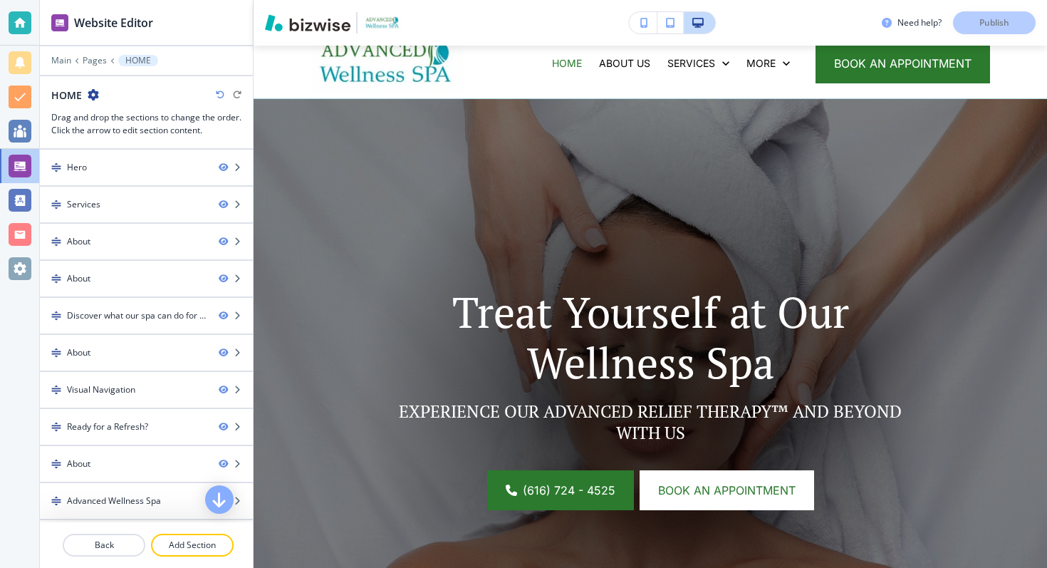
click at [282, 122] on div "Edit Treat Yourself at Our Wellness Spa EXPERIENCE OUR ADVANCED RELIEF THERAPY™…" at bounding box center [650, 391] width 793 height 584
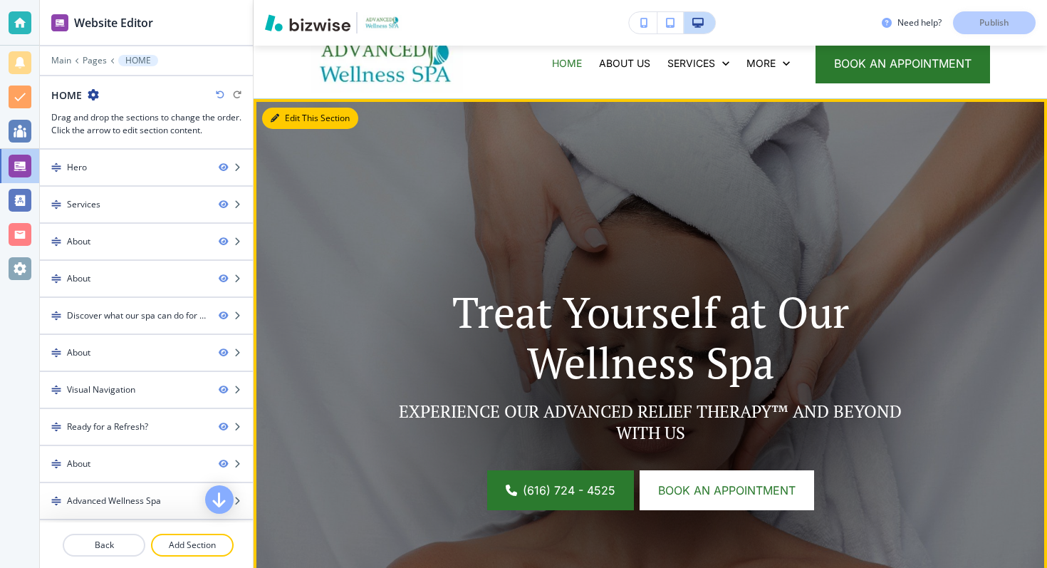
click at [279, 124] on button "Edit This Section" at bounding box center [310, 118] width 96 height 21
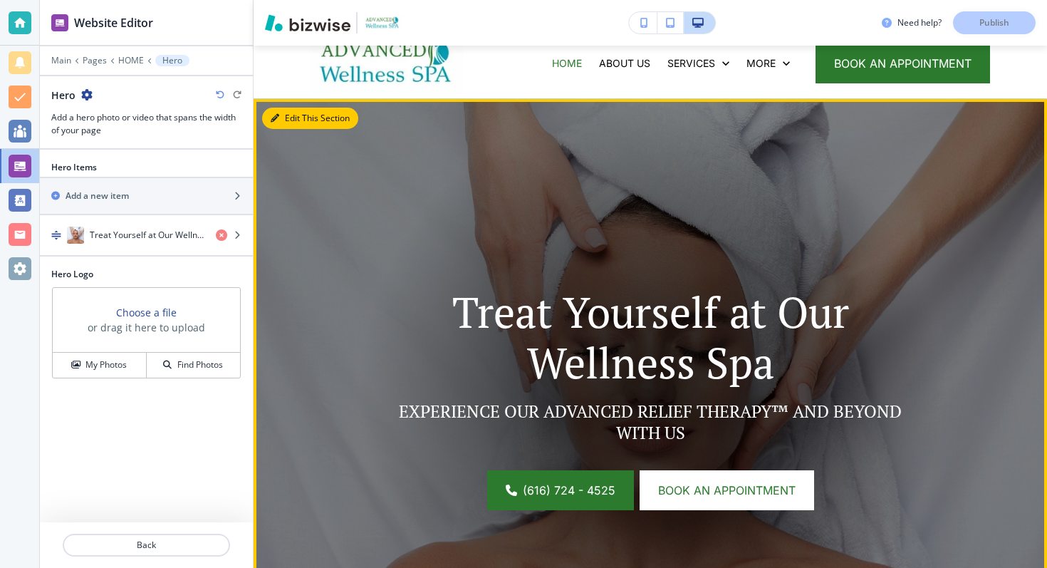
scroll to position [104, 0]
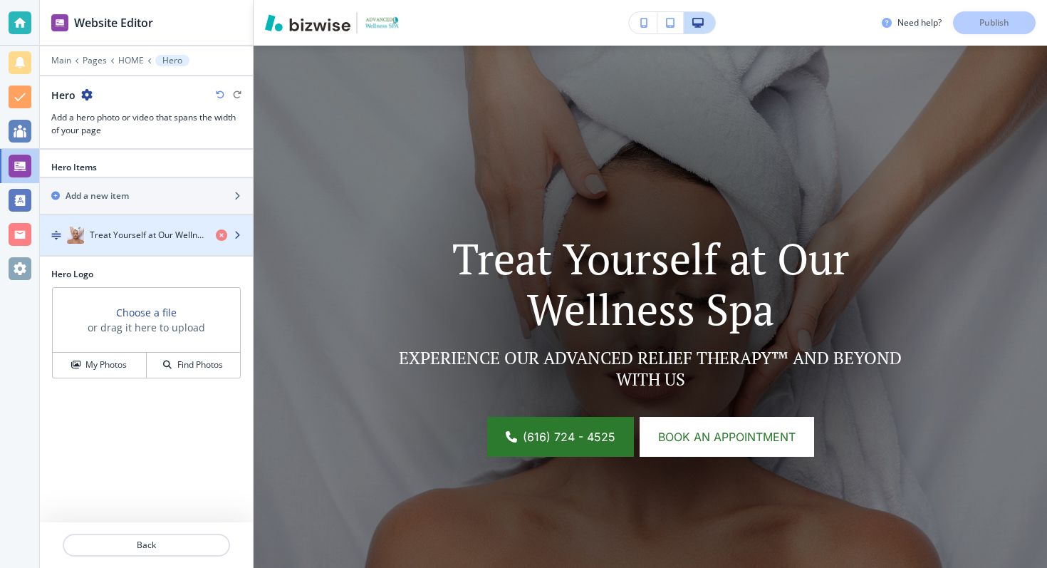
click at [177, 231] on h4 "Treat Yourself at Our Wellness Spa" at bounding box center [147, 235] width 115 height 13
click at [236, 239] on div "button" at bounding box center [234, 234] width 37 height 11
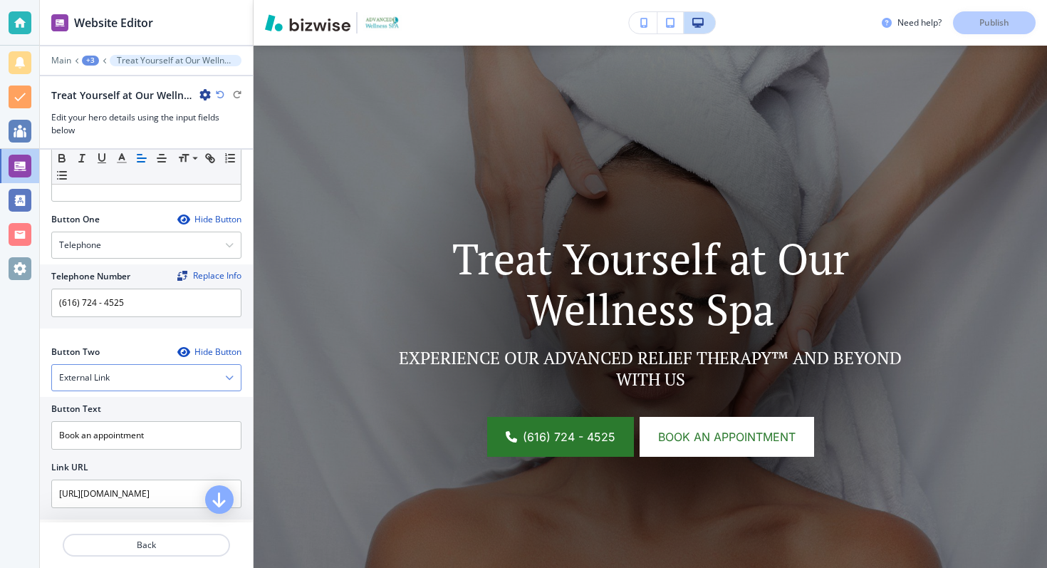
scroll to position [602, 0]
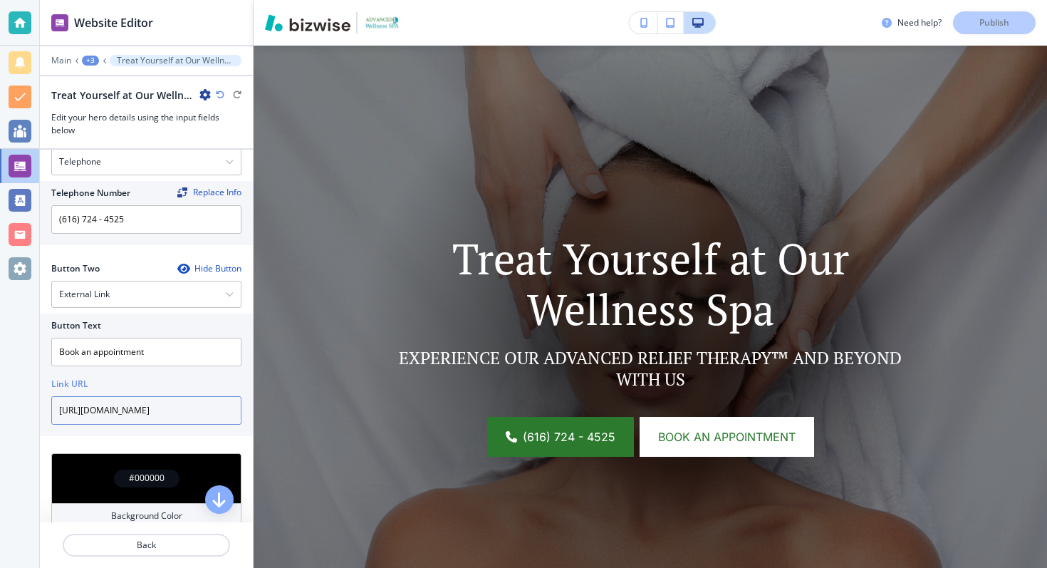
click at [123, 409] on input "[URL][DOMAIN_NAME]" at bounding box center [146, 410] width 190 height 28
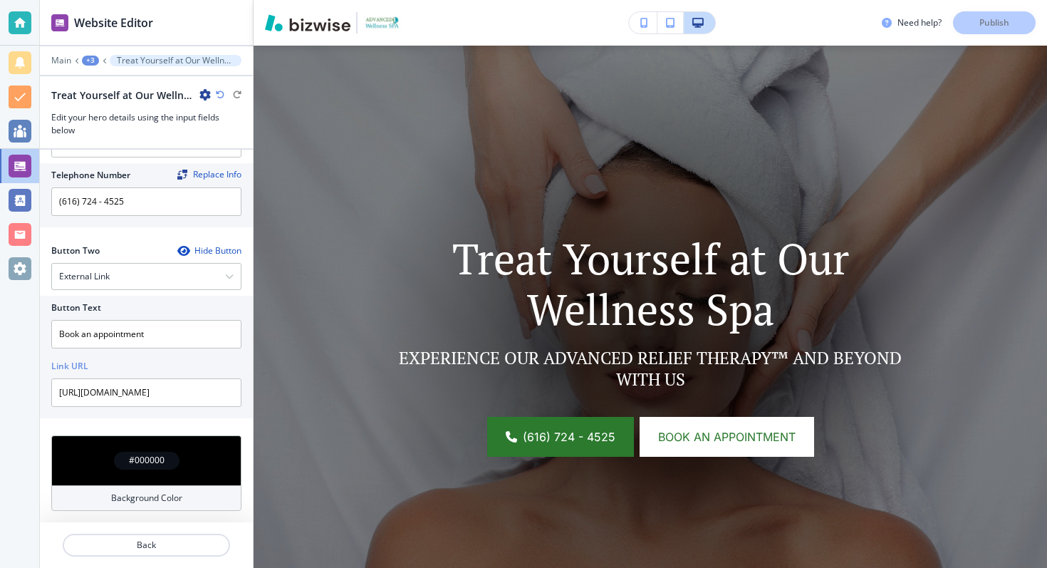
click at [195, 355] on div at bounding box center [146, 353] width 190 height 11
click at [174, 330] on input "Book an appointment" at bounding box center [146, 334] width 190 height 28
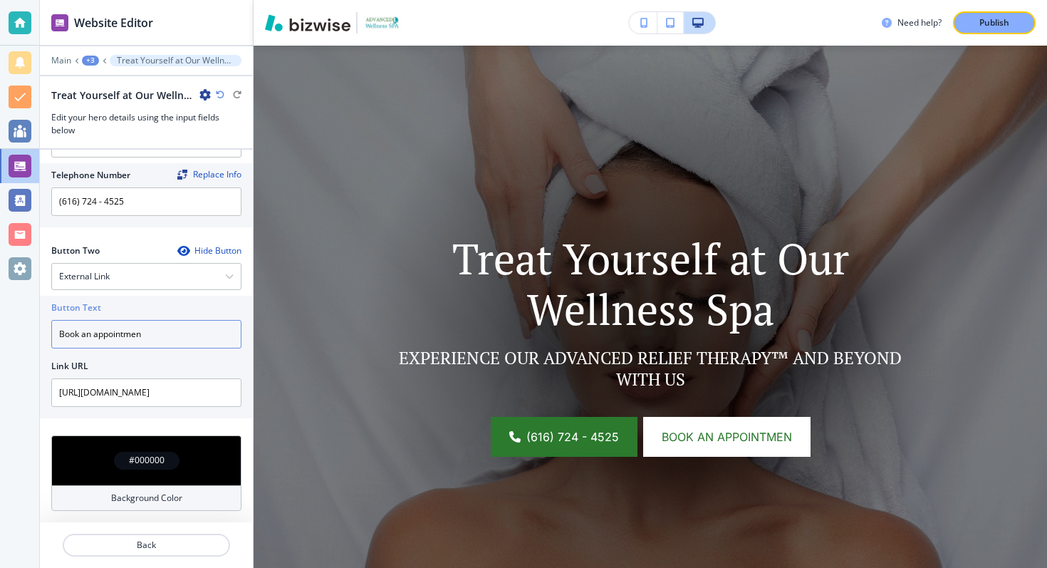
type input "Book an appointment"
click at [173, 358] on div at bounding box center [146, 353] width 190 height 11
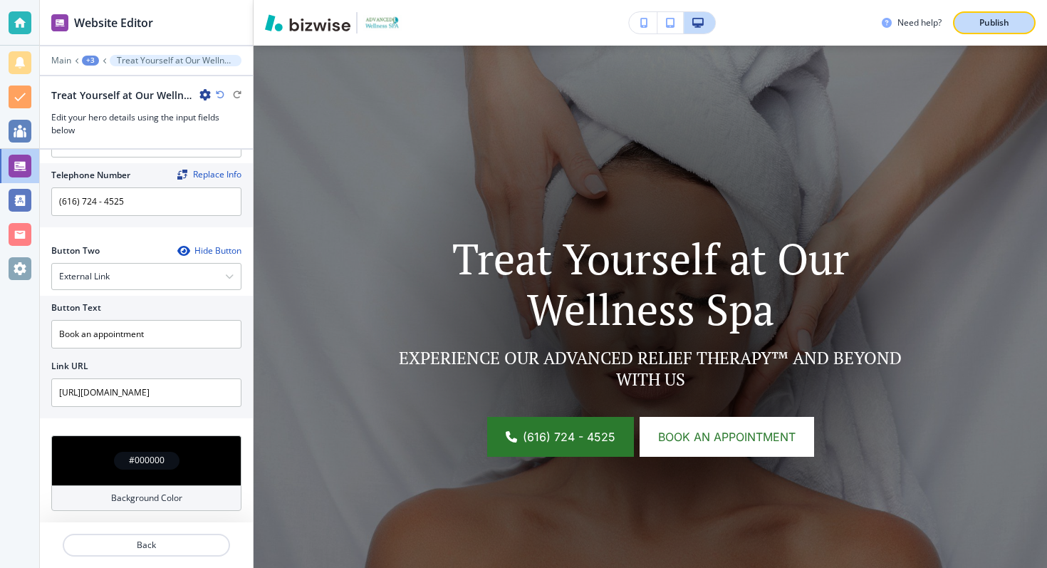
click at [996, 19] on p "Publish" at bounding box center [994, 22] width 30 height 13
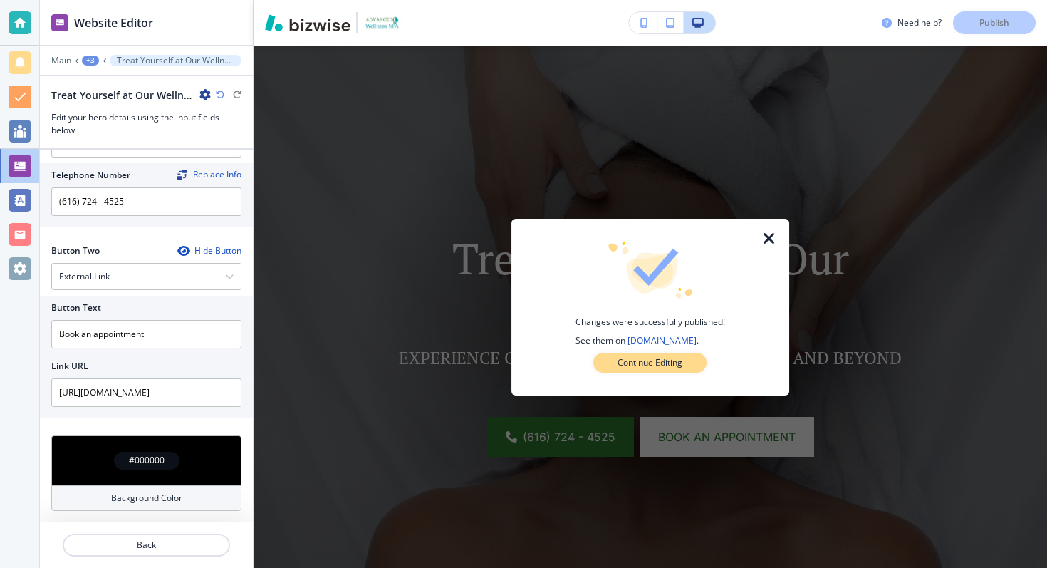
click at [669, 363] on p "Continue Editing" at bounding box center [649, 362] width 65 height 13
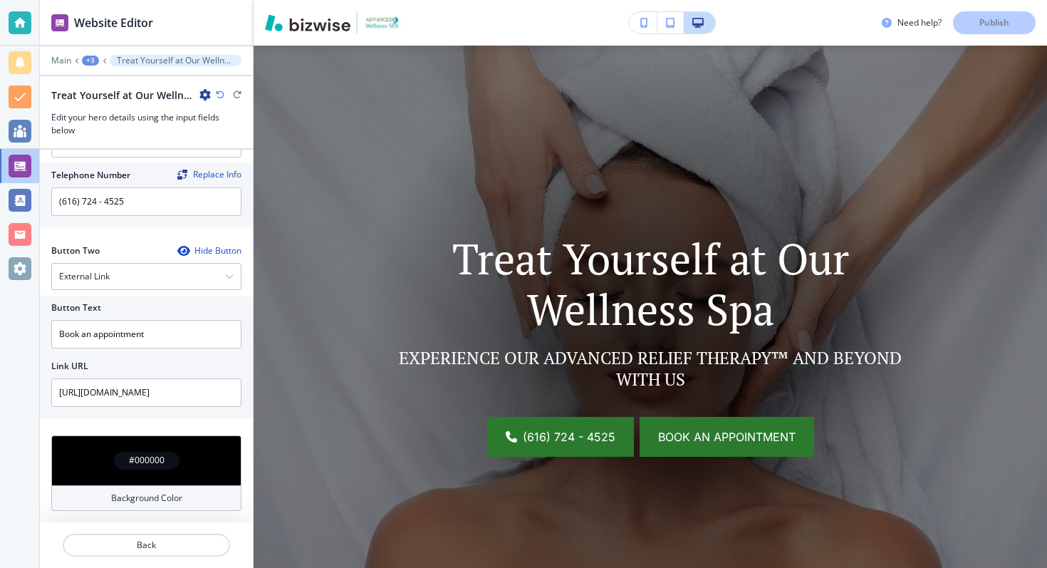
click at [697, 432] on span "Book an appointment" at bounding box center [726, 436] width 137 height 17
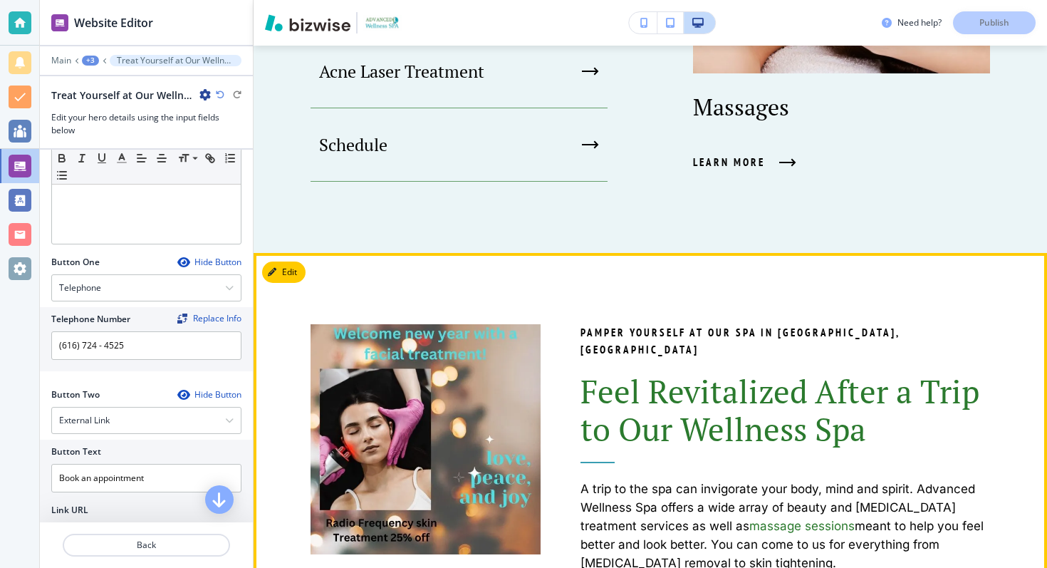
scroll to position [1182, 0]
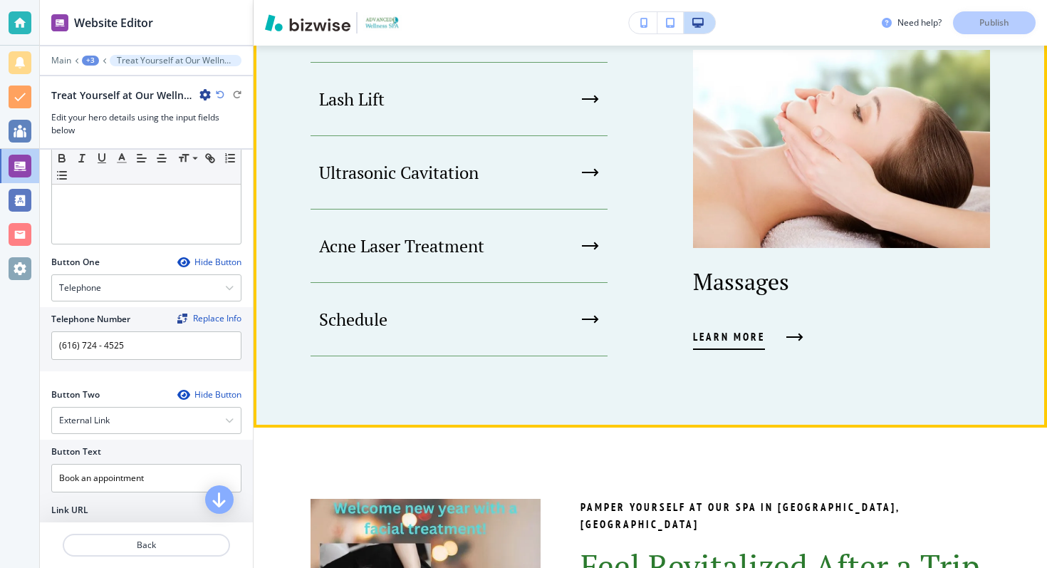
click at [738, 341] on span "Learn More" at bounding box center [729, 336] width 72 height 17
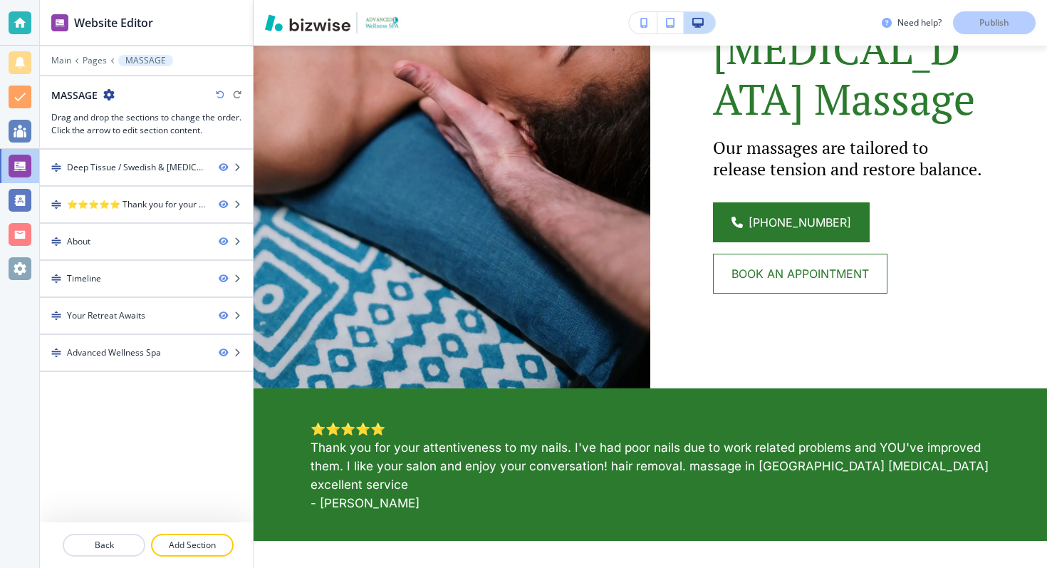
scroll to position [0, 0]
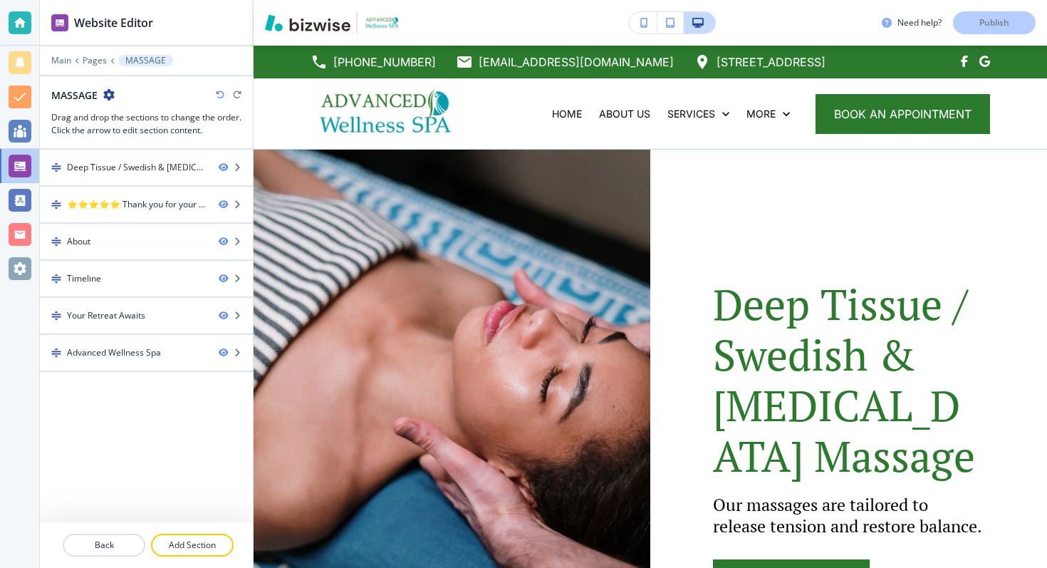
click at [691, 244] on div "Deep Tissue / Swedish & [MEDICAL_DATA] Massage Our massages are tailored to rel…" at bounding box center [848, 447] width 397 height 406
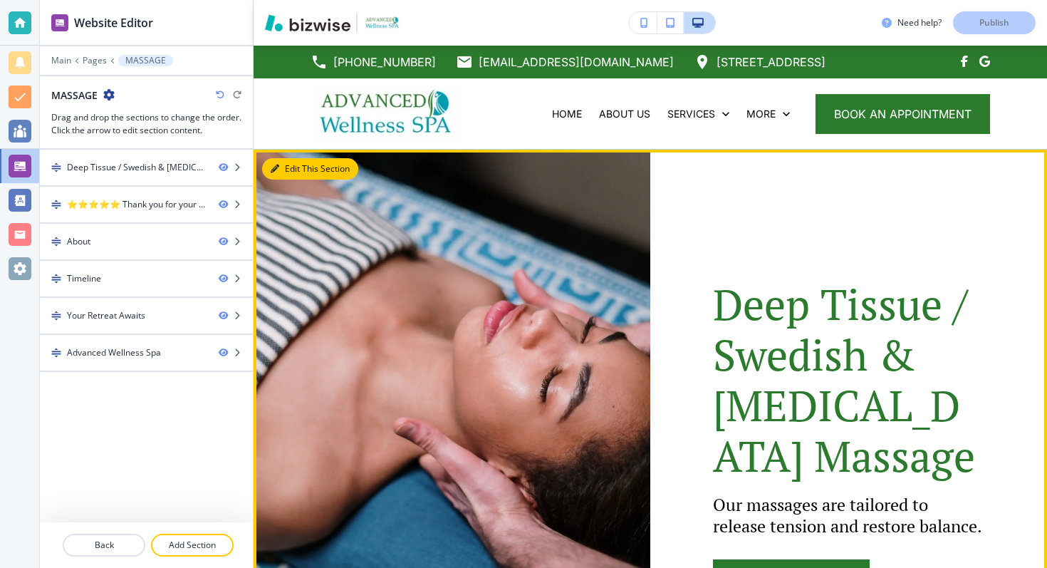
click at [266, 162] on button "Edit This Section" at bounding box center [310, 168] width 96 height 21
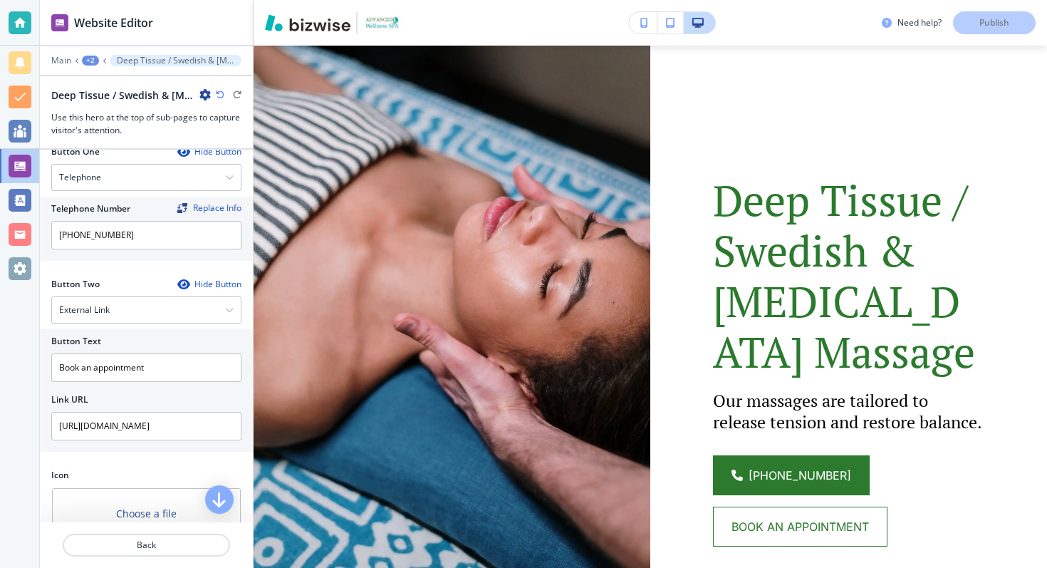
scroll to position [476, 0]
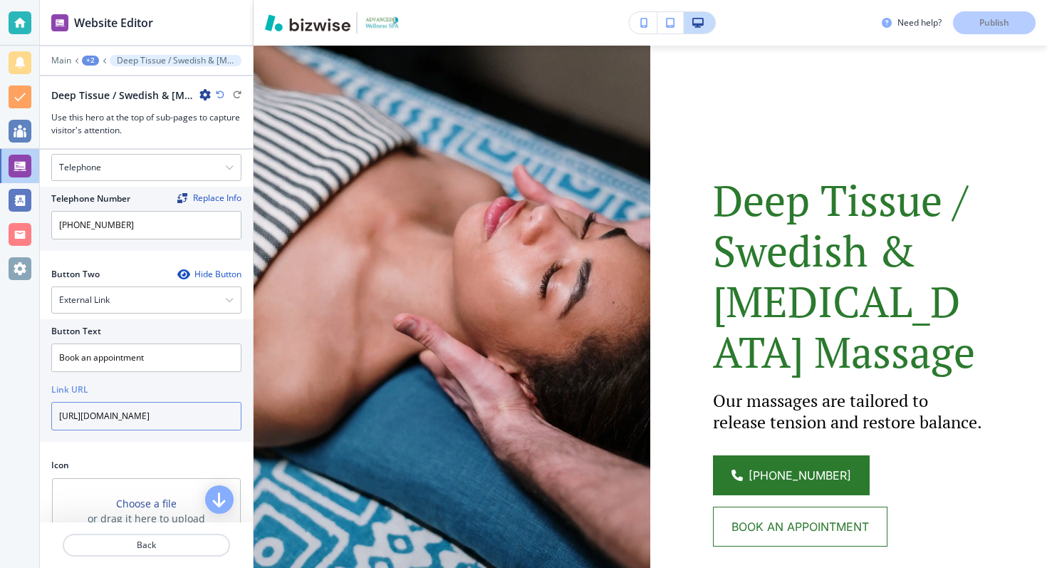
click at [147, 421] on input "[URL][DOMAIN_NAME]" at bounding box center [146, 416] width 190 height 28
click at [187, 321] on div at bounding box center [146, 322] width 190 height 6
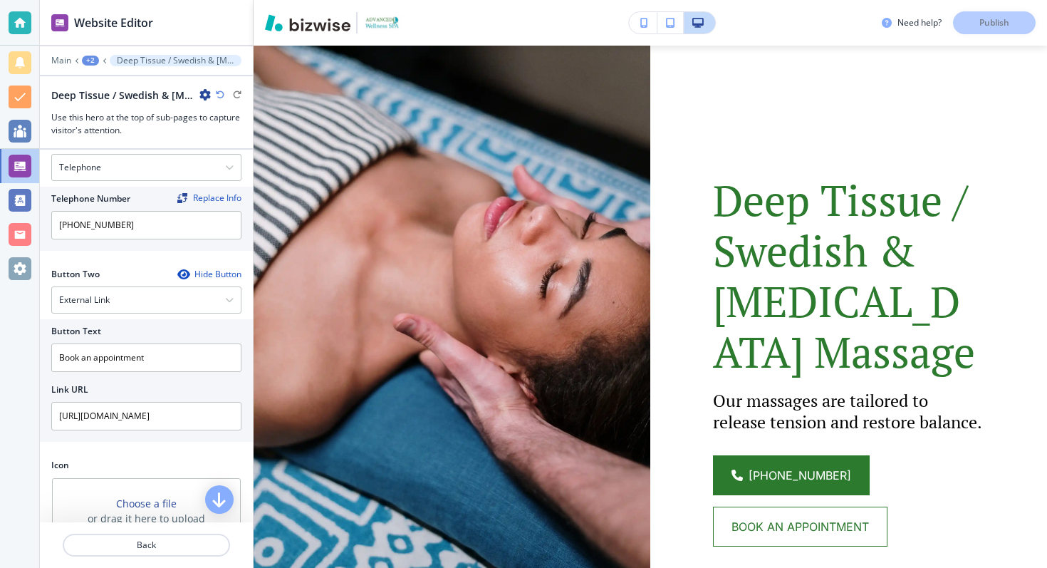
scroll to position [0, 0]
click at [187, 358] on input "Book an appointment" at bounding box center [146, 357] width 190 height 28
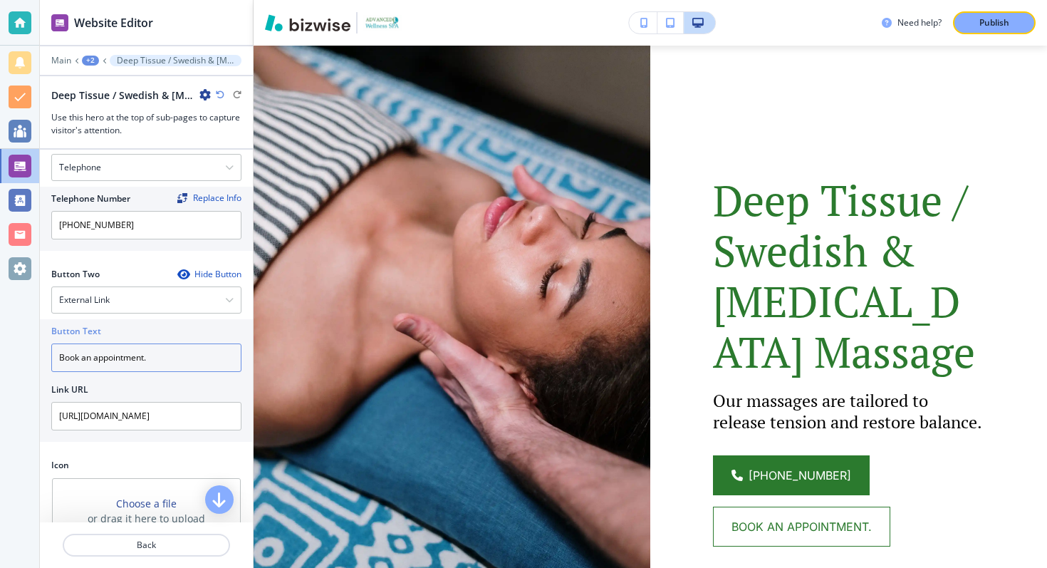
type input "Book an appointment"
click at [984, 26] on p "Publish" at bounding box center [994, 22] width 30 height 13
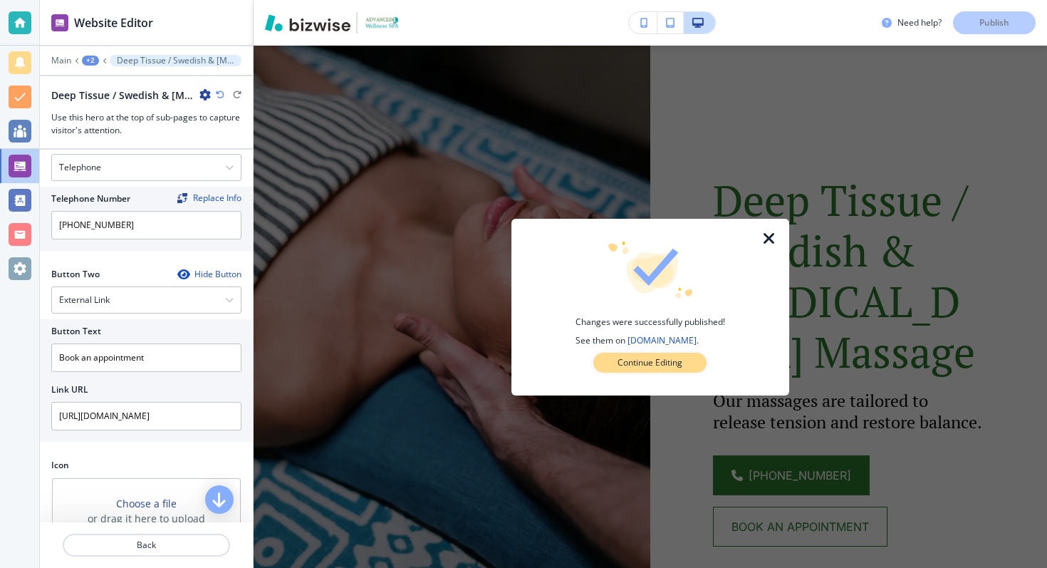
click at [641, 370] on button "Continue Editing" at bounding box center [649, 363] width 113 height 20
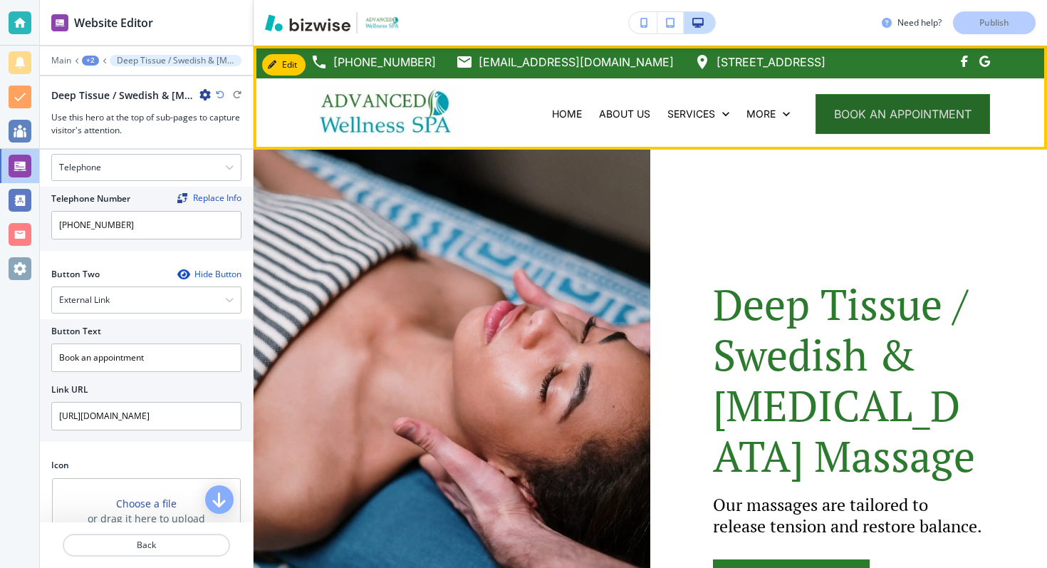
click at [914, 110] on button "book an appointment" at bounding box center [902, 114] width 174 height 40
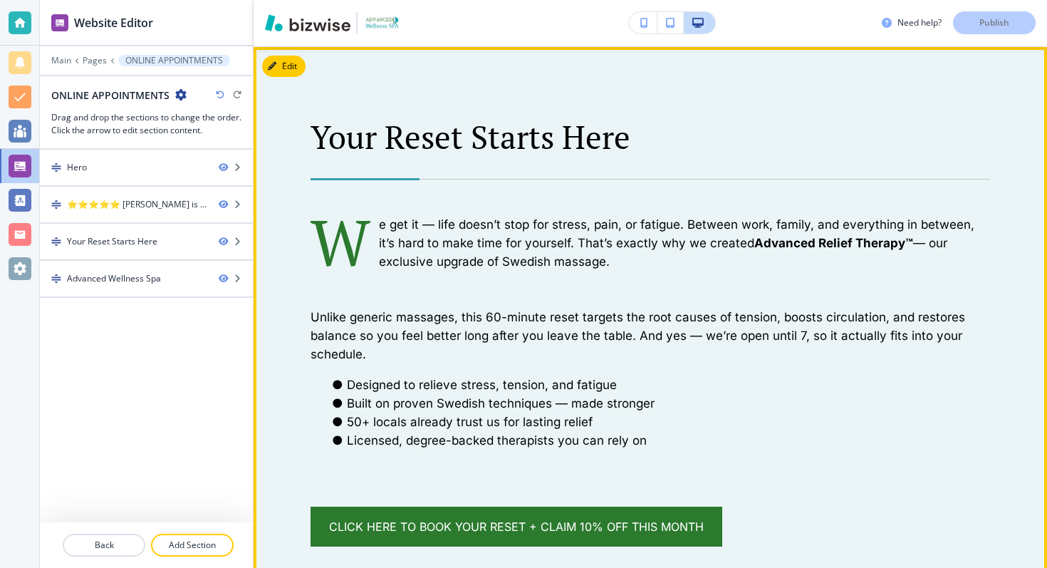
scroll to position [830, 0]
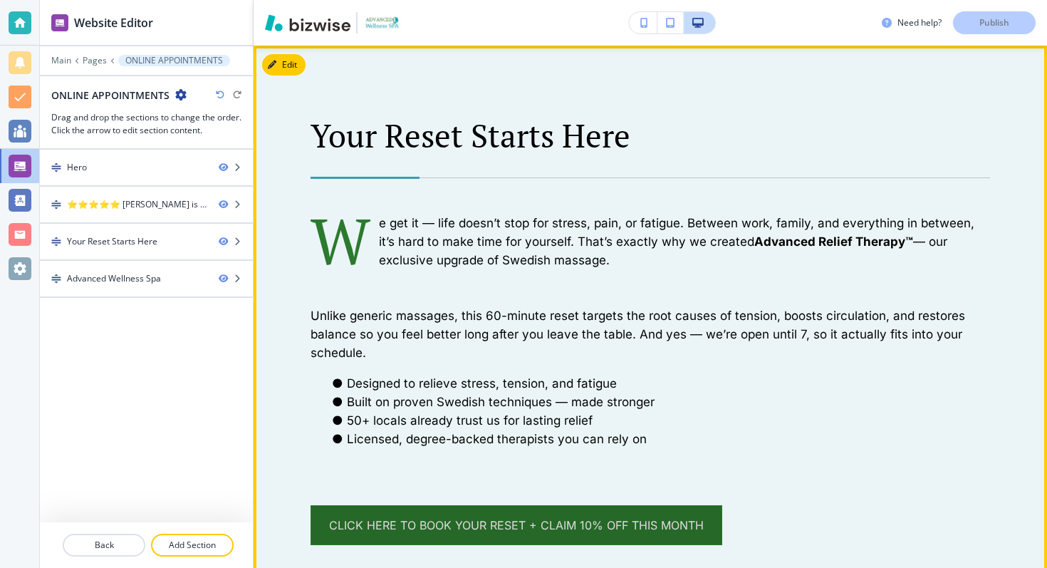
click at [554, 522] on link "Click Here to Book Your Reset + Claim 10% Off This Month" at bounding box center [517, 525] width 412 height 40
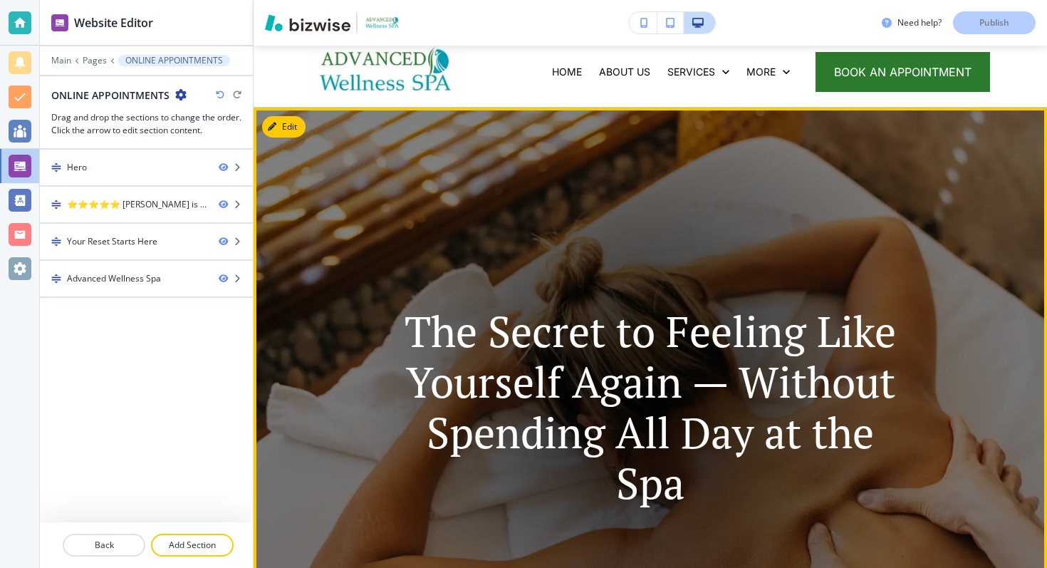
scroll to position [0, 0]
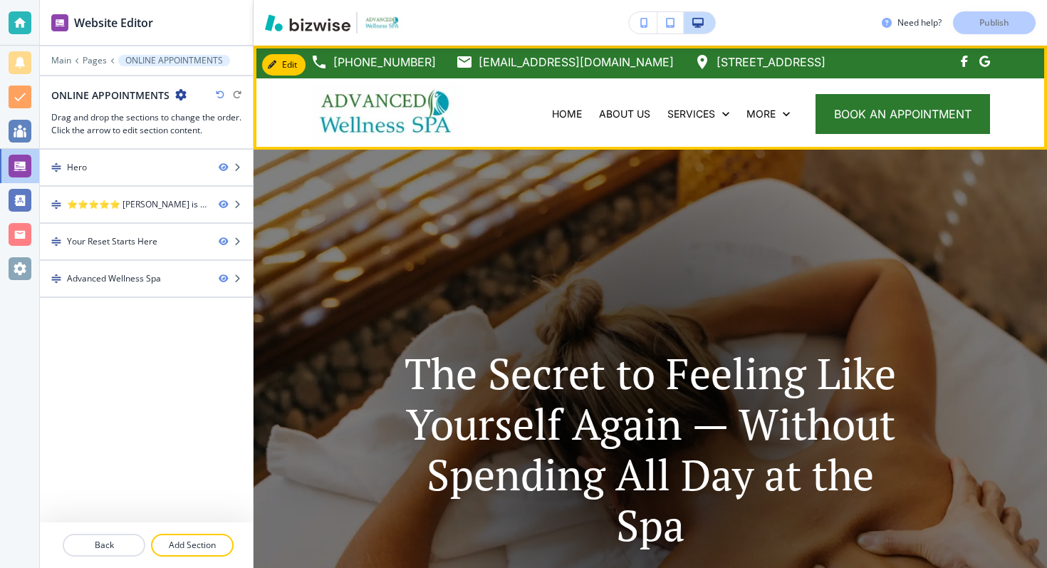
click at [430, 120] on img at bounding box center [387, 113] width 152 height 60
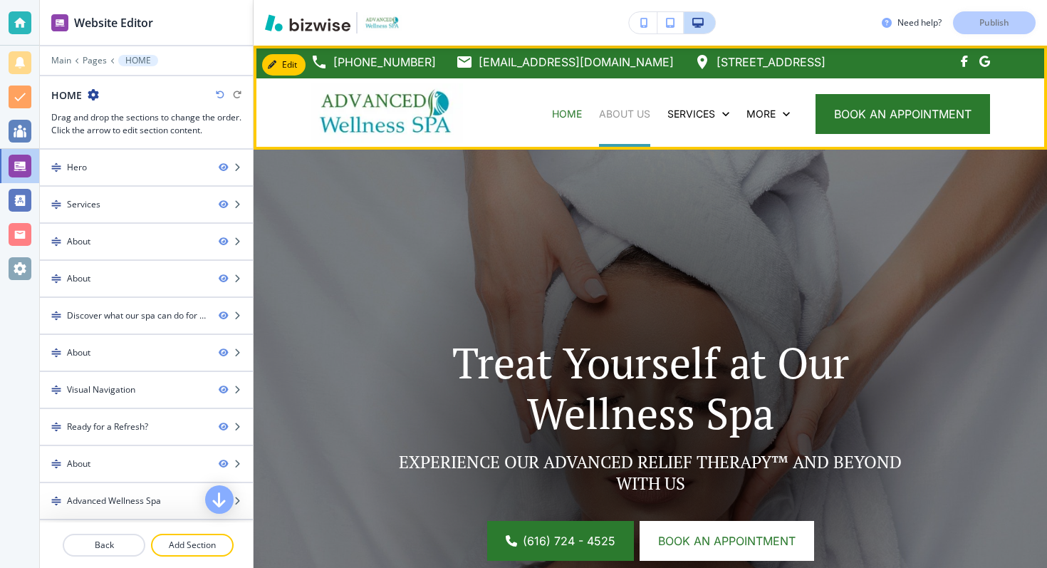
click at [635, 109] on p "ABOUT US" at bounding box center [624, 114] width 51 height 14
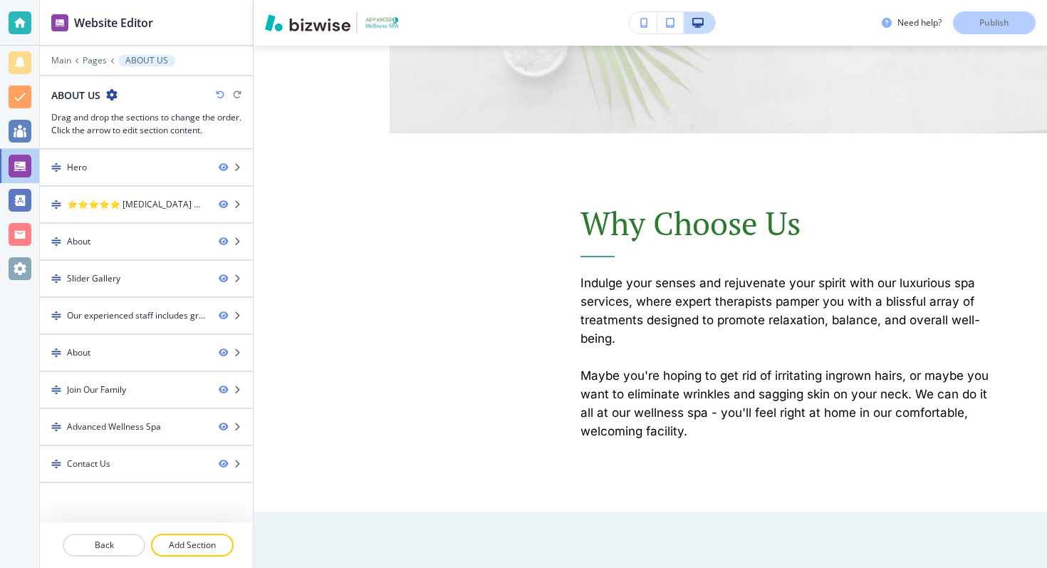
scroll to position [2351, 0]
